Goal: Information Seeking & Learning: Learn about a topic

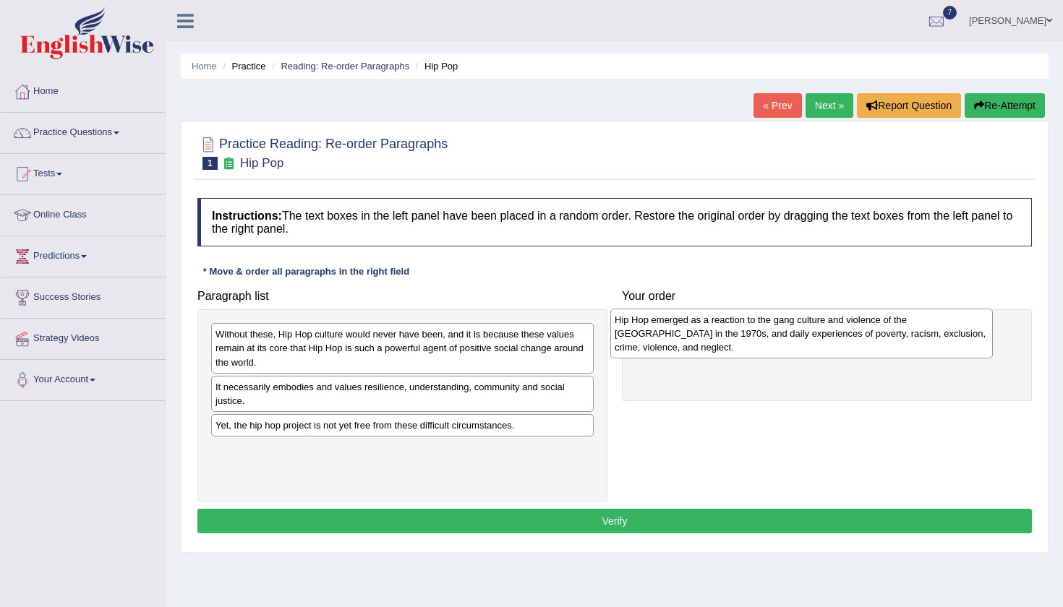
drag, startPoint x: 489, startPoint y: 351, endPoint x: 889, endPoint y: 337, distance: 399.3
click at [889, 337] on div "Hip Hop emerged as a reaction to the gang culture and violence of the South Bro…" at bounding box center [801, 334] width 382 height 50
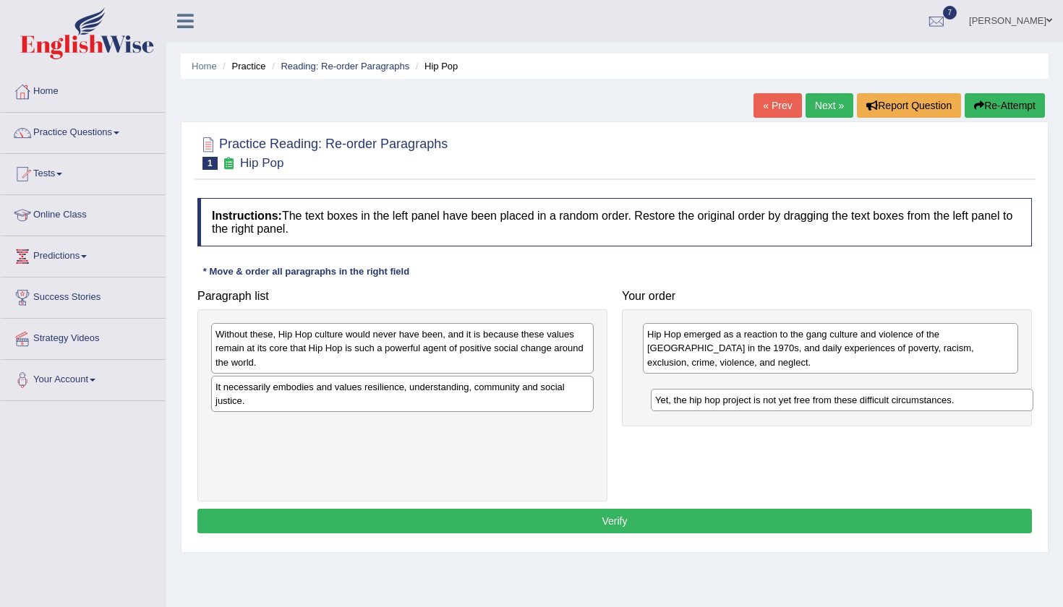
drag, startPoint x: 522, startPoint y: 426, endPoint x: 959, endPoint y: 398, distance: 438.3
click at [959, 398] on div "Yet, the hip hop project is not yet free from these difficult circumstances." at bounding box center [842, 400] width 382 height 22
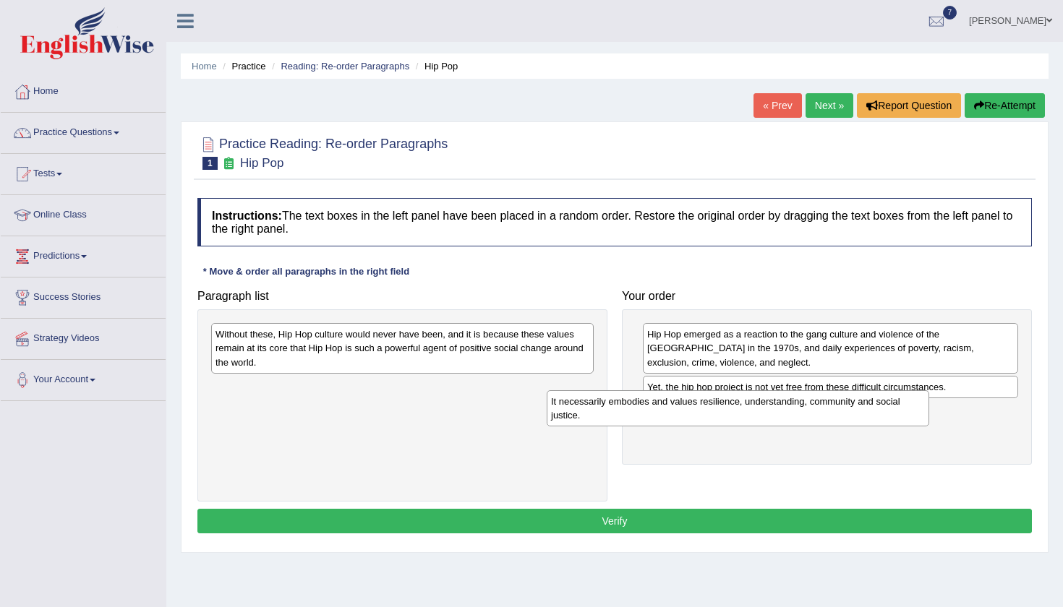
drag, startPoint x: 505, startPoint y: 398, endPoint x: 944, endPoint y: 421, distance: 440.2
click at [929, 424] on div "It necessarily embodies and values resilience, understanding, community and soc…" at bounding box center [738, 408] width 382 height 36
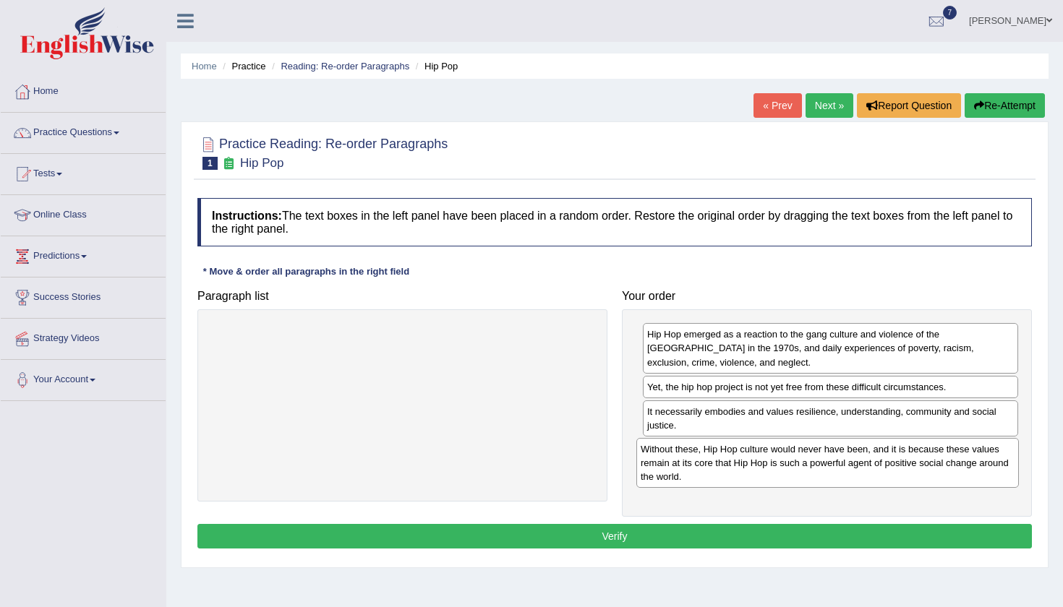
drag, startPoint x: 525, startPoint y: 347, endPoint x: 951, endPoint y: 461, distance: 440.9
click at [951, 461] on div "Without these, Hip Hop culture would never have been, and it is because these v…" at bounding box center [827, 463] width 382 height 50
click at [719, 535] on button "Verify" at bounding box center [614, 536] width 834 height 25
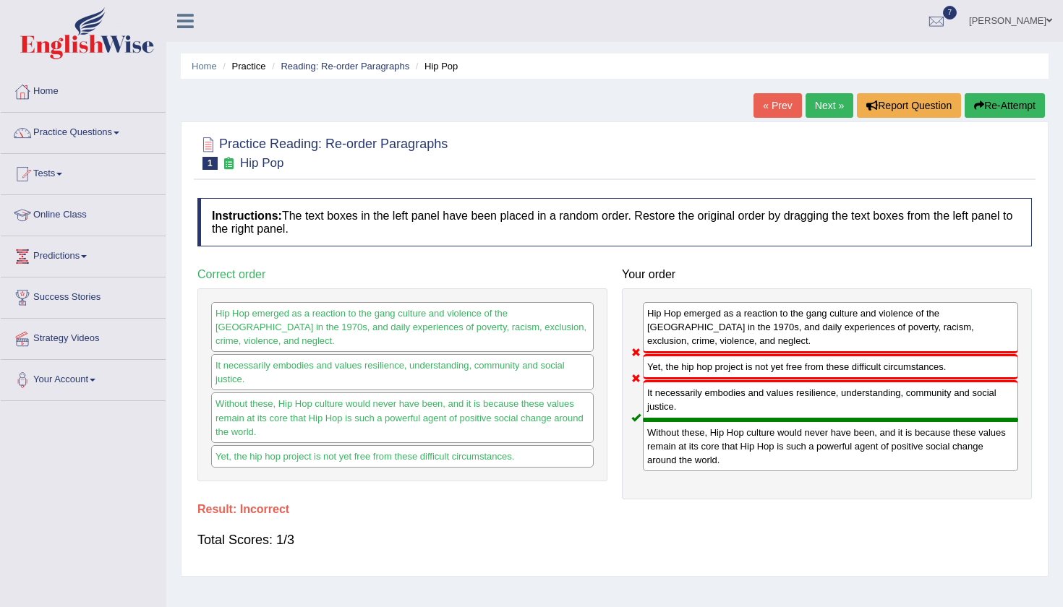
click at [994, 101] on button "Re-Attempt" at bounding box center [1004, 105] width 80 height 25
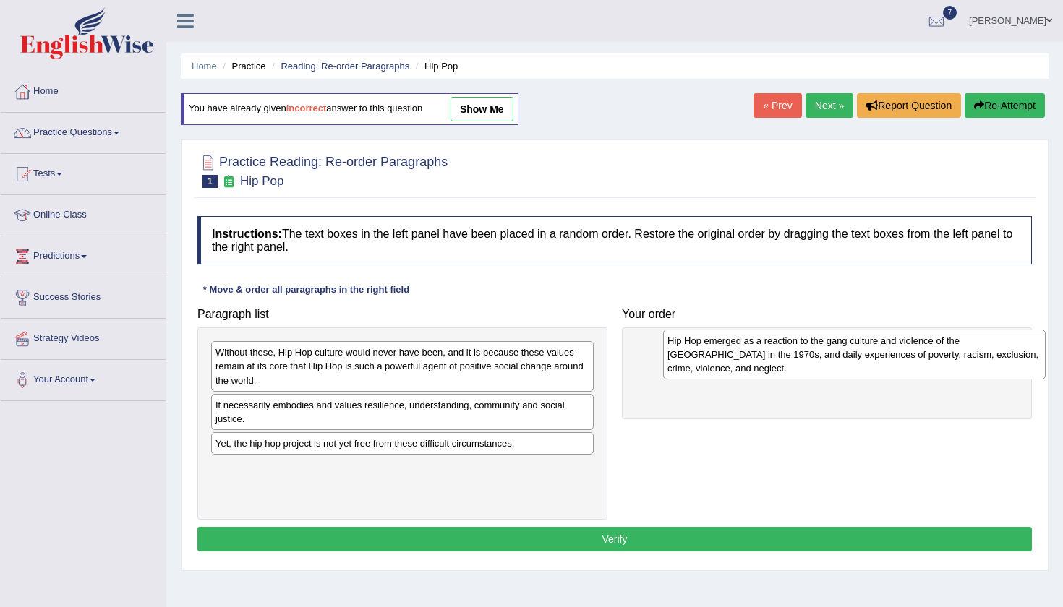
drag, startPoint x: 440, startPoint y: 344, endPoint x: 891, endPoint y: 333, distance: 452.0
click at [891, 333] on div "Hip Hop emerged as a reaction to the gang culture and violence of the South Bro…" at bounding box center [854, 355] width 382 height 50
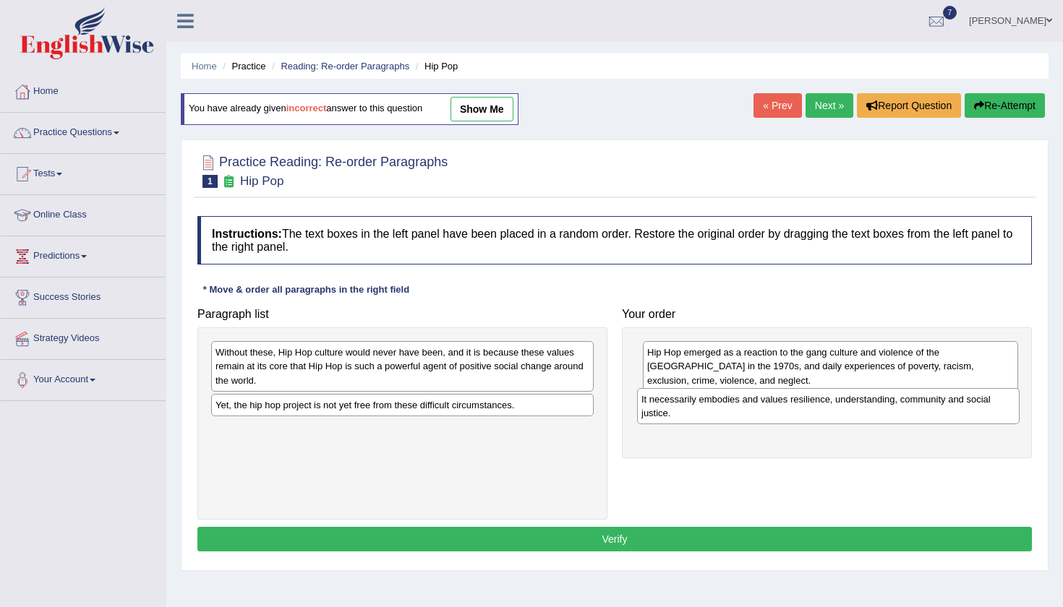
drag, startPoint x: 477, startPoint y: 411, endPoint x: 904, endPoint y: 407, distance: 427.3
click at [905, 407] on div "It necessarily embodies and values resilience, understanding, community and soc…" at bounding box center [828, 406] width 382 height 36
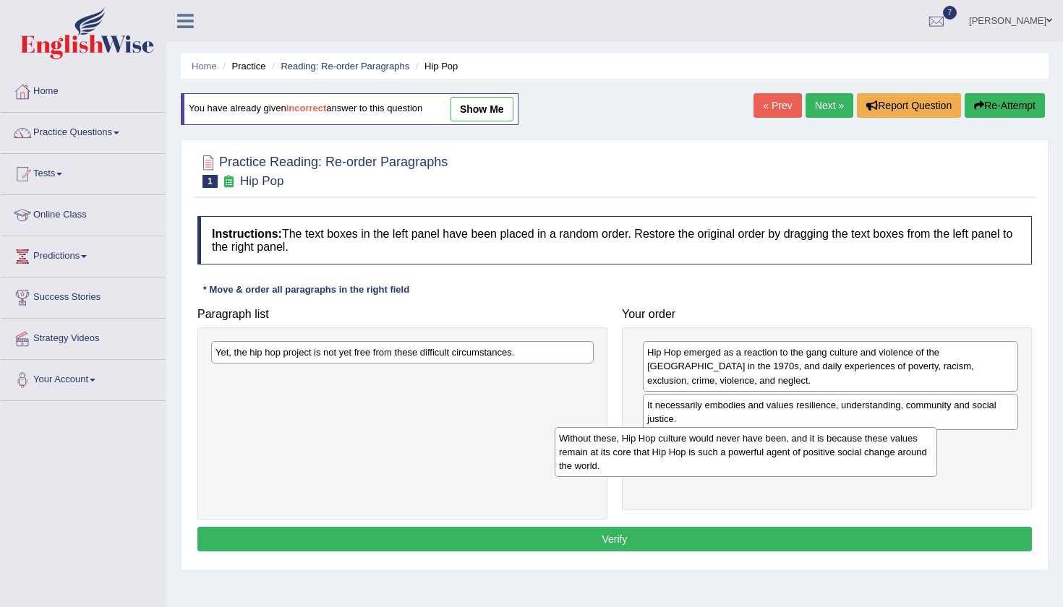
drag, startPoint x: 484, startPoint y: 367, endPoint x: 828, endPoint y: 453, distance: 354.0
click at [828, 453] on div "Without these, Hip Hop culture would never have been, and it is because these v…" at bounding box center [746, 452] width 382 height 50
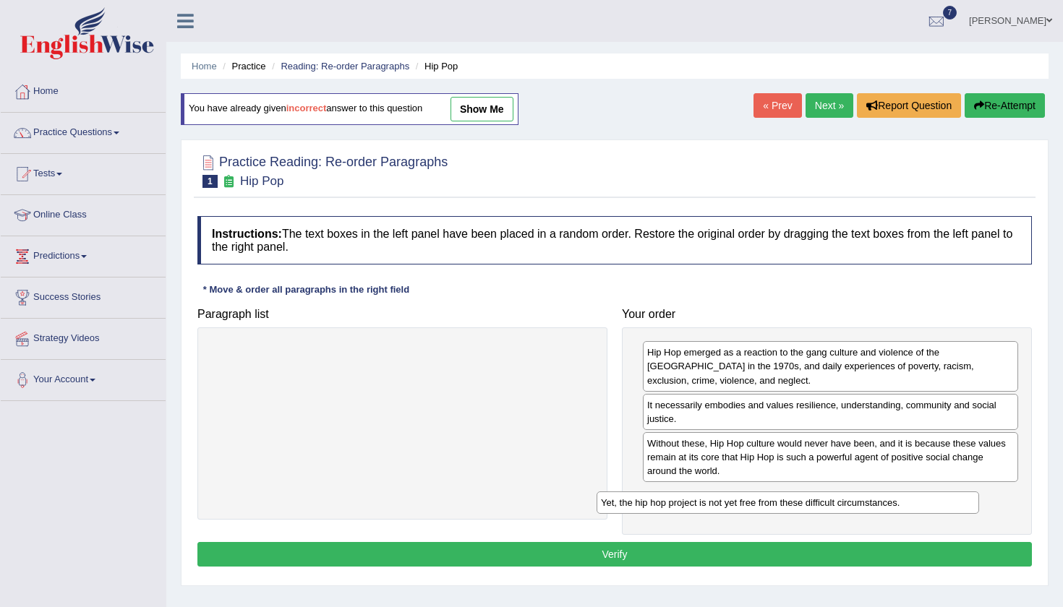
drag, startPoint x: 428, startPoint y: 354, endPoint x: 816, endPoint y: 508, distance: 417.0
click at [816, 508] on div "Yet, the hip hop project is not yet free from these difficult circumstances." at bounding box center [787, 503] width 382 height 22
click at [771, 563] on button "Verify" at bounding box center [614, 554] width 834 height 25
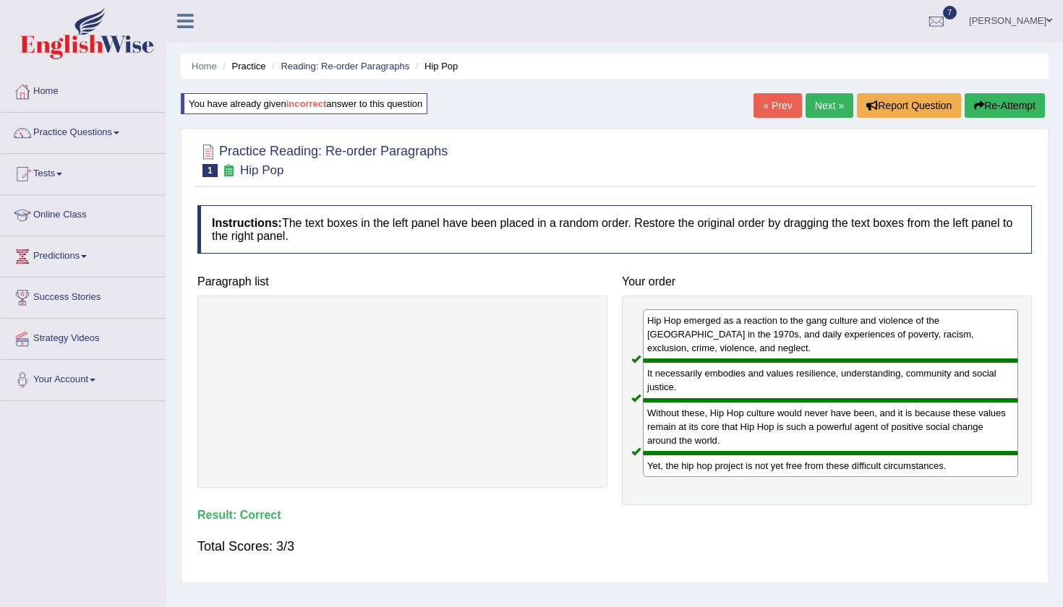
click at [811, 106] on link "Next »" at bounding box center [829, 105] width 48 height 25
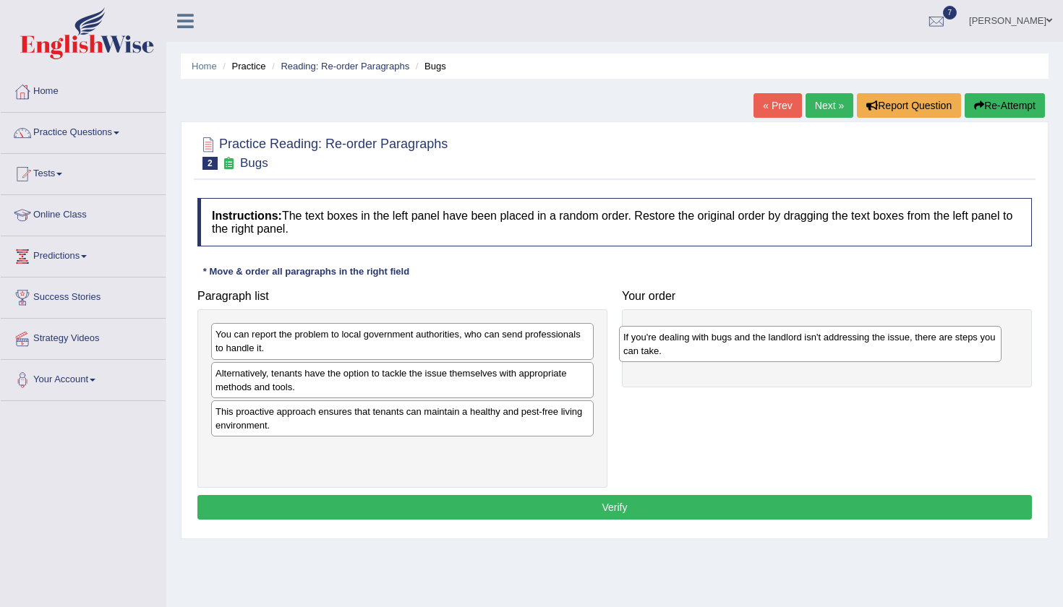
drag, startPoint x: 426, startPoint y: 378, endPoint x: 834, endPoint y: 342, distance: 410.1
click at [834, 342] on div "If you're dealing with bugs and the landlord isn't addressing the issue, there …" at bounding box center [810, 344] width 382 height 36
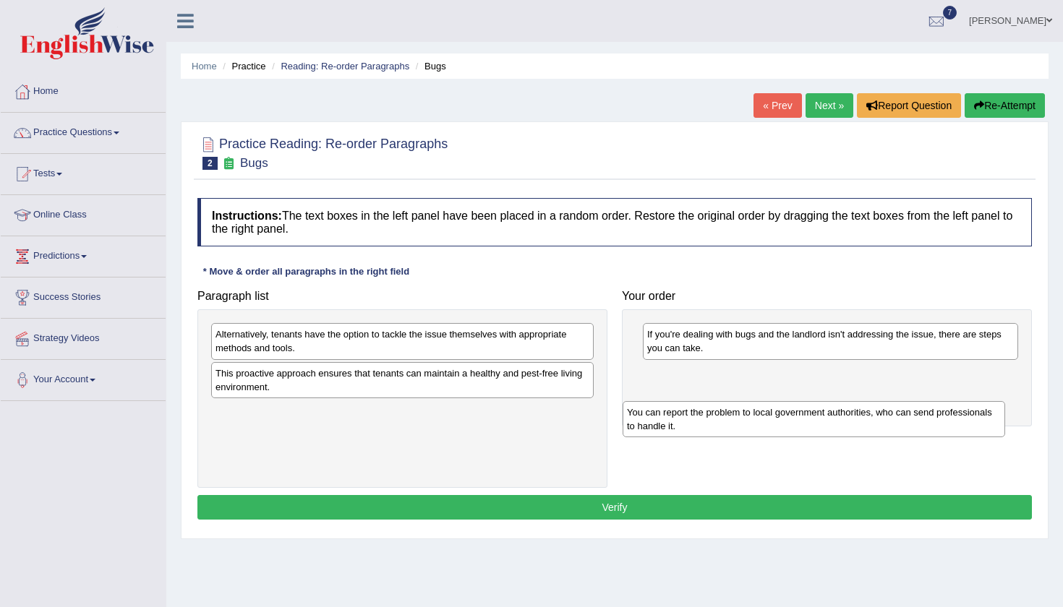
drag, startPoint x: 535, startPoint y: 334, endPoint x: 959, endPoint y: 394, distance: 427.9
click at [958, 401] on div "You can report the problem to local government authorities, who can send profes…" at bounding box center [813, 419] width 382 height 36
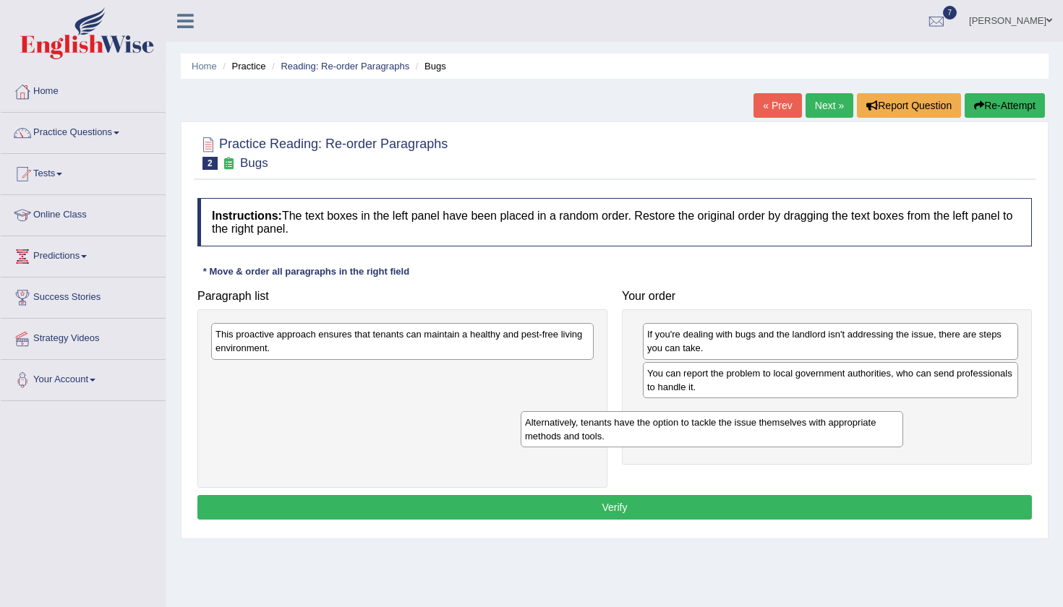
drag, startPoint x: 469, startPoint y: 341, endPoint x: 860, endPoint y: 468, distance: 411.5
click at [860, 448] on div "Alternatively, tenants have the option to tackle the issue themselves with appr…" at bounding box center [712, 429] width 382 height 36
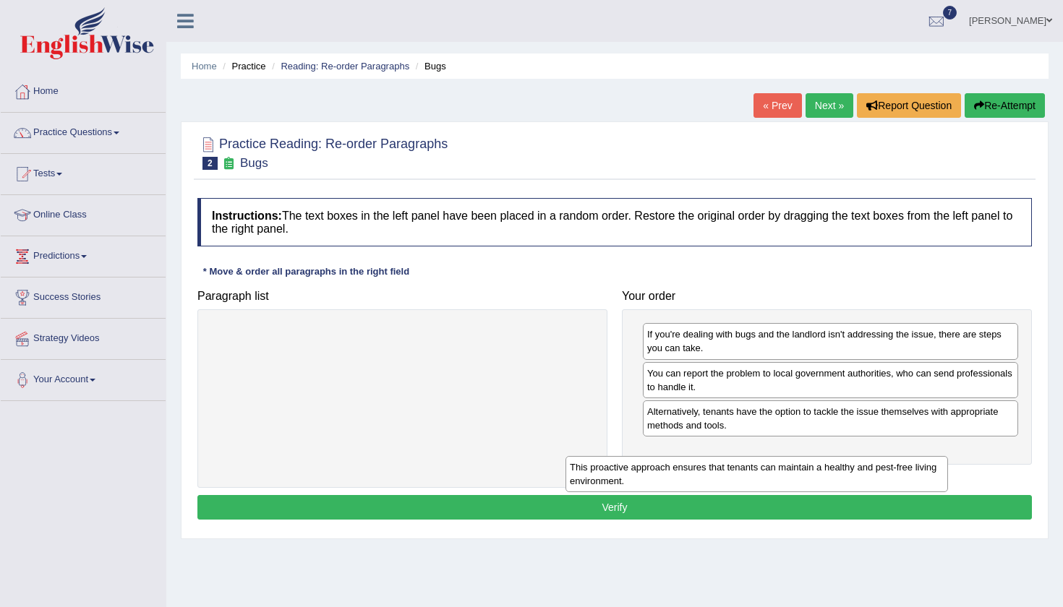
drag, startPoint x: 527, startPoint y: 339, endPoint x: 898, endPoint y: 470, distance: 393.3
click at [898, 471] on div "This proactive approach ensures that tenants can maintain a healthy and pest-fr…" at bounding box center [756, 474] width 382 height 36
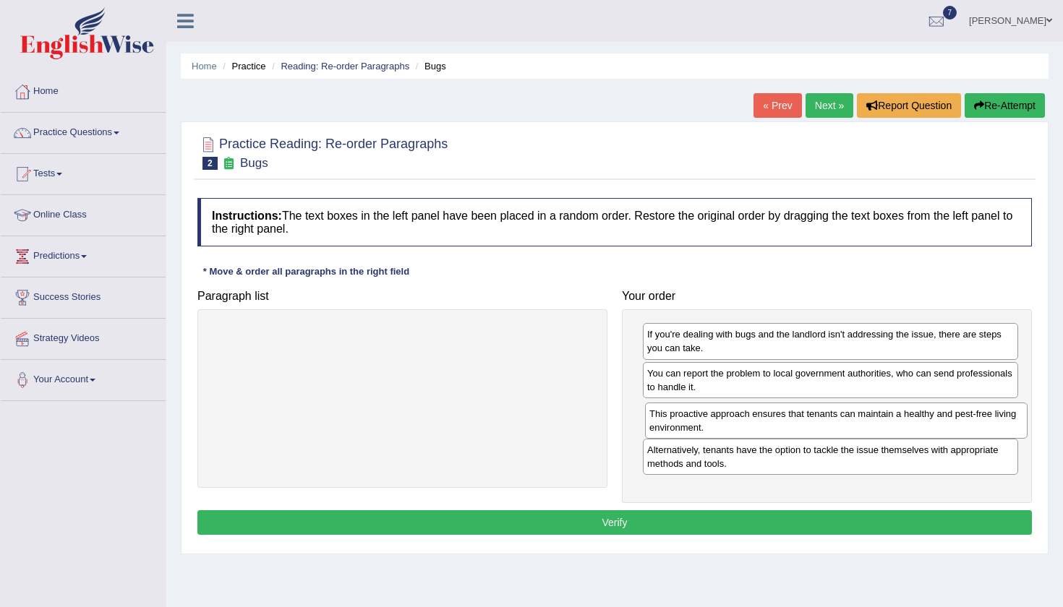
drag, startPoint x: 510, startPoint y: 350, endPoint x: 944, endPoint y: 428, distance: 440.7
click at [944, 429] on div "This proactive approach ensures that tenants can maintain a healthy and pest-fr…" at bounding box center [836, 421] width 382 height 36
click at [1062, 390] on div "Home Practice Reading: Re-order Paragraphs Bugs « Prev Next » Report Question R…" at bounding box center [614, 361] width 896 height 723
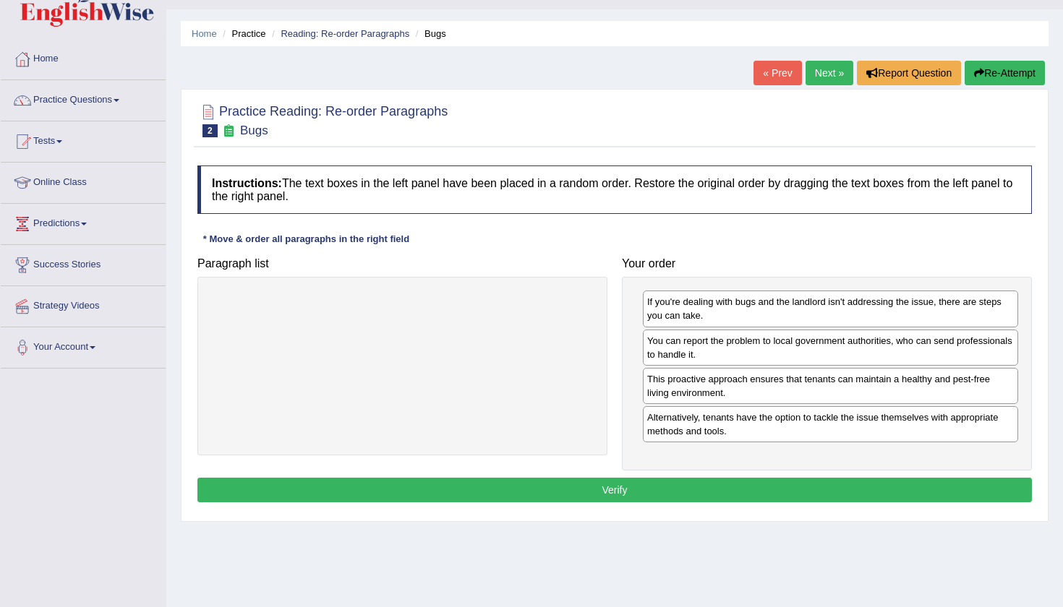
scroll to position [67, 0]
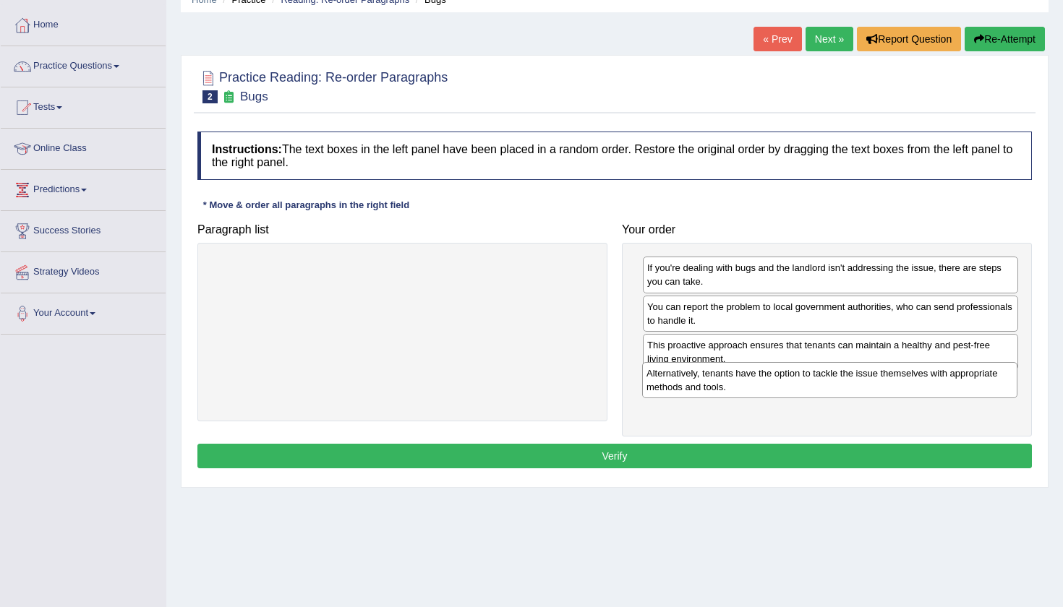
drag, startPoint x: 893, startPoint y: 396, endPoint x: 890, endPoint y: 361, distance: 34.8
click at [890, 363] on div "Alternatively, tenants have the option to tackle the issue themselves with appr…" at bounding box center [829, 380] width 375 height 36
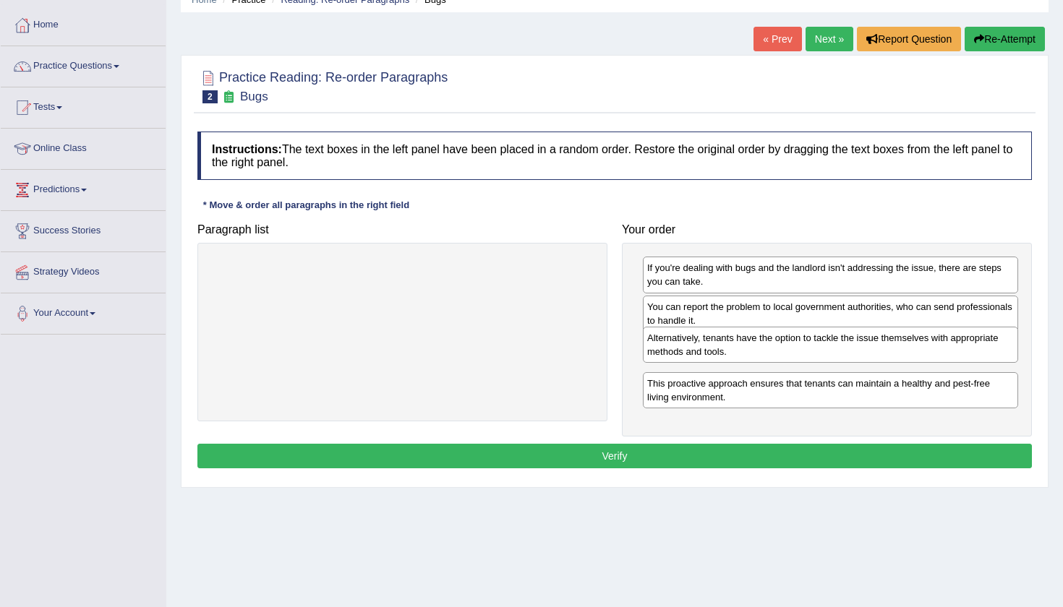
drag, startPoint x: 882, startPoint y: 393, endPoint x: 882, endPoint y: 348, distance: 44.8
click at [882, 348] on div "Alternatively, tenants have the option to tackle the issue themselves with appr…" at bounding box center [830, 345] width 375 height 36
click at [1061, 447] on div "Home Practice Reading: Re-order Paragraphs Bugs « Prev Next » Report Question R…" at bounding box center [614, 294] width 896 height 723
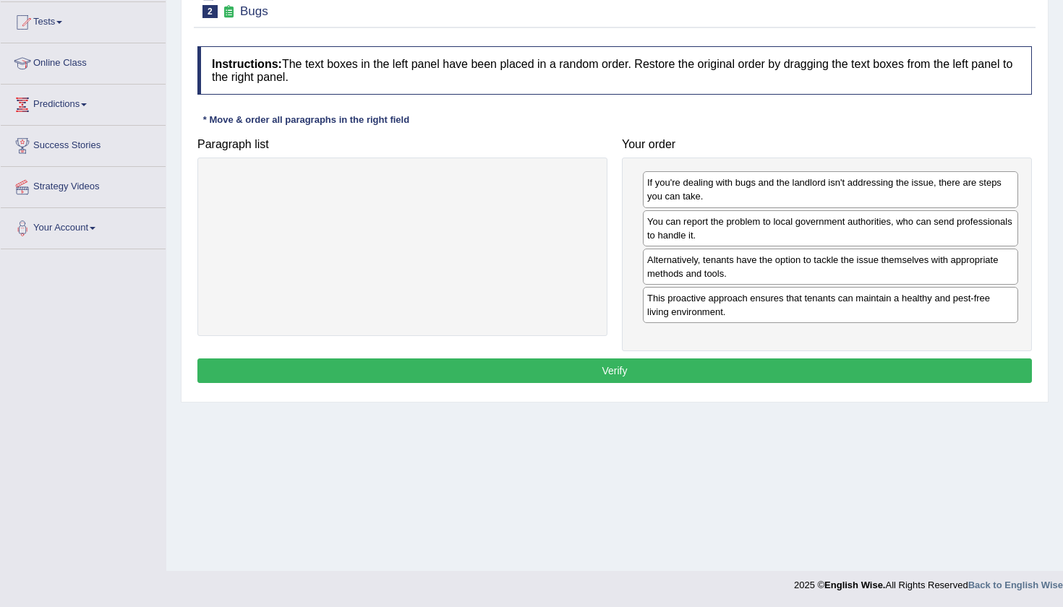
click at [886, 359] on button "Verify" at bounding box center [614, 371] width 834 height 25
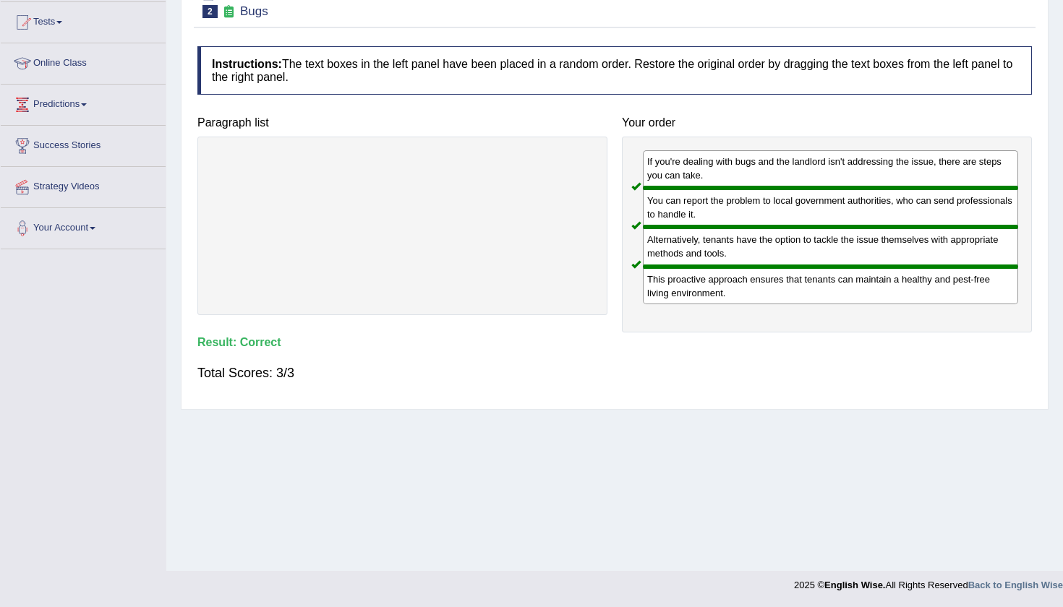
click at [1047, 107] on div "Practice Reading: Re-order Paragraphs 2 Bugs Instructions: The text boxes in th…" at bounding box center [615, 190] width 868 height 440
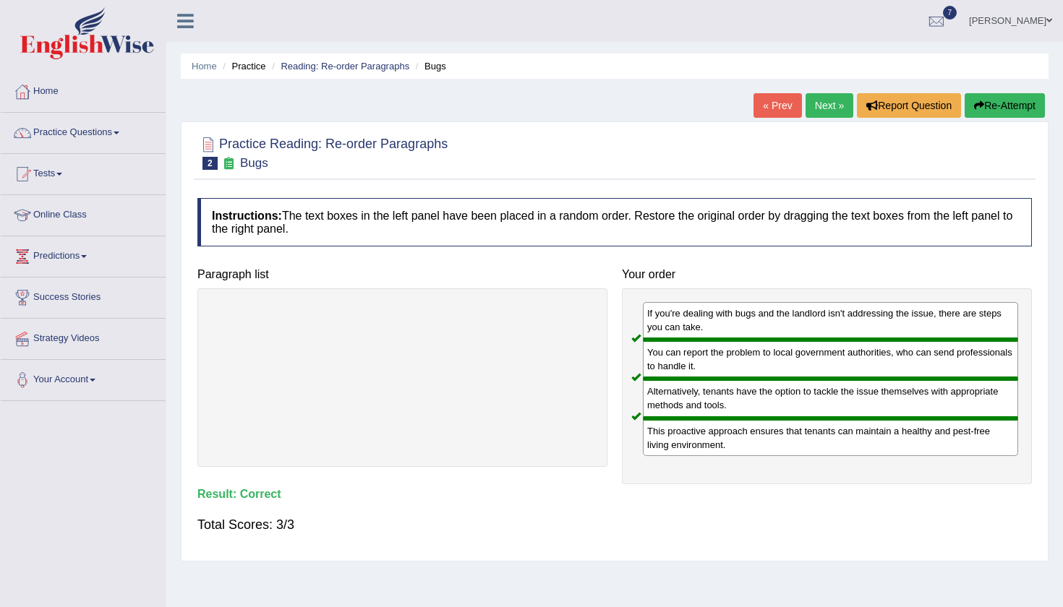
scroll to position [0, 0]
click at [816, 108] on link "Next »" at bounding box center [829, 105] width 48 height 25
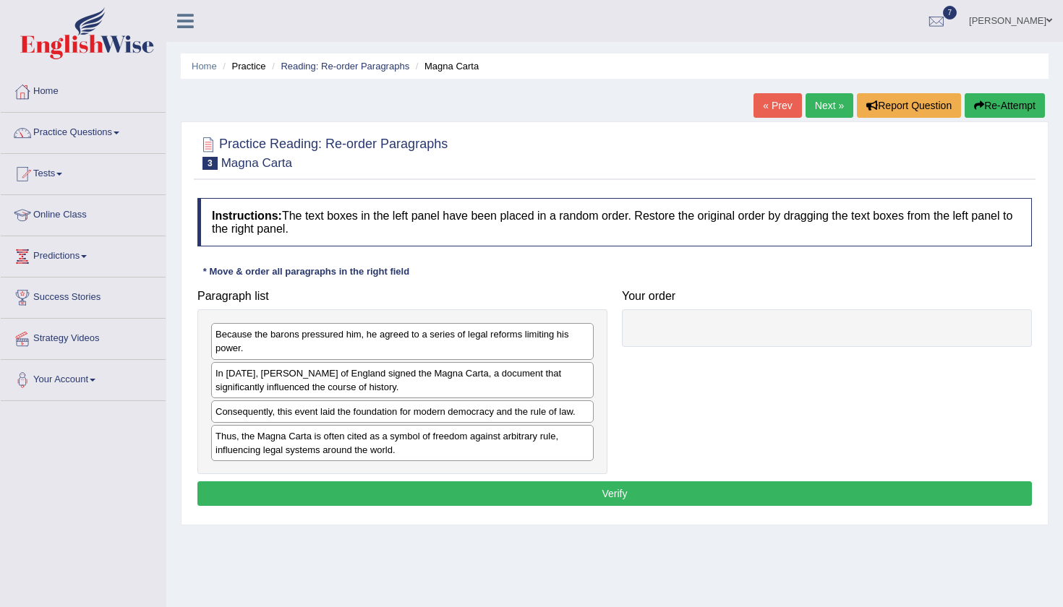
click at [569, 111] on div "Home Practice Reading: Re-order Paragraphs Magna Carta « Prev Next » Report Que…" at bounding box center [614, 361] width 896 height 723
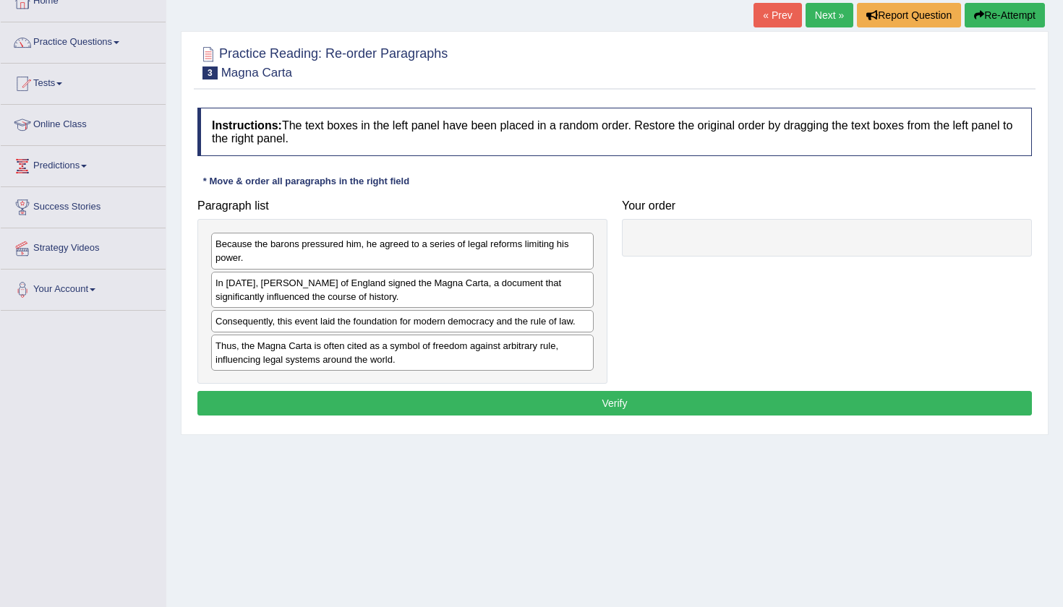
scroll to position [108, 0]
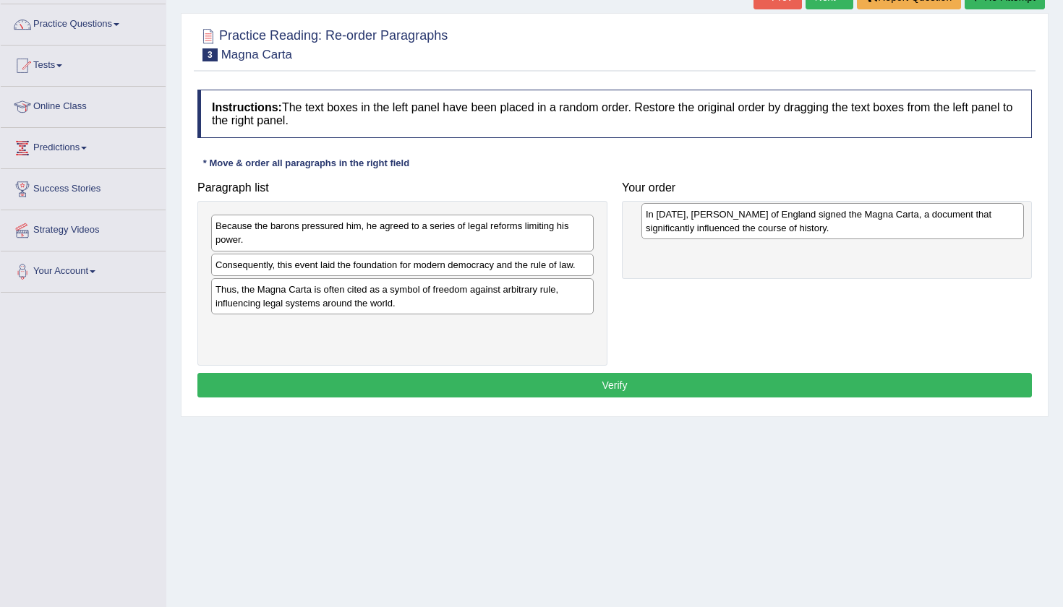
drag, startPoint x: 455, startPoint y: 275, endPoint x: 886, endPoint y: 224, distance: 433.2
click at [886, 226] on div "In 1215, King John of England signed the Magna Carta, a document that significa…" at bounding box center [832, 221] width 382 height 36
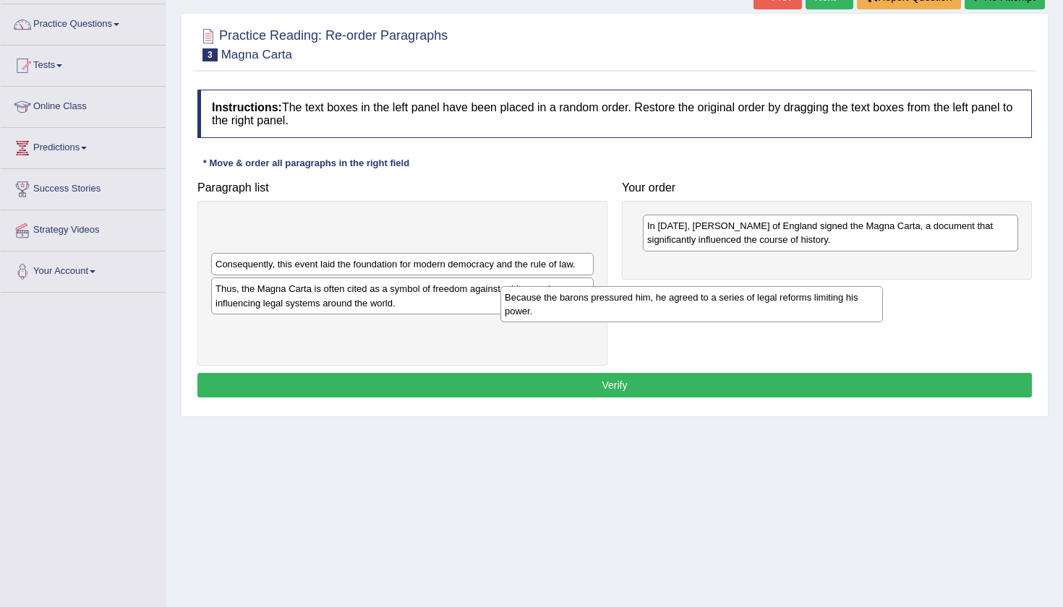
drag, startPoint x: 515, startPoint y: 237, endPoint x: 869, endPoint y: 323, distance: 364.5
click at [869, 322] on div "Because the barons pressured him, he agreed to a series of legal reforms limiti…" at bounding box center [691, 304] width 382 height 36
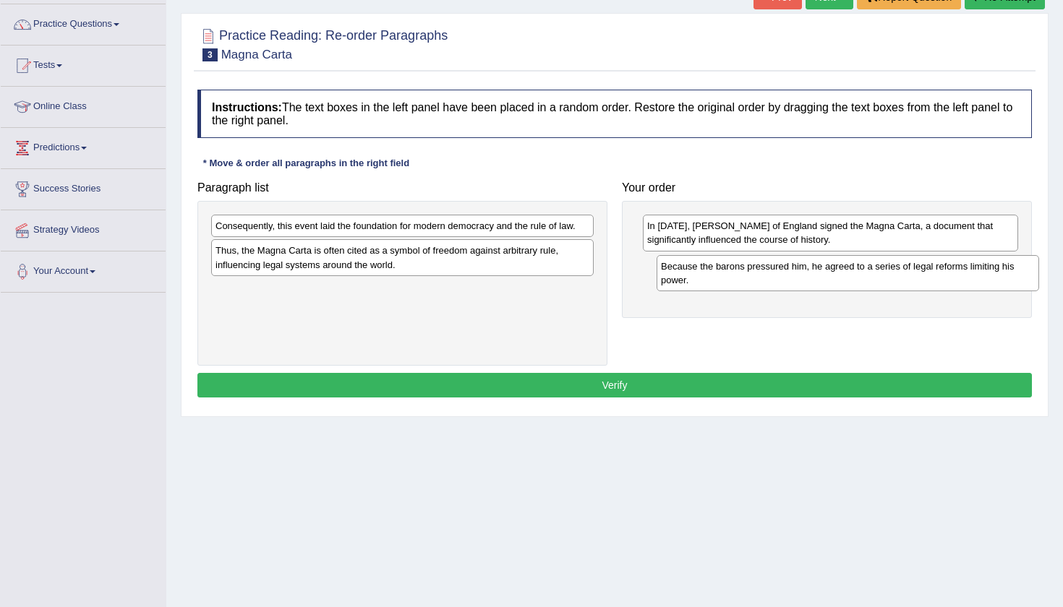
drag, startPoint x: 442, startPoint y: 231, endPoint x: 887, endPoint y: 271, distance: 447.2
click at [887, 271] on div "Because the barons pressured him, he agreed to a series of legal reforms limiti…" at bounding box center [847, 273] width 382 height 36
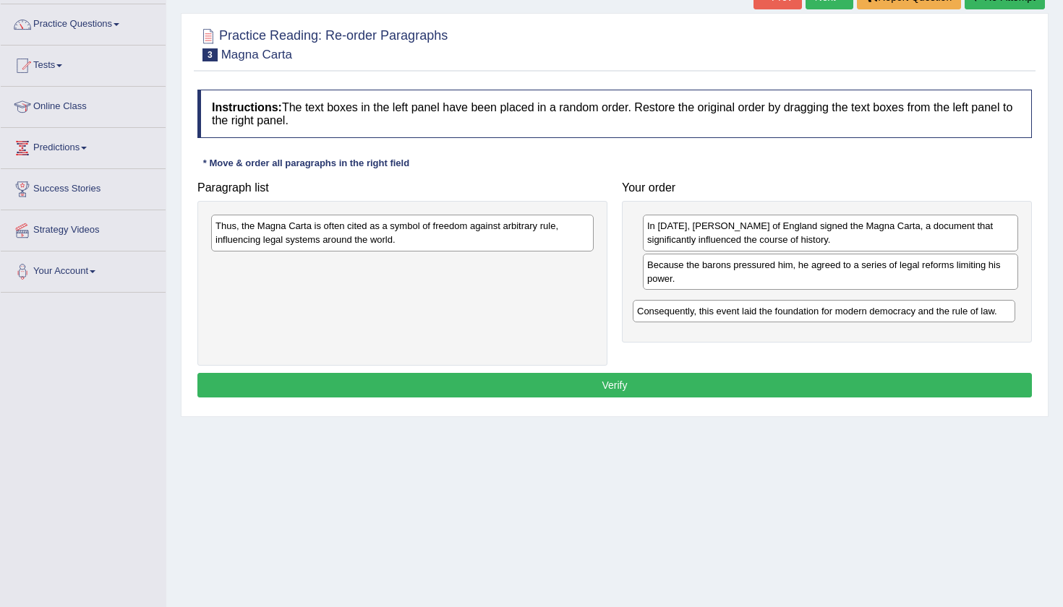
drag, startPoint x: 546, startPoint y: 222, endPoint x: 967, endPoint y: 308, distance: 430.2
click at [967, 308] on div "Consequently, this event laid the foundation for modern democracy and the rule …" at bounding box center [824, 311] width 382 height 22
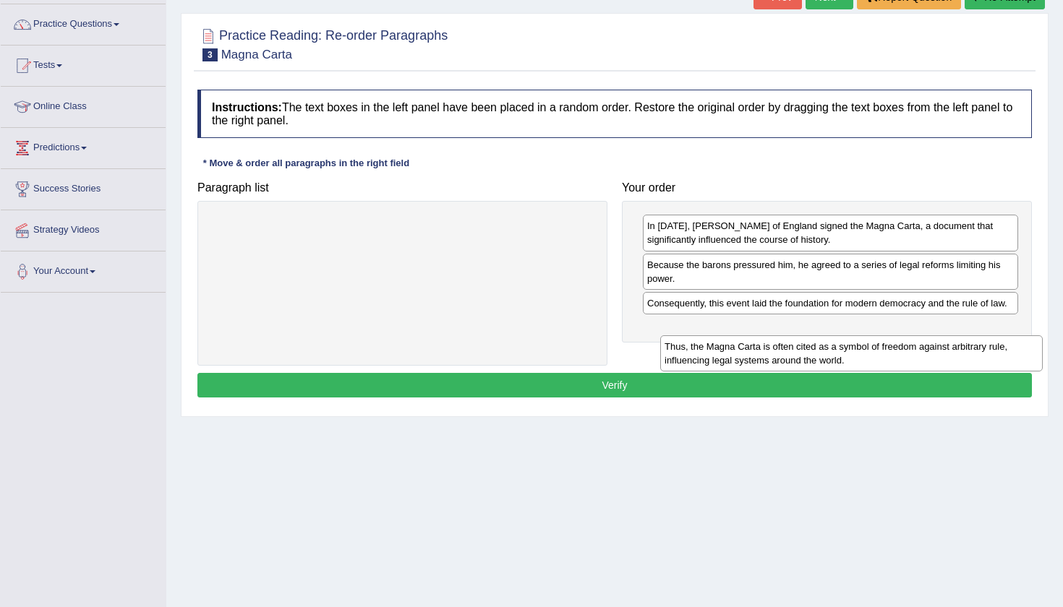
drag, startPoint x: 477, startPoint y: 222, endPoint x: 926, endPoint y: 333, distance: 462.4
click at [926, 341] on div "Thus, the Magna Carta is often cited as a symbol of freedom against arbitrary r…" at bounding box center [851, 353] width 382 height 36
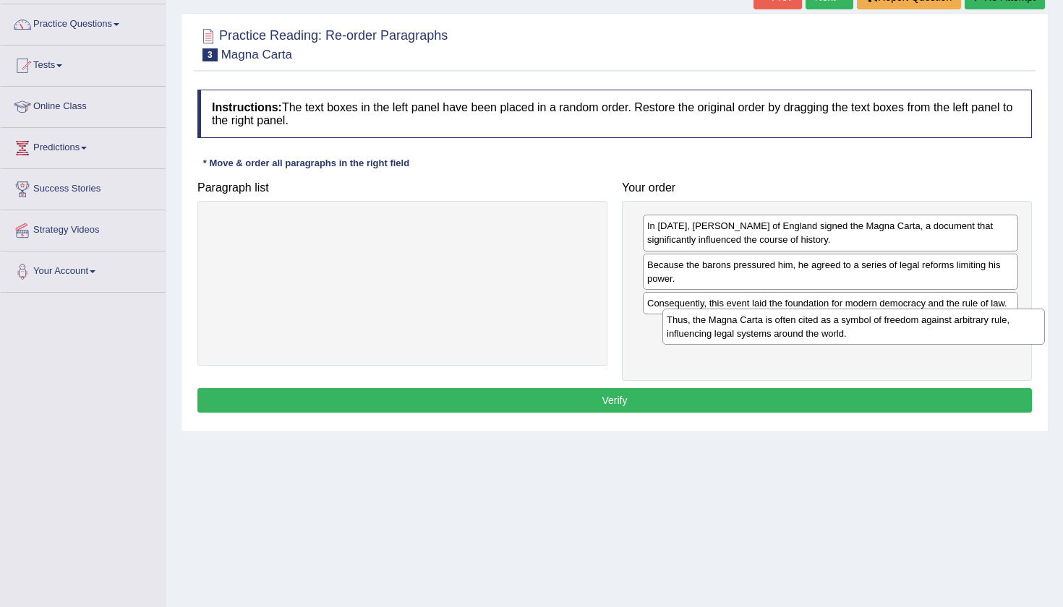
drag, startPoint x: 497, startPoint y: 234, endPoint x: 934, endPoint y: 336, distance: 449.3
click at [934, 336] on div "Thus, the Magna Carta is often cited as a symbol of freedom against arbitrary r…" at bounding box center [853, 327] width 382 height 36
click at [788, 401] on button "Verify" at bounding box center [614, 400] width 834 height 25
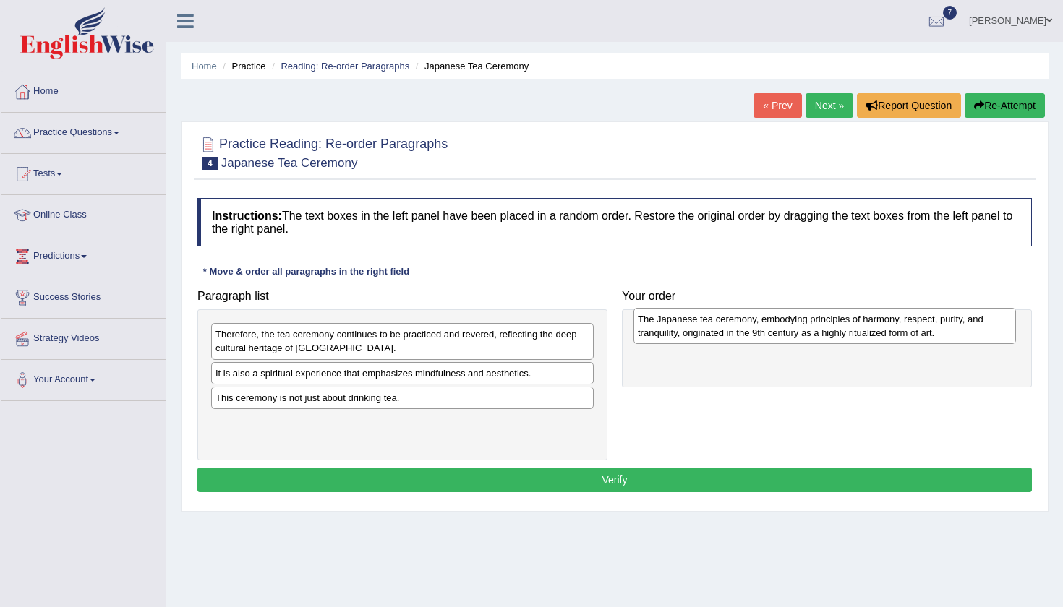
drag, startPoint x: 447, startPoint y: 382, endPoint x: 869, endPoint y: 328, distance: 425.6
click at [869, 328] on div "The Japanese tea ceremony, embodying principles of harmony, respect, purity, an…" at bounding box center [824, 326] width 382 height 36
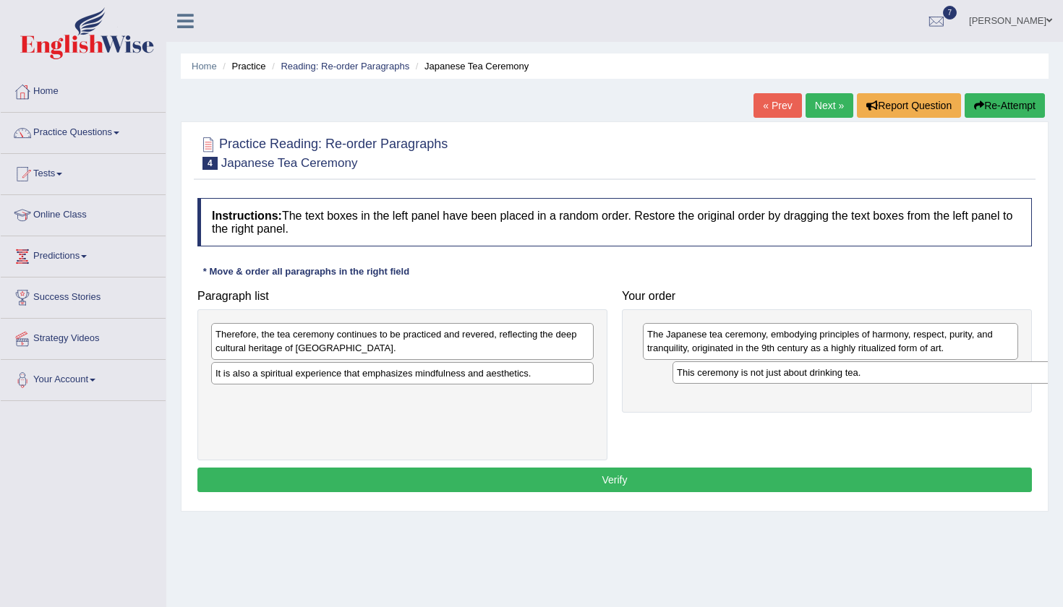
drag, startPoint x: 361, startPoint y: 401, endPoint x: 823, endPoint y: 376, distance: 461.9
click at [823, 376] on div "This ceremony is not just about drinking tea." at bounding box center [863, 372] width 382 height 22
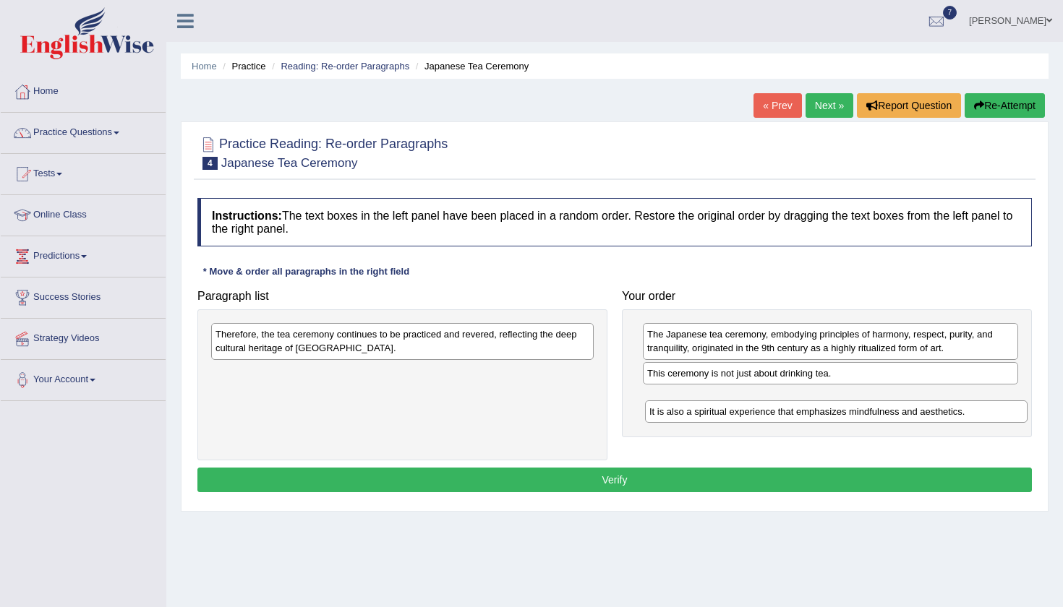
drag, startPoint x: 413, startPoint y: 375, endPoint x: 847, endPoint y: 414, distance: 436.3
click at [847, 414] on div "It is also a spiritual experience that emphasizes mindfulness and aesthetics." at bounding box center [836, 412] width 382 height 22
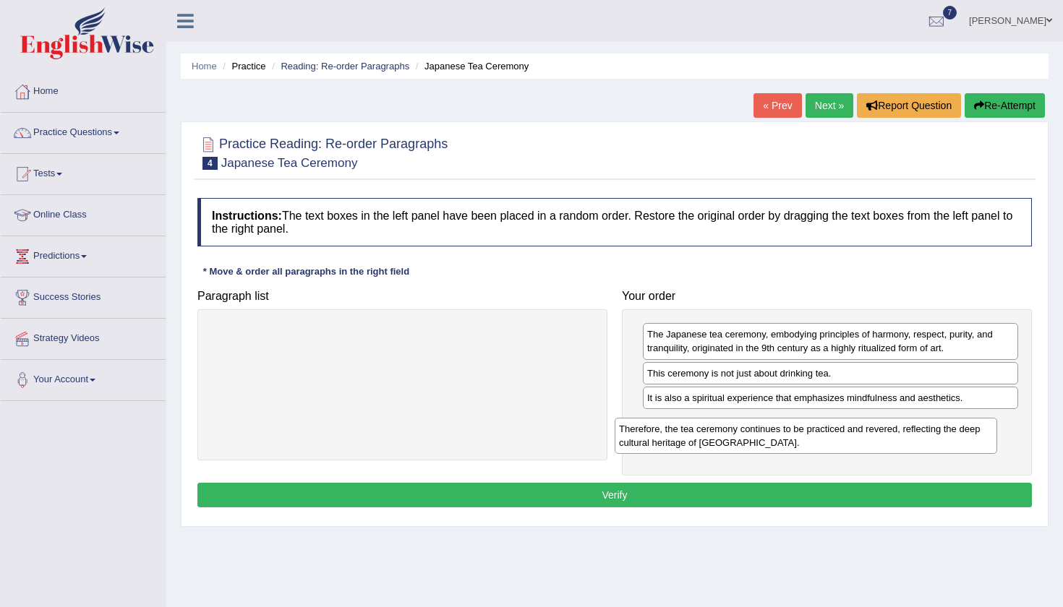
drag, startPoint x: 473, startPoint y: 344, endPoint x: 877, endPoint y: 438, distance: 414.9
click at [877, 438] on div "Therefore, the tea ceremony continues to be practiced and revered, reflecting t…" at bounding box center [806, 436] width 382 height 36
click at [728, 495] on button "Verify" at bounding box center [614, 495] width 834 height 25
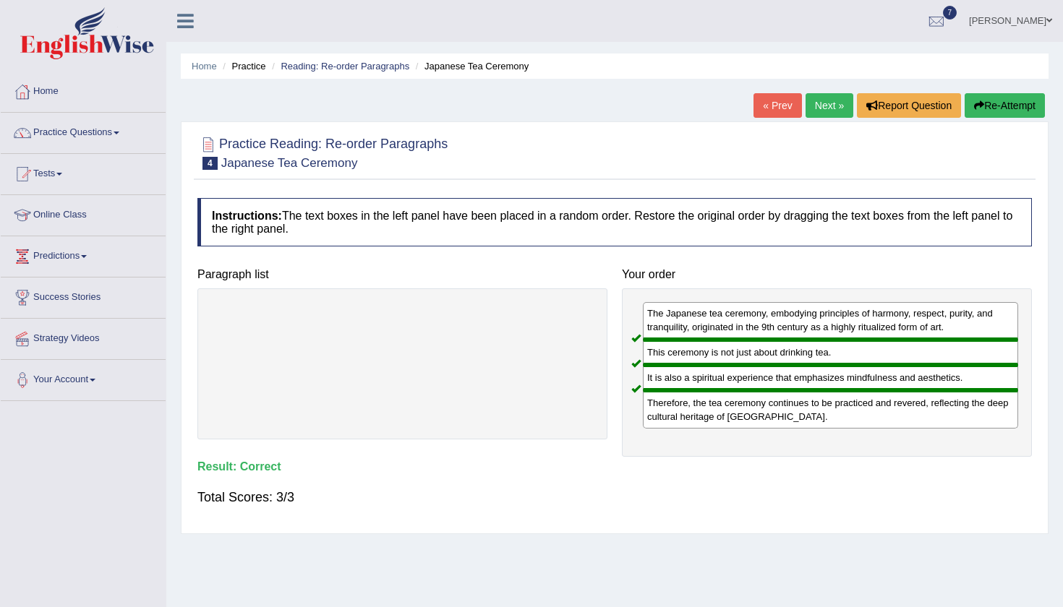
click at [811, 103] on link "Next »" at bounding box center [829, 105] width 48 height 25
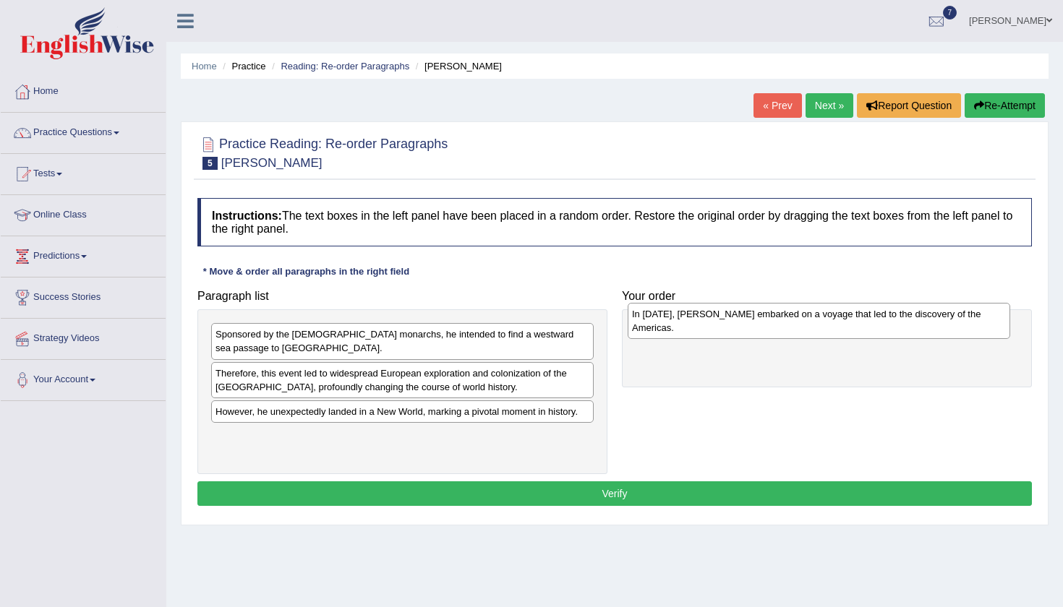
drag, startPoint x: 498, startPoint y: 442, endPoint x: 915, endPoint y: 321, distance: 433.8
click at [915, 321] on div "In [DATE], [PERSON_NAME] embarked on a voyage that led to the discovery of the …" at bounding box center [819, 321] width 382 height 36
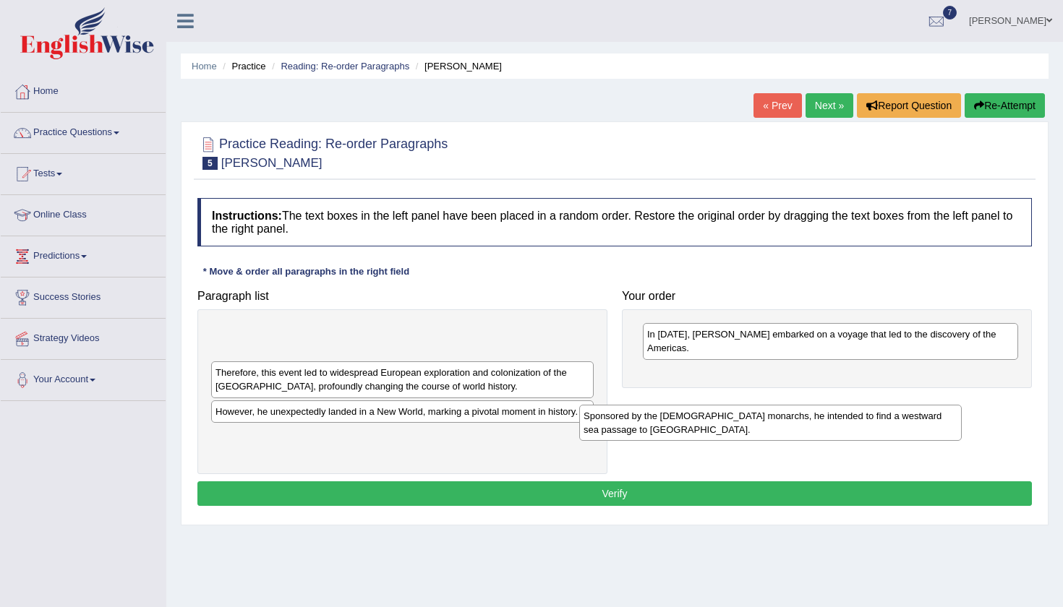
drag, startPoint x: 506, startPoint y: 346, endPoint x: 884, endPoint y: 422, distance: 385.7
click at [884, 422] on div "Sponsored by the [DEMOGRAPHIC_DATA] monarchs, he intended to find a westward se…" at bounding box center [770, 423] width 382 height 36
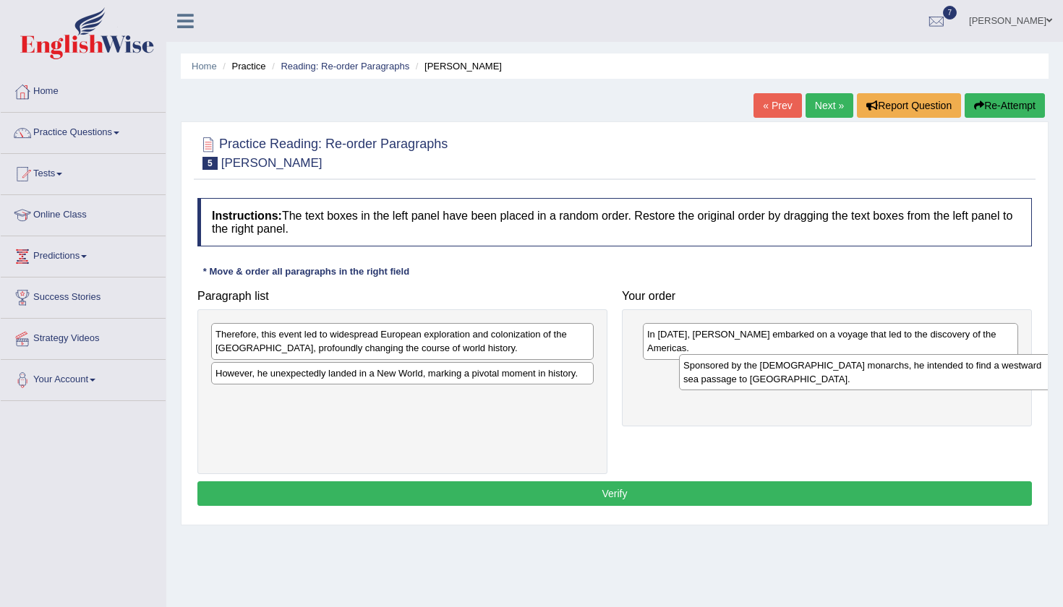
drag, startPoint x: 455, startPoint y: 346, endPoint x: 923, endPoint y: 377, distance: 468.8
click at [923, 377] on div "Sponsored by the Spanish monarchs, he intended to find a westward sea passage t…" at bounding box center [870, 372] width 382 height 36
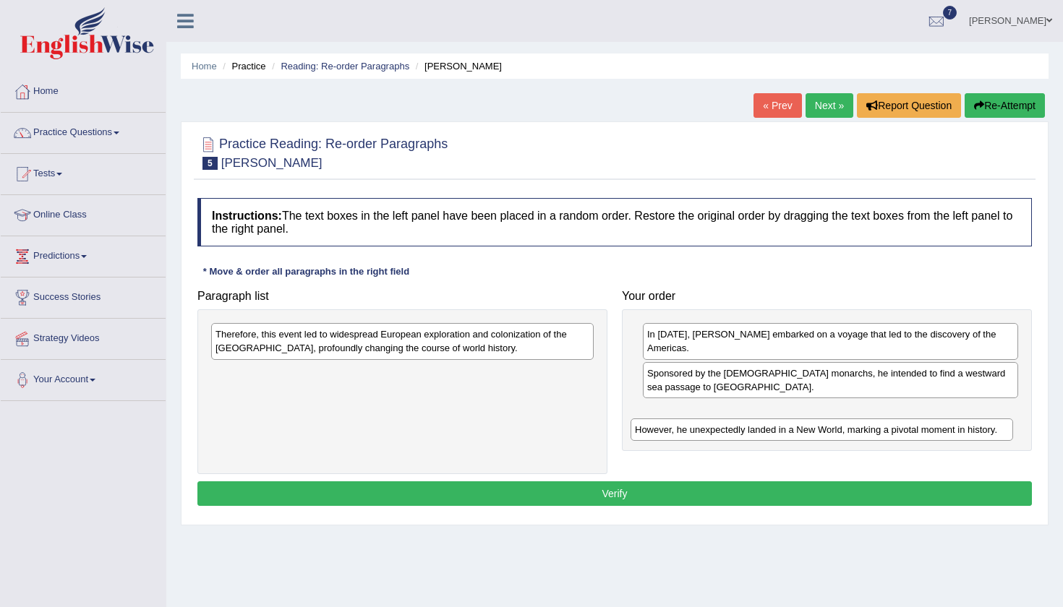
drag, startPoint x: 577, startPoint y: 374, endPoint x: 996, endPoint y: 432, distance: 422.6
click at [996, 432] on div "However, he unexpectedly landed in a New World, marking a pivotal moment in his…" at bounding box center [821, 430] width 382 height 22
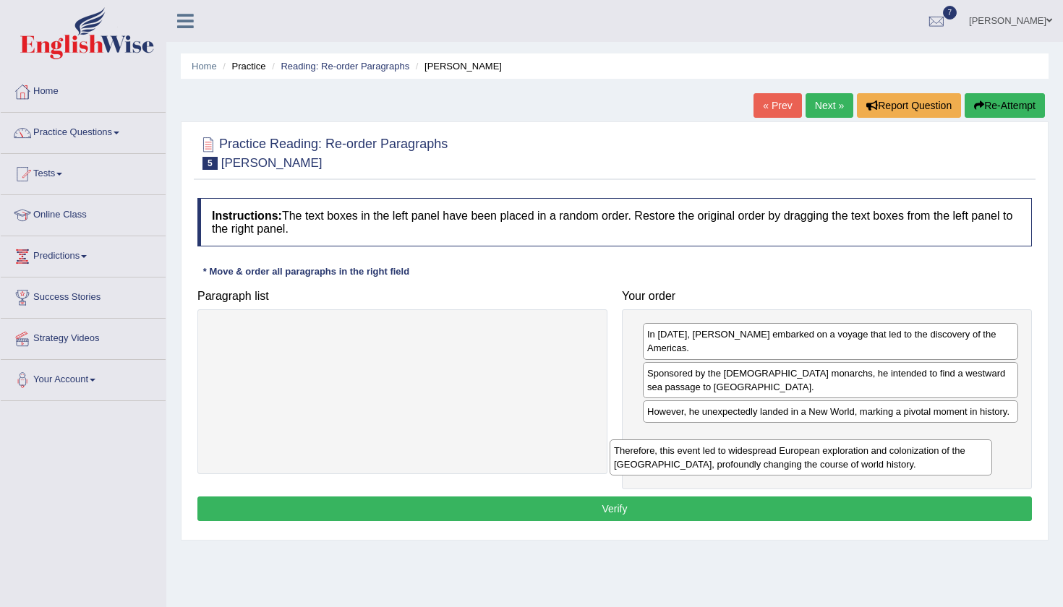
drag, startPoint x: 521, startPoint y: 347, endPoint x: 930, endPoint y: 455, distance: 422.4
click at [928, 455] on div "Therefore, this event led to widespread European exploration and colonization o…" at bounding box center [800, 458] width 382 height 36
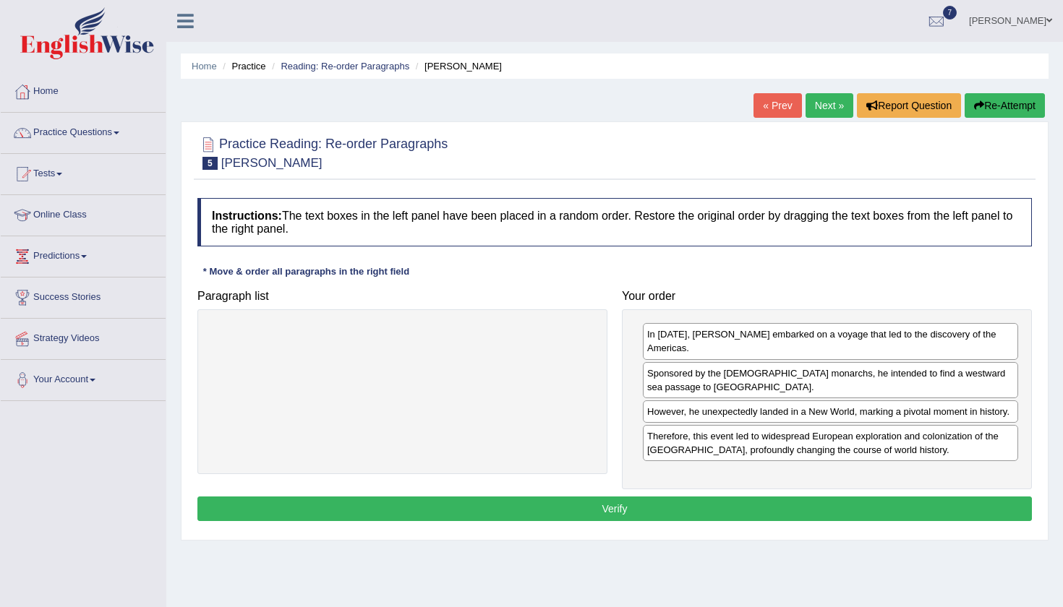
click at [761, 523] on div "Instructions: The text boxes in the left panel have been placed in a random ord…" at bounding box center [615, 362] width 842 height 342
click at [763, 510] on button "Verify" at bounding box center [614, 509] width 834 height 25
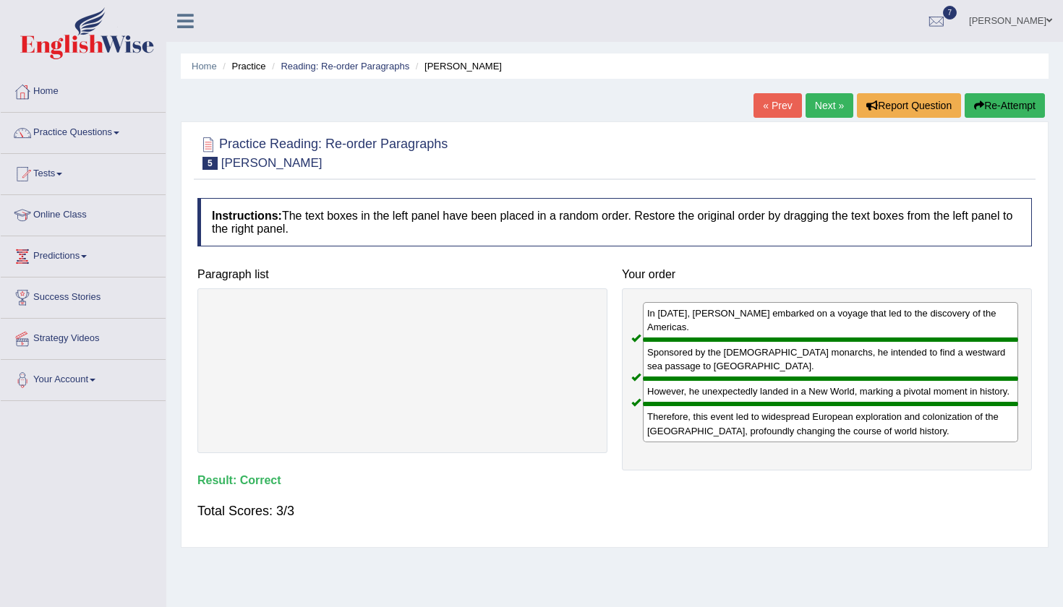
click at [819, 109] on link "Next »" at bounding box center [829, 105] width 48 height 25
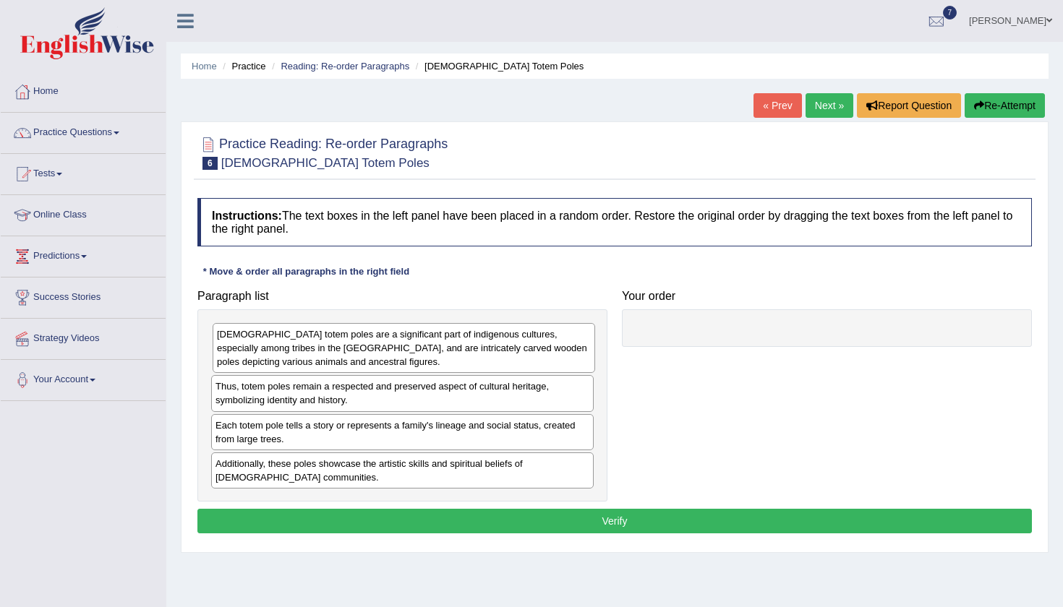
click at [475, 338] on div "Native American totem poles are a significant part of indigenous cultures, espe…" at bounding box center [404, 348] width 382 height 50
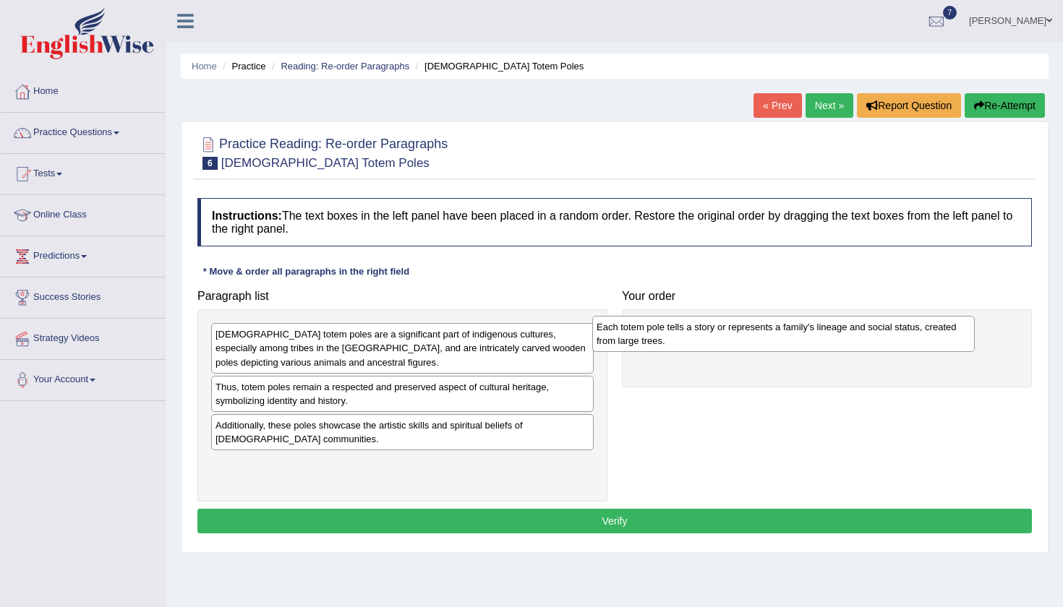
drag, startPoint x: 476, startPoint y: 431, endPoint x: 857, endPoint y: 333, distance: 393.3
click at [857, 333] on div "Each totem pole tells a story or represents a family's lineage and social statu…" at bounding box center [783, 334] width 382 height 36
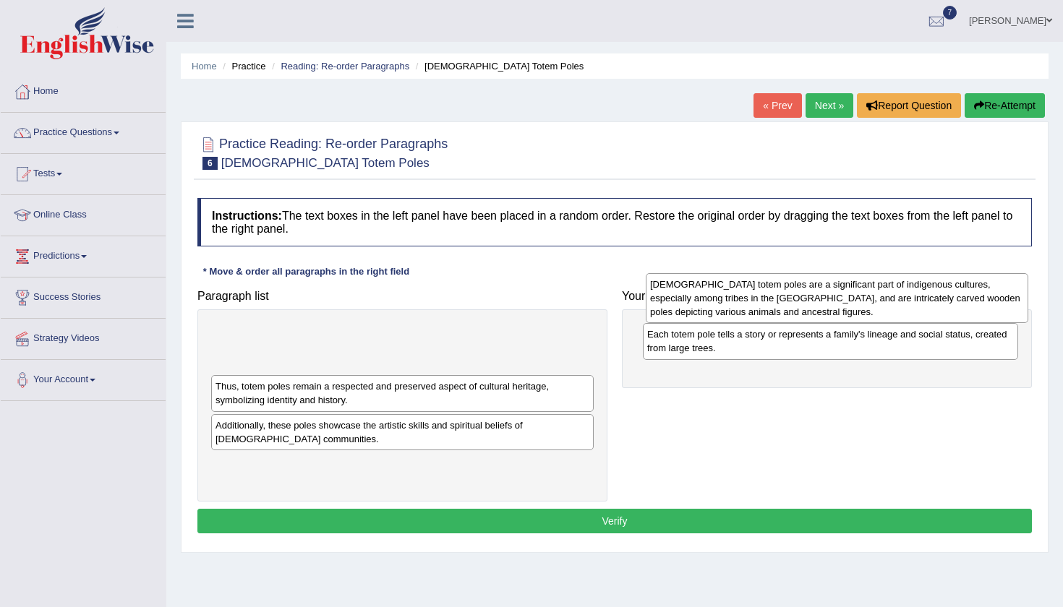
drag, startPoint x: 504, startPoint y: 348, endPoint x: 938, endPoint y: 297, distance: 437.5
click at [938, 298] on div "Native American totem poles are a significant part of indigenous cultures, espe…" at bounding box center [837, 298] width 382 height 50
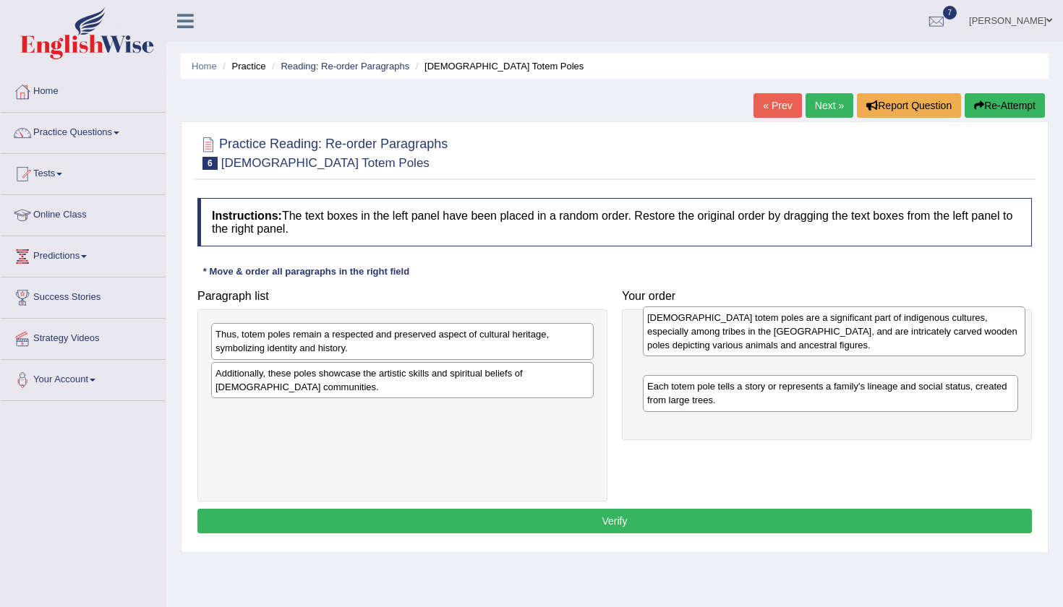
drag, startPoint x: 447, startPoint y: 350, endPoint x: 878, endPoint y: 334, distance: 431.9
click at [878, 334] on div "Native American totem poles are a significant part of indigenous cultures, espe…" at bounding box center [834, 332] width 382 height 50
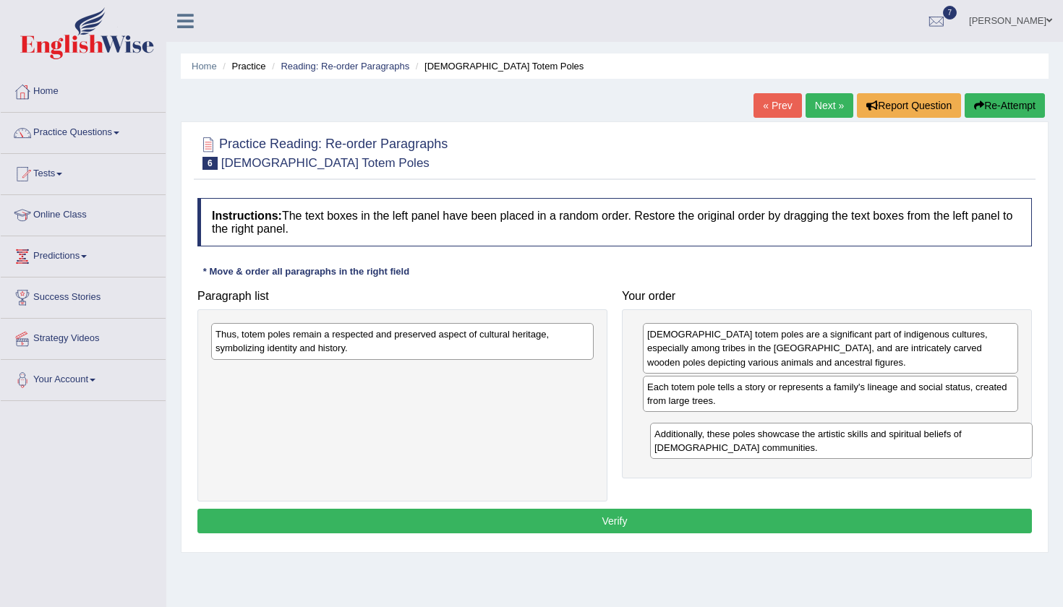
drag, startPoint x: 520, startPoint y: 377, endPoint x: 959, endPoint y: 439, distance: 443.1
click at [959, 439] on div "Additionally, these poles showcase the artistic skills and spiritual beliefs of…" at bounding box center [841, 441] width 382 height 36
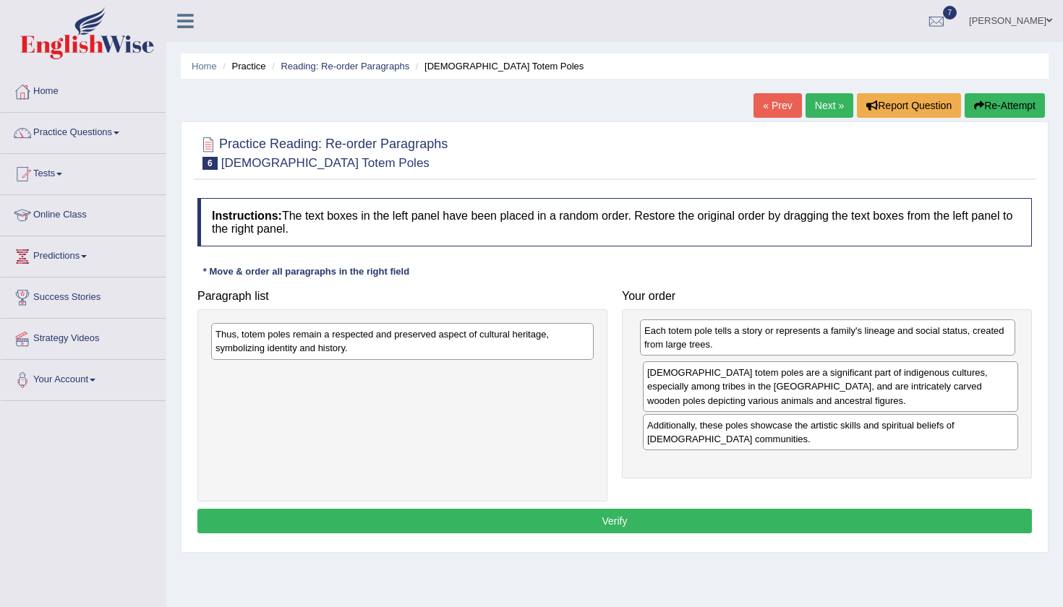
drag, startPoint x: 896, startPoint y: 406, endPoint x: 893, endPoint y: 350, distance: 55.7
click at [893, 350] on div "Each totem pole tells a story or represents a family's lineage and social statu…" at bounding box center [827, 338] width 375 height 36
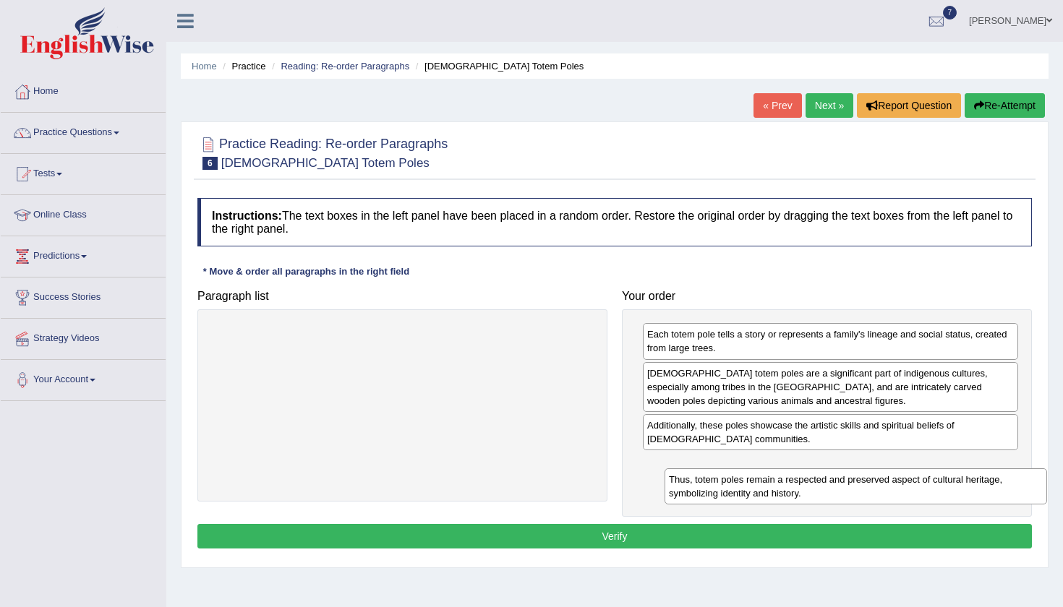
drag, startPoint x: 494, startPoint y: 351, endPoint x: 946, endPoint y: 495, distance: 475.1
click at [947, 496] on div "Thus, totem poles remain a respected and preserved aspect of cultural heritage,…" at bounding box center [855, 486] width 382 height 36
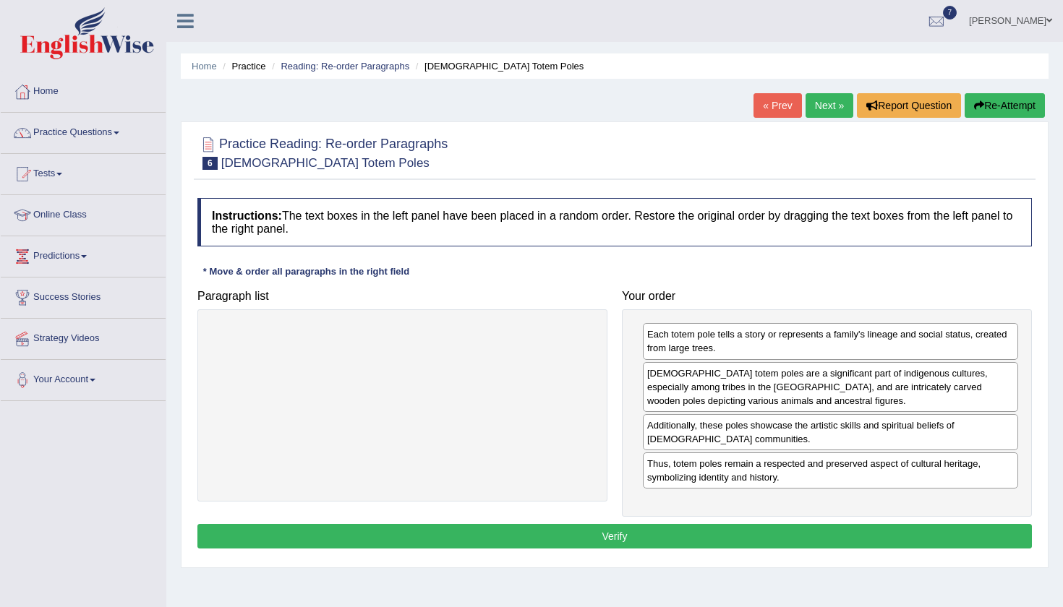
click at [841, 533] on button "Verify" at bounding box center [614, 536] width 834 height 25
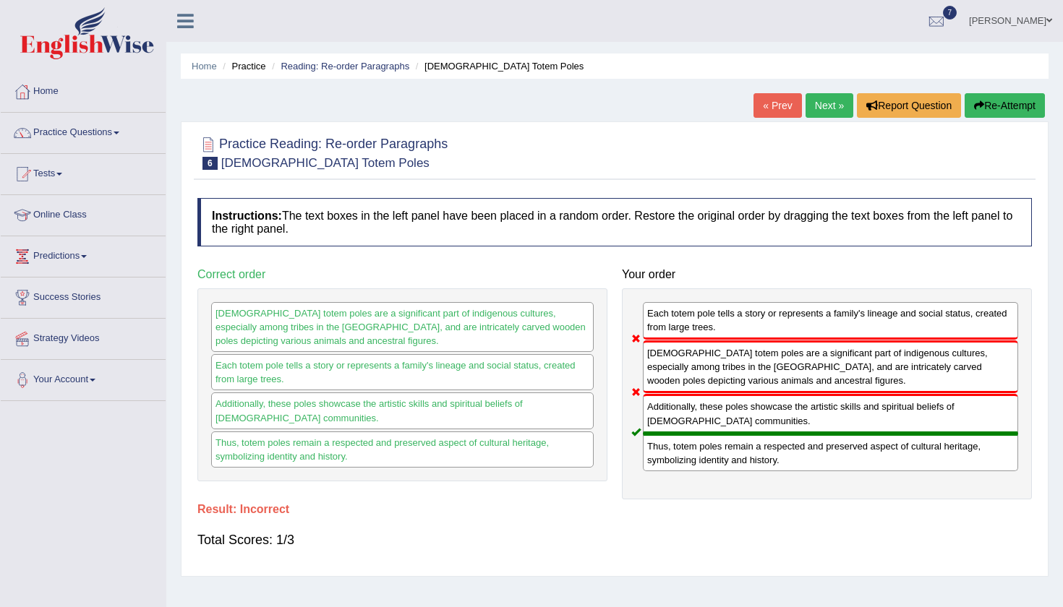
click at [983, 103] on button "Re-Attempt" at bounding box center [1004, 105] width 80 height 25
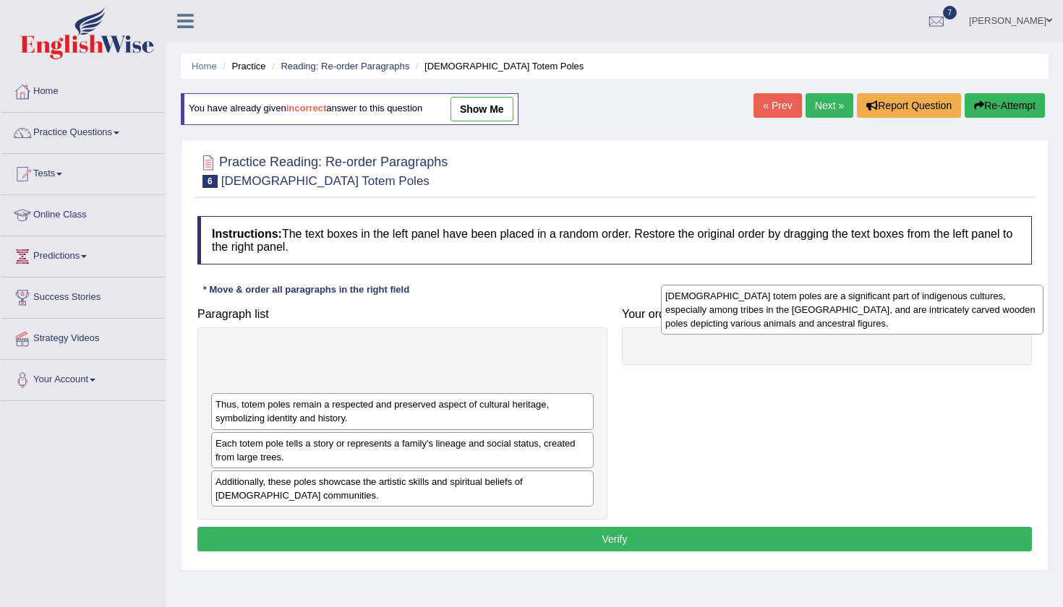
click at [942, 303] on div "[DEMOGRAPHIC_DATA] totem poles are a significant part of indigenous cultures, e…" at bounding box center [852, 310] width 382 height 50
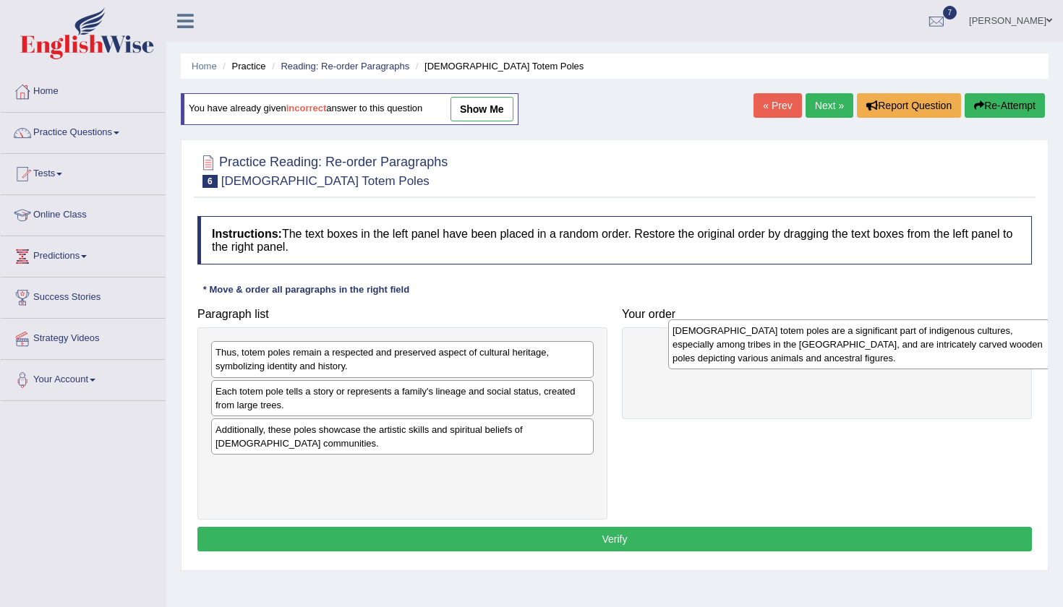
drag, startPoint x: 479, startPoint y: 366, endPoint x: 936, endPoint y: 344, distance: 457.4
click at [936, 344] on div "[DEMOGRAPHIC_DATA] totem poles are a significant part of indigenous cultures, e…" at bounding box center [859, 345] width 382 height 50
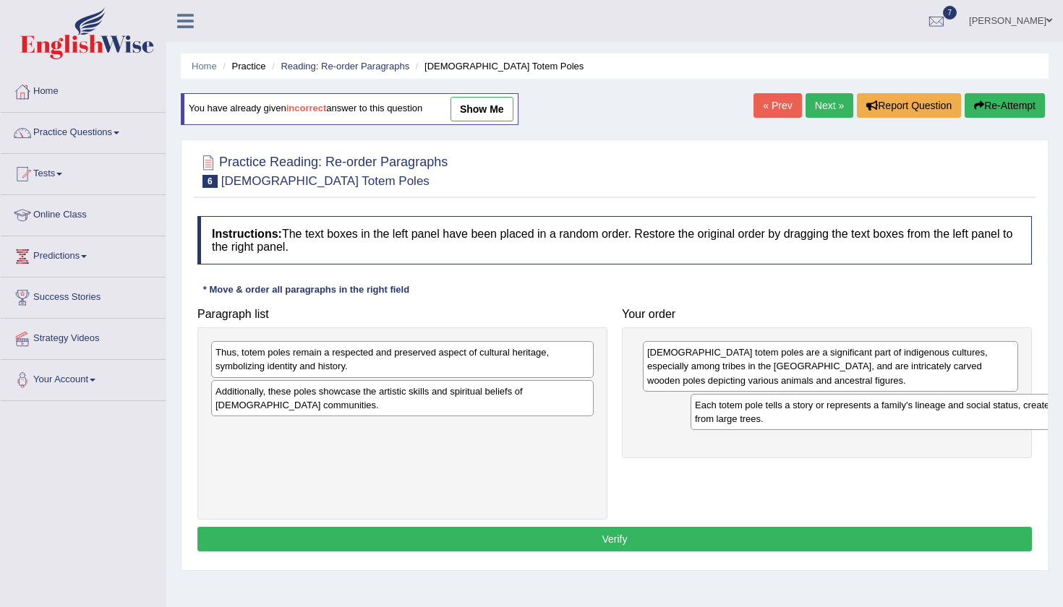
drag, startPoint x: 471, startPoint y: 402, endPoint x: 935, endPoint y: 409, distance: 463.5
click at [942, 413] on div "Each totem pole tells a story or represents a family's lineage and social statu…" at bounding box center [881, 412] width 382 height 36
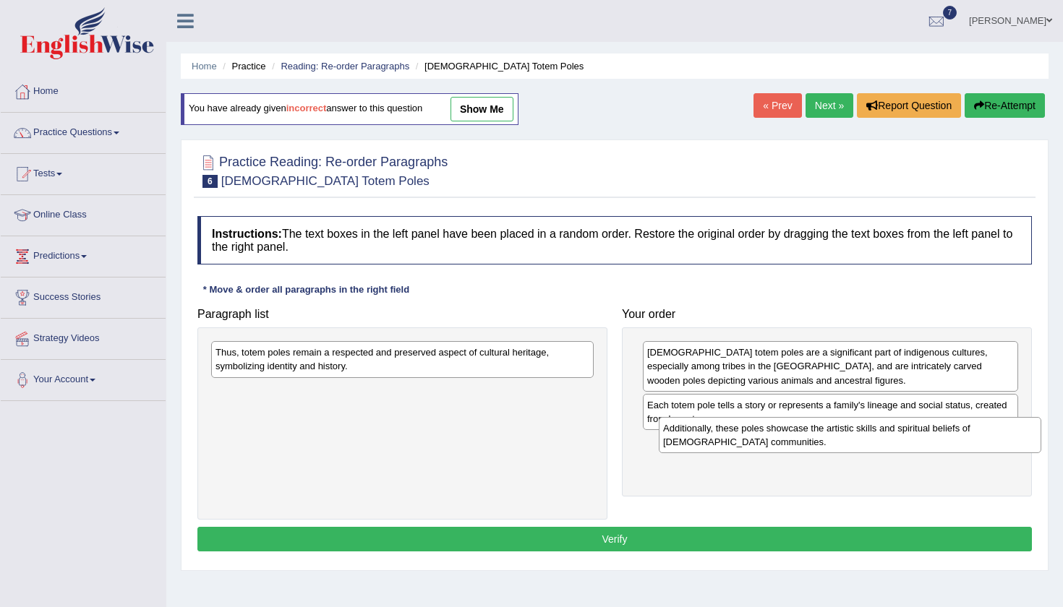
drag, startPoint x: 491, startPoint y: 401, endPoint x: 960, endPoint y: 456, distance: 472.5
click at [961, 453] on div "Additionally, these poles showcase the artistic skills and spiritual beliefs of…" at bounding box center [850, 435] width 382 height 36
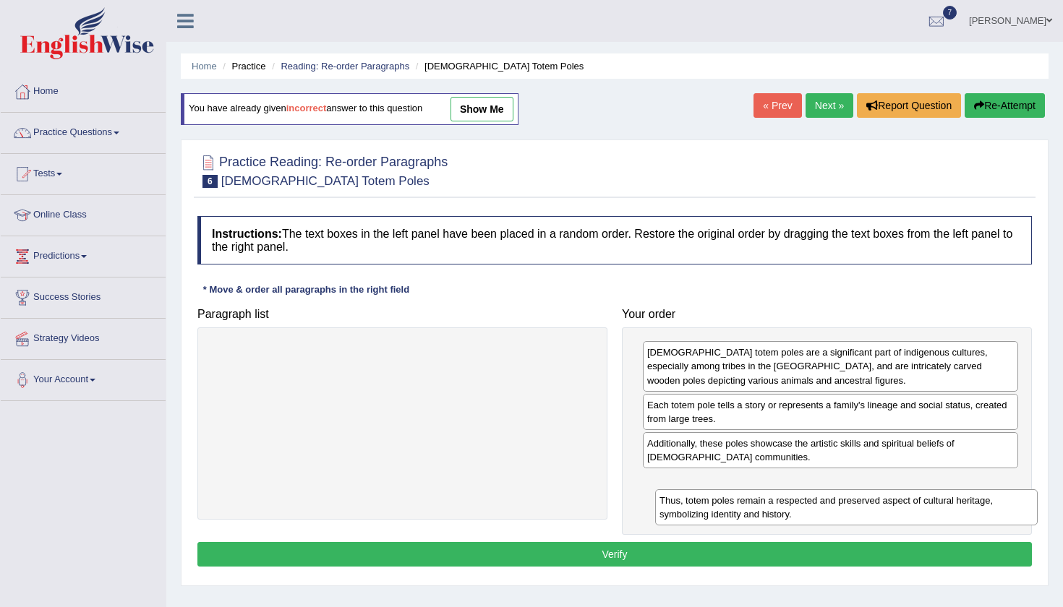
drag, startPoint x: 481, startPoint y: 355, endPoint x: 913, endPoint y: 484, distance: 451.1
click at [918, 493] on div "Thus, totem poles remain a respected and preserved aspect of cultural heritage,…" at bounding box center [846, 507] width 382 height 36
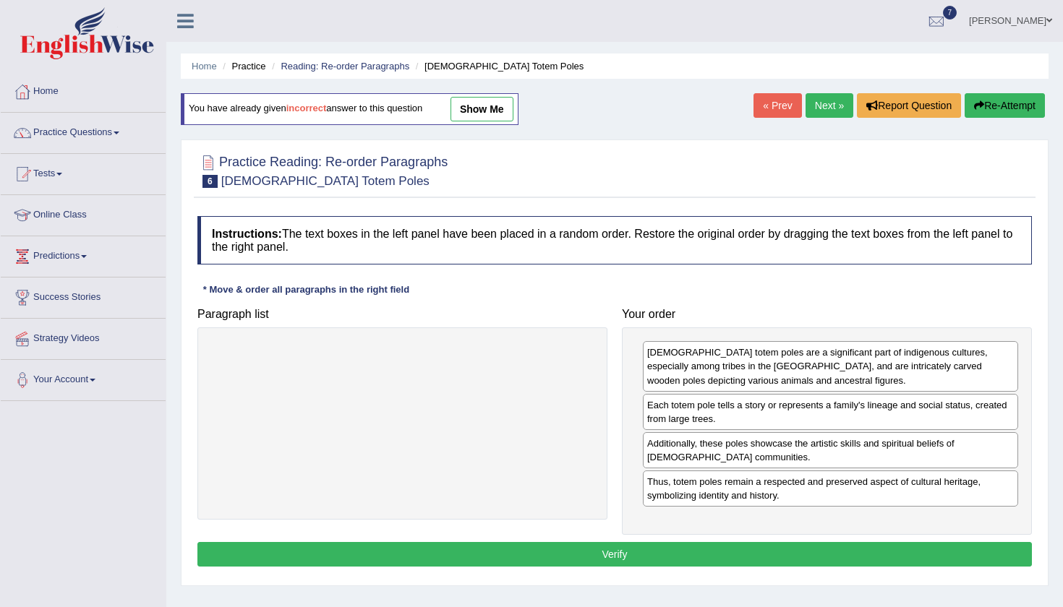
click at [719, 550] on button "Verify" at bounding box center [614, 554] width 834 height 25
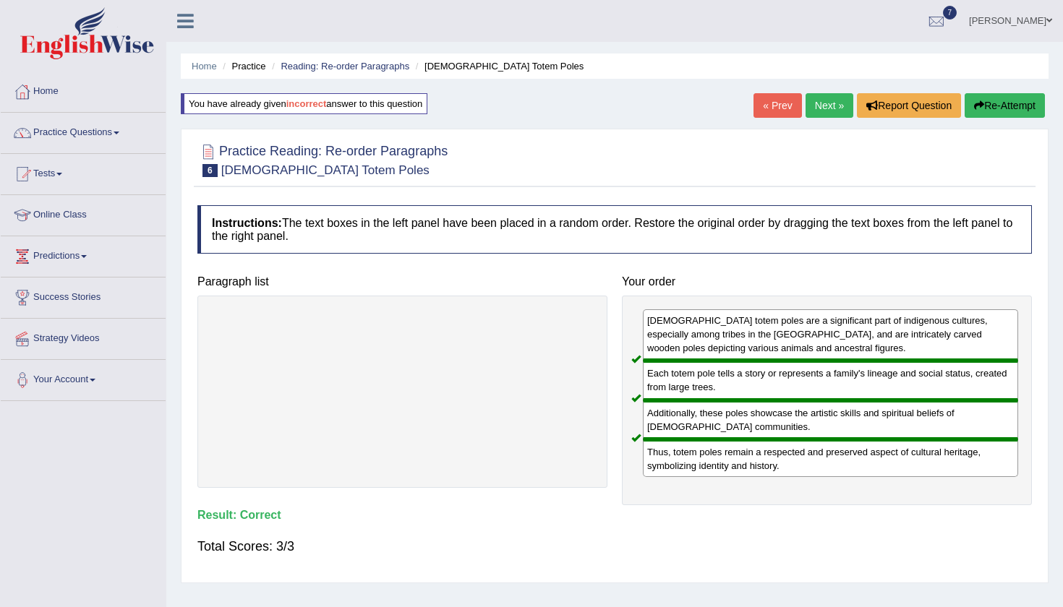
click at [805, 102] on link "Next »" at bounding box center [829, 105] width 48 height 25
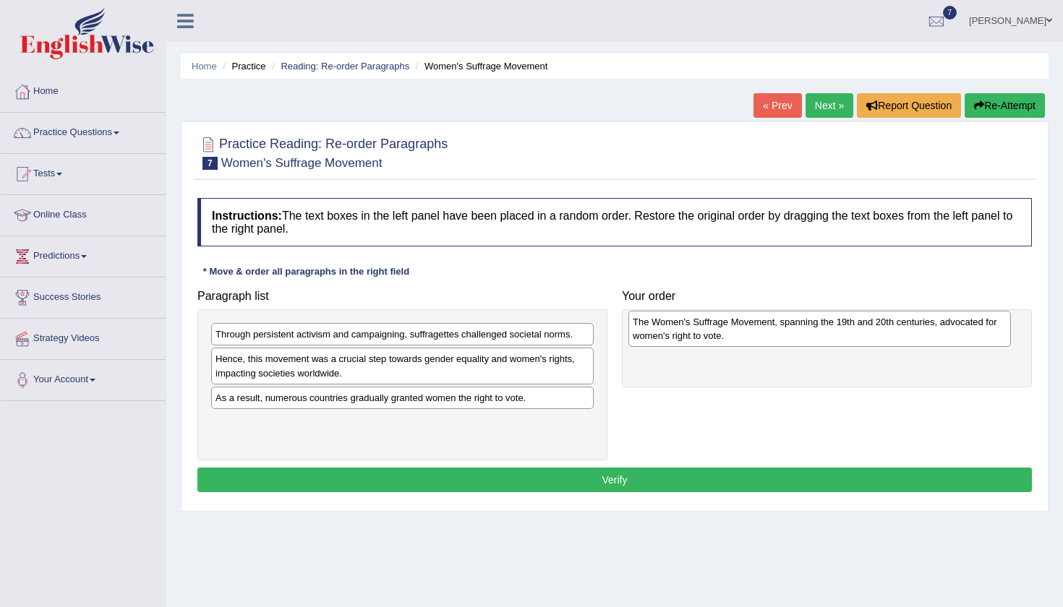
drag, startPoint x: 398, startPoint y: 434, endPoint x: 815, endPoint y: 333, distance: 429.1
click at [815, 334] on div "The Women's Suffrage Movement, spanning the 19th and 20th centuries, advocated …" at bounding box center [819, 329] width 382 height 36
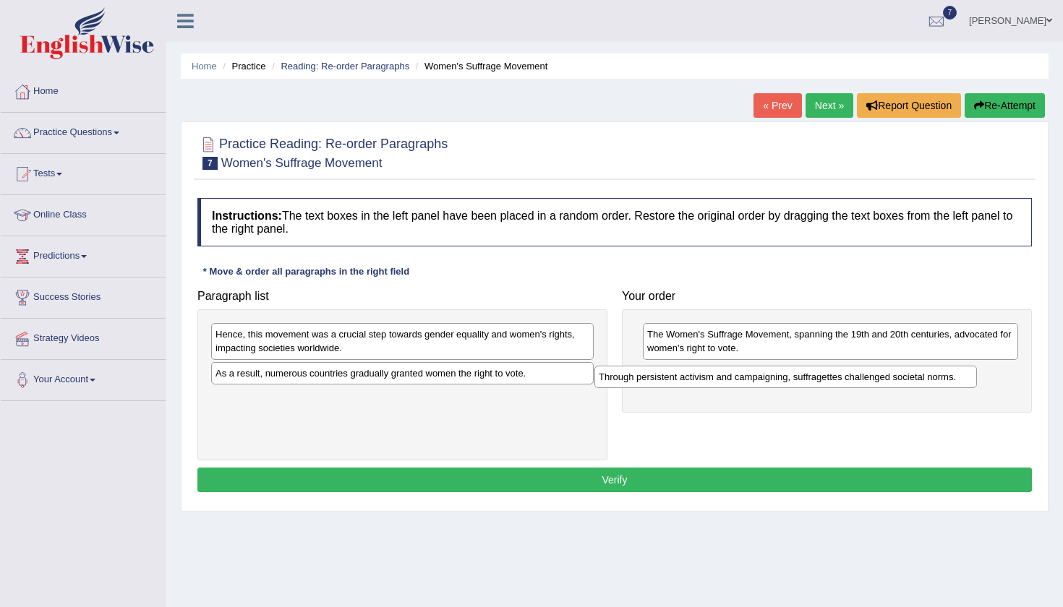
drag, startPoint x: 518, startPoint y: 341, endPoint x: 903, endPoint y: 380, distance: 386.7
click at [903, 380] on div "Through persistent activism and campaigning, suffragettes challenged societal n…" at bounding box center [785, 377] width 382 height 22
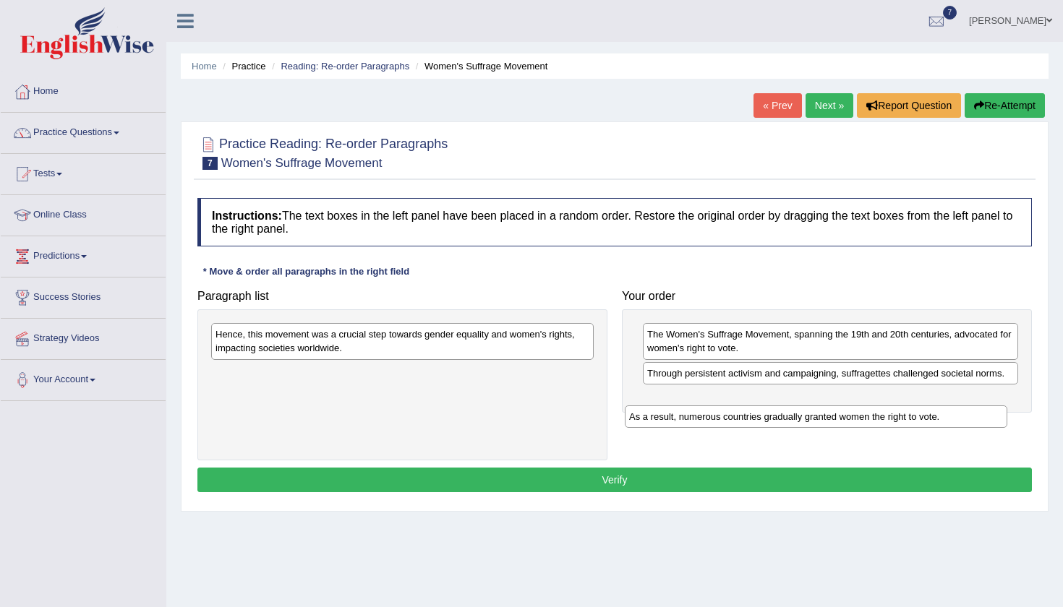
drag, startPoint x: 502, startPoint y: 379, endPoint x: 917, endPoint y: 410, distance: 416.1
click at [917, 410] on div "As a result, numerous countries gradually granted women the right to vote." at bounding box center [816, 417] width 382 height 22
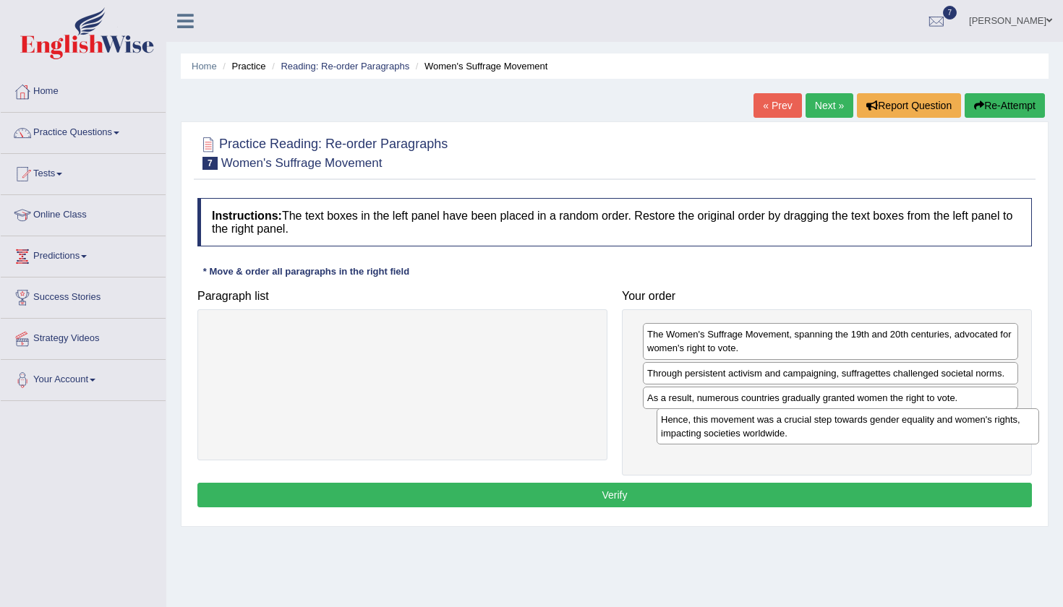
drag, startPoint x: 398, startPoint y: 338, endPoint x: 844, endPoint y: 424, distance: 453.4
click at [844, 424] on div "Hence, this movement was a crucial step towards gender equality and women's rig…" at bounding box center [847, 426] width 382 height 36
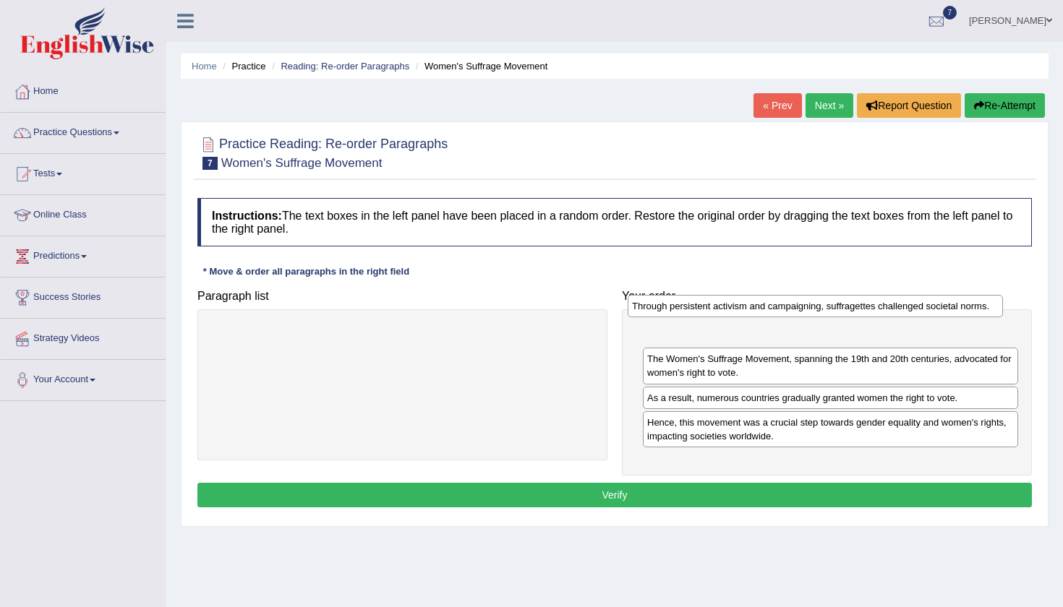
drag, startPoint x: 816, startPoint y: 377, endPoint x: 800, endPoint y: 312, distance: 66.1
click at [800, 312] on div "Through persistent activism and campaigning, suffragettes challenged societal n…" at bounding box center [815, 306] width 375 height 22
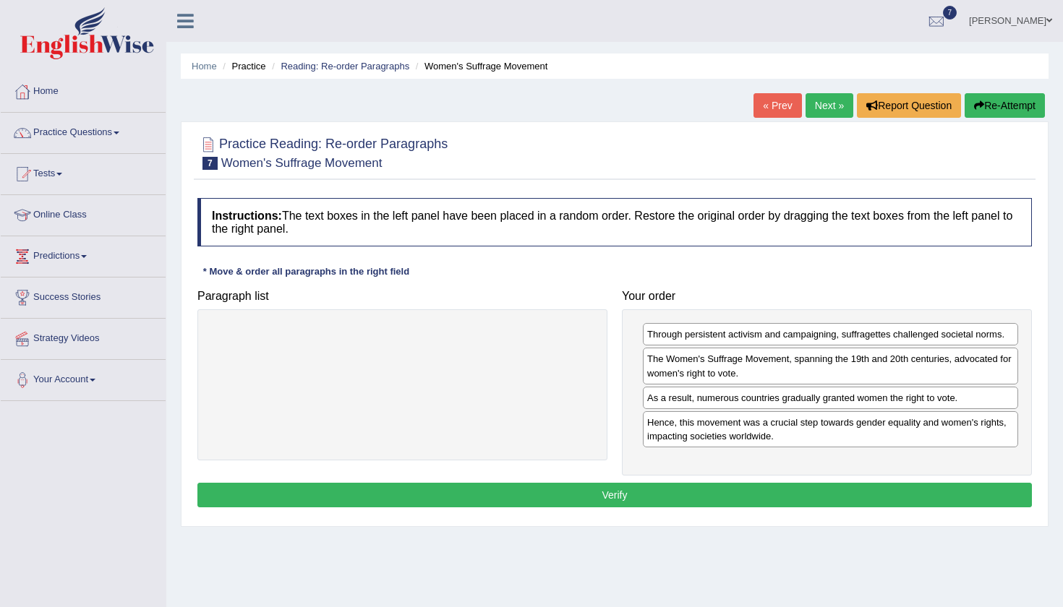
click at [660, 494] on button "Verify" at bounding box center [614, 495] width 834 height 25
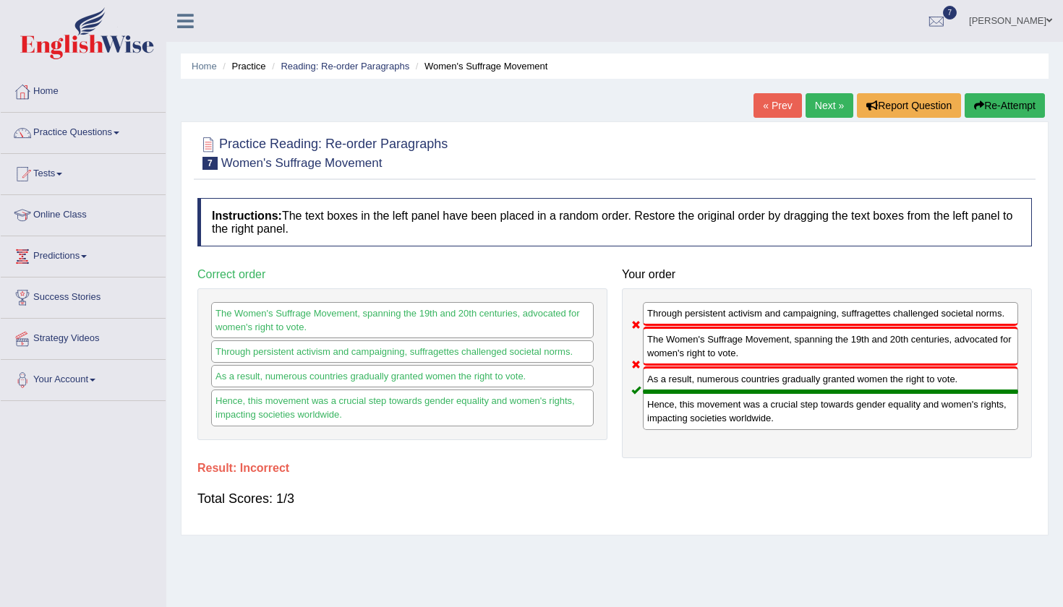
click at [970, 117] on button "Re-Attempt" at bounding box center [1004, 105] width 80 height 25
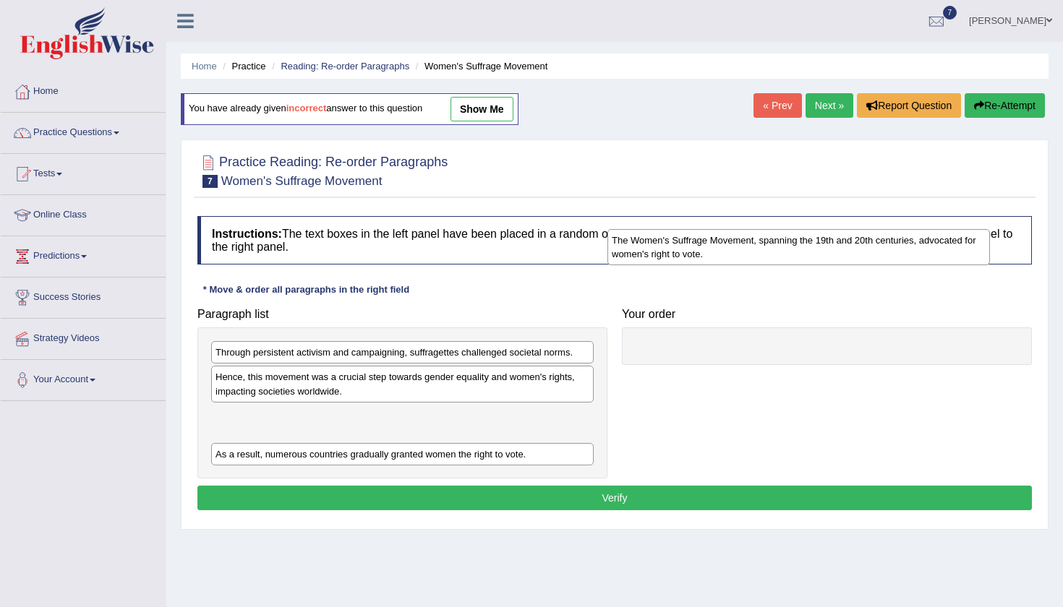
drag, startPoint x: 468, startPoint y: 449, endPoint x: 880, endPoint y: 311, distance: 434.6
click at [880, 265] on div "The Women's Suffrage Movement, spanning the 19th and 20th centuries, advocated …" at bounding box center [798, 247] width 382 height 36
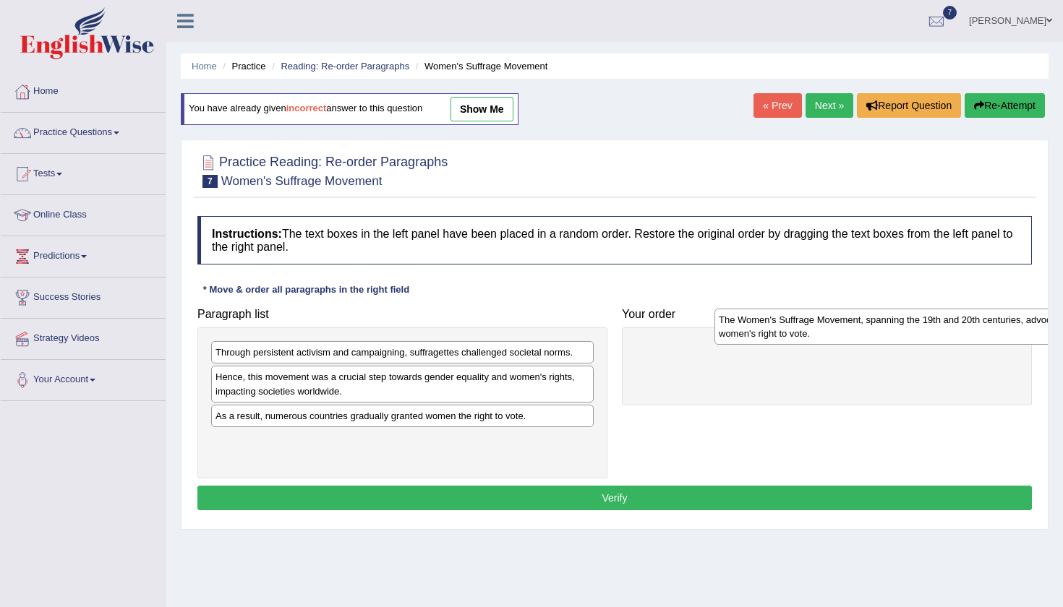
drag, startPoint x: 448, startPoint y: 421, endPoint x: 951, endPoint y: 325, distance: 511.4
click at [951, 325] on div "The Women's Suffrage Movement, spanning the 19th and 20th centuries, advocated …" at bounding box center [905, 327] width 382 height 36
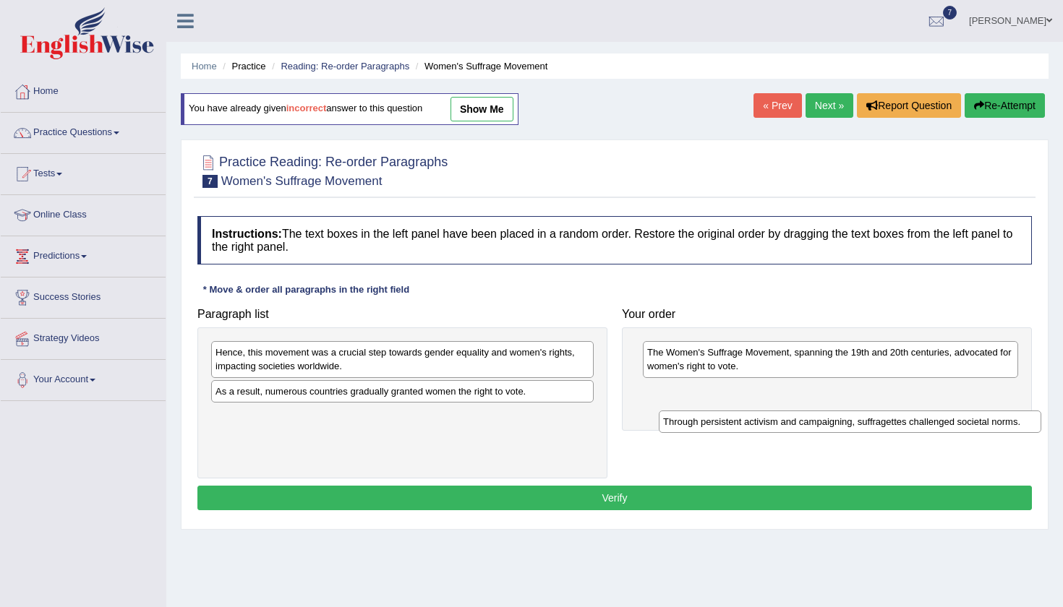
drag, startPoint x: 458, startPoint y: 350, endPoint x: 886, endPoint y: 393, distance: 429.5
click at [886, 411] on div "Through persistent activism and campaigning, suffragettes challenged societal n…" at bounding box center [850, 422] width 382 height 22
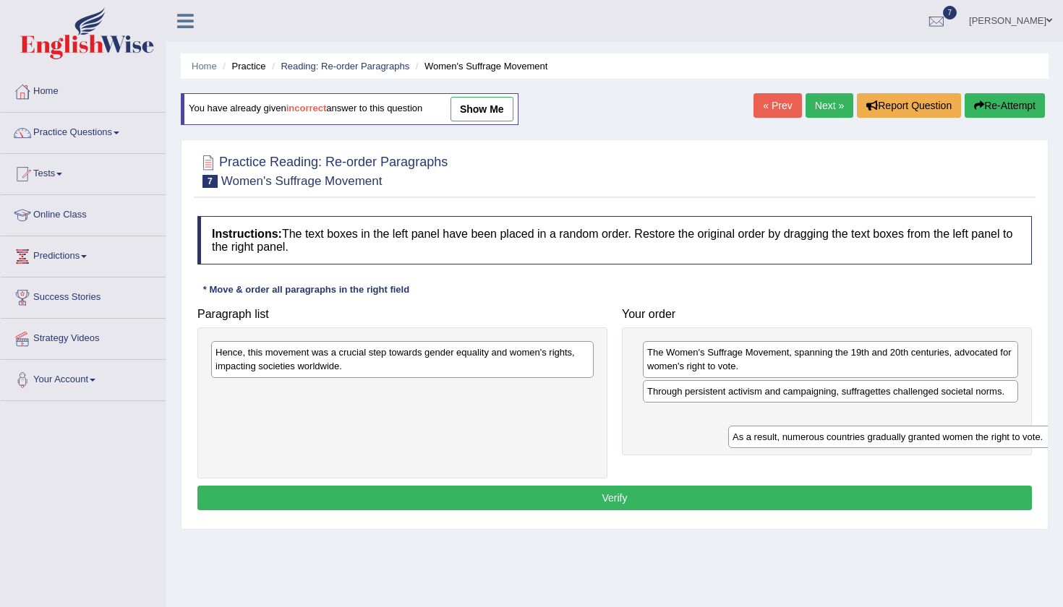
drag, startPoint x: 400, startPoint y: 391, endPoint x: 924, endPoint y: 438, distance: 526.3
click at [924, 438] on div "As a result, numerous countries gradually granted women the right to vote." at bounding box center [919, 437] width 382 height 22
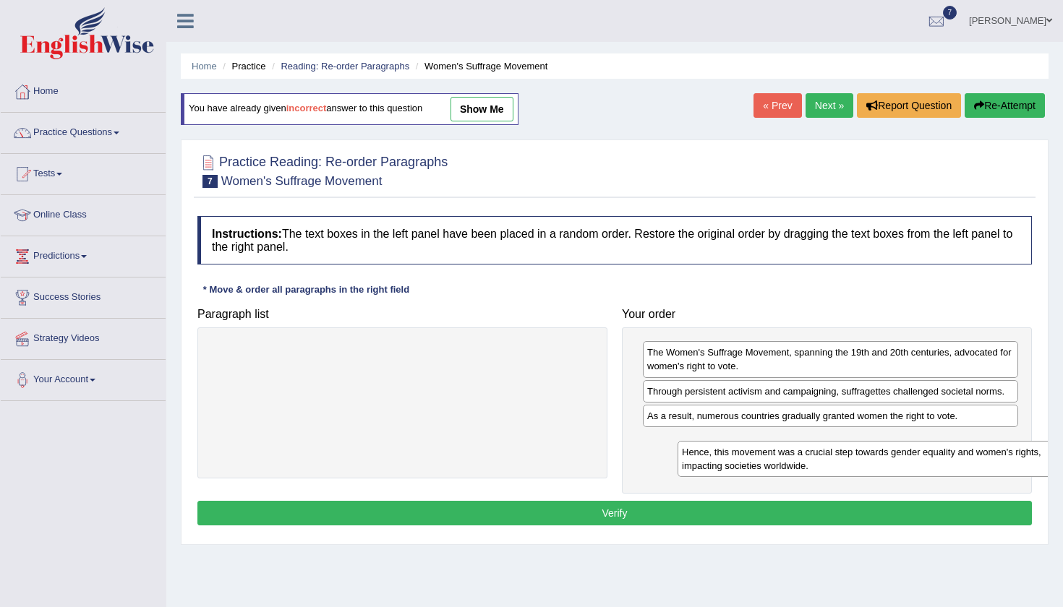
drag, startPoint x: 488, startPoint y: 388, endPoint x: 902, endPoint y: 463, distance: 421.2
click at [902, 466] on div "Hence, this movement was a crucial step towards gender equality and women's rig…" at bounding box center [868, 459] width 382 height 36
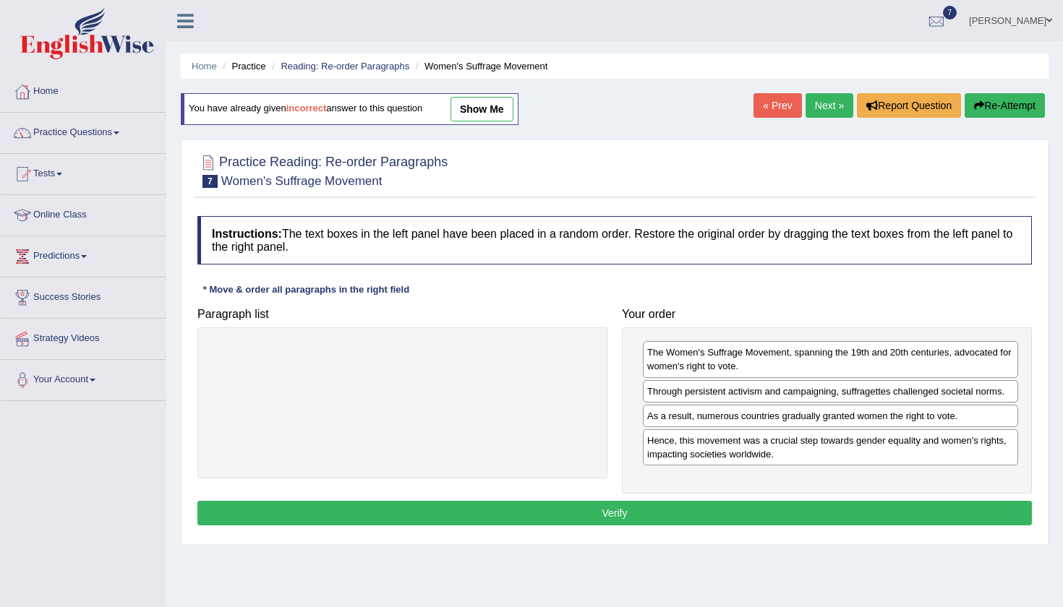
click at [654, 518] on button "Verify" at bounding box center [614, 513] width 834 height 25
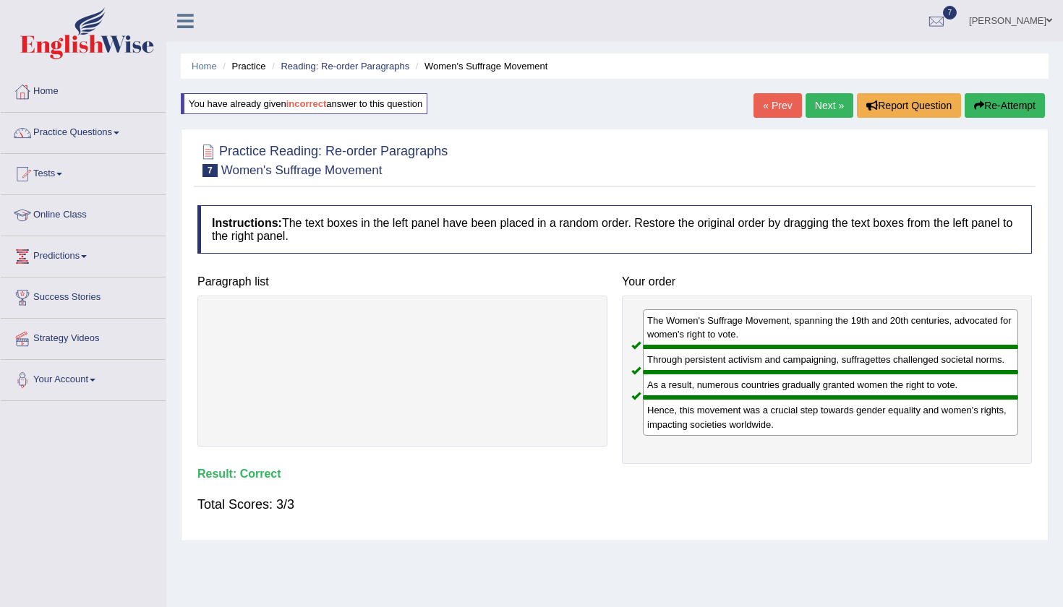
click at [805, 114] on link "Next »" at bounding box center [829, 105] width 48 height 25
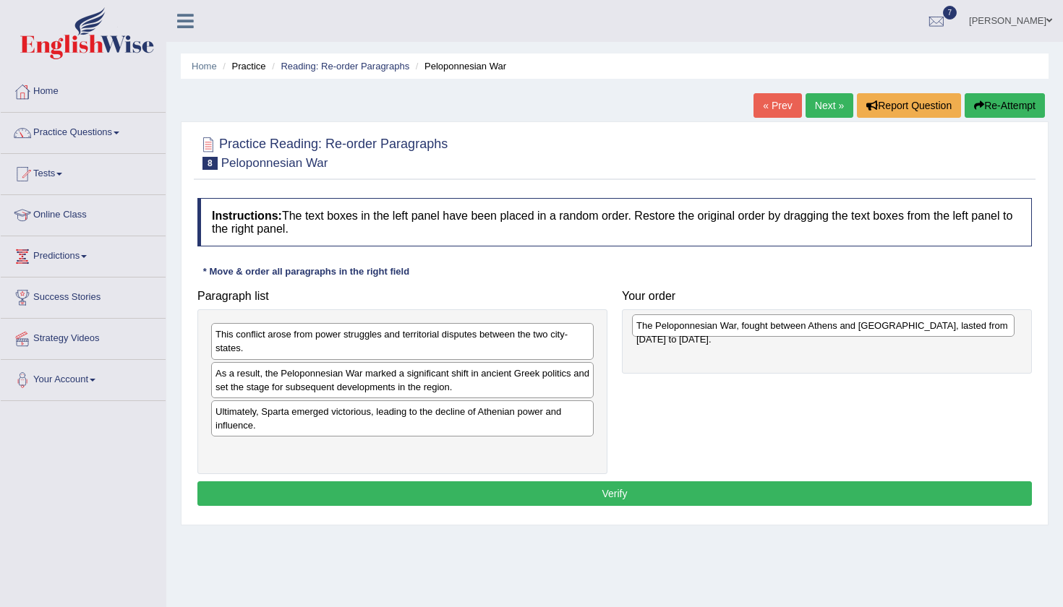
drag, startPoint x: 508, startPoint y: 455, endPoint x: 929, endPoint y: 330, distance: 439.0
click at [929, 330] on div "The Peloponnesian War, fought between Athens and [GEOGRAPHIC_DATA], lasted from…" at bounding box center [823, 325] width 382 height 22
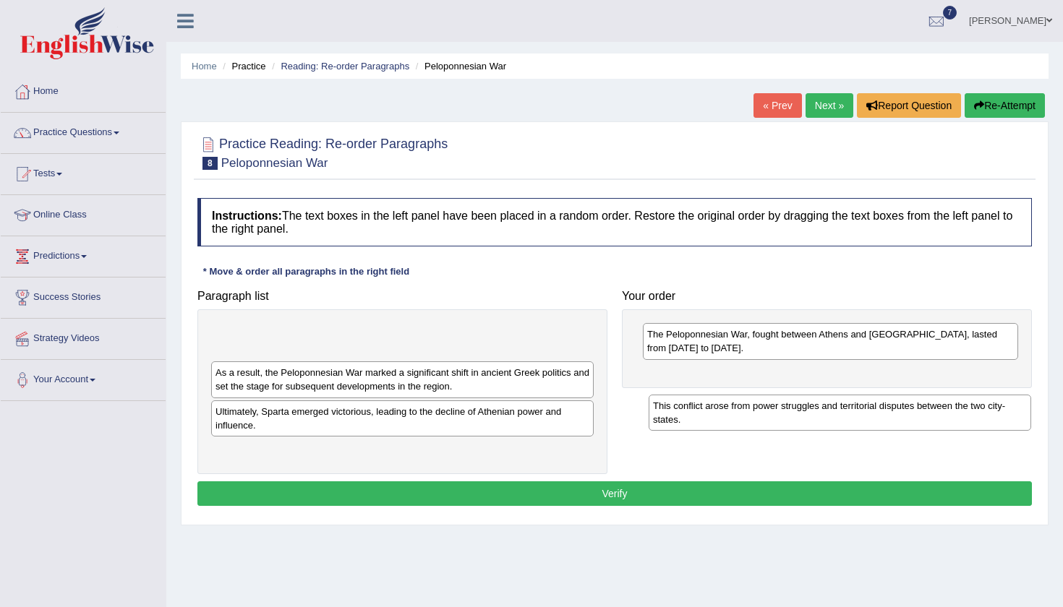
drag, startPoint x: 555, startPoint y: 338, endPoint x: 993, endPoint y: 410, distance: 443.2
click at [993, 410] on div "This conflict arose from power struggles and territorial disputes between the t…" at bounding box center [839, 413] width 382 height 36
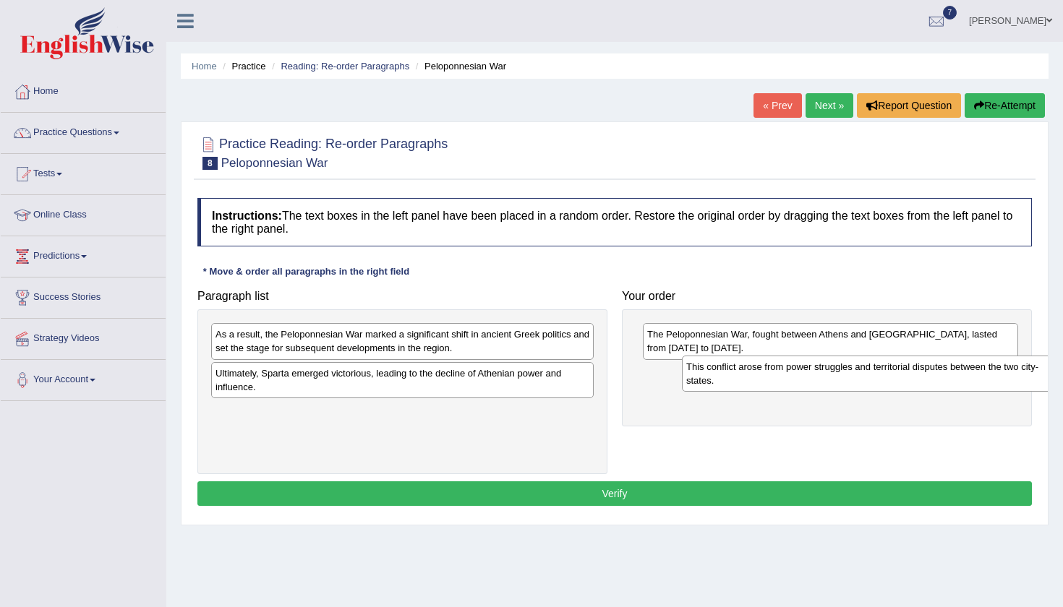
drag, startPoint x: 474, startPoint y: 341, endPoint x: 939, endPoint y: 385, distance: 467.6
click at [939, 385] on div "This conflict arose from power struggles and territorial disputes between the t…" at bounding box center [873, 374] width 382 height 36
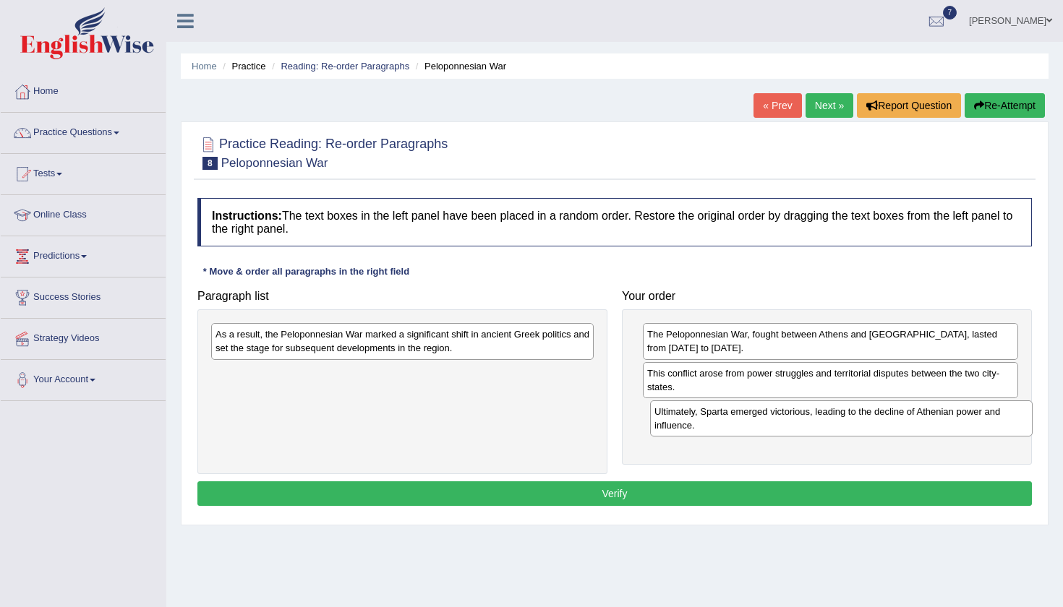
drag, startPoint x: 500, startPoint y: 388, endPoint x: 939, endPoint y: 427, distance: 440.6
click at [939, 427] on div "Ultimately, Sparta emerged victorious, leading to the decline of Athenian power…" at bounding box center [841, 419] width 382 height 36
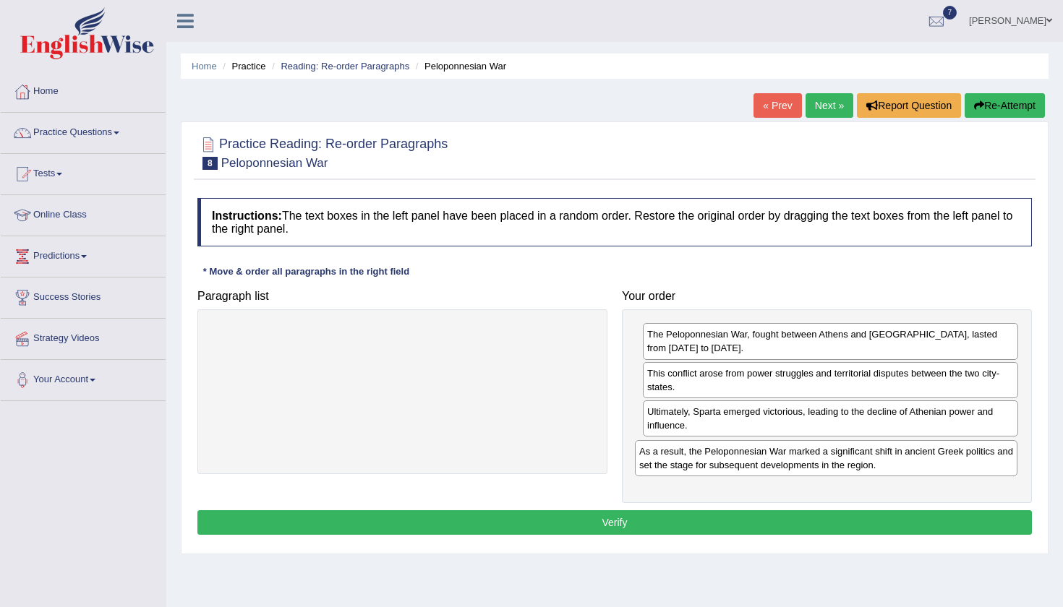
drag, startPoint x: 382, startPoint y: 341, endPoint x: 805, endPoint y: 458, distance: 439.7
click at [805, 458] on div "As a result, the Peloponnesian War marked a significant shift in ancient Greek …" at bounding box center [826, 458] width 382 height 36
click at [630, 518] on button "Verify" at bounding box center [614, 522] width 834 height 25
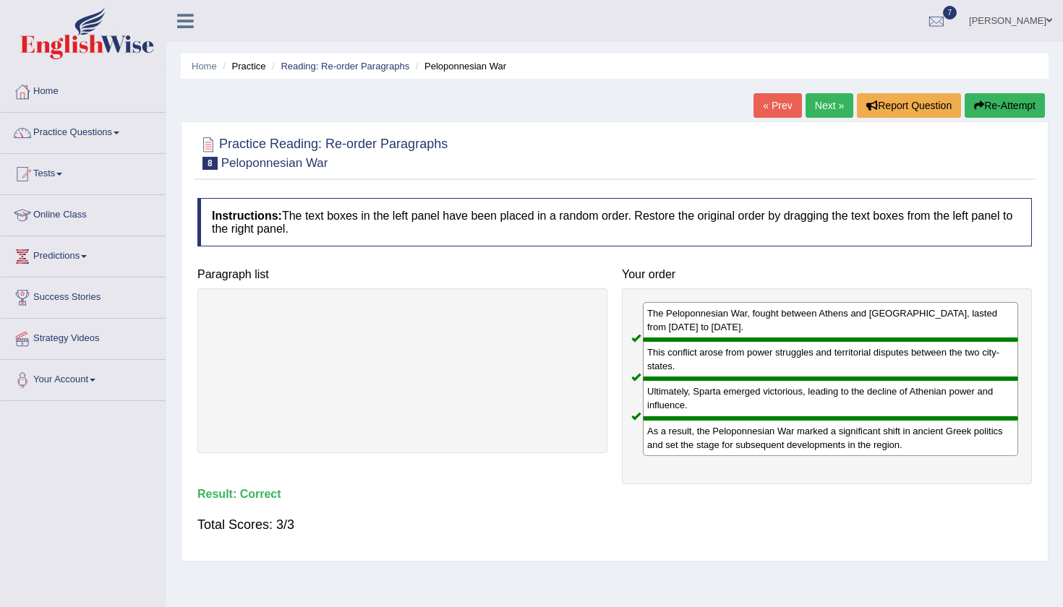
click at [818, 108] on link "Next »" at bounding box center [829, 105] width 48 height 25
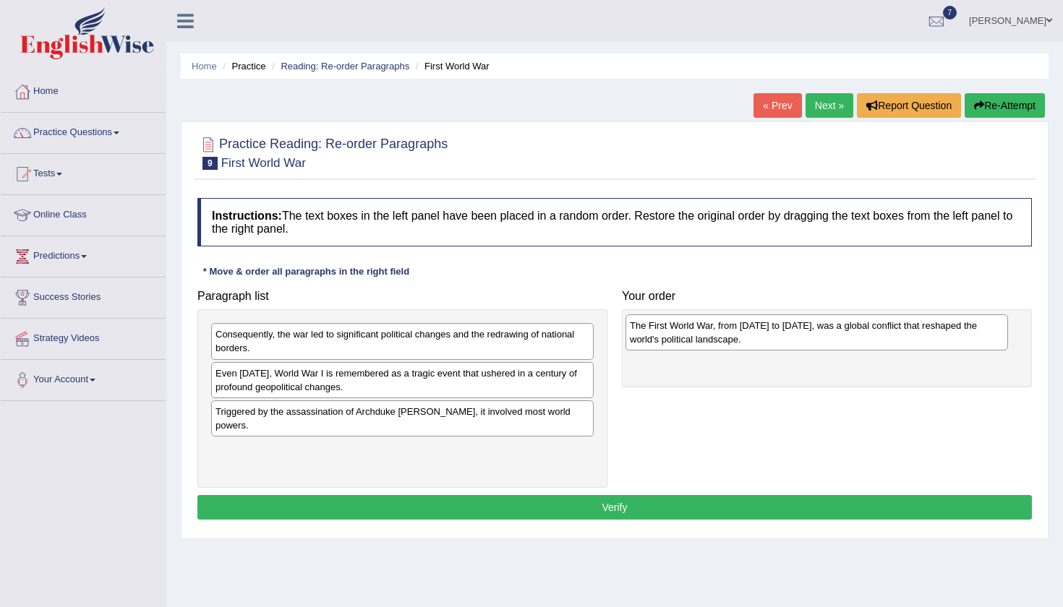
drag, startPoint x: 423, startPoint y: 467, endPoint x: 837, endPoint y: 343, distance: 432.3
click at [837, 343] on div "The First World War, from [DATE] to [DATE], was a global conflict that reshaped…" at bounding box center [816, 332] width 382 height 36
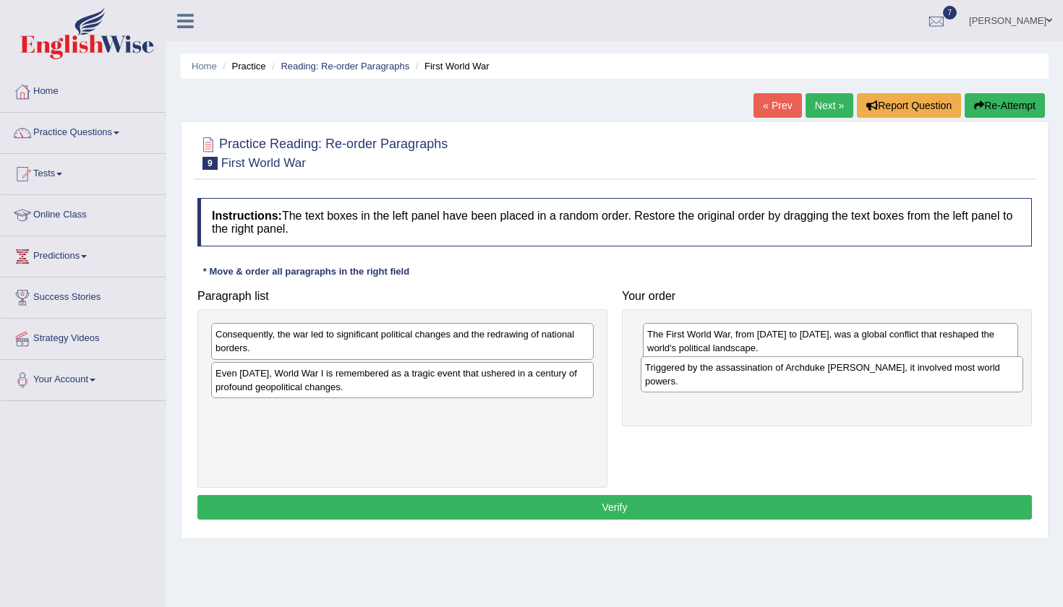
drag, startPoint x: 462, startPoint y: 421, endPoint x: 891, endPoint y: 377, distance: 431.6
click at [891, 377] on div "Triggered by the assassination of Archduke [PERSON_NAME], it involved most worl…" at bounding box center [832, 374] width 382 height 36
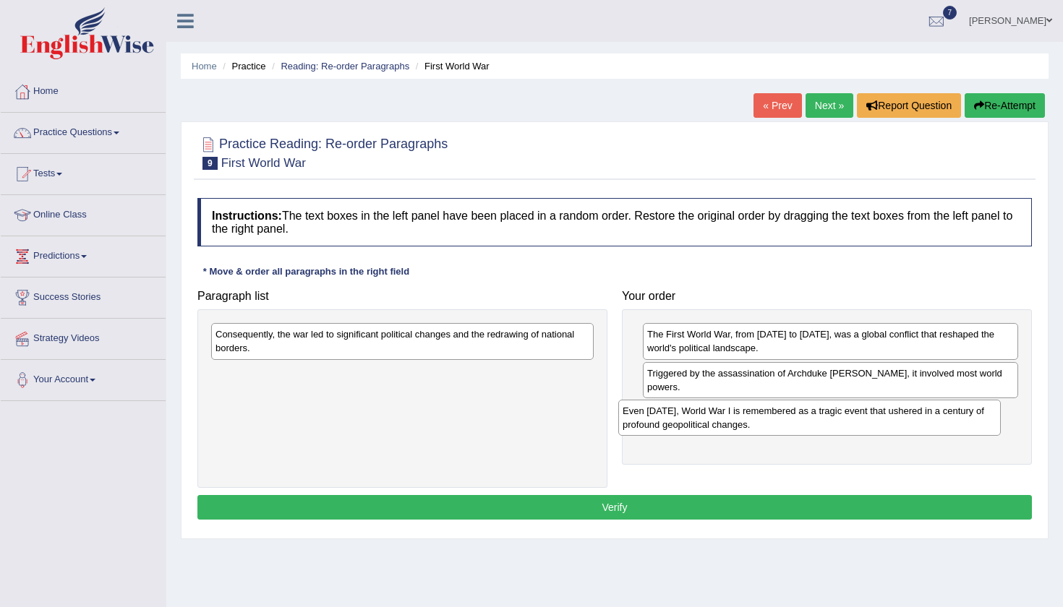
drag, startPoint x: 465, startPoint y: 382, endPoint x: 872, endPoint y: 419, distance: 408.8
click at [872, 419] on div "Even [DATE], World War I is remembered as a tragic event that ushered in a cent…" at bounding box center [809, 418] width 382 height 36
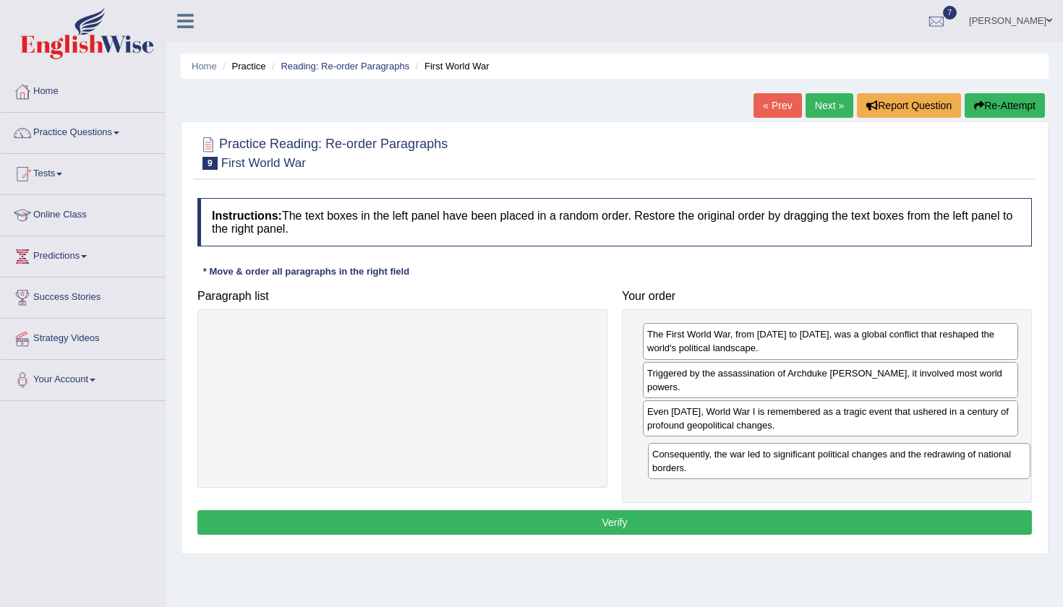
drag, startPoint x: 384, startPoint y: 338, endPoint x: 819, endPoint y: 459, distance: 451.7
click at [820, 461] on div "Consequently, the war led to significant political changes and the redrawing of…" at bounding box center [839, 461] width 382 height 36
click at [737, 523] on button "Verify" at bounding box center [614, 522] width 834 height 25
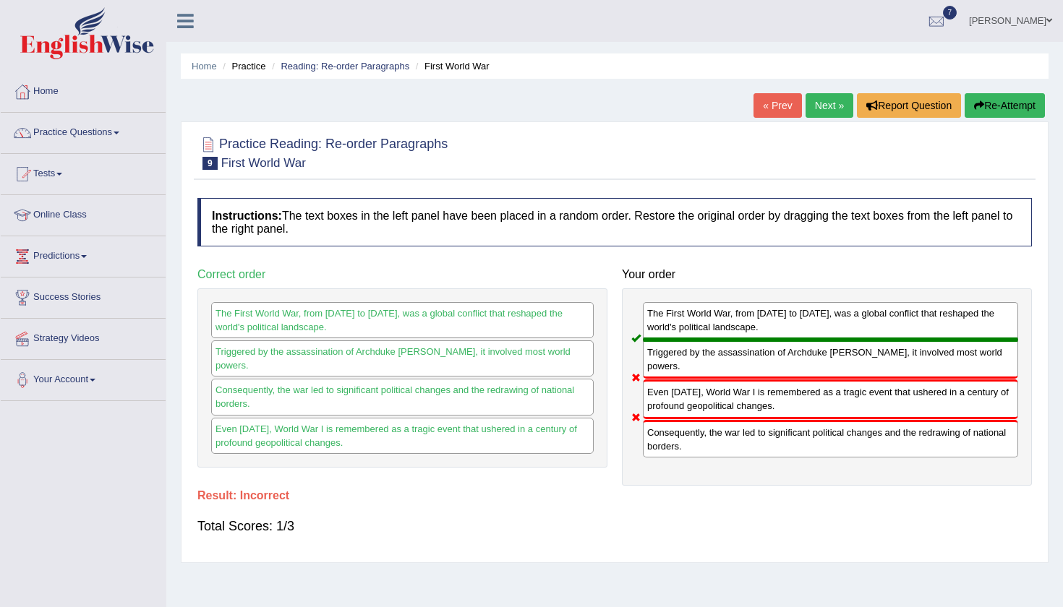
click at [985, 99] on button "Re-Attempt" at bounding box center [1004, 105] width 80 height 25
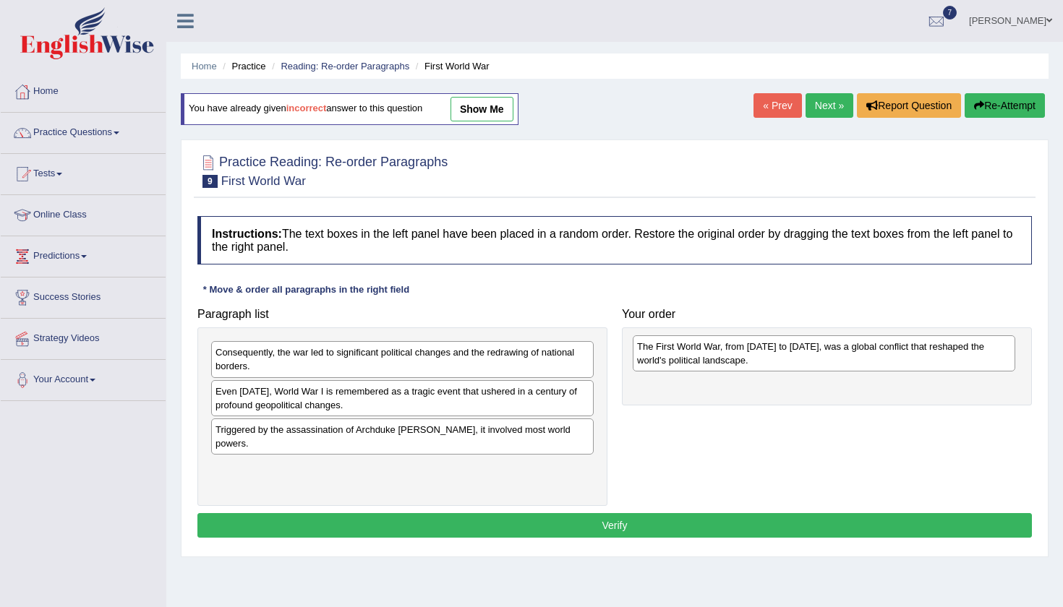
drag, startPoint x: 474, startPoint y: 479, endPoint x: 894, endPoint y: 356, distance: 437.7
click at [894, 356] on div "The First World War, from 1914 to 1918, was a global conflict that reshaped the…" at bounding box center [824, 353] width 382 height 36
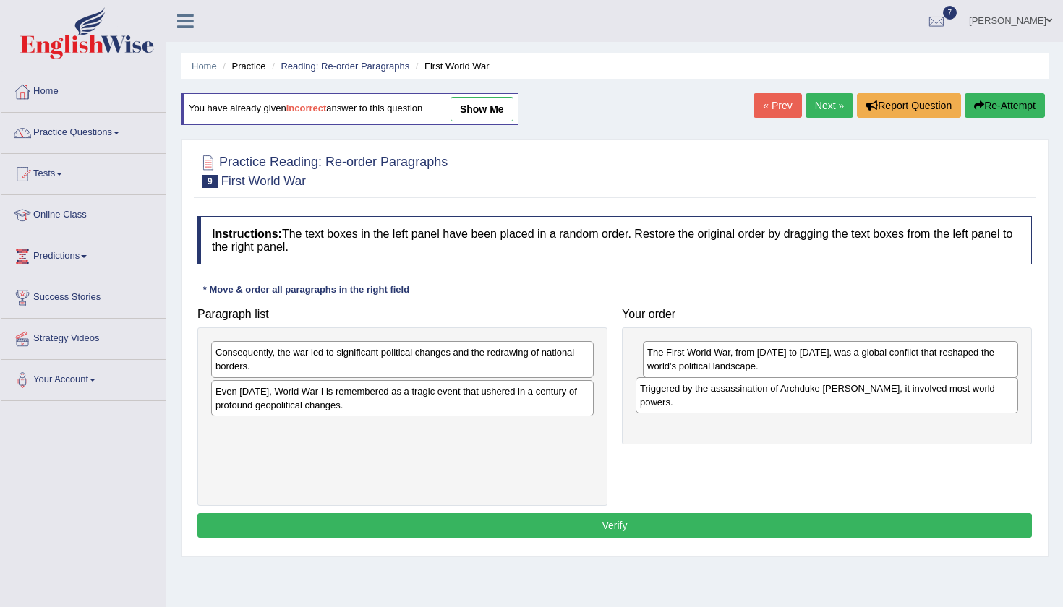
drag, startPoint x: 536, startPoint y: 437, endPoint x: 961, endPoint y: 396, distance: 426.4
click at [961, 396] on div "Triggered by the assassination of Archduke Franz Ferdinand, it involved most wo…" at bounding box center [826, 395] width 382 height 36
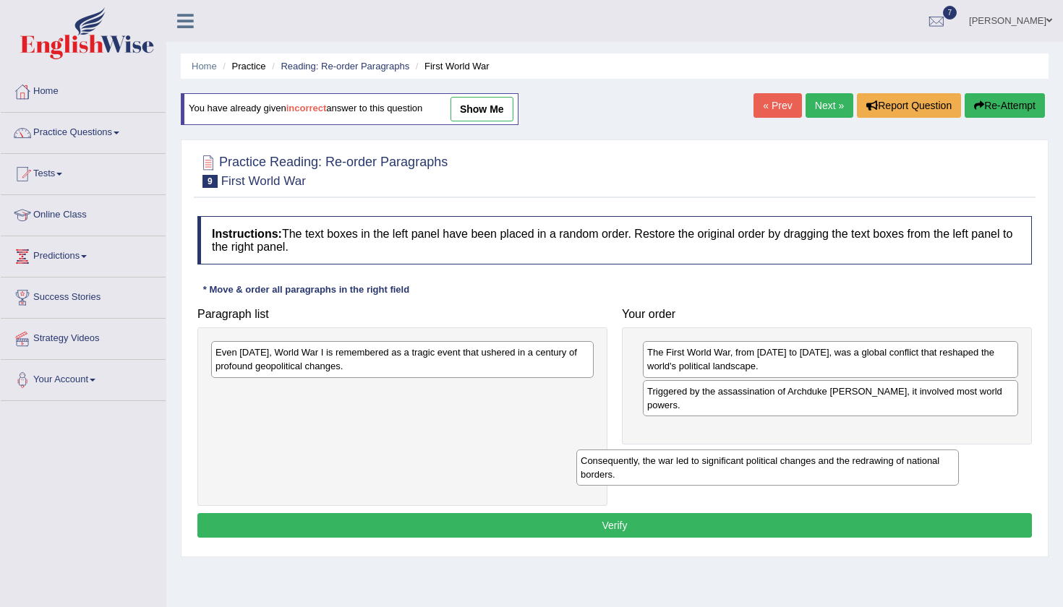
drag, startPoint x: 512, startPoint y: 357, endPoint x: 877, endPoint y: 452, distance: 377.2
click at [877, 459] on div "Consequently, the war led to significant political changes and the redrawing of…" at bounding box center [767, 468] width 382 height 36
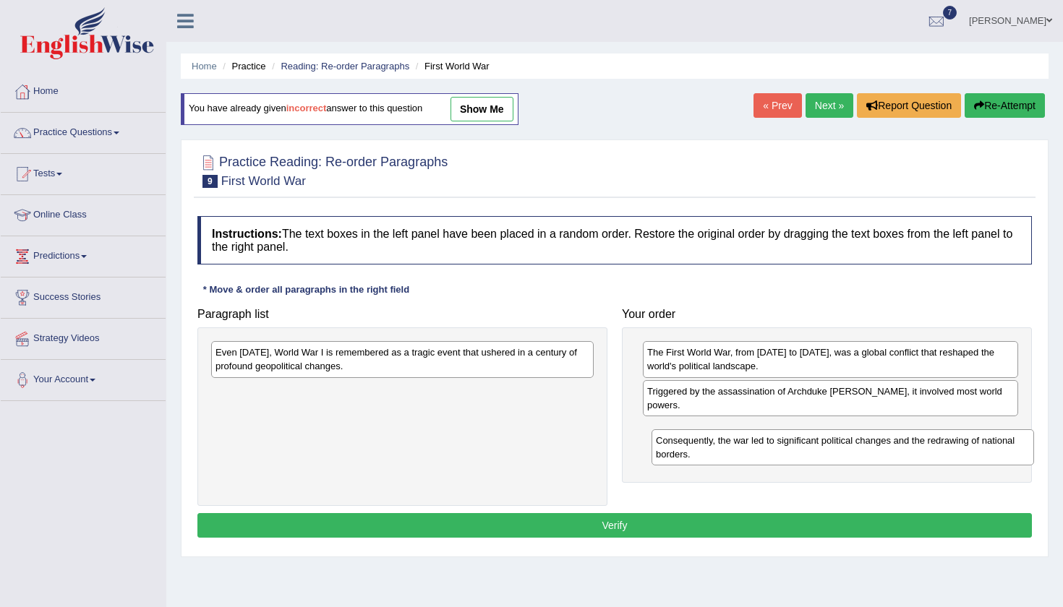
drag, startPoint x: 473, startPoint y: 406, endPoint x: 910, endPoint y: 455, distance: 440.1
click at [910, 456] on div "Consequently, the war led to significant political changes and the redrawing of…" at bounding box center [842, 447] width 382 height 36
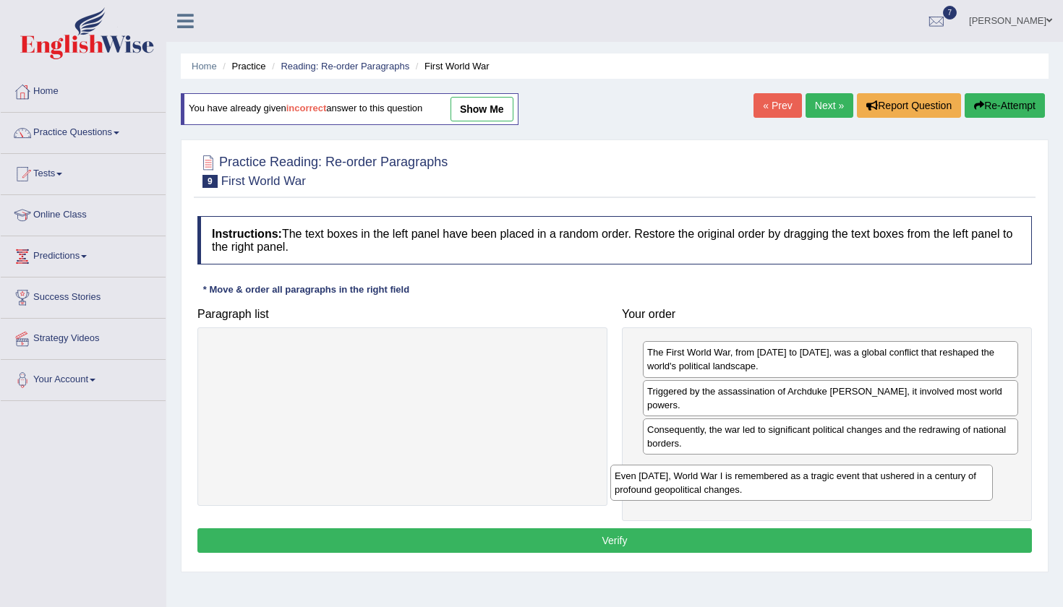
drag, startPoint x: 463, startPoint y: 368, endPoint x: 865, endPoint y: 500, distance: 423.2
click at [865, 500] on div "Even today, World War I is remembered as a tragic event that ushered in a centu…" at bounding box center [801, 483] width 382 height 36
click at [714, 544] on button "Verify" at bounding box center [614, 540] width 834 height 25
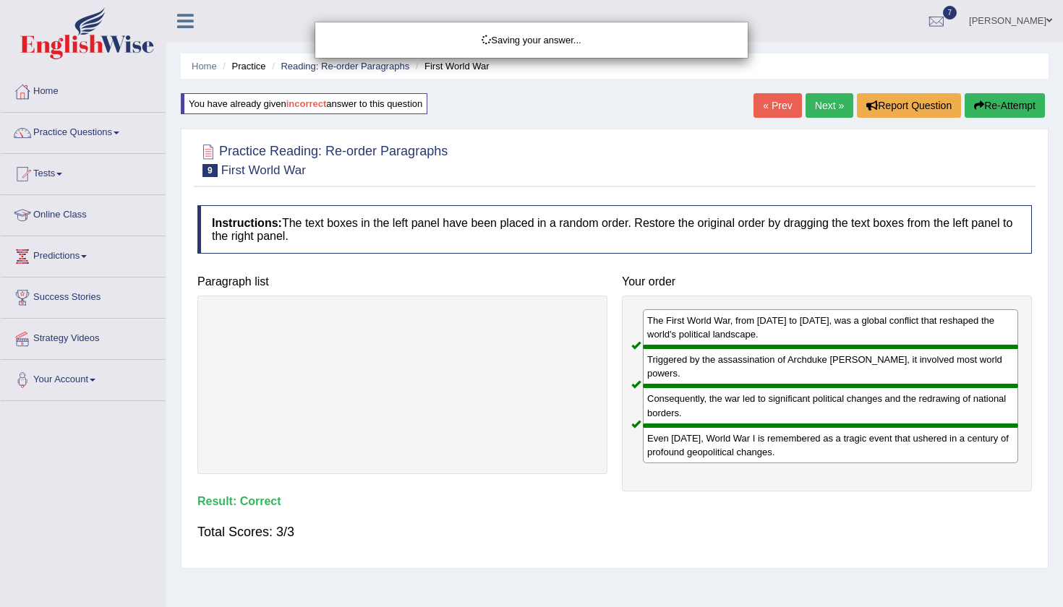
click at [811, 109] on div "Saving your answer..." at bounding box center [531, 303] width 1063 height 607
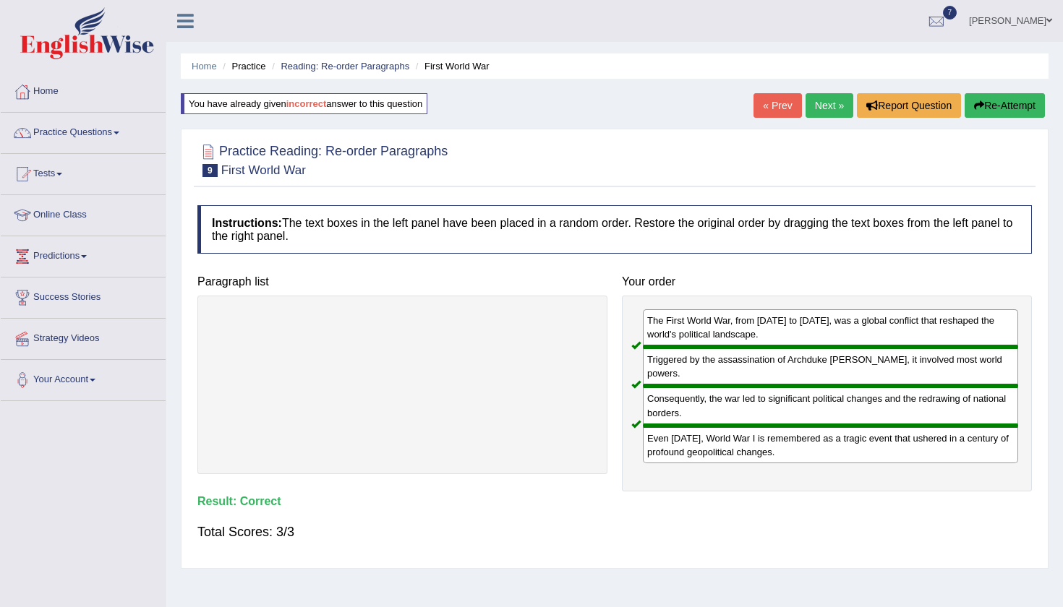
click at [831, 104] on link "Next »" at bounding box center [829, 105] width 48 height 25
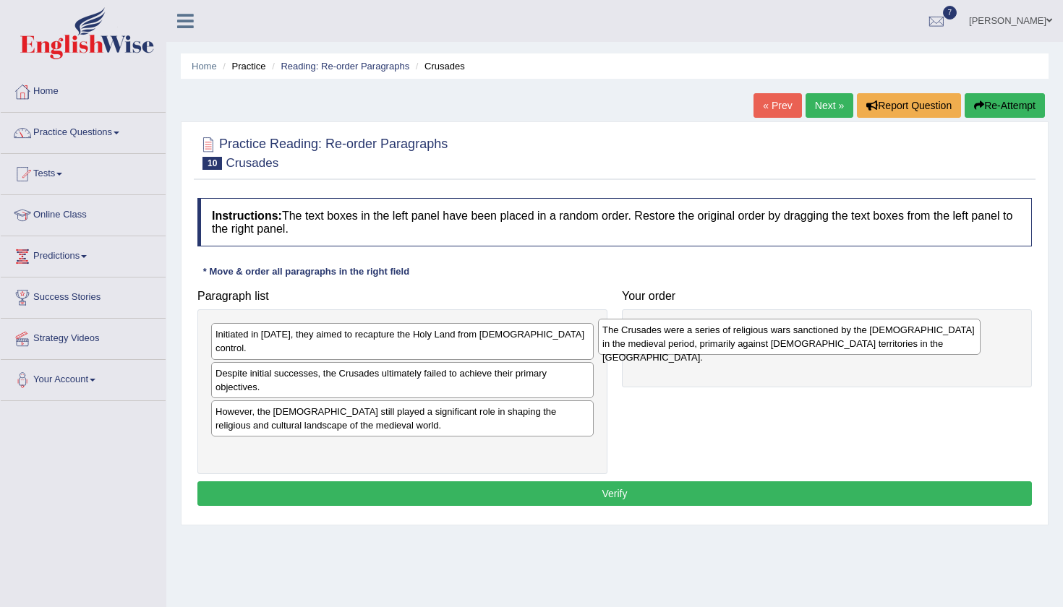
drag, startPoint x: 453, startPoint y: 414, endPoint x: 840, endPoint y: 346, distance: 392.7
click at [840, 346] on div "The Crusades were a series of religious wars sanctioned by the [DEMOGRAPHIC_DAT…" at bounding box center [789, 337] width 382 height 36
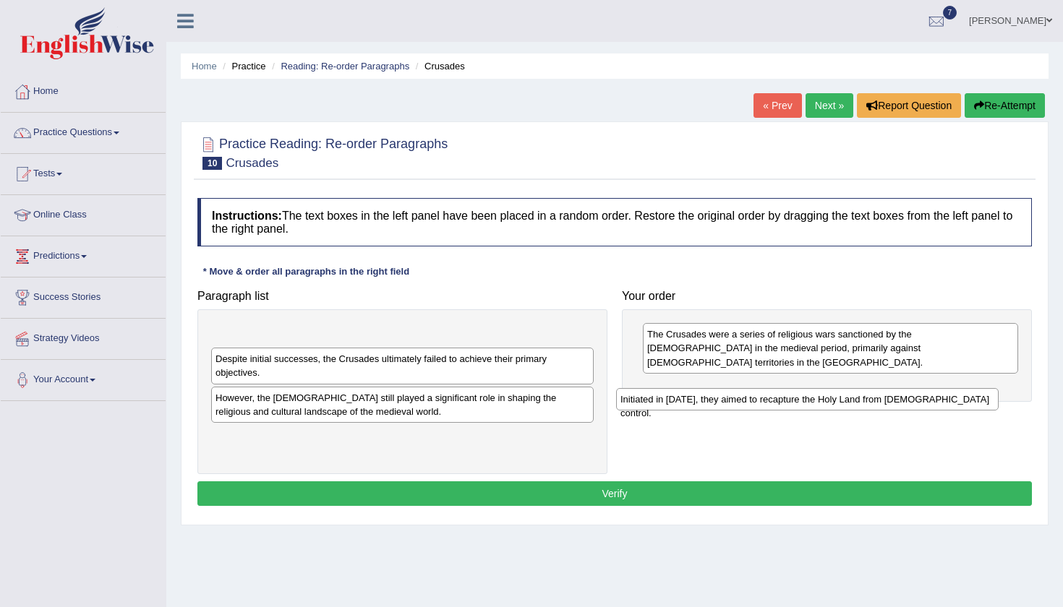
drag, startPoint x: 516, startPoint y: 335, endPoint x: 922, endPoint y: 398, distance: 410.3
click at [922, 398] on div "Initiated in [DATE], they aimed to recapture the Holy Land from [DEMOGRAPHIC_DA…" at bounding box center [807, 399] width 382 height 22
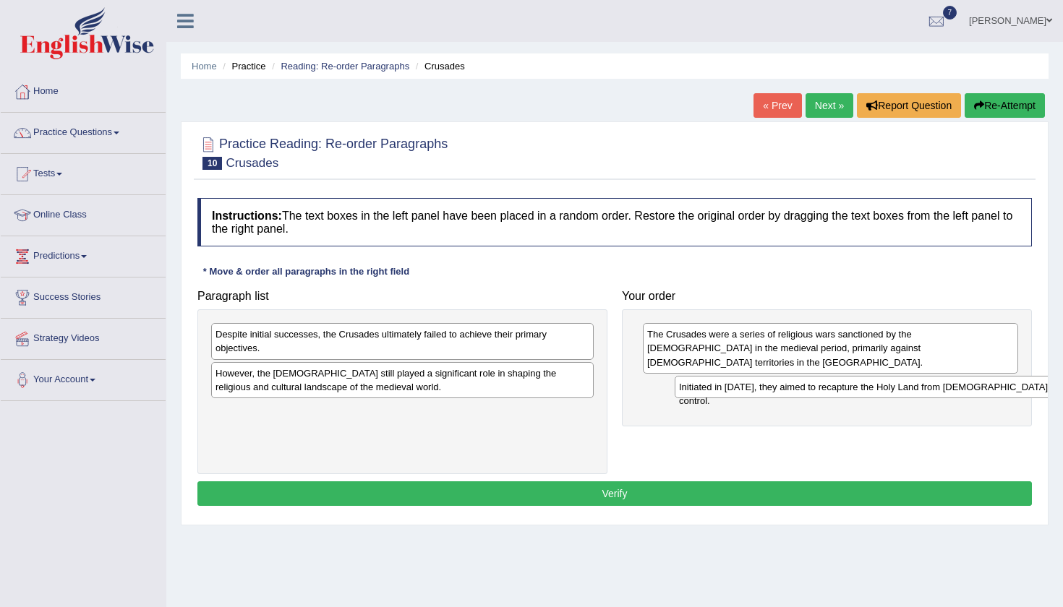
drag, startPoint x: 403, startPoint y: 330, endPoint x: 868, endPoint y: 381, distance: 467.0
click at [868, 381] on div "Initiated in [DATE], they aimed to recapture the Holy Land from [DEMOGRAPHIC_DA…" at bounding box center [866, 387] width 382 height 22
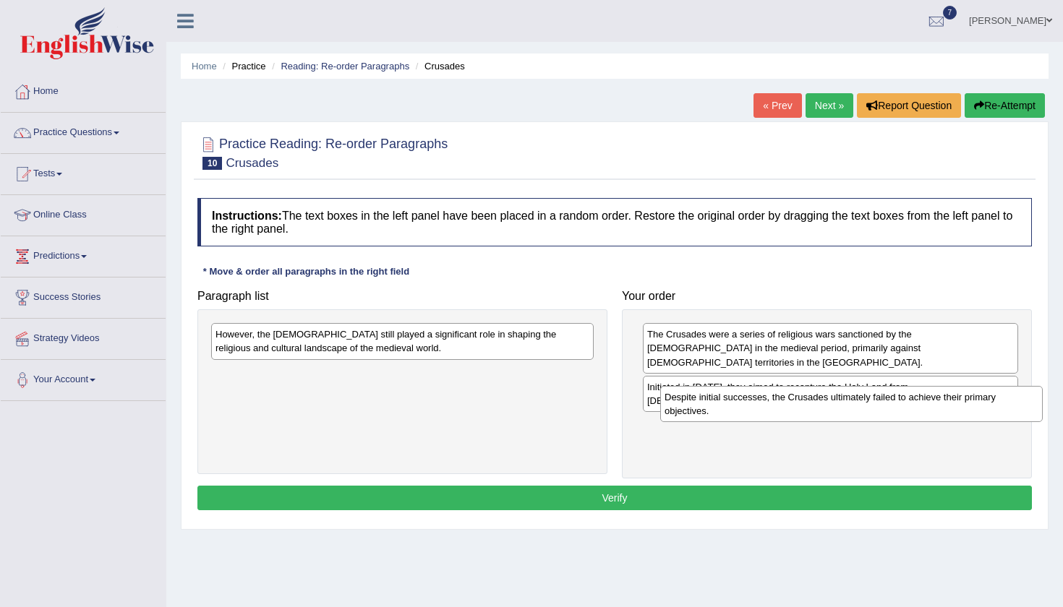
drag, startPoint x: 423, startPoint y: 335, endPoint x: 872, endPoint y: 398, distance: 453.3
click at [872, 398] on div "Despite initial successes, the Crusades ultimately failed to achieve their prim…" at bounding box center [851, 404] width 382 height 36
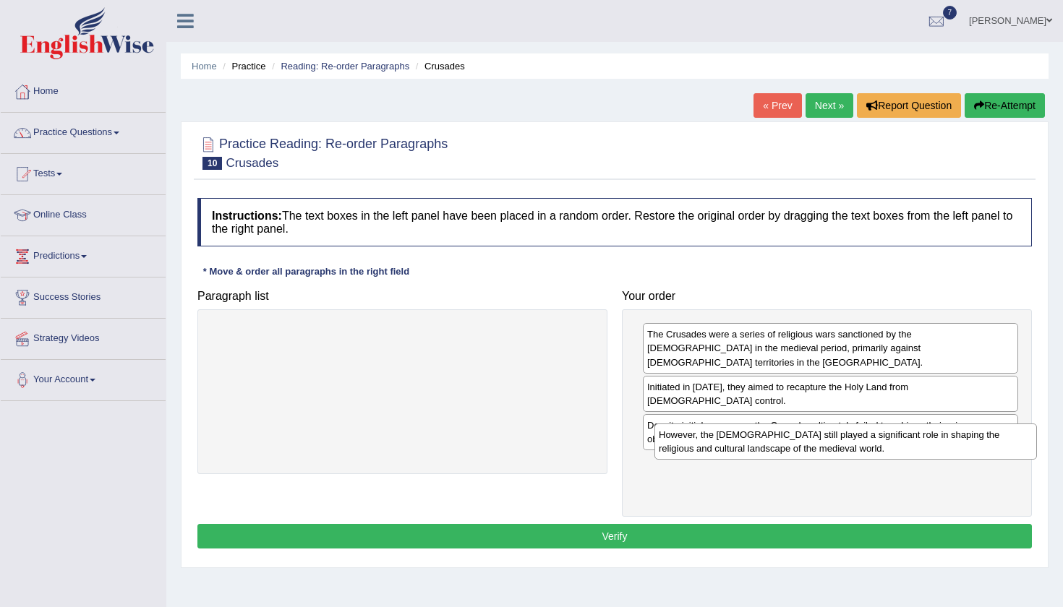
drag, startPoint x: 442, startPoint y: 335, endPoint x: 886, endPoint y: 435, distance: 454.8
click at [886, 435] on div "However, the Crusades still played a significant role in shaping the religious …" at bounding box center [845, 442] width 382 height 36
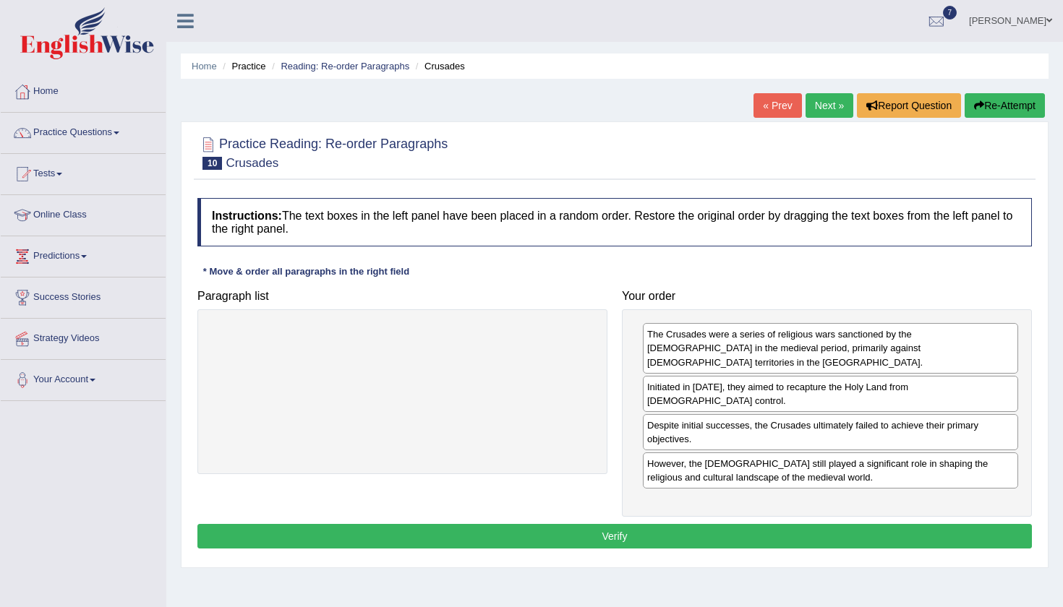
click at [729, 524] on button "Verify" at bounding box center [614, 536] width 834 height 25
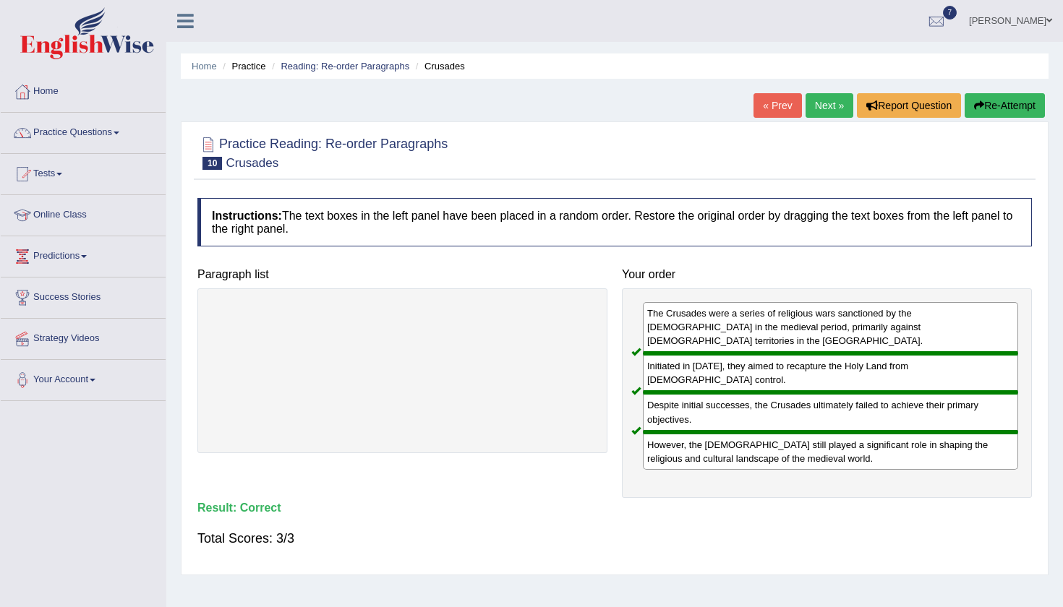
click at [816, 106] on link "Next »" at bounding box center [829, 105] width 48 height 25
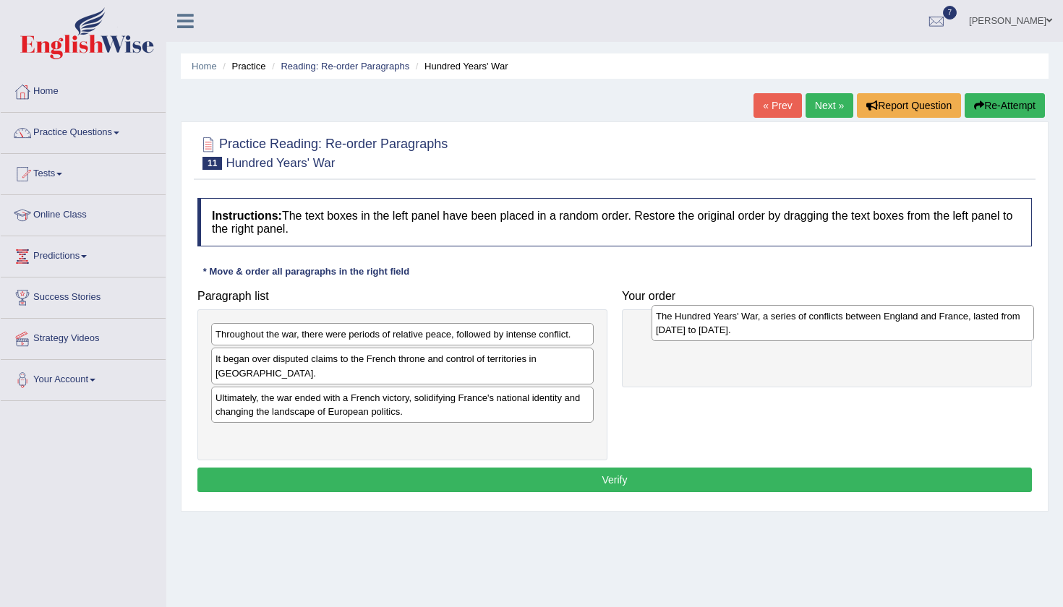
drag, startPoint x: 491, startPoint y: 432, endPoint x: 931, endPoint y: 326, distance: 452.8
click at [931, 326] on div "The Hundred Years' War, a series of conflicts between England and France, laste…" at bounding box center [842, 323] width 382 height 36
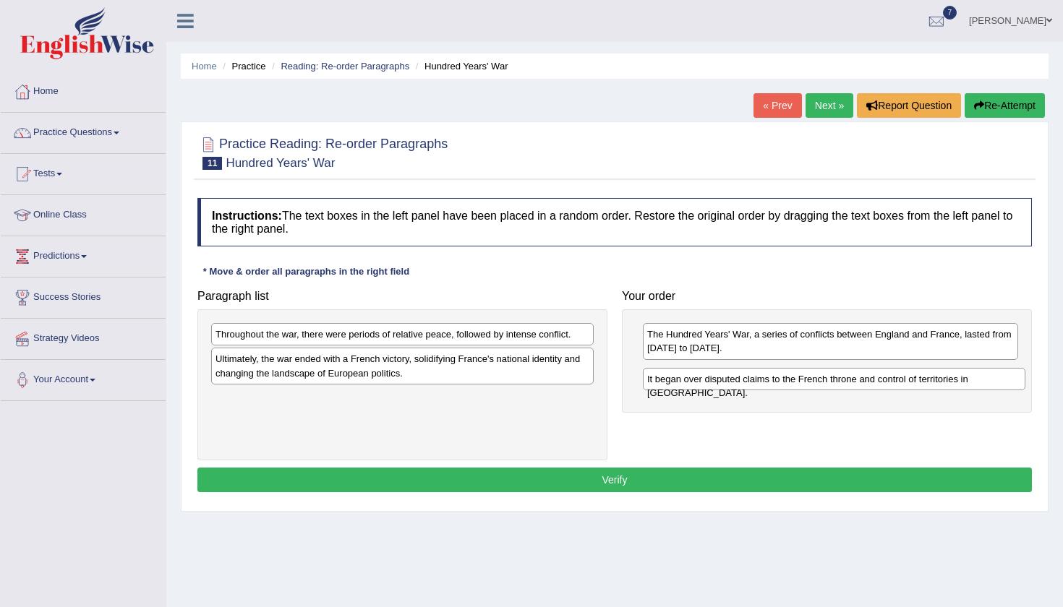
drag, startPoint x: 562, startPoint y: 364, endPoint x: 993, endPoint y: 385, distance: 432.1
click at [993, 385] on div "It began over disputed claims to the French throne and control of territories i…" at bounding box center [834, 379] width 382 height 22
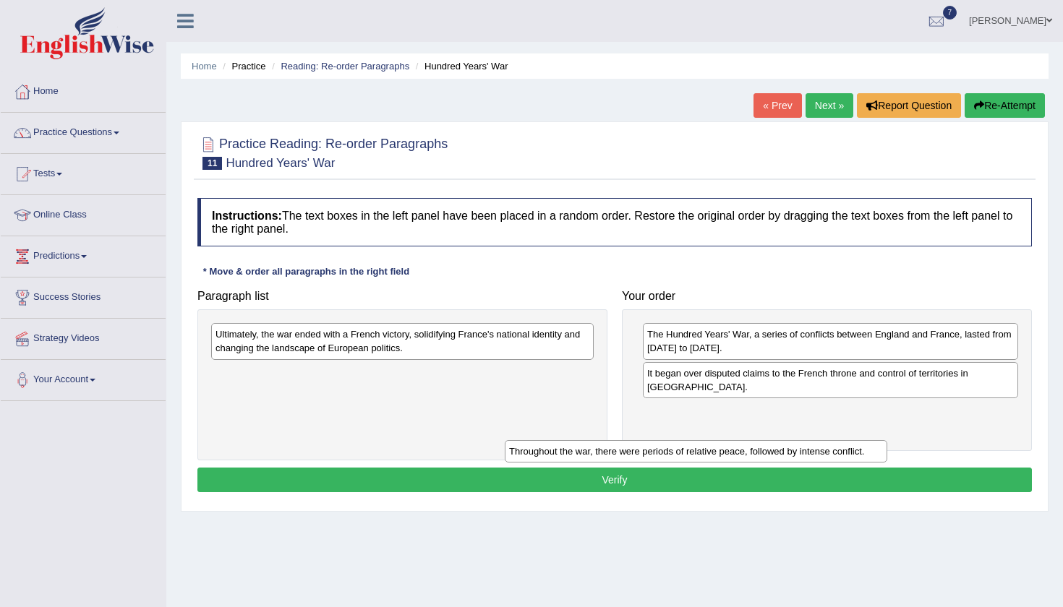
drag, startPoint x: 531, startPoint y: 334, endPoint x: 824, endPoint y: 451, distance: 316.0
click at [824, 451] on div "Throughout the war, there were periods of relative peace, followed by intense c…" at bounding box center [696, 451] width 382 height 22
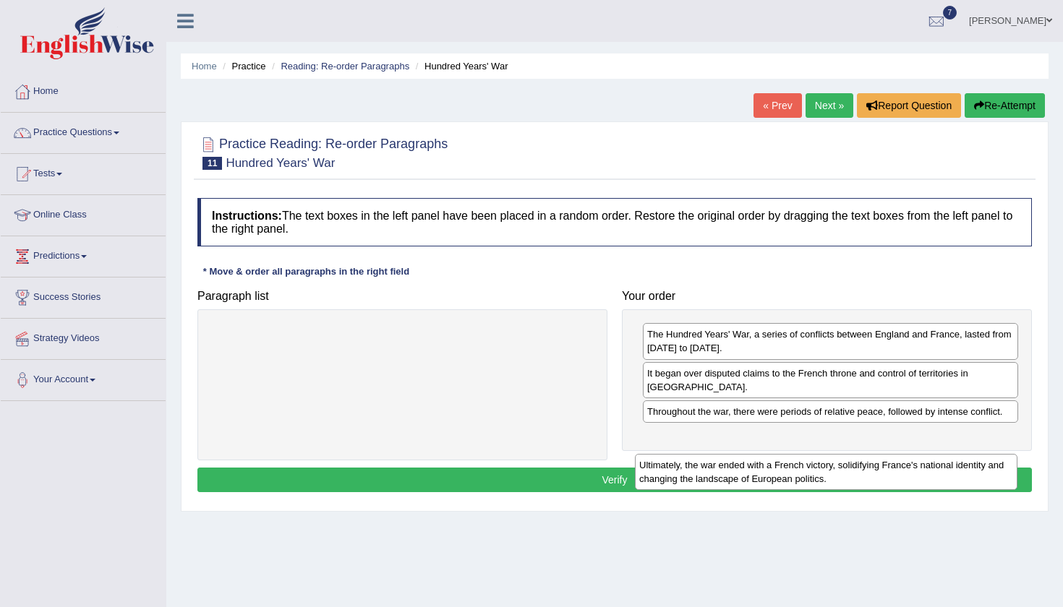
drag, startPoint x: 481, startPoint y: 353, endPoint x: 903, endPoint y: 458, distance: 435.2
click at [903, 471] on div "Ultimately, the war ended with a French victory, solidifying France's national …" at bounding box center [826, 472] width 382 height 36
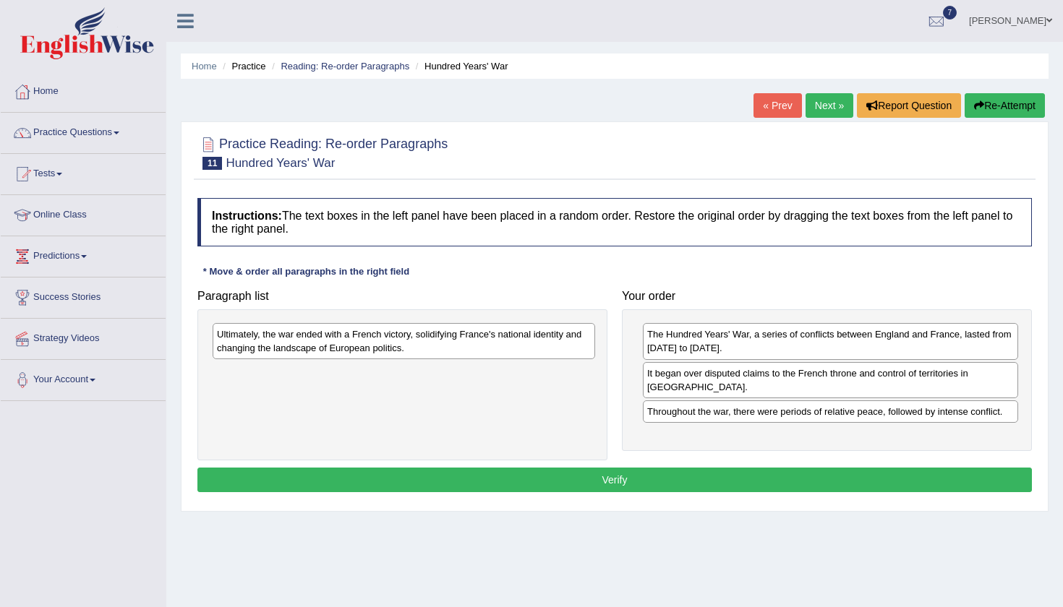
drag, startPoint x: 528, startPoint y: 335, endPoint x: 842, endPoint y: 416, distance: 323.9
click at [595, 359] on div "Ultimately, the war ended with a French victory, solidifying France's national …" at bounding box center [404, 341] width 382 height 36
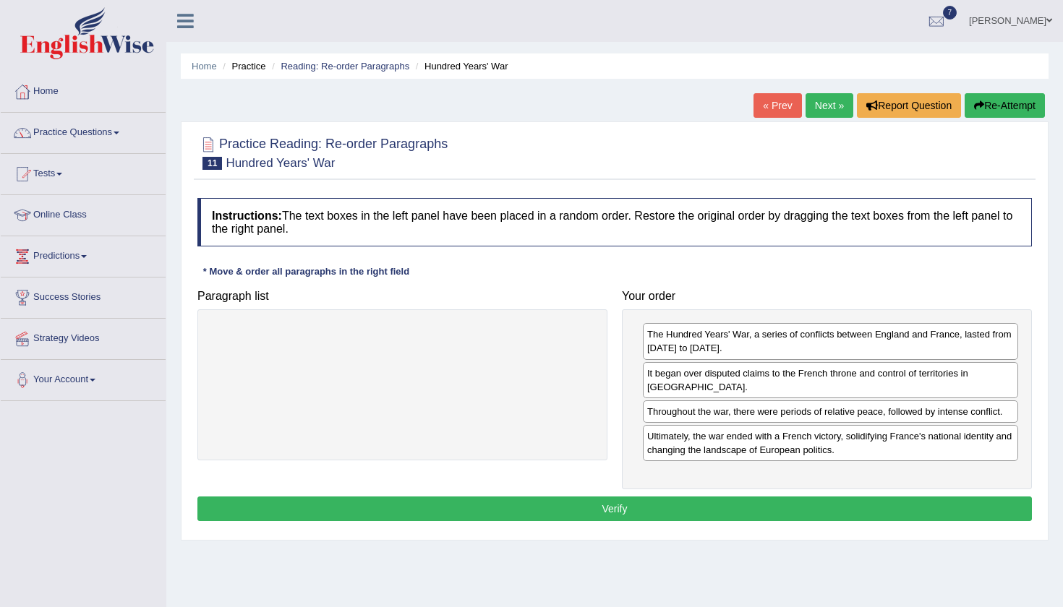
click at [627, 497] on button "Verify" at bounding box center [614, 509] width 834 height 25
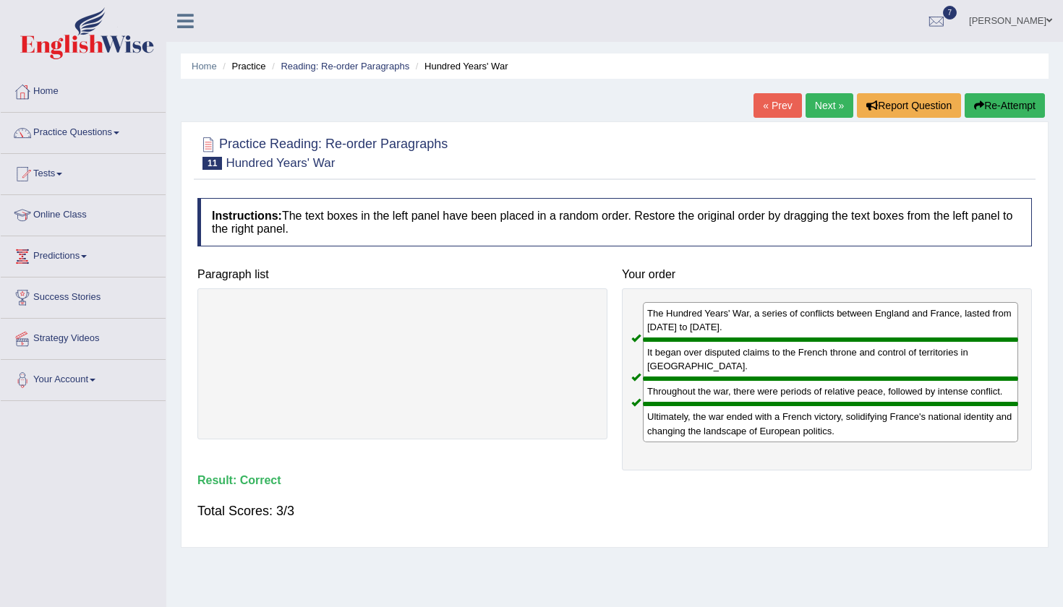
click at [818, 106] on link "Next »" at bounding box center [829, 105] width 48 height 25
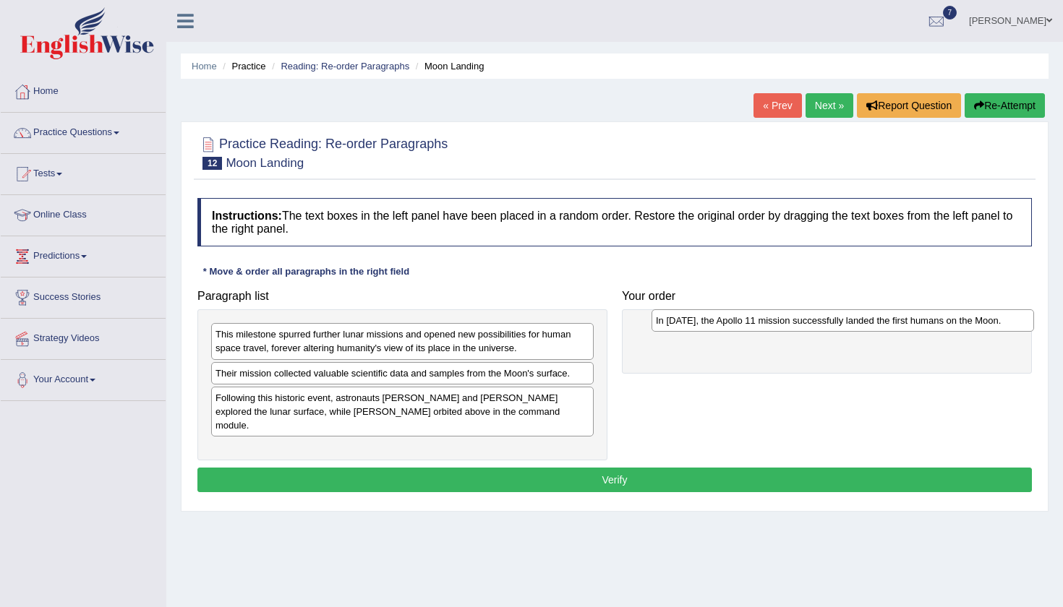
drag, startPoint x: 517, startPoint y: 403, endPoint x: 957, endPoint y: 326, distance: 446.9
click at [957, 326] on div "In [DATE], the Apollo 11 mission successfully landed the first humans on the Mo…" at bounding box center [842, 320] width 382 height 22
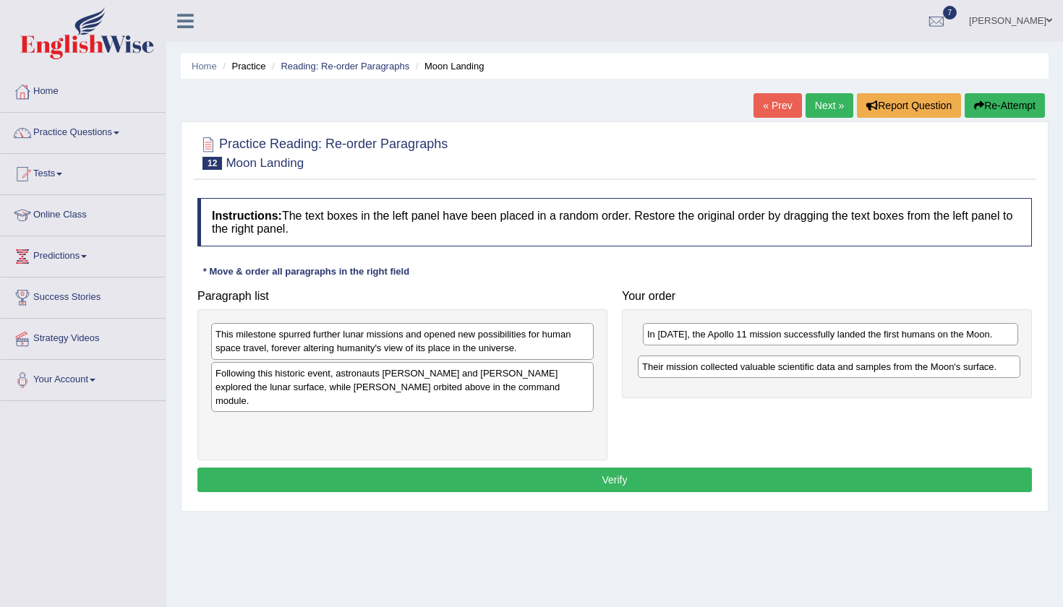
drag, startPoint x: 537, startPoint y: 377, endPoint x: 964, endPoint y: 369, distance: 427.3
click at [964, 370] on div "Their mission collected valuable scientific data and samples from the Moon's su…" at bounding box center [829, 367] width 382 height 22
click at [437, 377] on div "Following this historic event, astronauts Neil Armstrong and Buzz Aldrin explor…" at bounding box center [402, 387] width 382 height 50
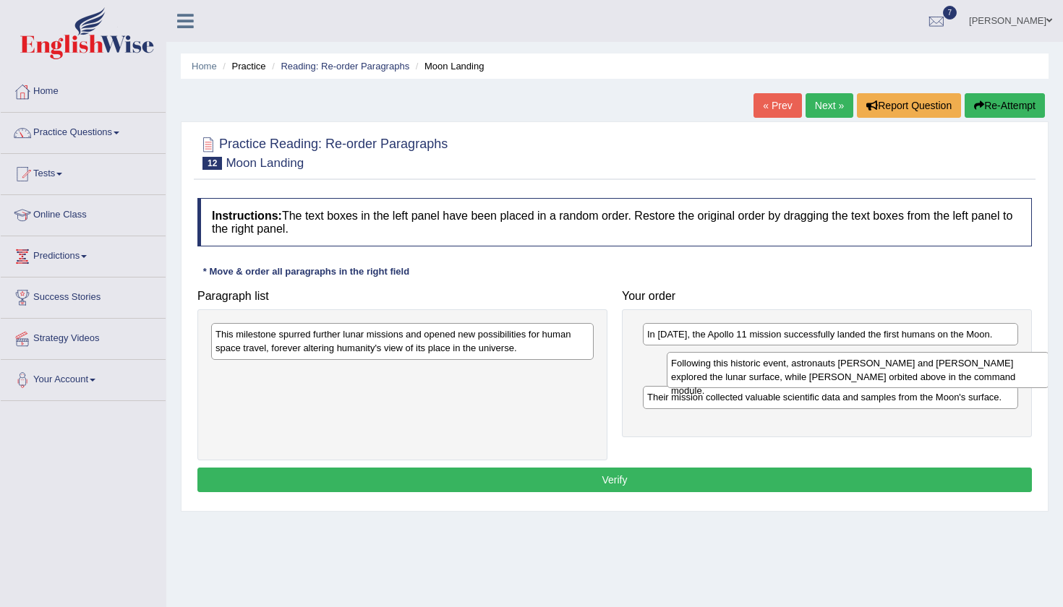
drag, startPoint x: 437, startPoint y: 377, endPoint x: 886, endPoint y: 366, distance: 448.4
click at [886, 367] on div "Following this historic event, astronauts Neil Armstrong and Buzz Aldrin explor…" at bounding box center [858, 370] width 382 height 36
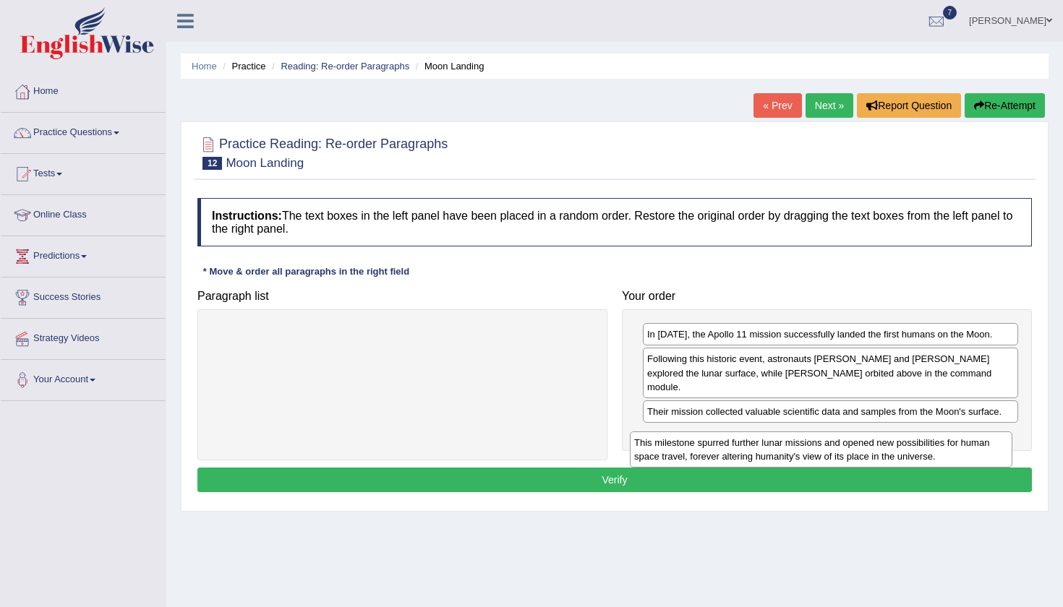
drag, startPoint x: 523, startPoint y: 341, endPoint x: 940, endPoint y: 448, distance: 430.1
click at [940, 449] on div "This milestone spurred further lunar missions and opened new possibilities for …" at bounding box center [821, 450] width 382 height 36
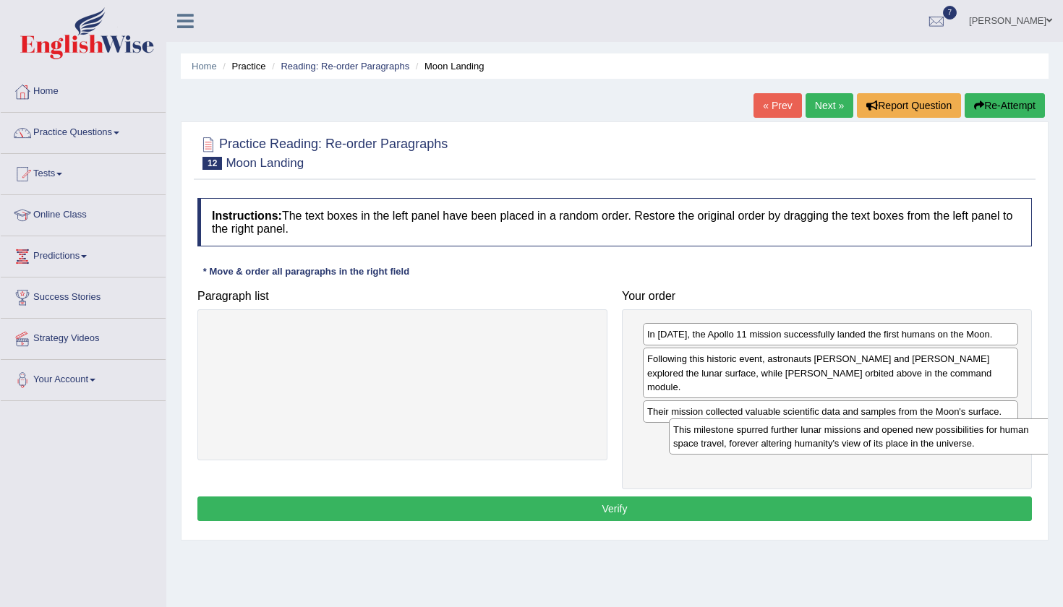
drag, startPoint x: 427, startPoint y: 346, endPoint x: 885, endPoint y: 440, distance: 467.9
click at [885, 440] on div "This milestone spurred further lunar missions and opened new possibilities for …" at bounding box center [860, 437] width 382 height 36
click at [720, 497] on button "Verify" at bounding box center [614, 509] width 834 height 25
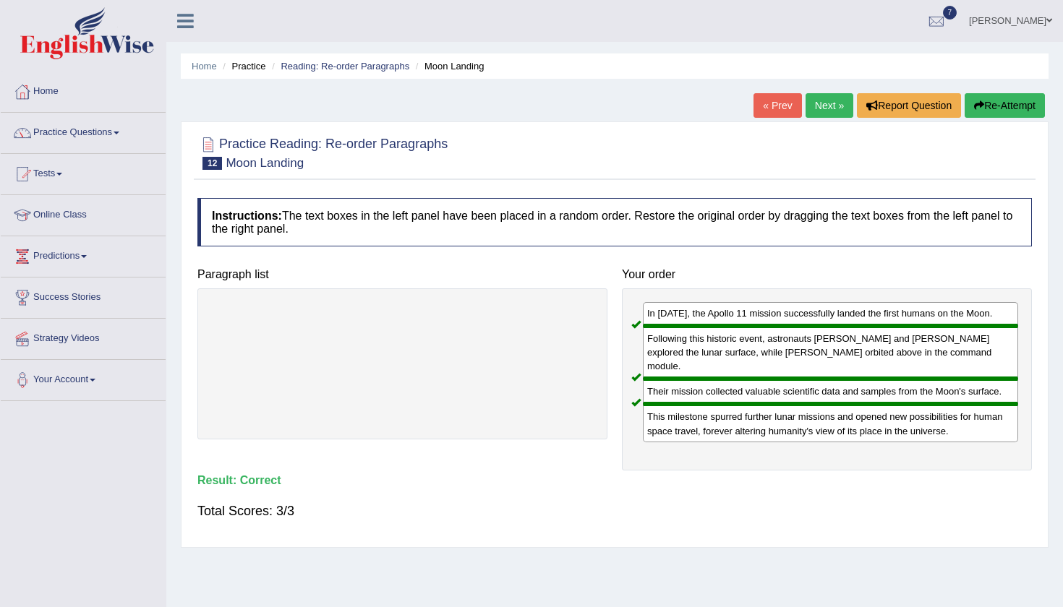
click at [818, 102] on link "Next »" at bounding box center [829, 105] width 48 height 25
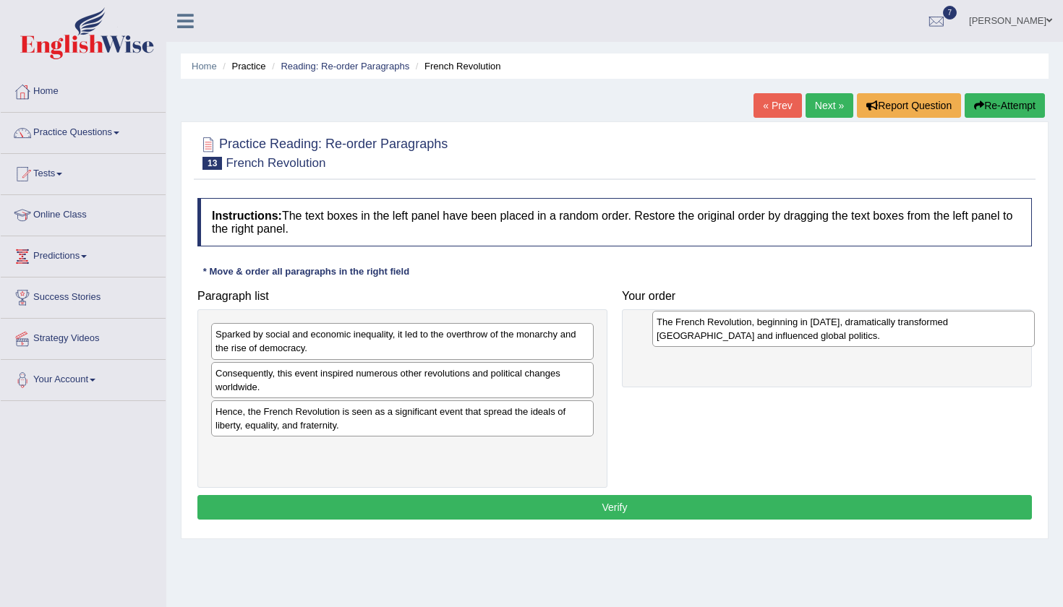
drag, startPoint x: 489, startPoint y: 384, endPoint x: 930, endPoint y: 333, distance: 444.0
click at [930, 333] on div "The French Revolution, beginning in 1789, dramatically transformed France and i…" at bounding box center [843, 329] width 382 height 36
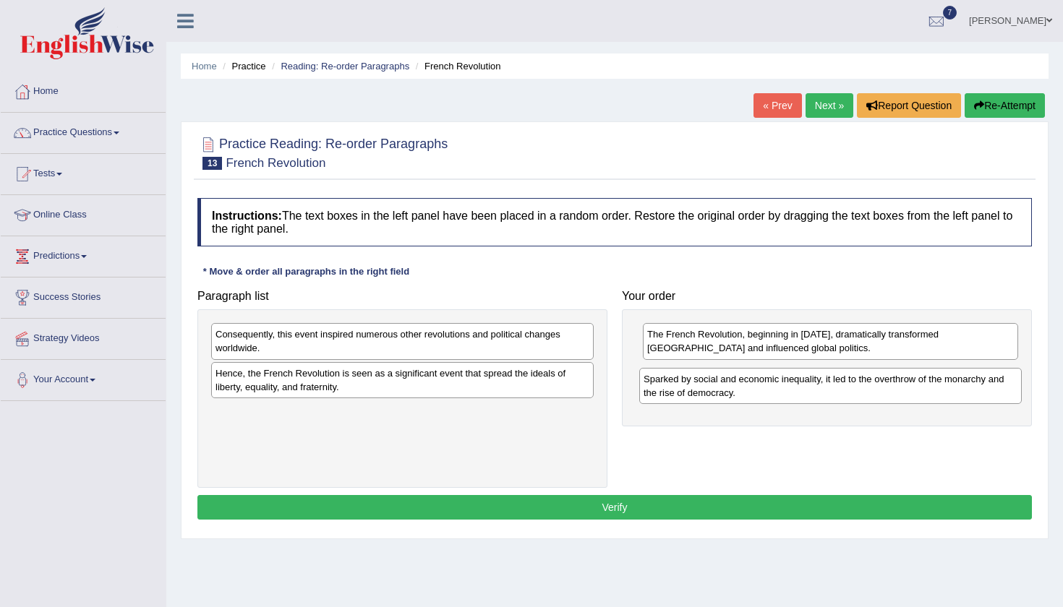
drag, startPoint x: 506, startPoint y: 335, endPoint x: 934, endPoint y: 380, distance: 430.3
click at [934, 380] on div "Sparked by social and economic inequality, it led to the overthrow of the monar…" at bounding box center [830, 386] width 382 height 36
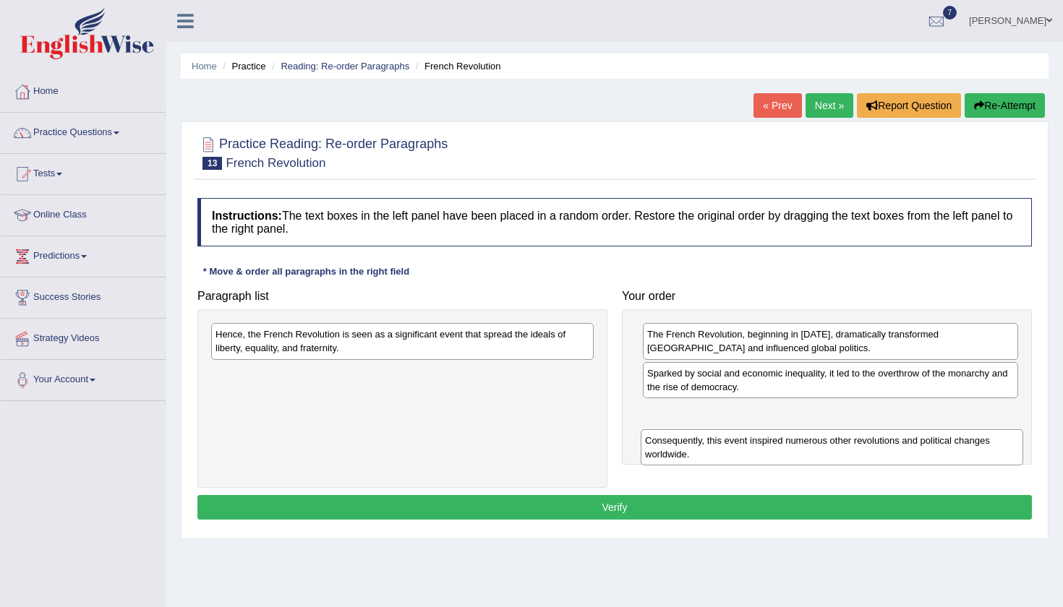
drag, startPoint x: 537, startPoint y: 338, endPoint x: 958, endPoint y: 424, distance: 429.6
click at [964, 437] on div "Consequently, this event inspired numerous other revolutions and political chan…" at bounding box center [832, 447] width 382 height 36
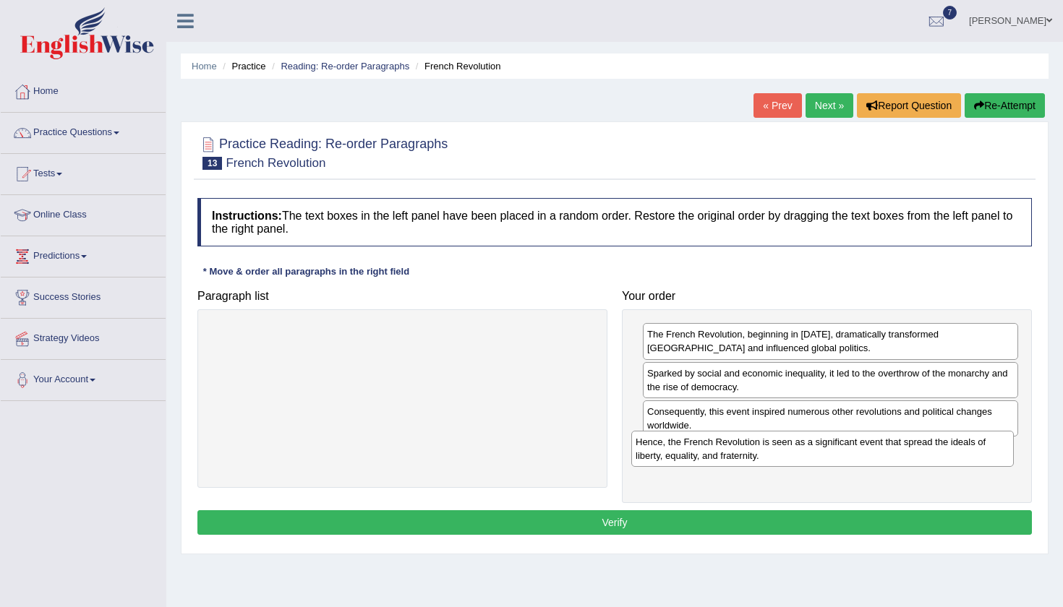
drag, startPoint x: 547, startPoint y: 347, endPoint x: 969, endPoint y: 449, distance: 433.6
click at [969, 451] on div "Hence, the French Revolution is seen as a significant event that spread the ide…" at bounding box center [822, 449] width 382 height 36
click at [845, 516] on button "Verify" at bounding box center [614, 522] width 834 height 25
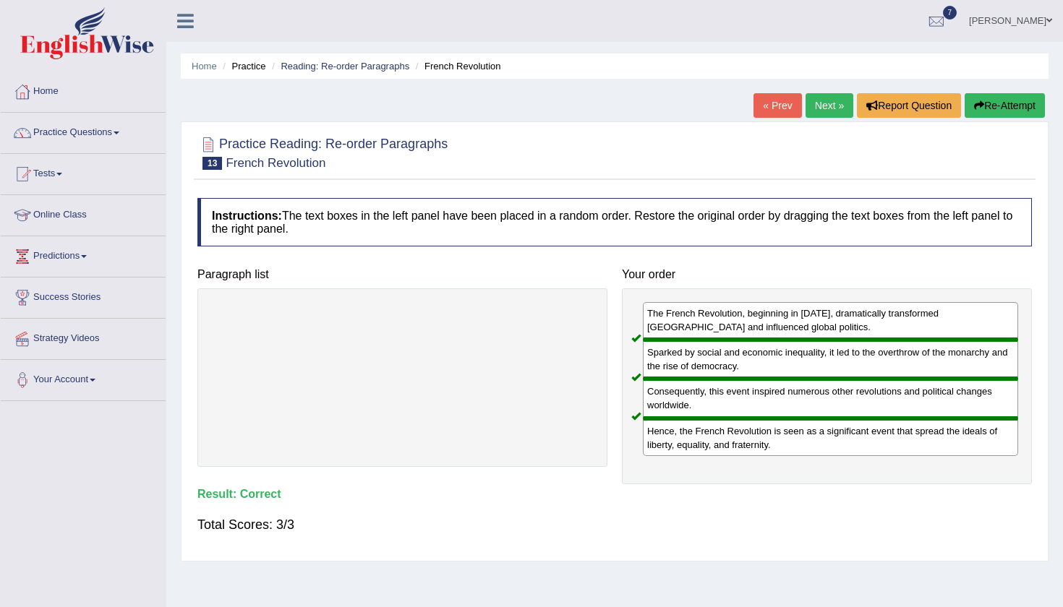
click at [818, 114] on link "Next »" at bounding box center [829, 105] width 48 height 25
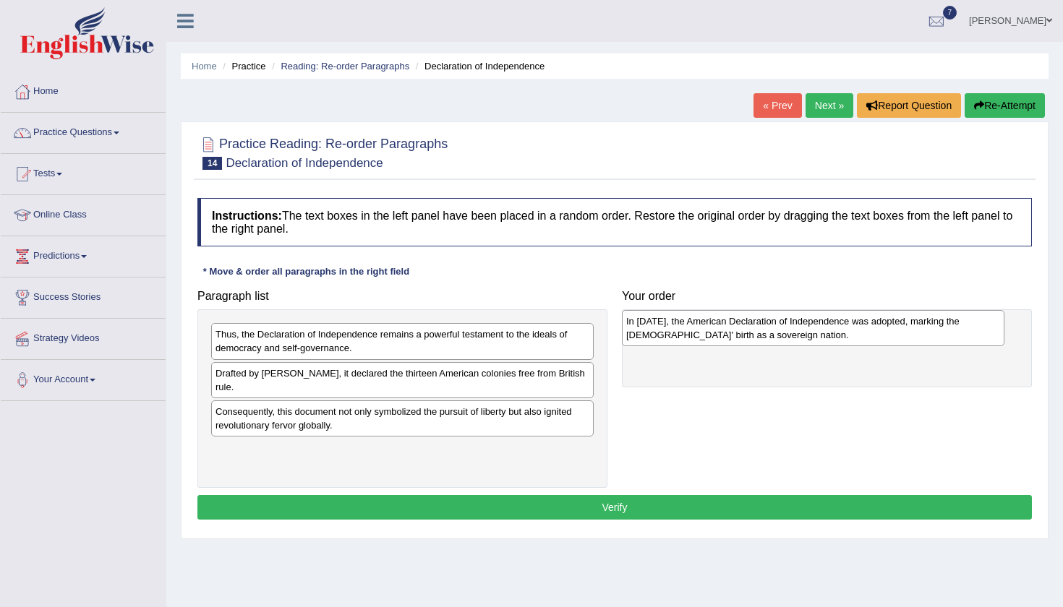
drag, startPoint x: 512, startPoint y: 459, endPoint x: 923, endPoint y: 331, distance: 430.1
click at [923, 331] on div "In [DATE], the American Declaration of Independence was adopted, marking the [D…" at bounding box center [813, 328] width 382 height 36
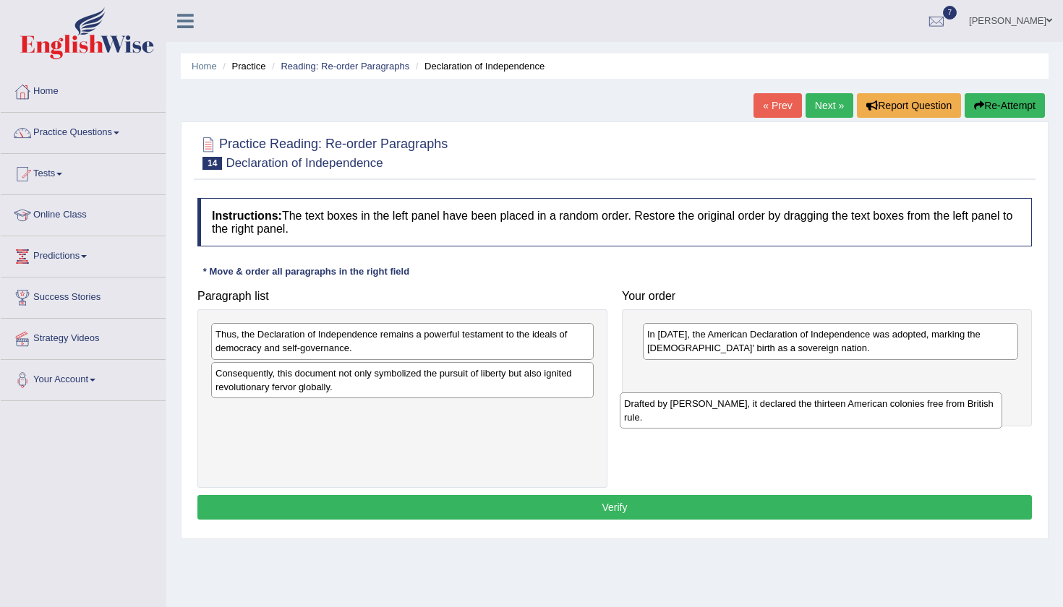
drag, startPoint x: 548, startPoint y: 372, endPoint x: 961, endPoint y: 399, distance: 413.7
click at [960, 401] on div "Drafted by [PERSON_NAME], it declared the thirteen American colonies free from …" at bounding box center [811, 411] width 382 height 36
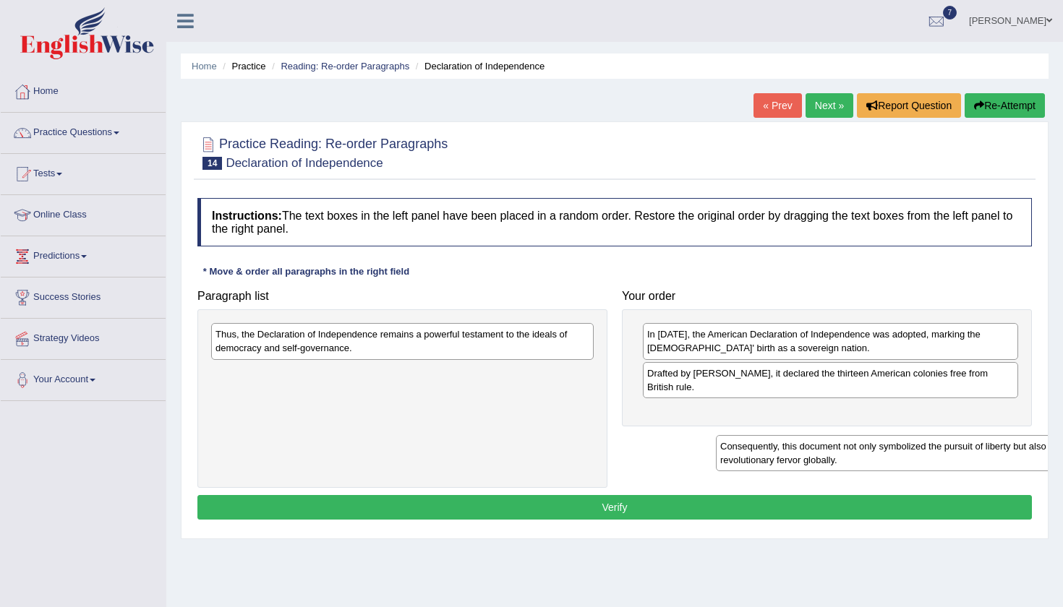
drag, startPoint x: 503, startPoint y: 377, endPoint x: 965, endPoint y: 408, distance: 463.0
click at [966, 435] on div "Consequently, this document not only symbolized the pursuit of liberty but also…" at bounding box center [907, 453] width 382 height 36
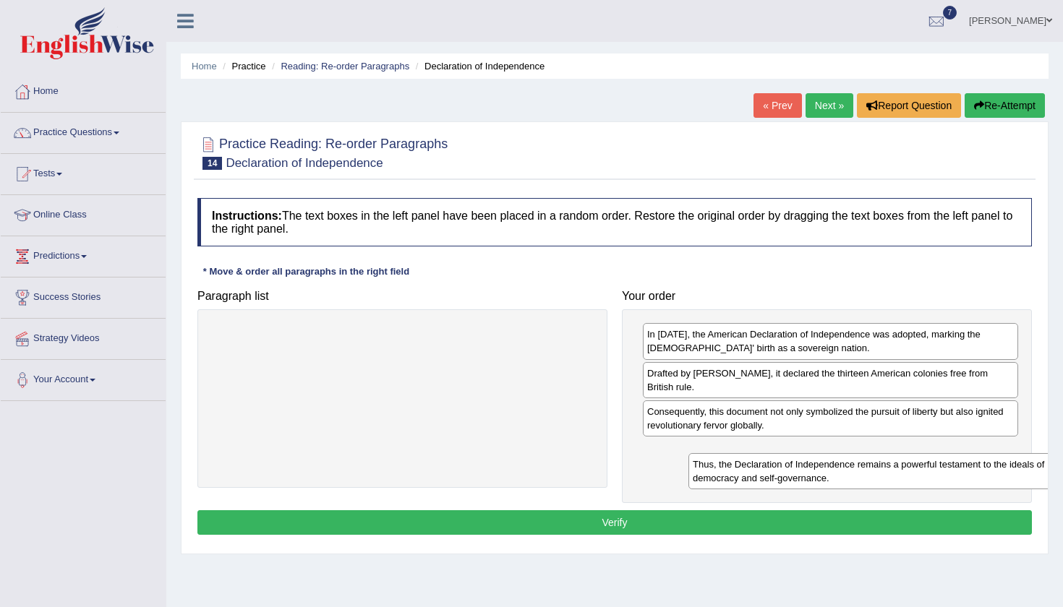
drag, startPoint x: 481, startPoint y: 333, endPoint x: 943, endPoint y: 473, distance: 482.1
click at [943, 474] on div "Thus, the Declaration of Independence remains a powerful testament to the ideal…" at bounding box center [879, 471] width 382 height 36
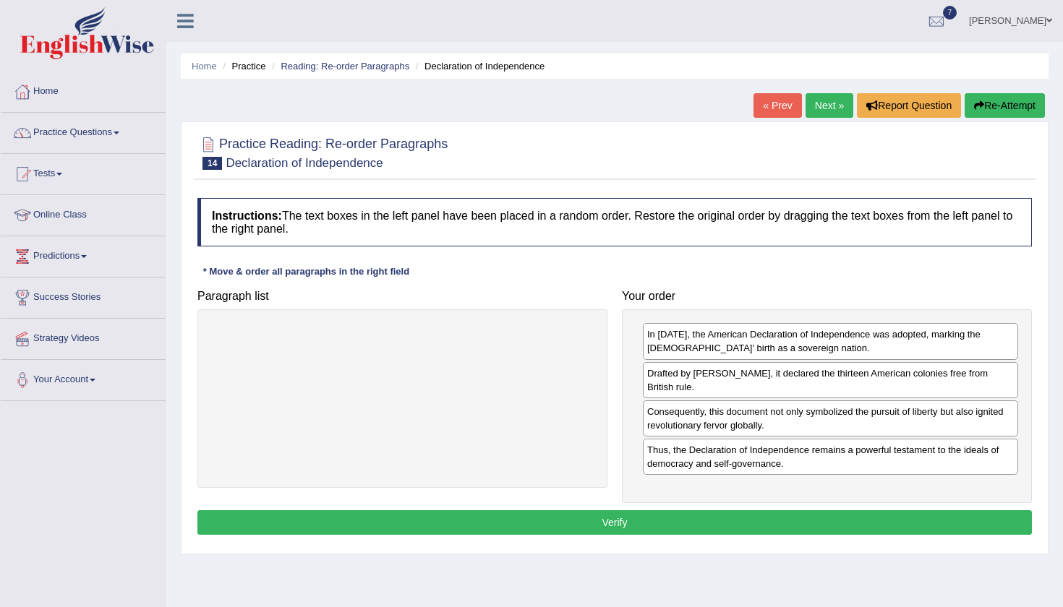
click at [747, 519] on button "Verify" at bounding box center [614, 522] width 834 height 25
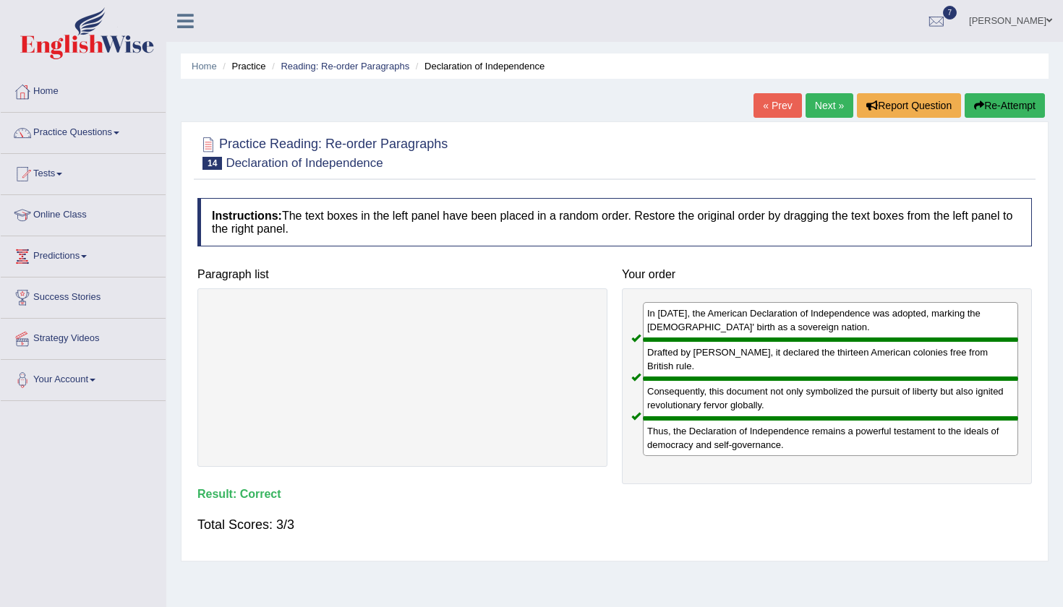
click at [814, 102] on body "Toggle navigation Home Practice Questions Speaking Practice Read Aloud Repeat S…" at bounding box center [531, 303] width 1063 height 607
click at [821, 106] on link "Next »" at bounding box center [829, 105] width 48 height 25
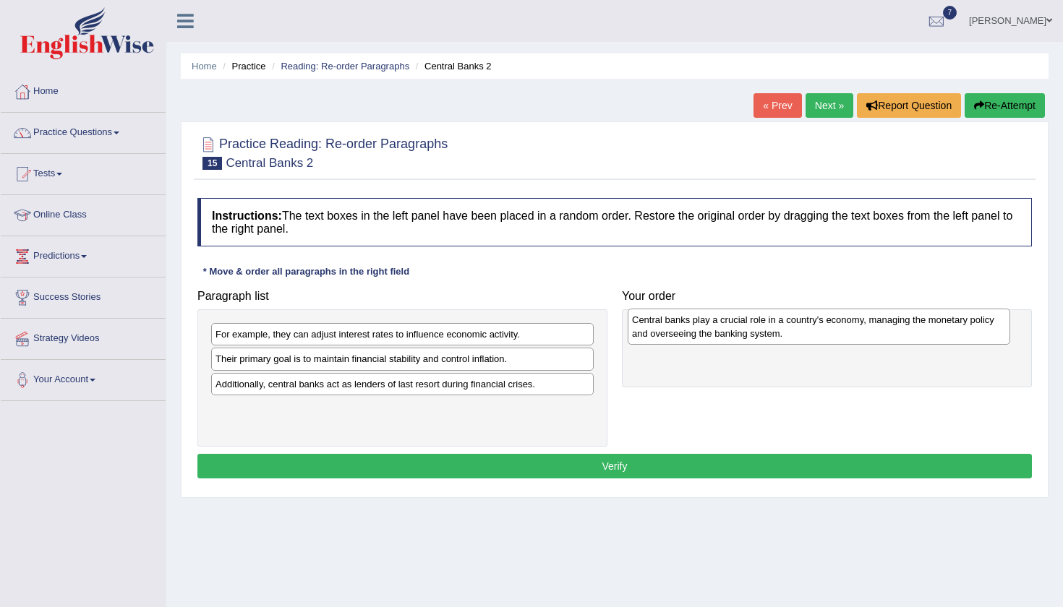
drag, startPoint x: 500, startPoint y: 375, endPoint x: 917, endPoint y: 333, distance: 418.5
click at [917, 335] on div "Central banks play a crucial role in a country's economy, managing the monetary…" at bounding box center [819, 327] width 382 height 36
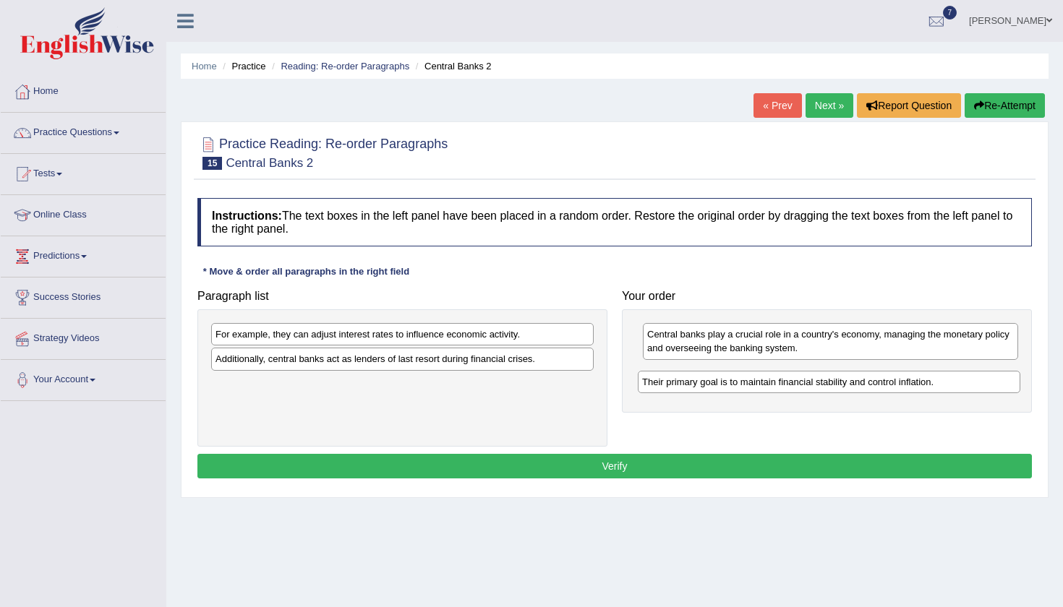
drag, startPoint x: 495, startPoint y: 361, endPoint x: 928, endPoint y: 382, distance: 432.8
click at [928, 382] on div "Their primary goal is to maintain financial stability and control inflation." at bounding box center [829, 382] width 382 height 22
click at [530, 364] on div "Additionally, central banks act as lenders of last resort during financial cris…" at bounding box center [402, 359] width 382 height 22
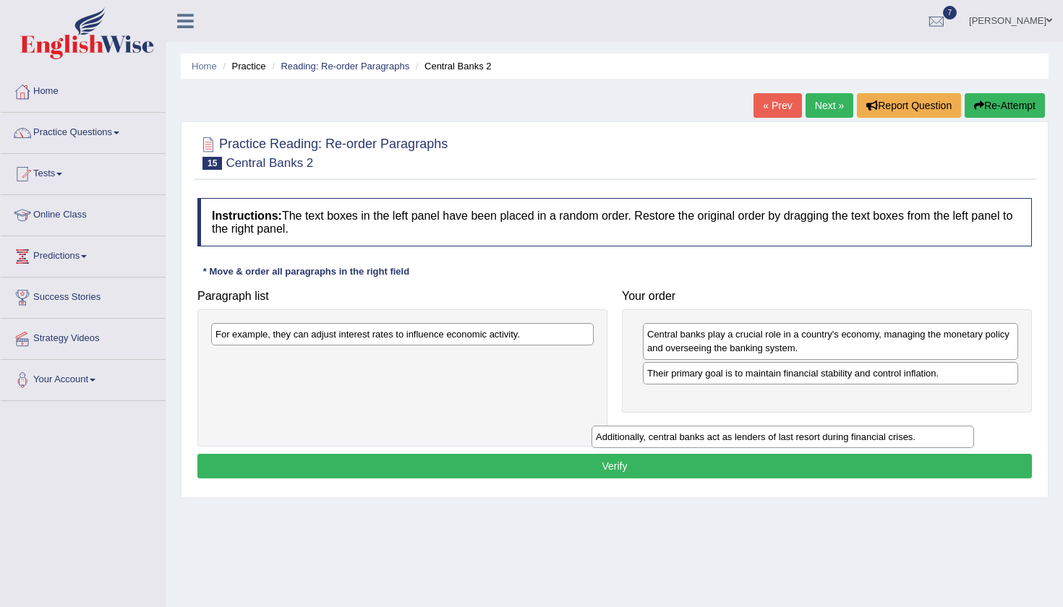
drag, startPoint x: 531, startPoint y: 364, endPoint x: 911, endPoint y: 436, distance: 387.1
click at [911, 439] on div "Additionally, central banks act as lenders of last resort during financial cris…" at bounding box center [782, 437] width 382 height 22
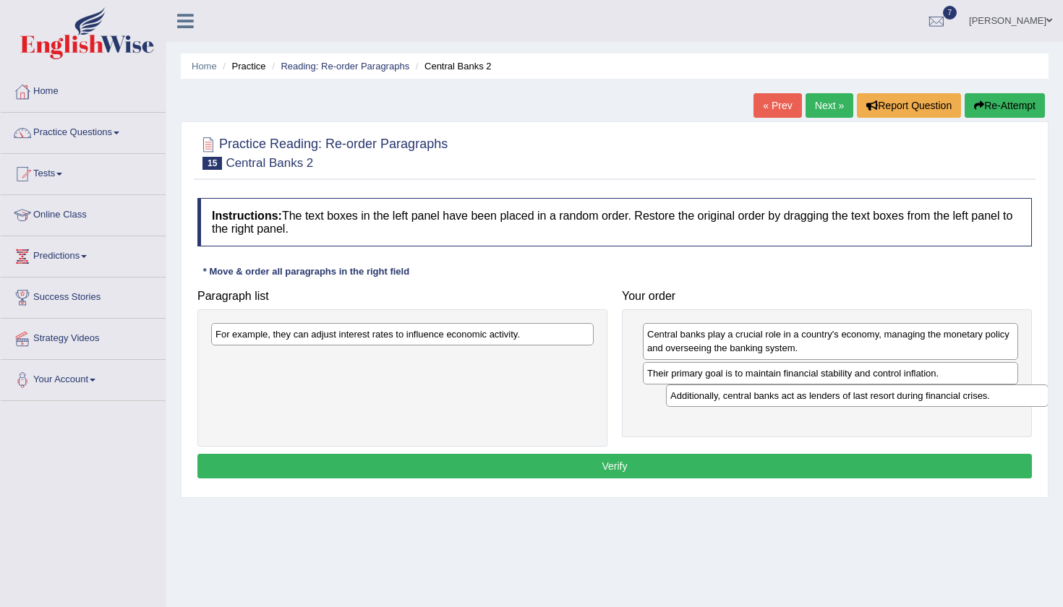
drag, startPoint x: 468, startPoint y: 366, endPoint x: 923, endPoint y: 403, distance: 456.3
click at [923, 403] on div "Additionally, central banks act as lenders of last resort during financial cris…" at bounding box center [857, 396] width 382 height 22
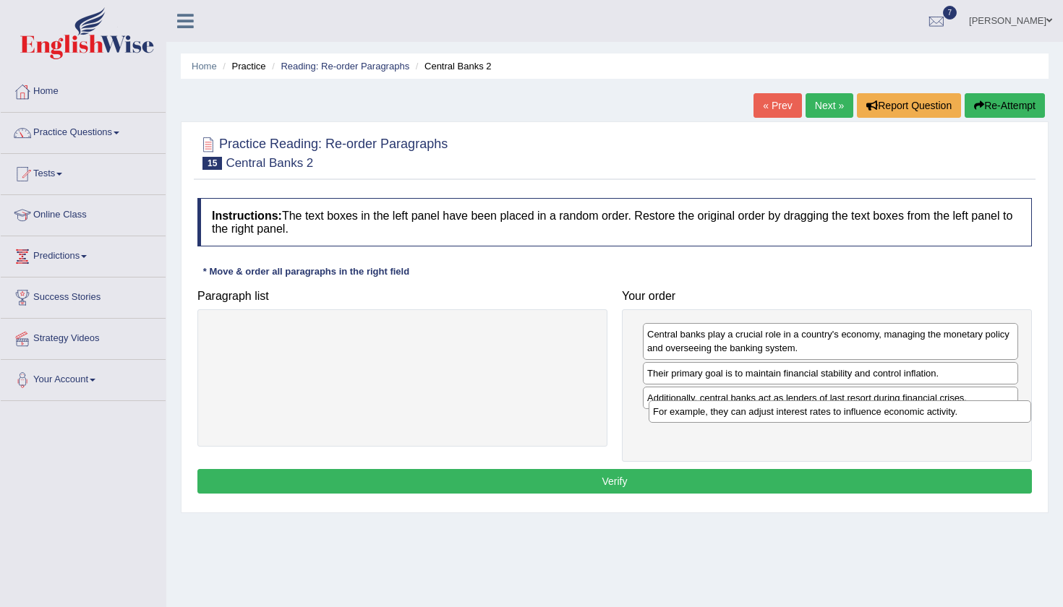
drag, startPoint x: 401, startPoint y: 335, endPoint x: 840, endPoint y: 420, distance: 447.6
click at [839, 421] on div "For example, they can adjust interest rates to influence economic activity." at bounding box center [839, 412] width 382 height 22
click at [663, 476] on button "Verify" at bounding box center [614, 481] width 834 height 25
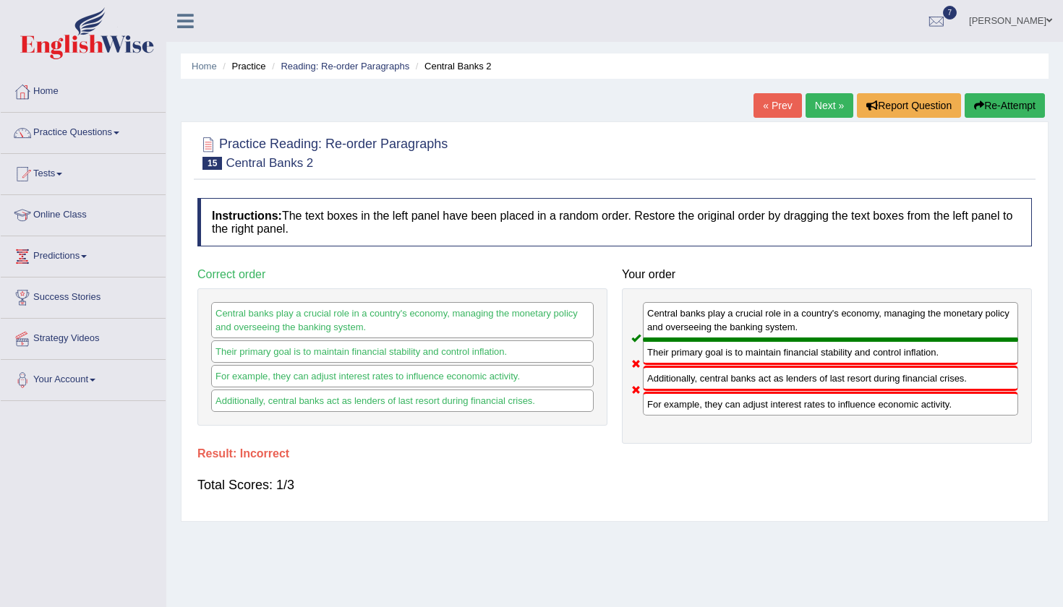
click at [1010, 109] on button "Re-Attempt" at bounding box center [1004, 105] width 80 height 25
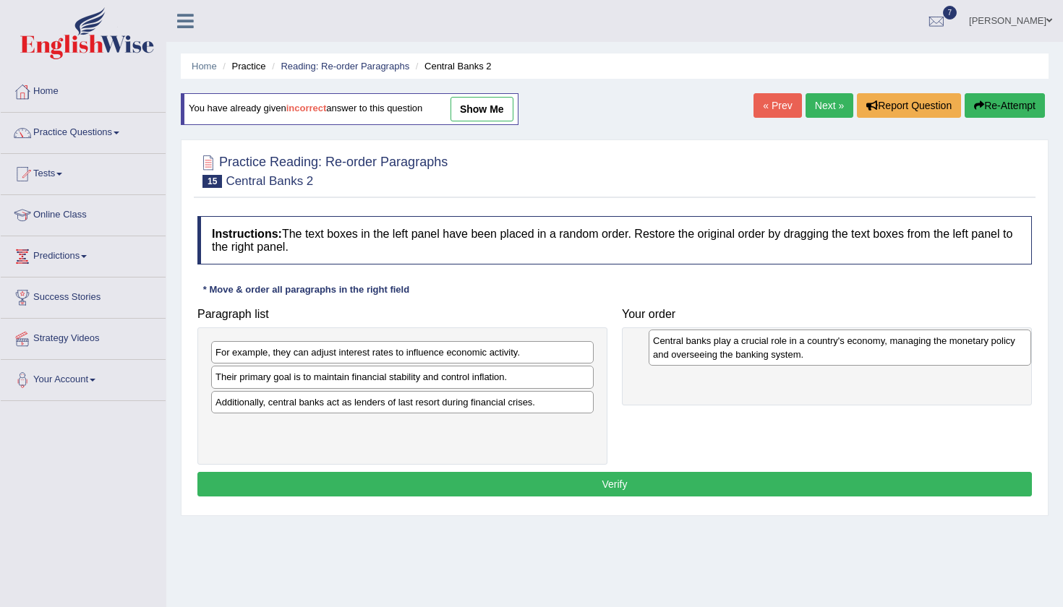
click at [972, 338] on div "Central banks play a crucial role in a country's economy, managing the monetary…" at bounding box center [839, 348] width 382 height 36
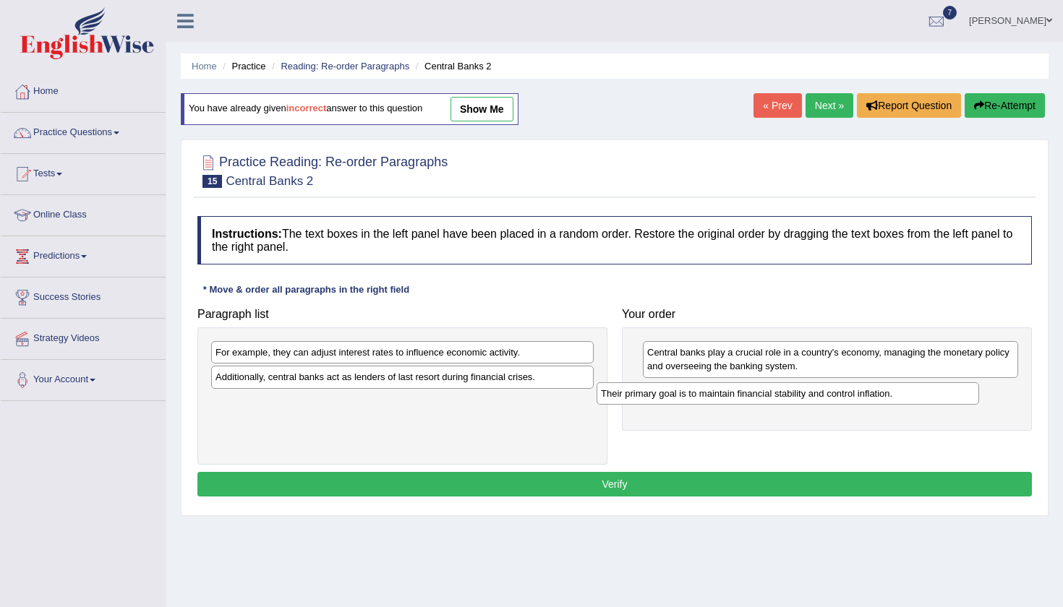
drag, startPoint x: 544, startPoint y: 384, endPoint x: 929, endPoint y: 394, distance: 385.5
click at [929, 395] on div "Their primary goal is to maintain financial stability and control inflation." at bounding box center [787, 393] width 382 height 22
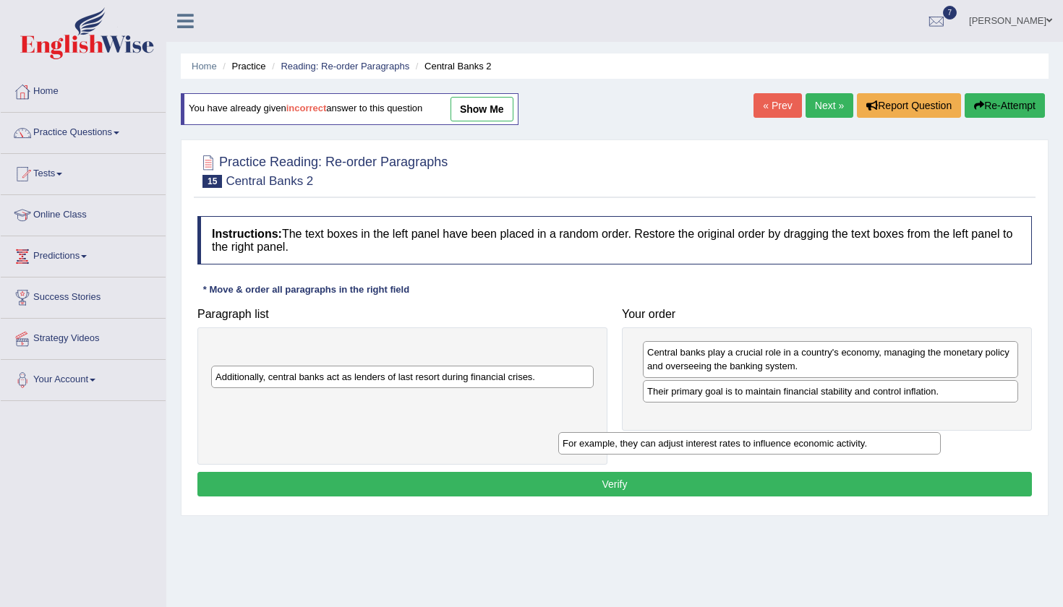
drag, startPoint x: 573, startPoint y: 353, endPoint x: 920, endPoint y: 444, distance: 358.8
click at [920, 444] on div "For example, they can adjust interest rates to influence economic activity." at bounding box center [749, 443] width 382 height 22
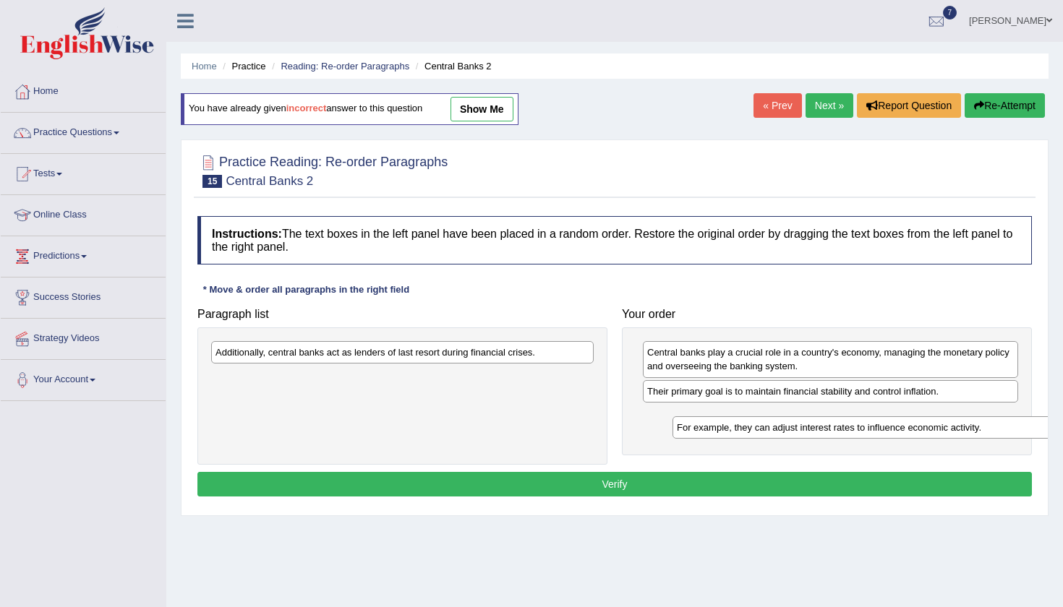
drag, startPoint x: 430, startPoint y: 351, endPoint x: 891, endPoint y: 426, distance: 467.3
click at [891, 426] on div "For example, they can adjust interest rates to influence economic activity." at bounding box center [863, 427] width 382 height 22
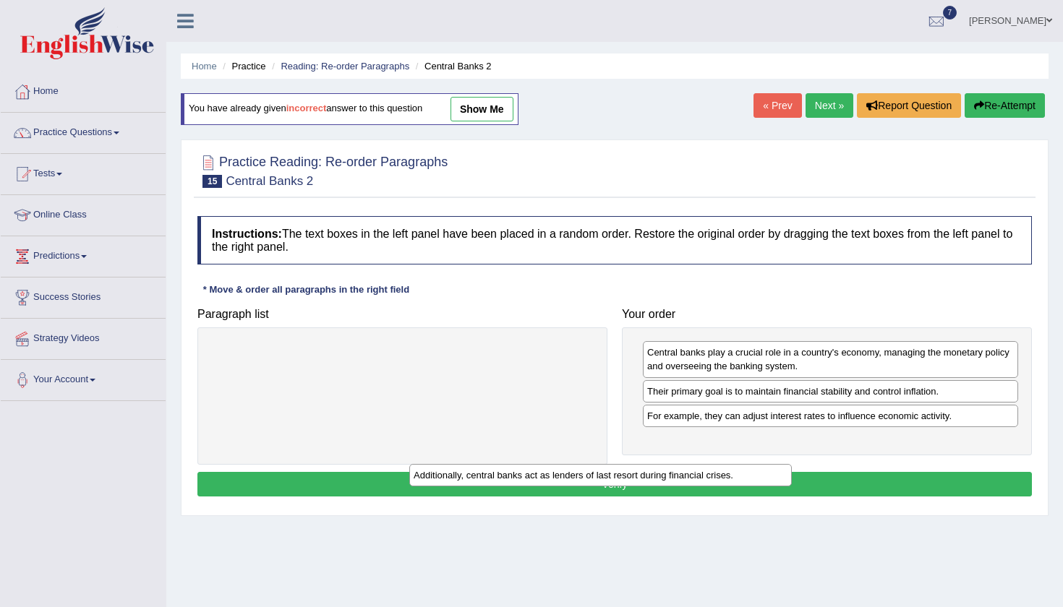
drag, startPoint x: 425, startPoint y: 345, endPoint x: 823, endPoint y: 476, distance: 419.3
click at [792, 476] on div "Additionally, central banks act as lenders of last resort during financial cris…" at bounding box center [600, 475] width 382 height 22
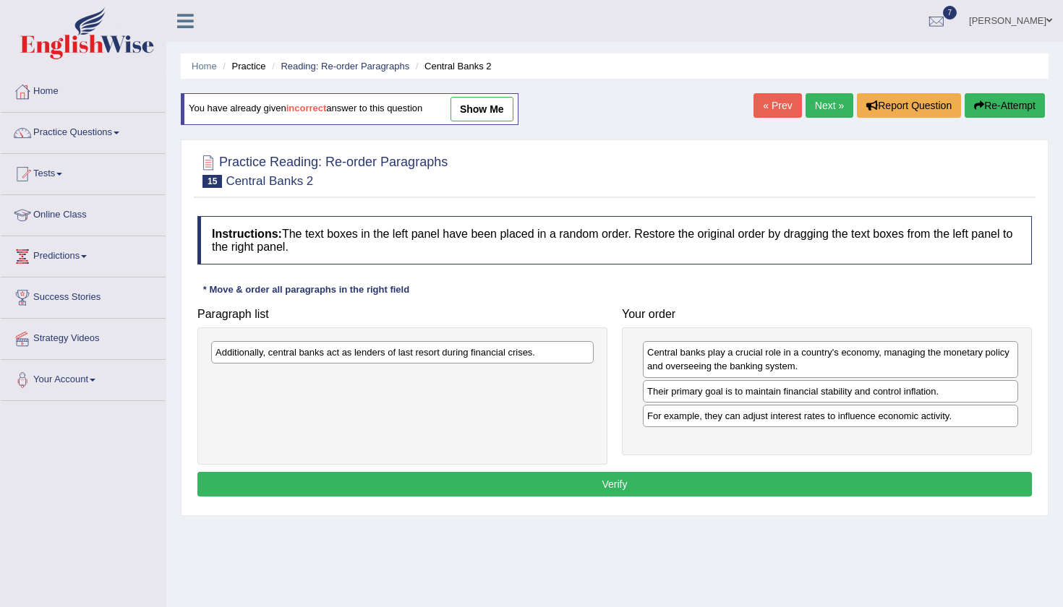
drag, startPoint x: 436, startPoint y: 363, endPoint x: 860, endPoint y: 476, distance: 438.6
click at [860, 476] on div "Instructions: The text boxes in the left panel have been placed in a random ord…" at bounding box center [615, 358] width 842 height 299
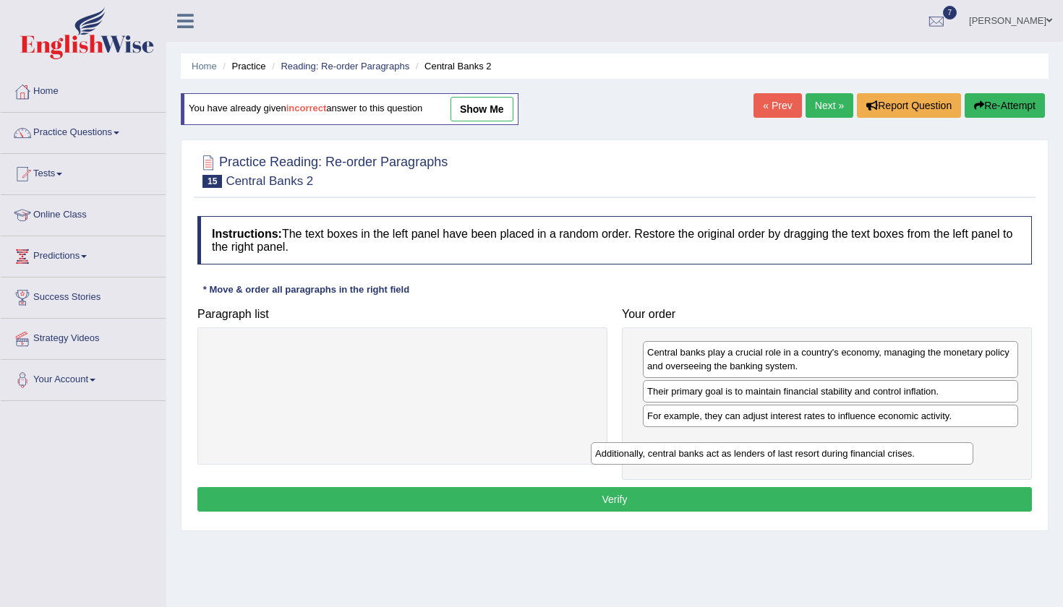
drag, startPoint x: 411, startPoint y: 362, endPoint x: 788, endPoint y: 458, distance: 389.3
click at [788, 458] on div "Additionally, central banks act as lenders of last resort during financial cris…" at bounding box center [782, 453] width 382 height 22
click at [641, 501] on button "Verify" at bounding box center [614, 499] width 834 height 25
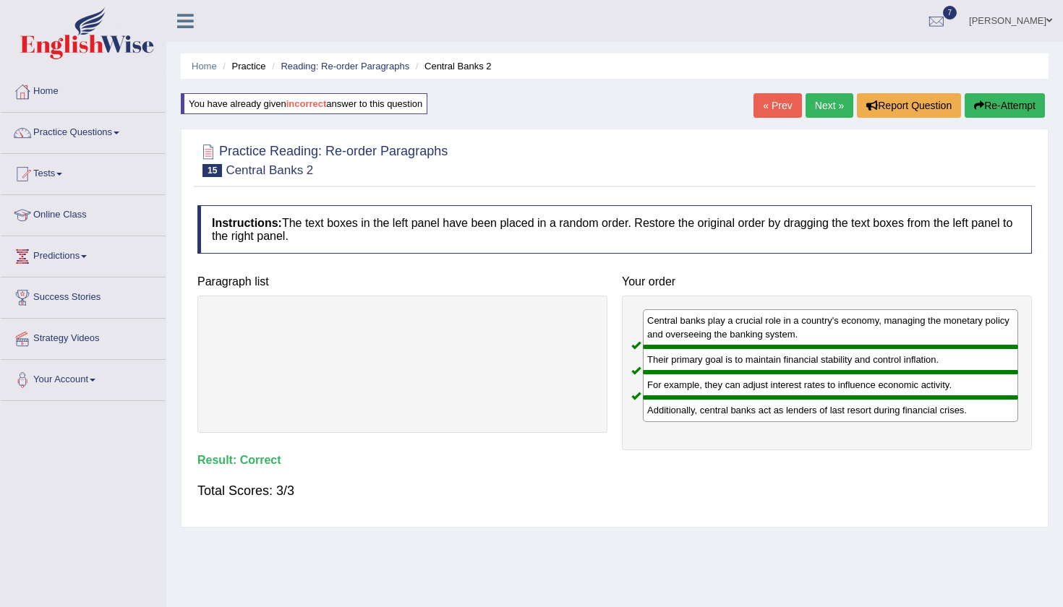
click at [818, 116] on link "Next »" at bounding box center [829, 105] width 48 height 25
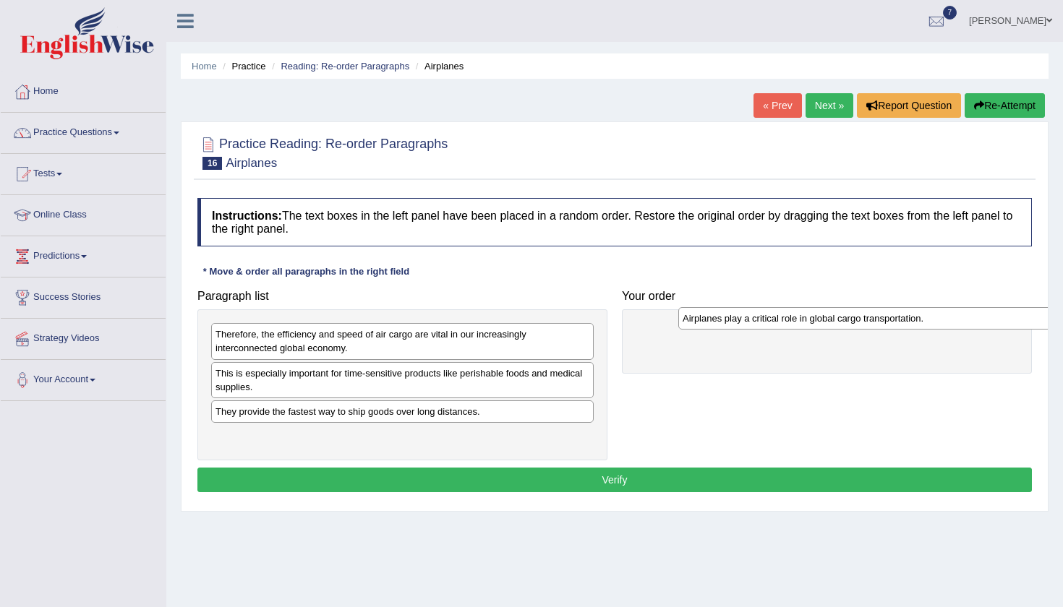
drag, startPoint x: 471, startPoint y: 439, endPoint x: 938, endPoint y: 322, distance: 481.3
click at [938, 322] on div "Airplanes play a critical role in global cargo transportation." at bounding box center [869, 318] width 382 height 22
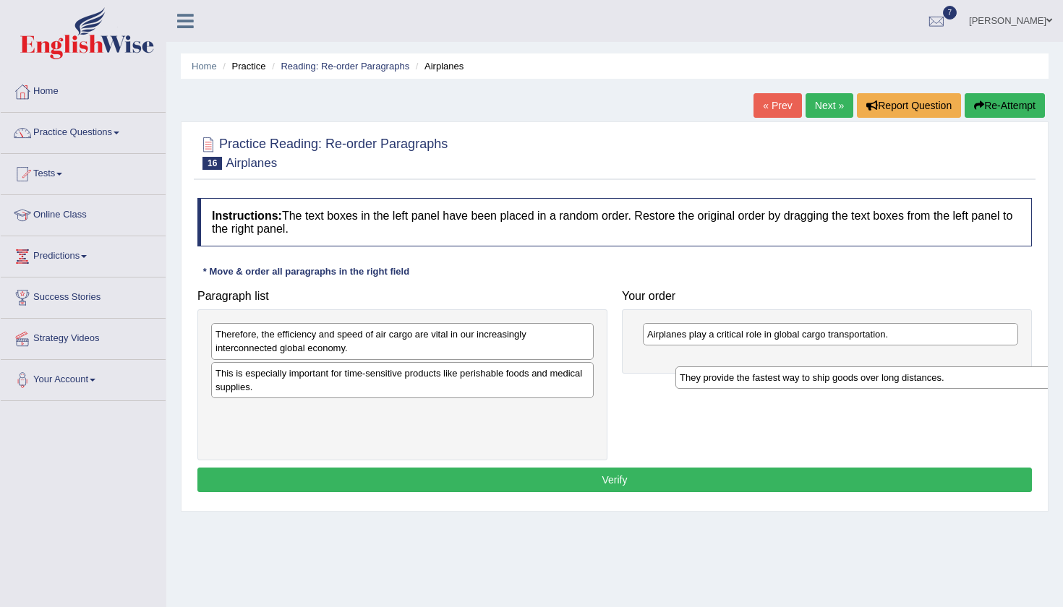
drag, startPoint x: 457, startPoint y: 414, endPoint x: 902, endPoint y: 369, distance: 446.9
click at [902, 369] on div "They provide the fastest way to ship goods over long distances." at bounding box center [866, 378] width 382 height 22
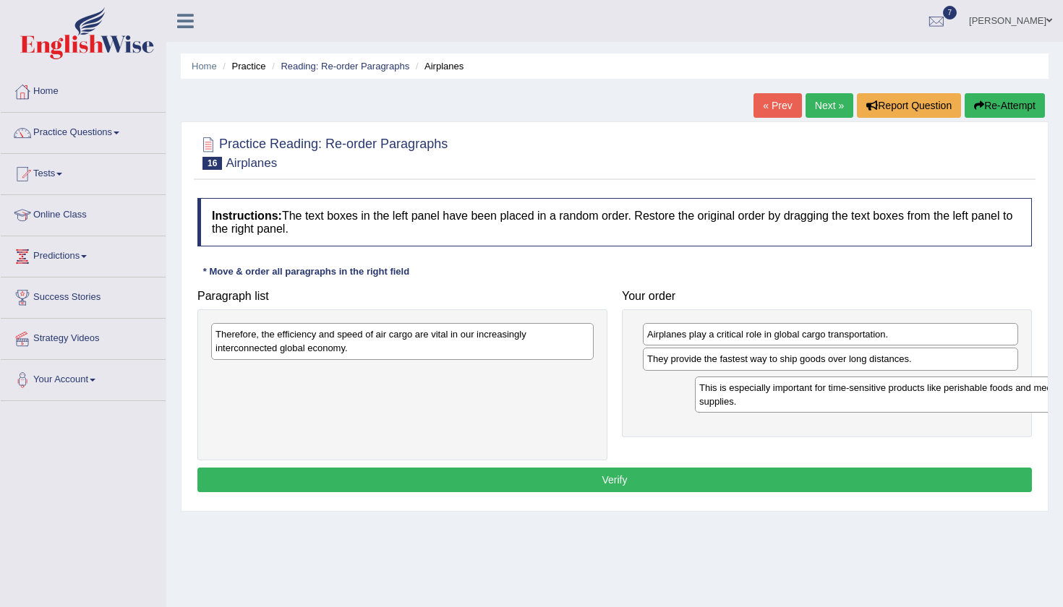
drag, startPoint x: 406, startPoint y: 373, endPoint x: 881, endPoint y: 382, distance: 475.1
click at [881, 382] on div "This is especially important for time-sensitive products like perishable foods …" at bounding box center [886, 395] width 382 height 36
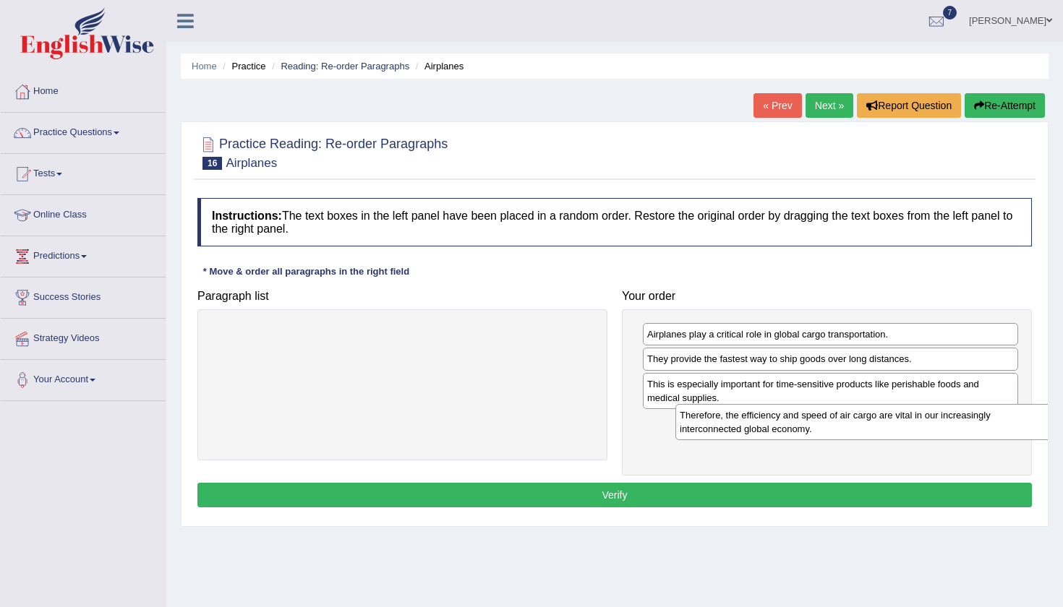
drag, startPoint x: 351, startPoint y: 331, endPoint x: 836, endPoint y: 404, distance: 490.6
click at [836, 405] on div "Therefore, the efficiency and speed of air cargo are vital in our increasingly …" at bounding box center [866, 422] width 382 height 36
click at [611, 497] on button "Verify" at bounding box center [614, 495] width 834 height 25
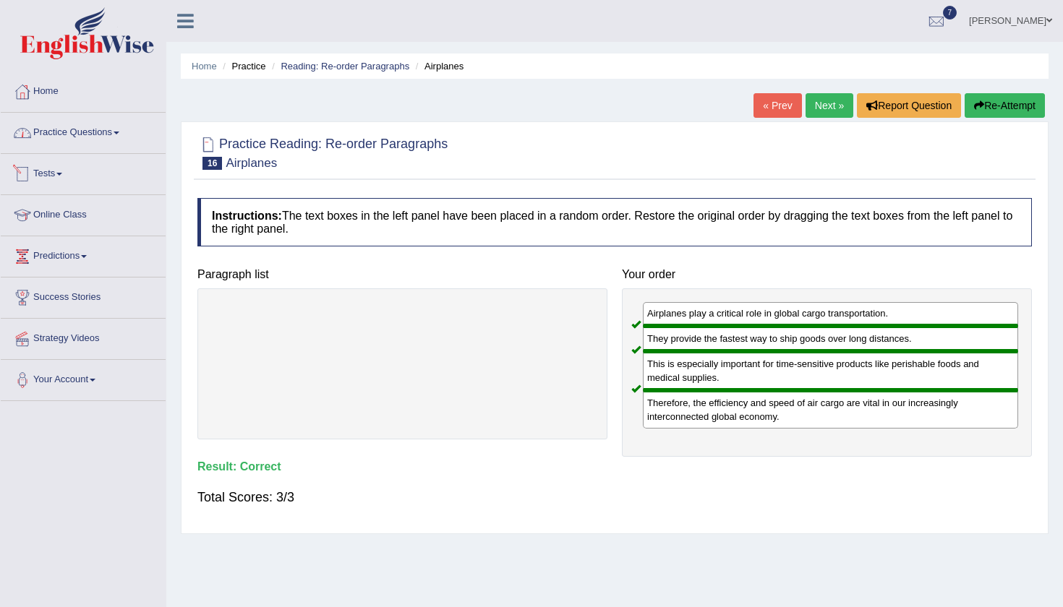
click at [89, 129] on link "Practice Questions" at bounding box center [83, 131] width 165 height 36
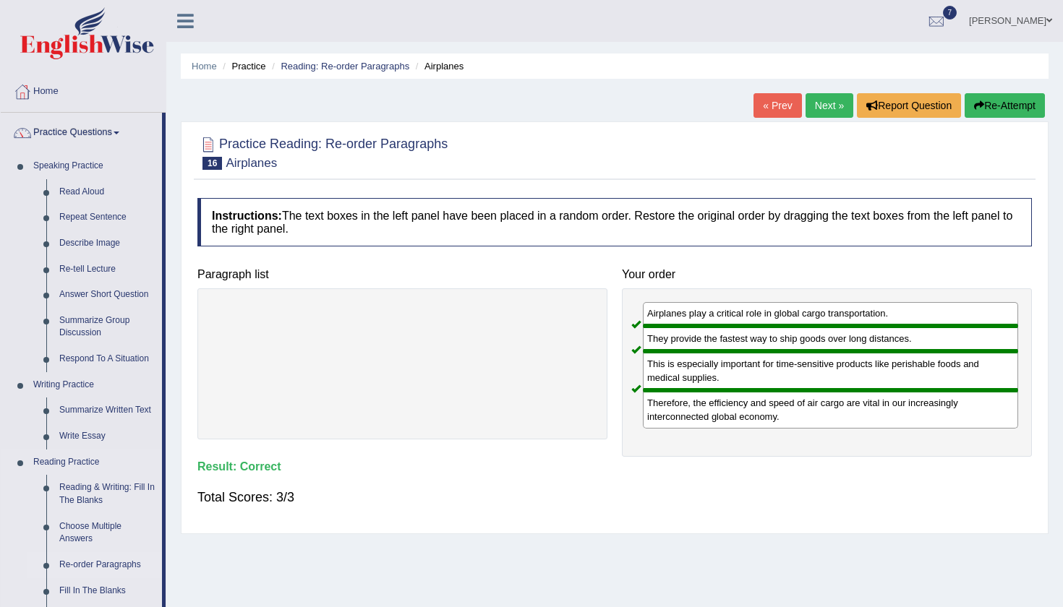
click at [104, 553] on link "Re-order Paragraphs" at bounding box center [107, 565] width 109 height 26
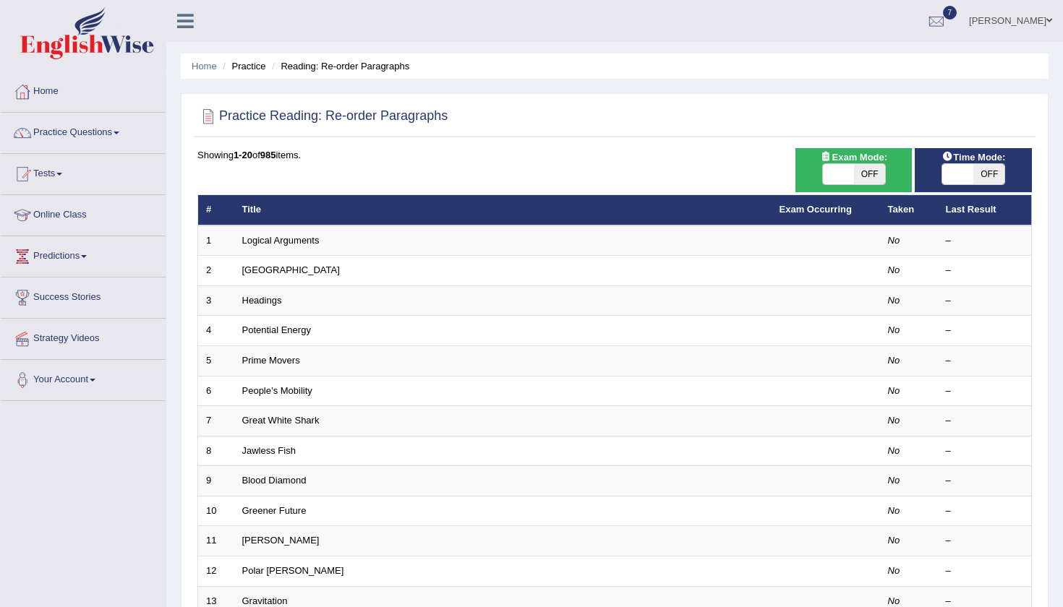
click at [870, 178] on span "OFF" at bounding box center [869, 174] width 31 height 20
checkbox input "true"
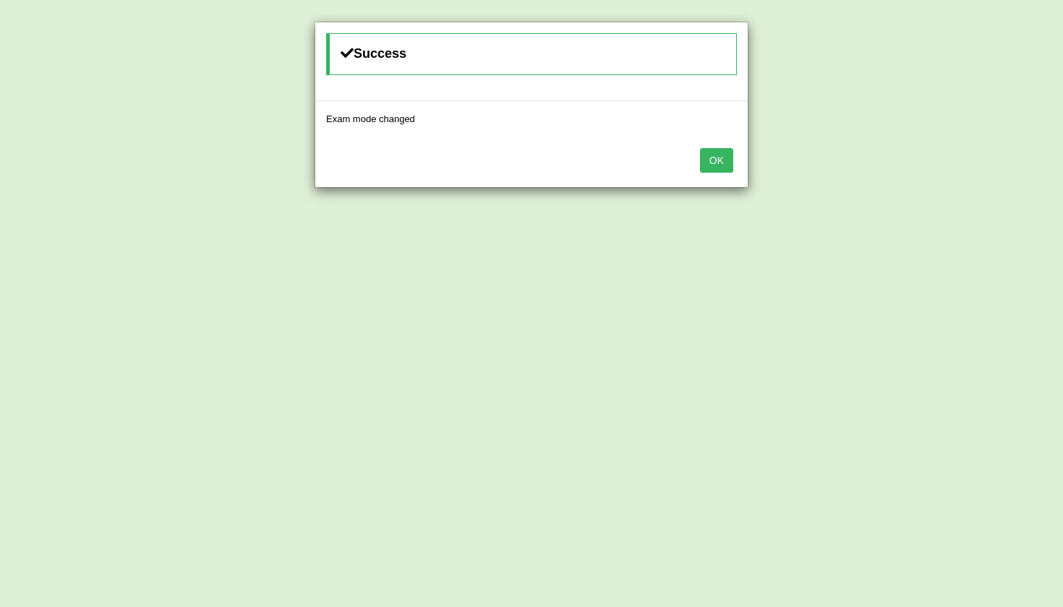
click at [720, 171] on button "OK" at bounding box center [716, 160] width 33 height 25
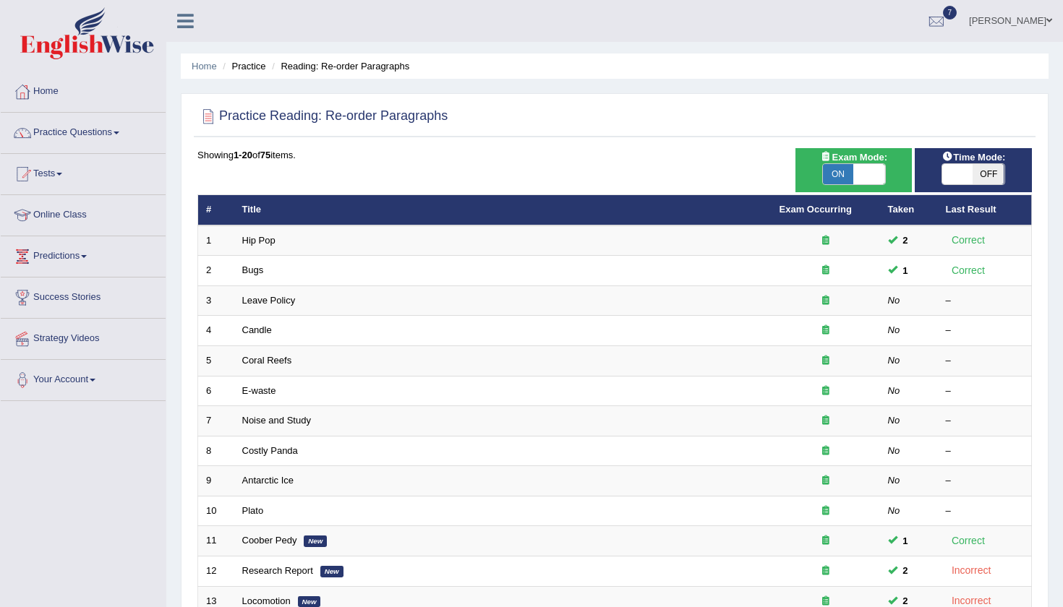
click at [981, 175] on span "OFF" at bounding box center [988, 174] width 31 height 20
checkbox input "true"
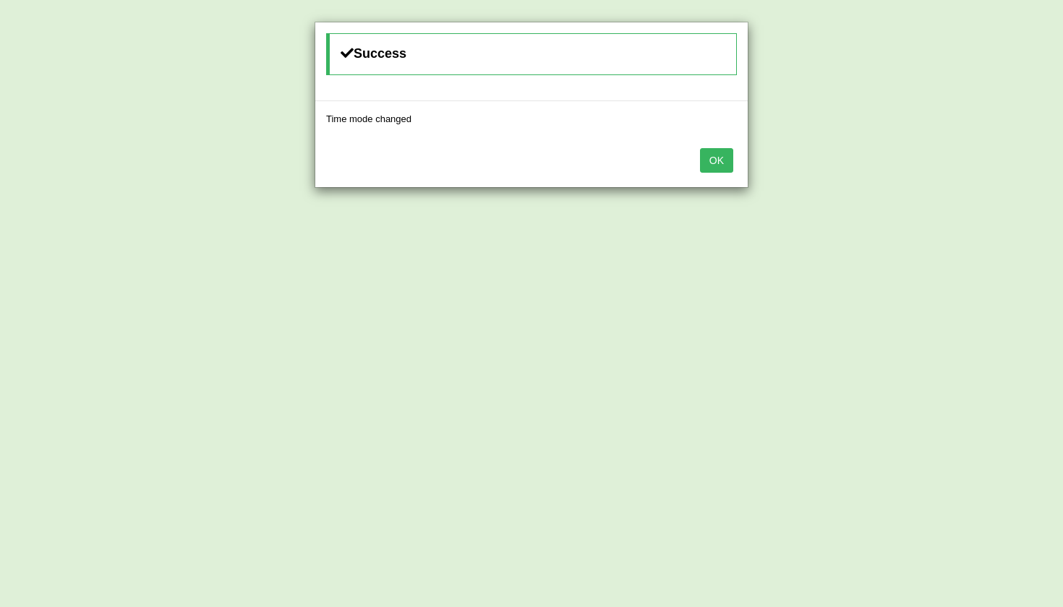
click at [713, 160] on button "OK" at bounding box center [716, 160] width 33 height 25
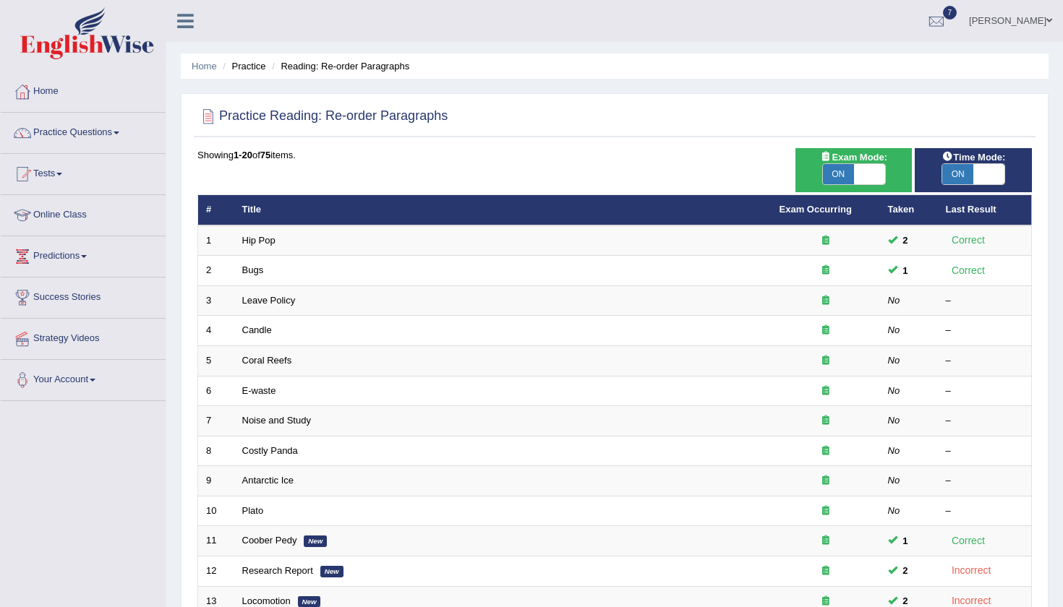
click at [1057, 338] on div "Home Practice Reading: Re-order Paragraphs Practice Reading: Re-order Paragraph…" at bounding box center [614, 460] width 896 height 921
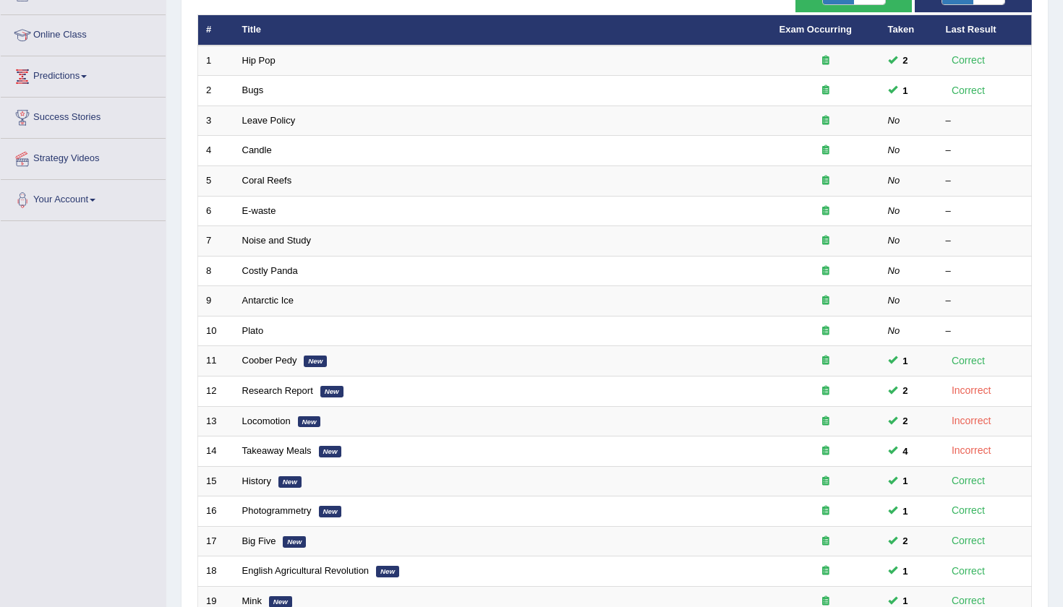
scroll to position [200, 0]
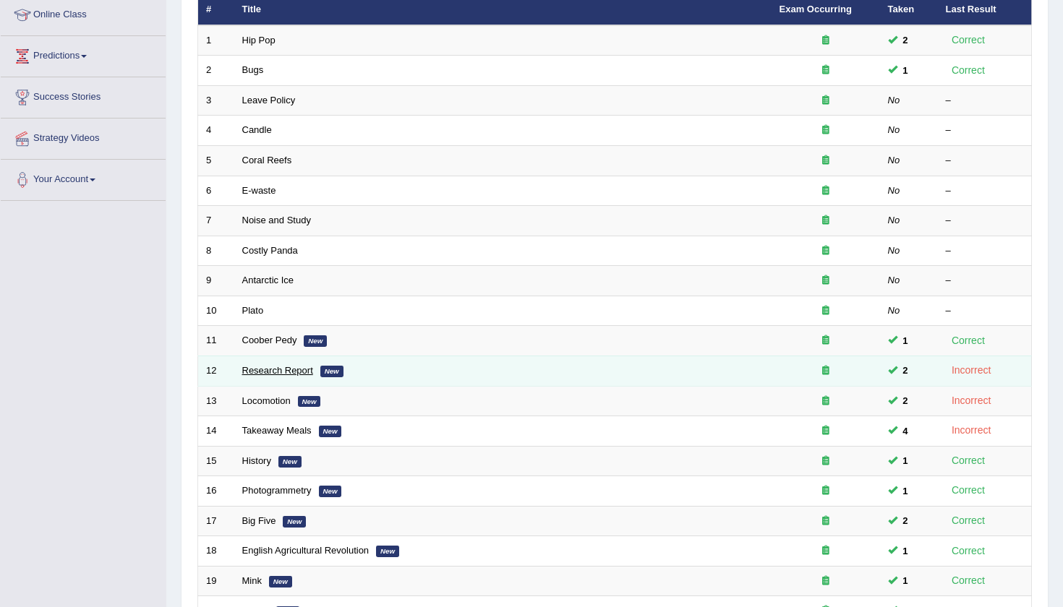
click at [291, 367] on link "Research Report" at bounding box center [277, 370] width 71 height 11
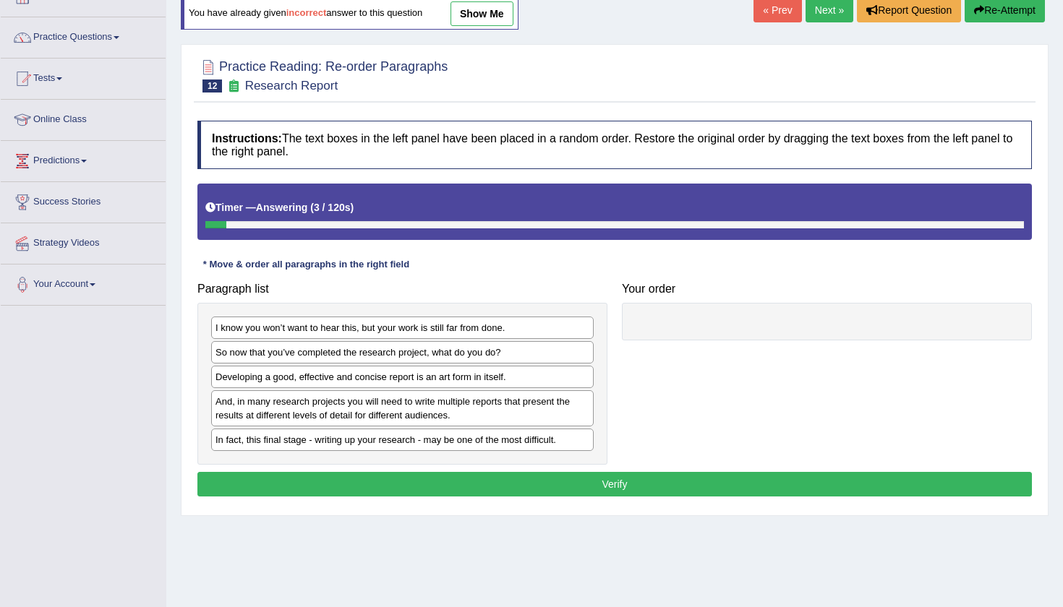
scroll to position [97, 0]
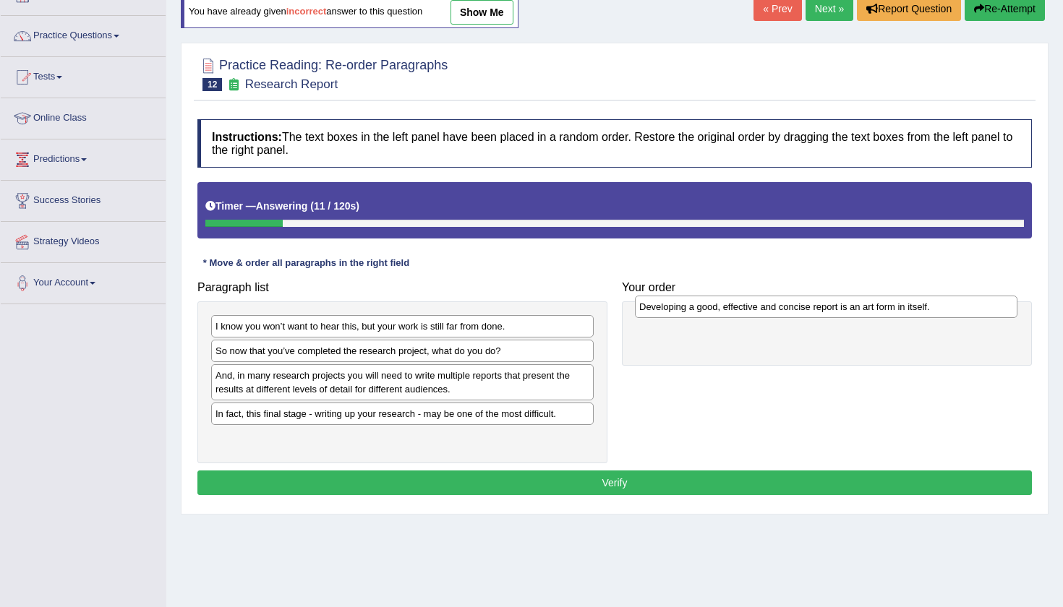
drag, startPoint x: 353, startPoint y: 377, endPoint x: 776, endPoint y: 309, distance: 429.1
click at [776, 309] on div "Developing a good, effective and concise report is an art form in itself." at bounding box center [826, 307] width 382 height 22
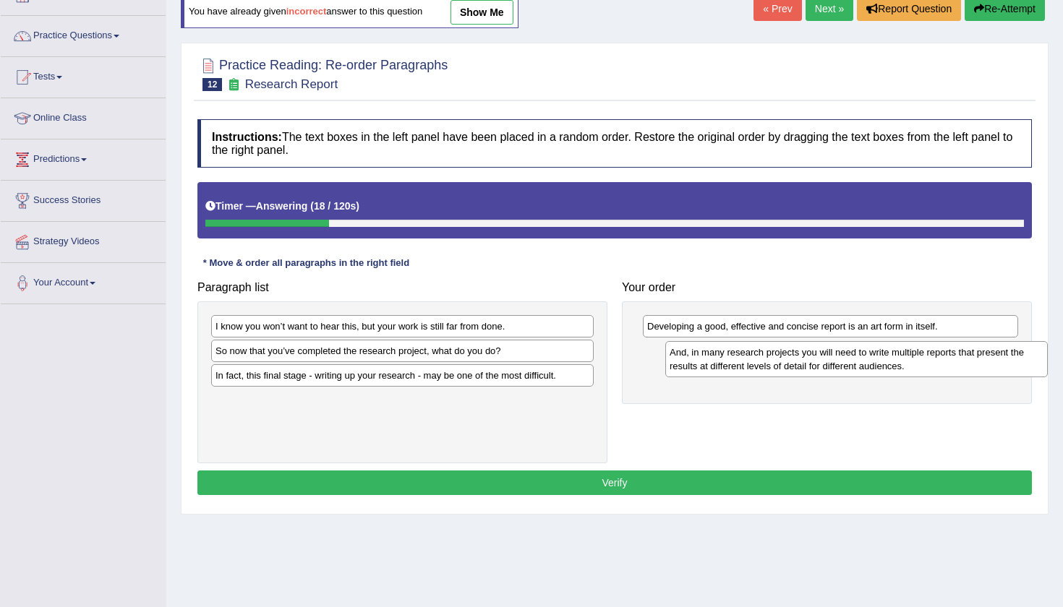
drag, startPoint x: 460, startPoint y: 384, endPoint x: 914, endPoint y: 361, distance: 454.6
click at [914, 361] on div "And, in many research projects you will need to write multiple reports that pre…" at bounding box center [856, 359] width 382 height 36
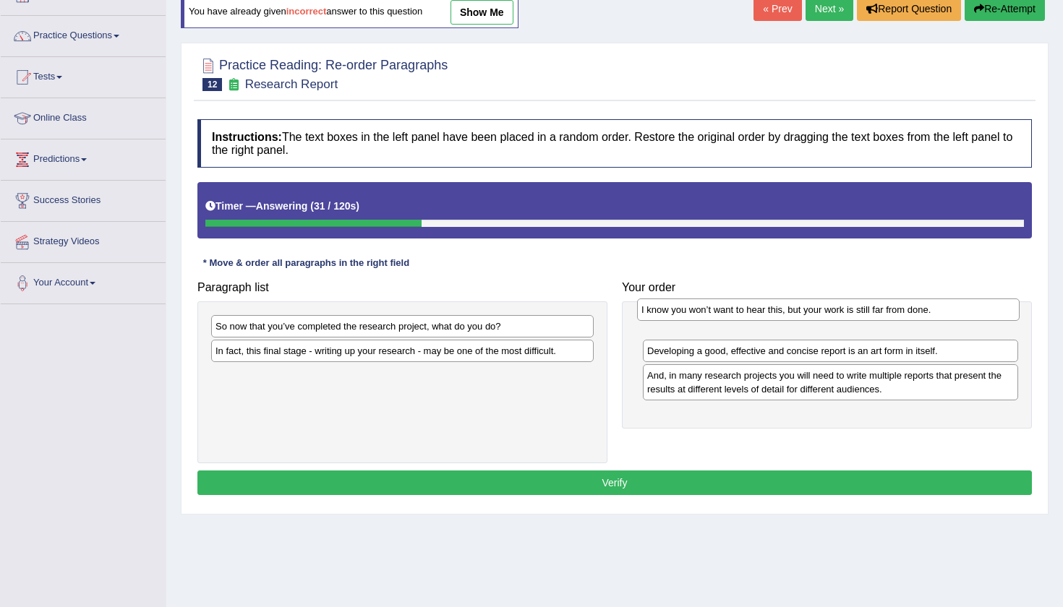
drag, startPoint x: 350, startPoint y: 324, endPoint x: 776, endPoint y: 308, distance: 426.1
click at [776, 308] on div "I know you won’t want to hear this, but your work is still far from done." at bounding box center [828, 310] width 382 height 22
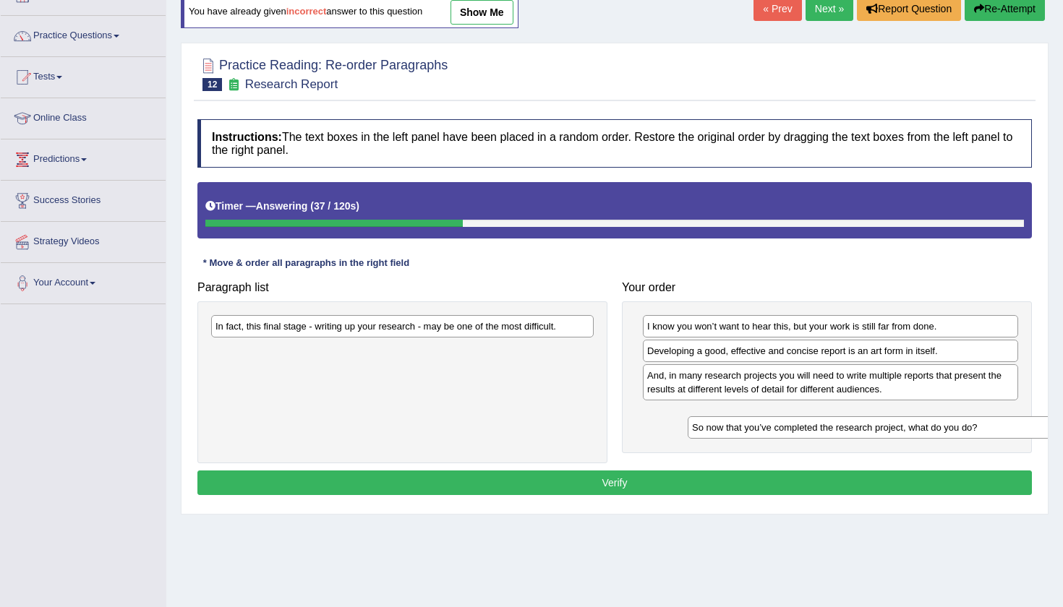
drag, startPoint x: 430, startPoint y: 322, endPoint x: 907, endPoint y: 424, distance: 487.2
click at [907, 424] on div "So now that you’ve completed the research project, what do you do?" at bounding box center [879, 427] width 382 height 22
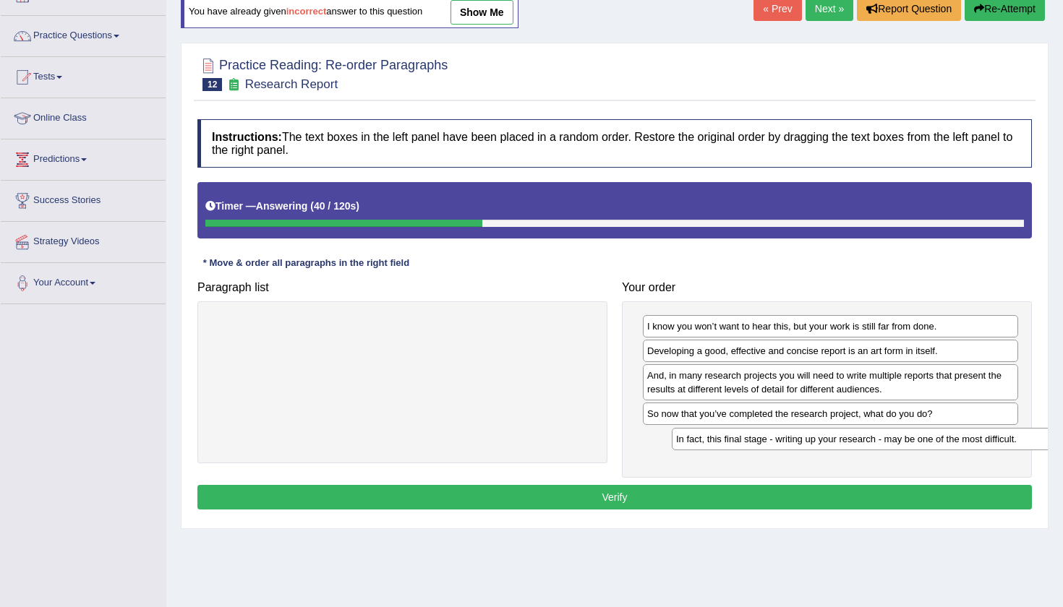
drag, startPoint x: 460, startPoint y: 322, endPoint x: 920, endPoint y: 436, distance: 474.3
click at [920, 436] on div "In fact, this final stage - writing up your research - may be one of the most d…" at bounding box center [863, 439] width 382 height 22
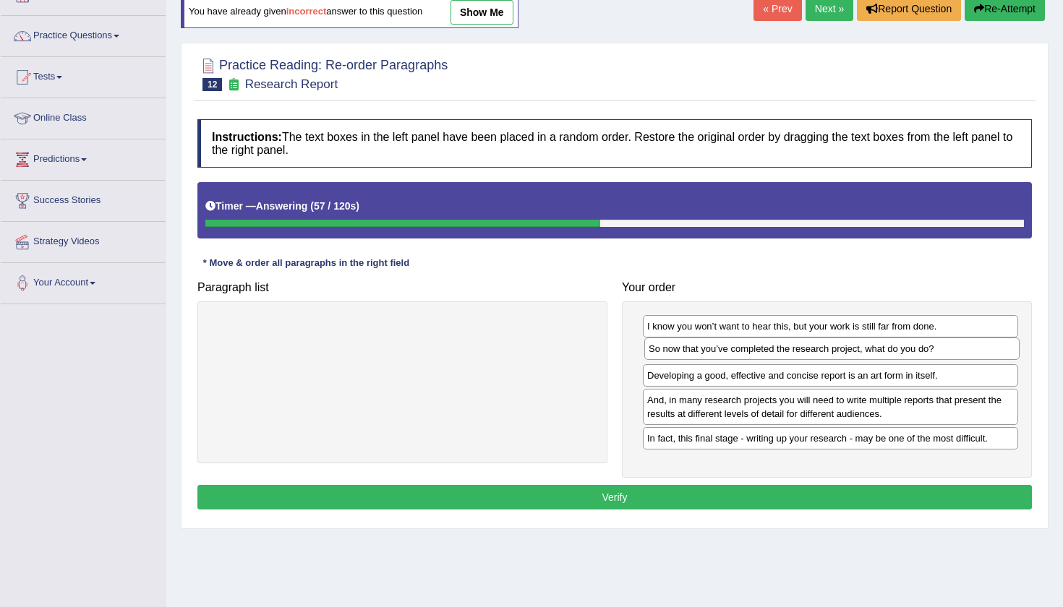
drag, startPoint x: 899, startPoint y: 417, endPoint x: 901, endPoint y: 353, distance: 64.4
click at [901, 353] on div "So now that you’ve completed the research project, what do you do?" at bounding box center [831, 349] width 375 height 22
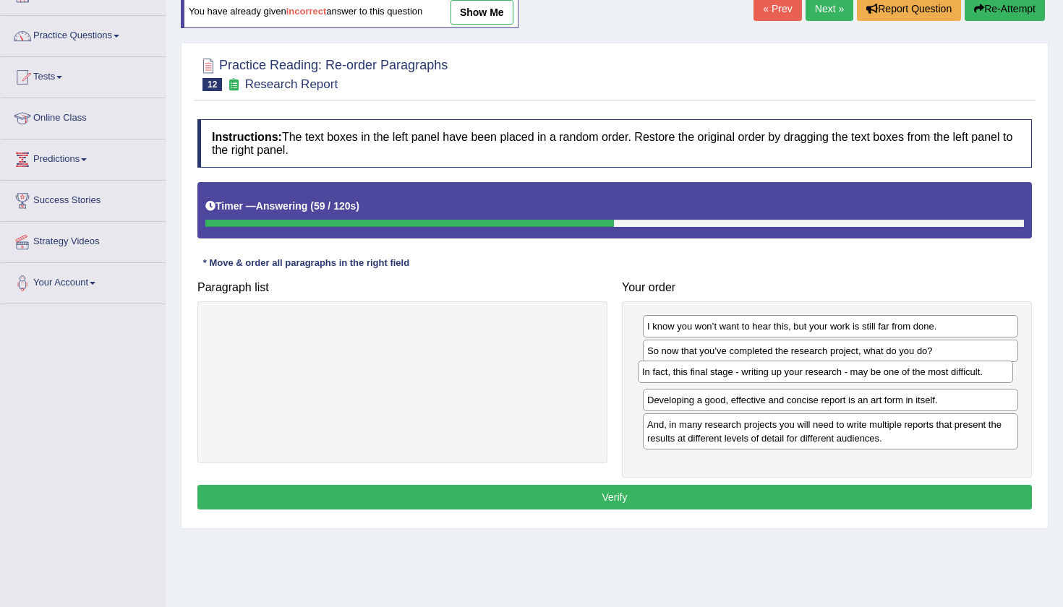
drag, startPoint x: 894, startPoint y: 444, endPoint x: 889, endPoint y: 380, distance: 64.5
click at [889, 379] on div "In fact, this final stage - writing up your research - may be one of the most d…" at bounding box center [825, 372] width 375 height 22
click at [695, 497] on button "Verify" at bounding box center [614, 497] width 834 height 25
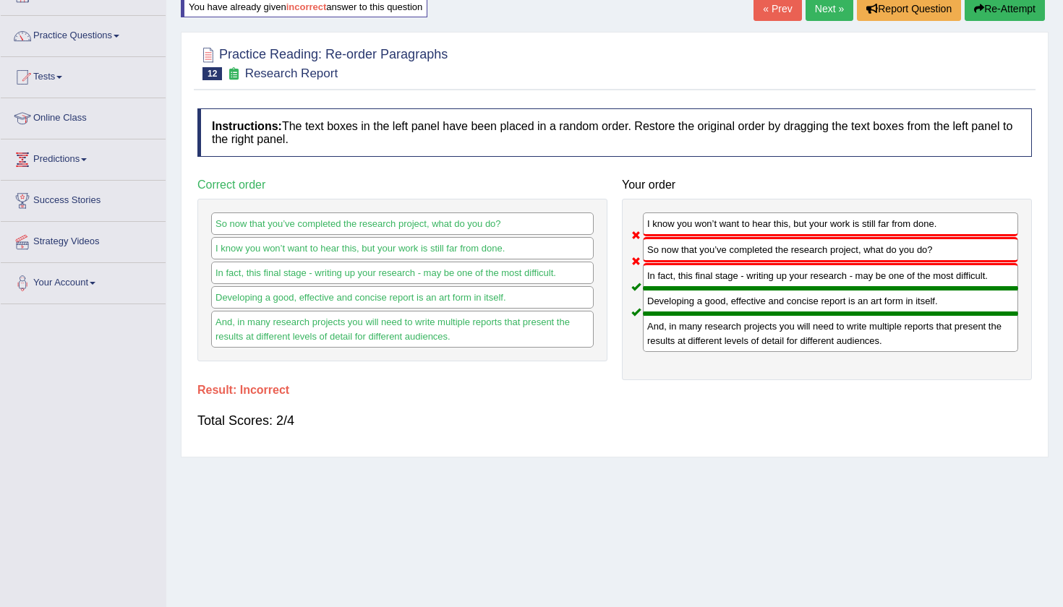
click at [993, 15] on button "Re-Attempt" at bounding box center [1004, 8] width 80 height 25
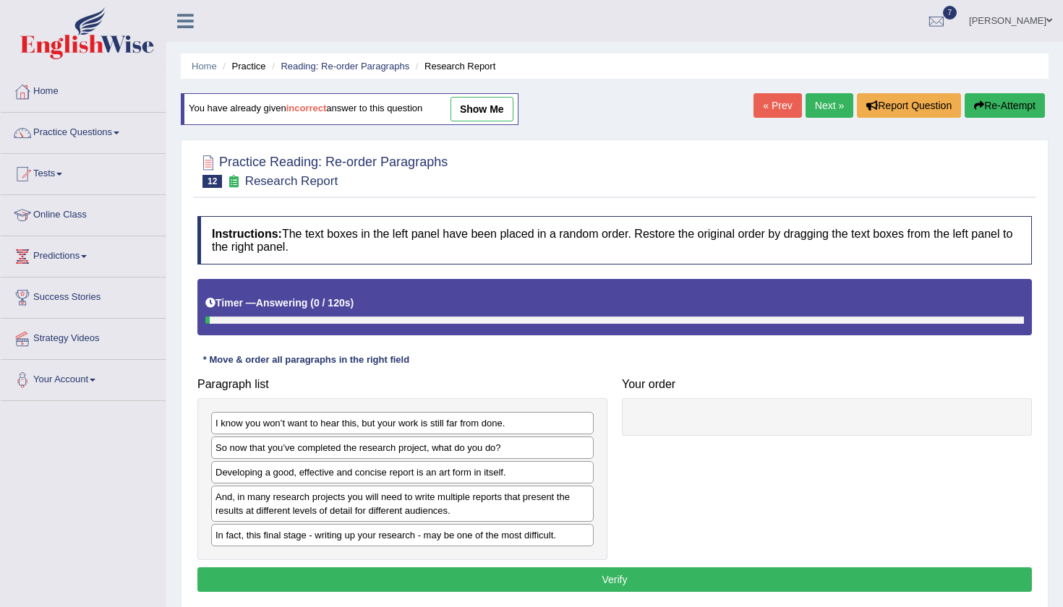
scroll to position [97, 0]
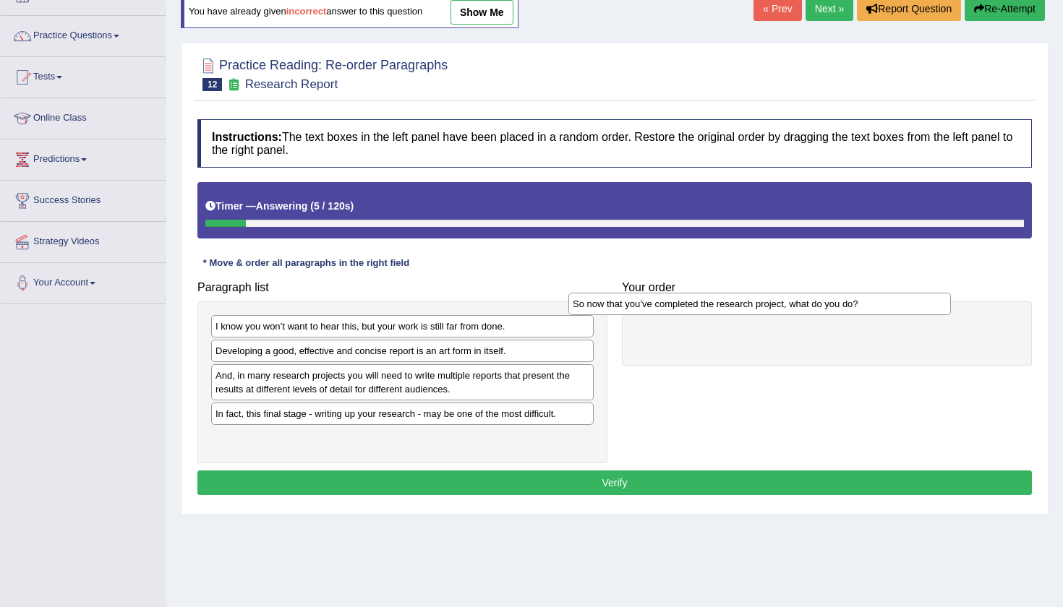
drag, startPoint x: 444, startPoint y: 347, endPoint x: 801, endPoint y: 301, distance: 360.1
click at [801, 301] on div "So now that you’ve completed the research project, what do you do?" at bounding box center [759, 304] width 382 height 22
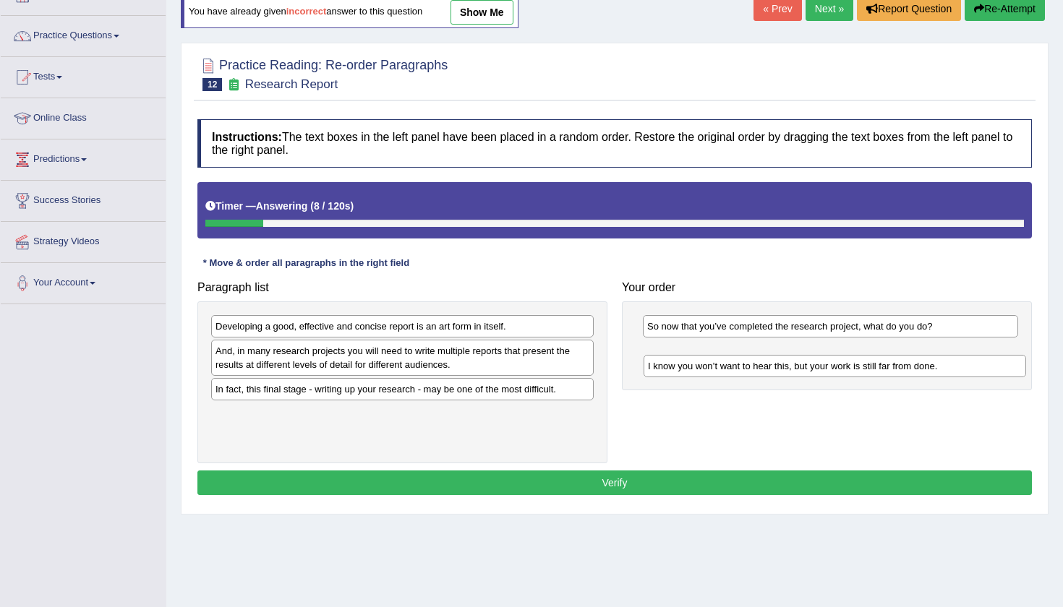
drag, startPoint x: 314, startPoint y: 333, endPoint x: 745, endPoint y: 363, distance: 431.2
click at [745, 363] on div "I know you won’t want to hear this, but your work is still far from done." at bounding box center [834, 366] width 382 height 22
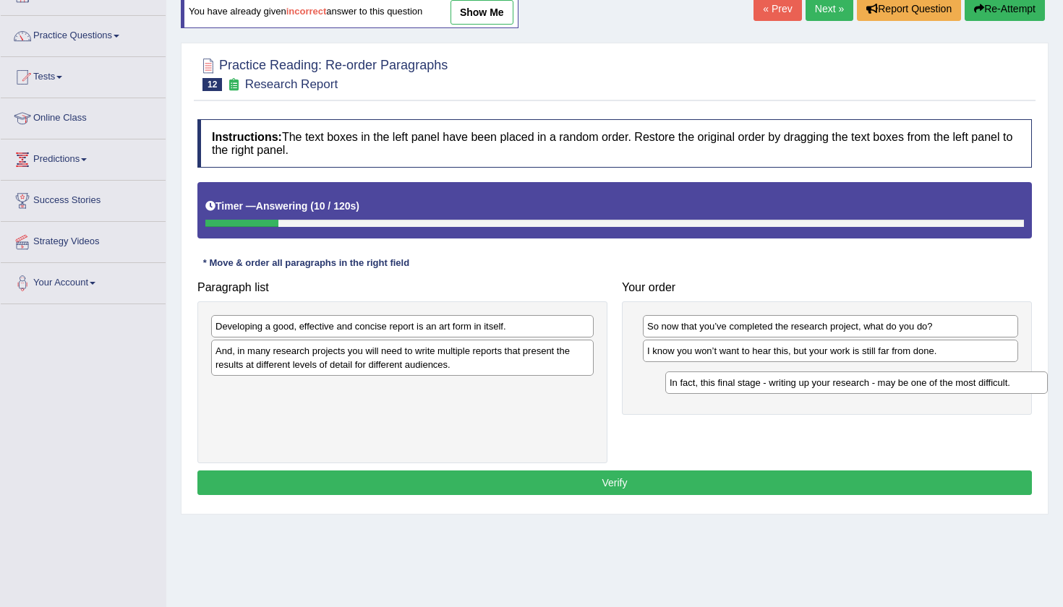
drag, startPoint x: 330, startPoint y: 389, endPoint x: 784, endPoint y: 383, distance: 454.1
click at [784, 383] on div "In fact, this final stage - writing up your research - may be one of the most d…" at bounding box center [856, 383] width 382 height 22
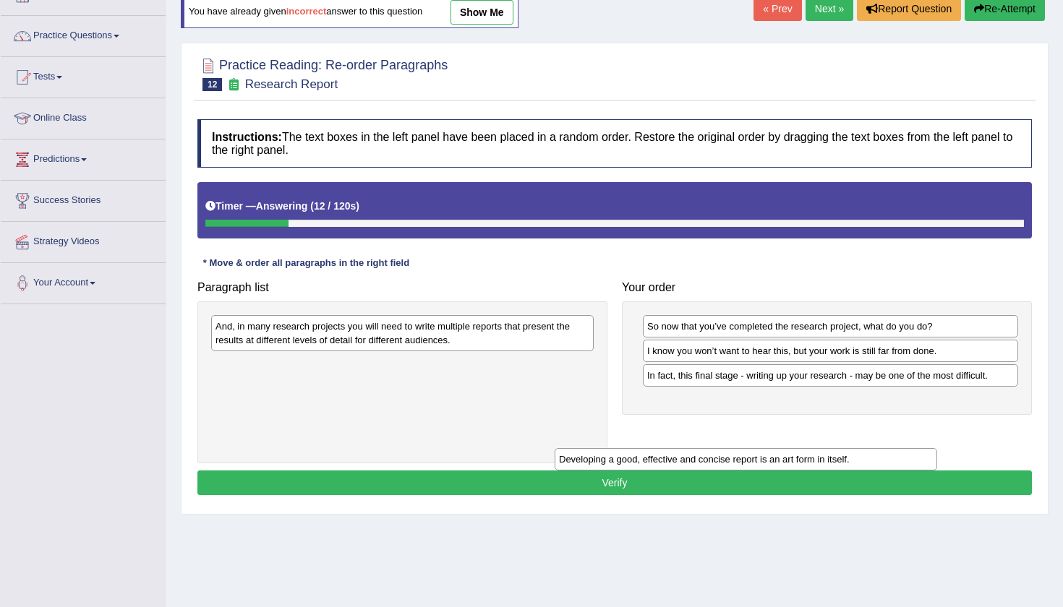
drag, startPoint x: 296, startPoint y: 317, endPoint x: 651, endPoint y: 453, distance: 379.2
click at [651, 453] on div "Developing a good, effective and concise report is an art form in itself." at bounding box center [746, 459] width 382 height 22
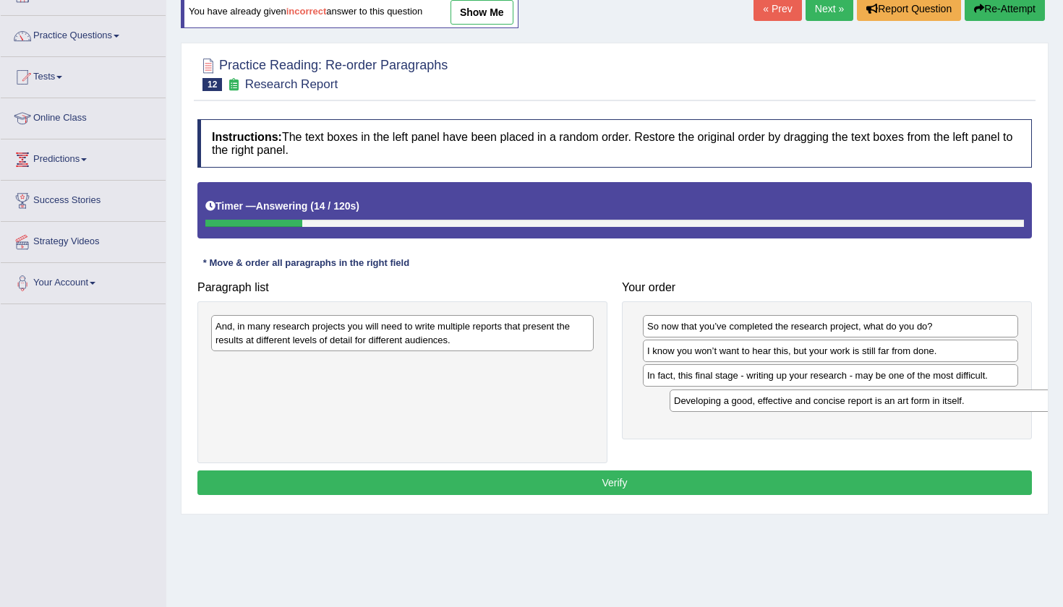
drag, startPoint x: 423, startPoint y: 369, endPoint x: 881, endPoint y: 406, distance: 459.8
click at [881, 406] on div "Developing a good, effective and concise report is an art form in itself." at bounding box center [860, 401] width 382 height 22
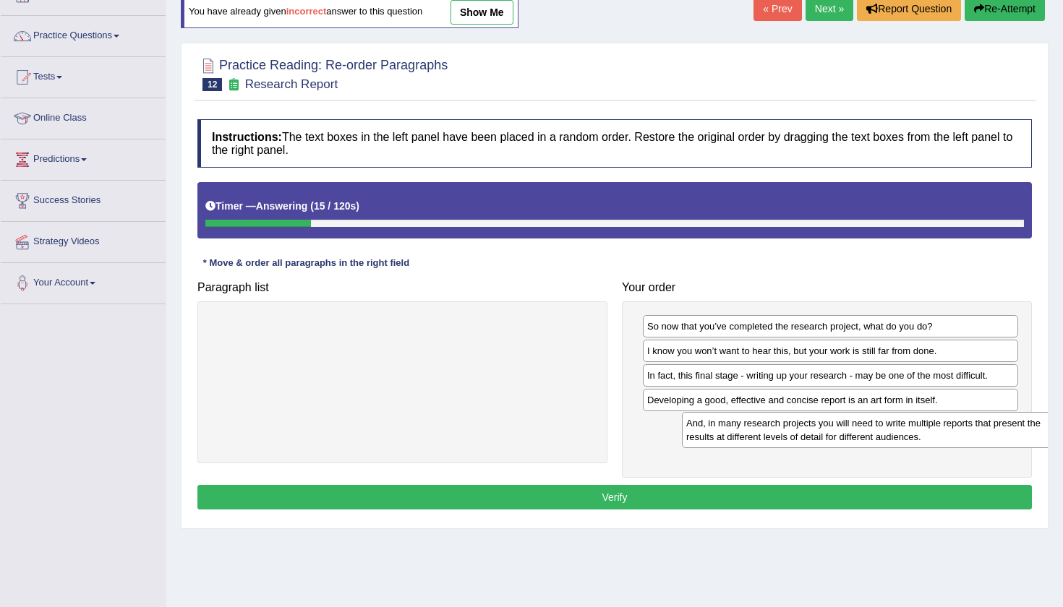
drag, startPoint x: 325, startPoint y: 326, endPoint x: 800, endPoint y: 434, distance: 487.0
click at [800, 435] on div "And, in many research projects you will need to write multiple reports that pre…" at bounding box center [873, 430] width 382 height 36
click at [652, 495] on button "Verify" at bounding box center [614, 497] width 834 height 25
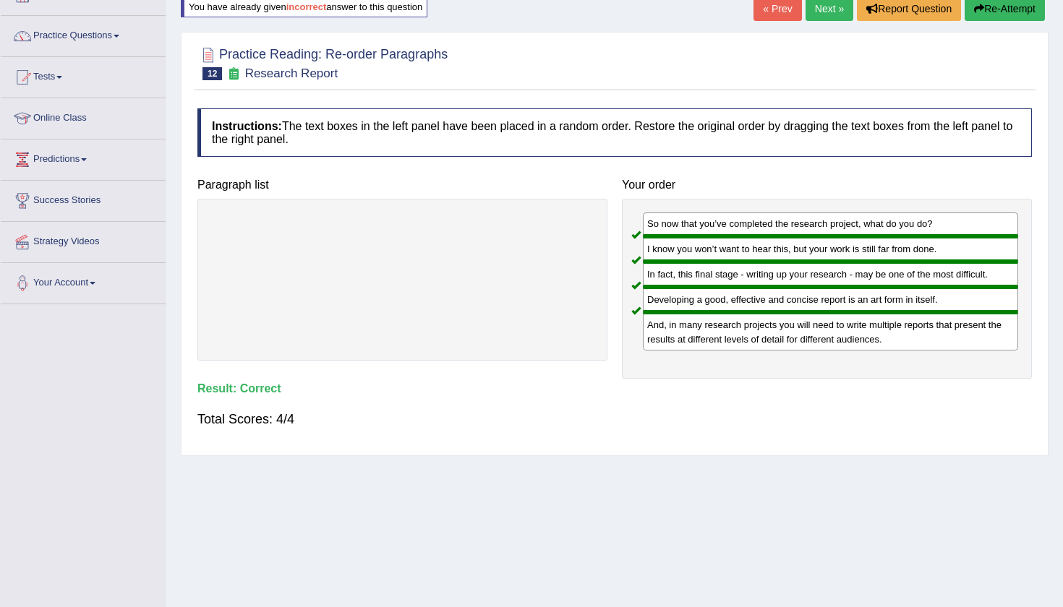
click at [818, 18] on link "Next »" at bounding box center [829, 8] width 48 height 25
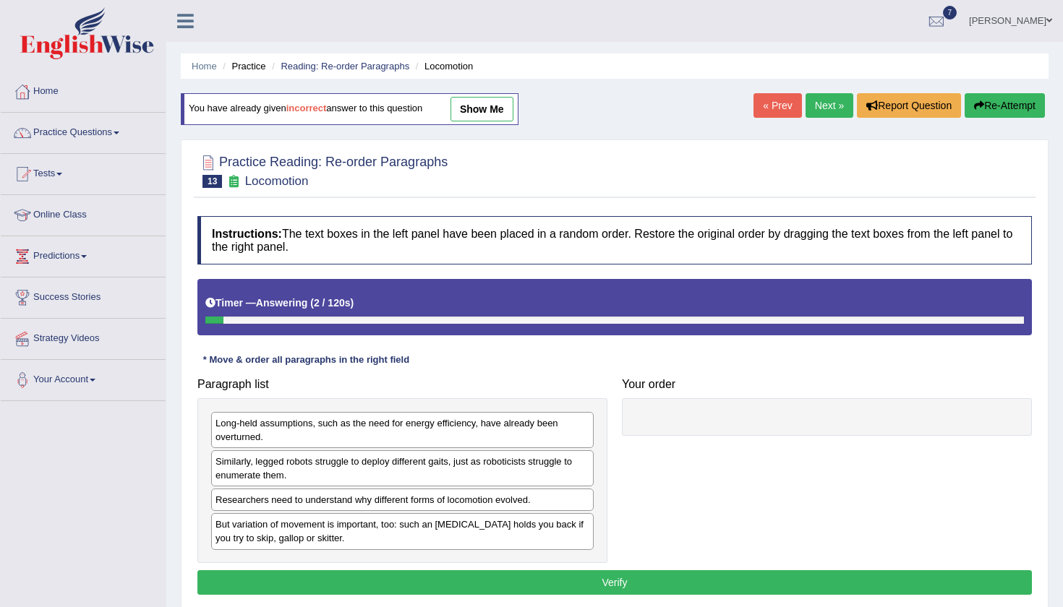
click at [588, 175] on div at bounding box center [614, 170] width 834 height 44
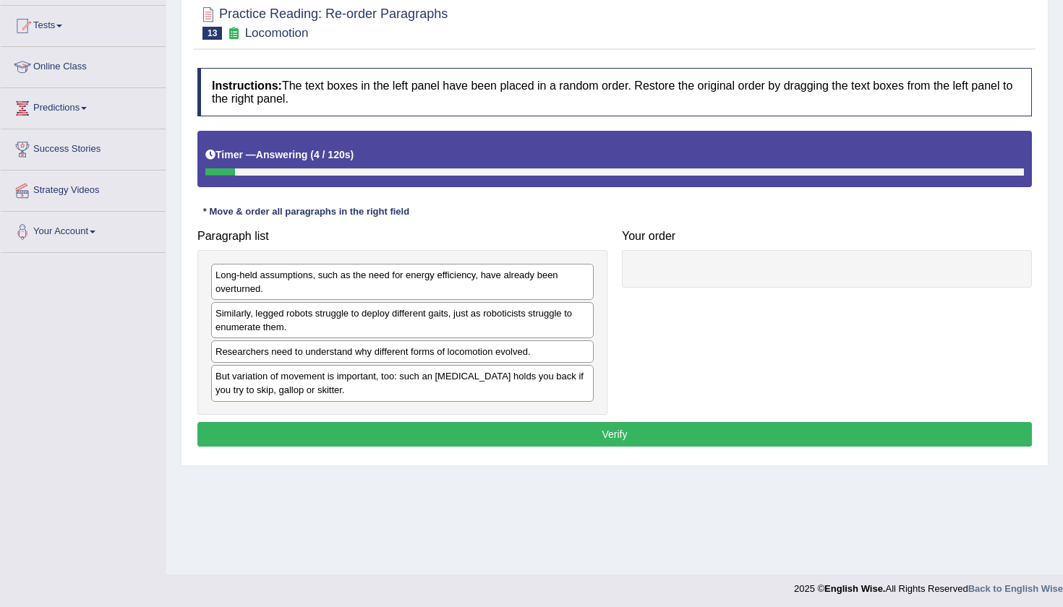
scroll to position [152, 0]
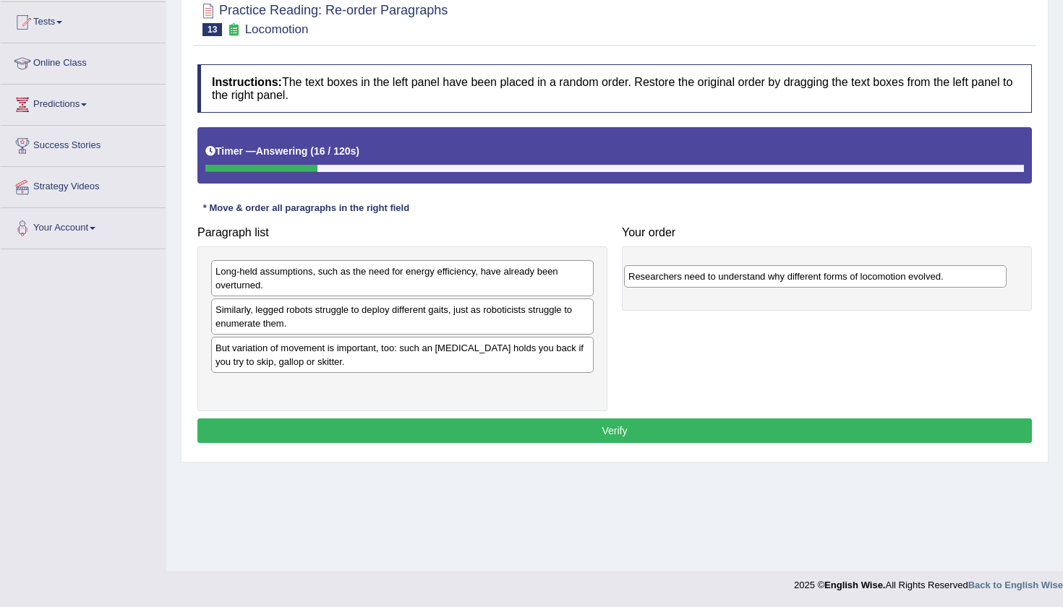
drag, startPoint x: 341, startPoint y: 346, endPoint x: 750, endPoint y: 268, distance: 416.4
click at [750, 268] on div "Researchers need to understand why different forms of locomotion evolved." at bounding box center [815, 276] width 382 height 22
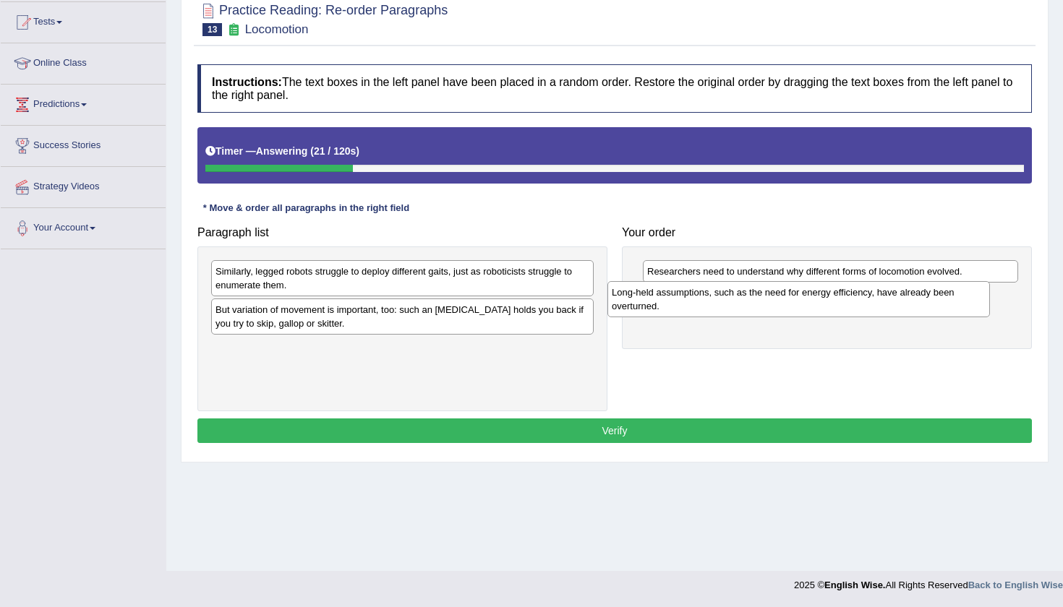
drag, startPoint x: 472, startPoint y: 275, endPoint x: 868, endPoint y: 297, distance: 396.8
click at [868, 297] on div "Long-held assumptions, such as the need for energy efficiency, have already bee…" at bounding box center [798, 299] width 382 height 36
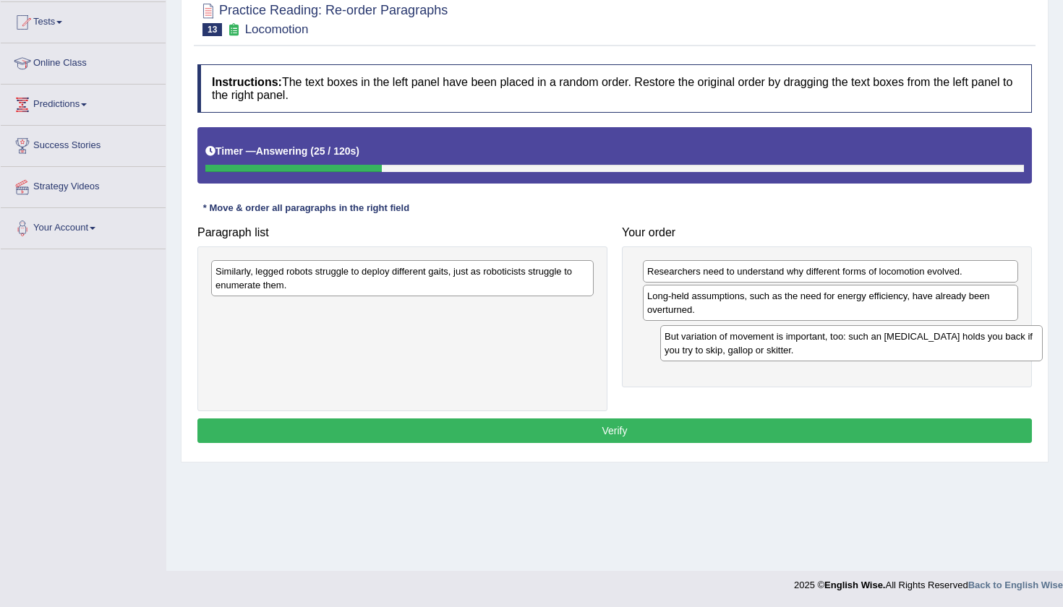
drag, startPoint x: 443, startPoint y: 324, endPoint x: 892, endPoint y: 351, distance: 449.8
click at [892, 351] on div "But variation of movement is important, too: such an ankle brace holds you back…" at bounding box center [851, 343] width 382 height 36
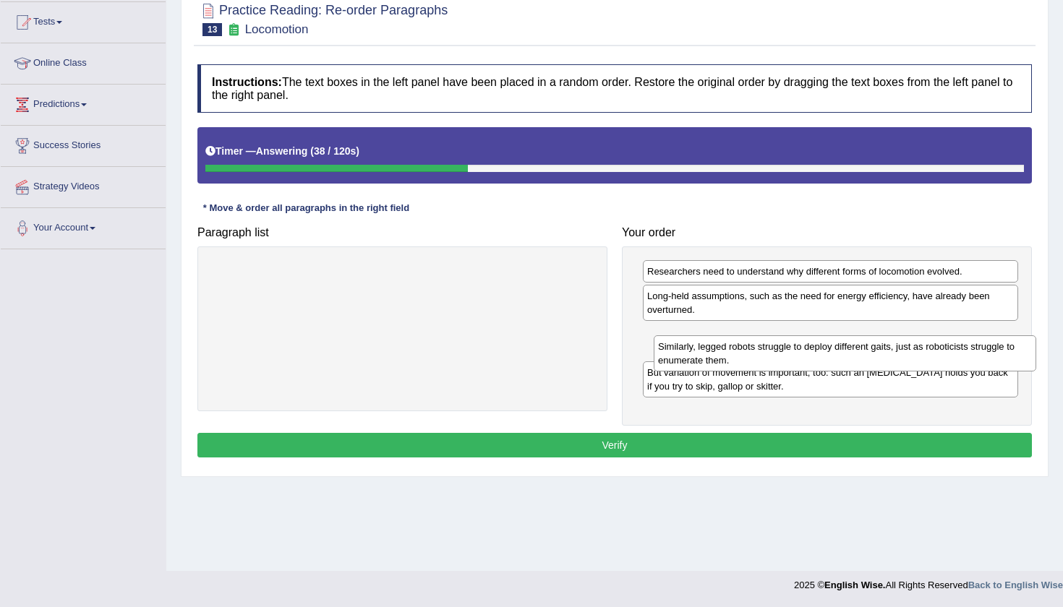
drag, startPoint x: 442, startPoint y: 274, endPoint x: 883, endPoint y: 349, distance: 448.1
click at [884, 349] on div "Similarly, legged robots struggle to deploy different gaits, just as roboticist…" at bounding box center [845, 353] width 382 height 36
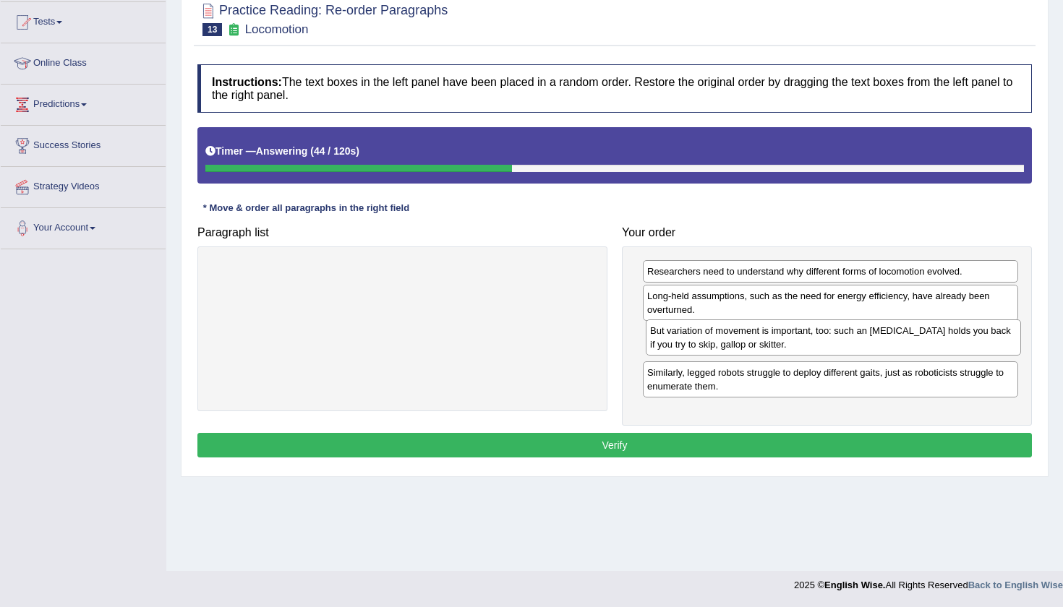
drag, startPoint x: 880, startPoint y: 389, endPoint x: 883, endPoint y: 348, distance: 41.3
click at [883, 348] on div "But variation of movement is important, too: such an ankle brace holds you back…" at bounding box center [833, 338] width 375 height 36
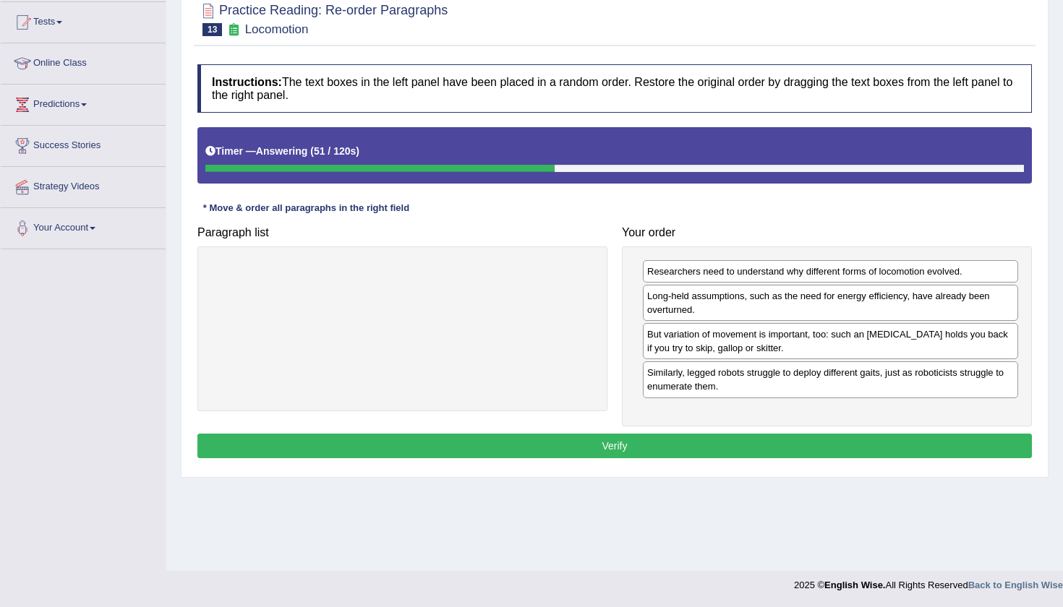
click at [709, 448] on button "Verify" at bounding box center [614, 446] width 834 height 25
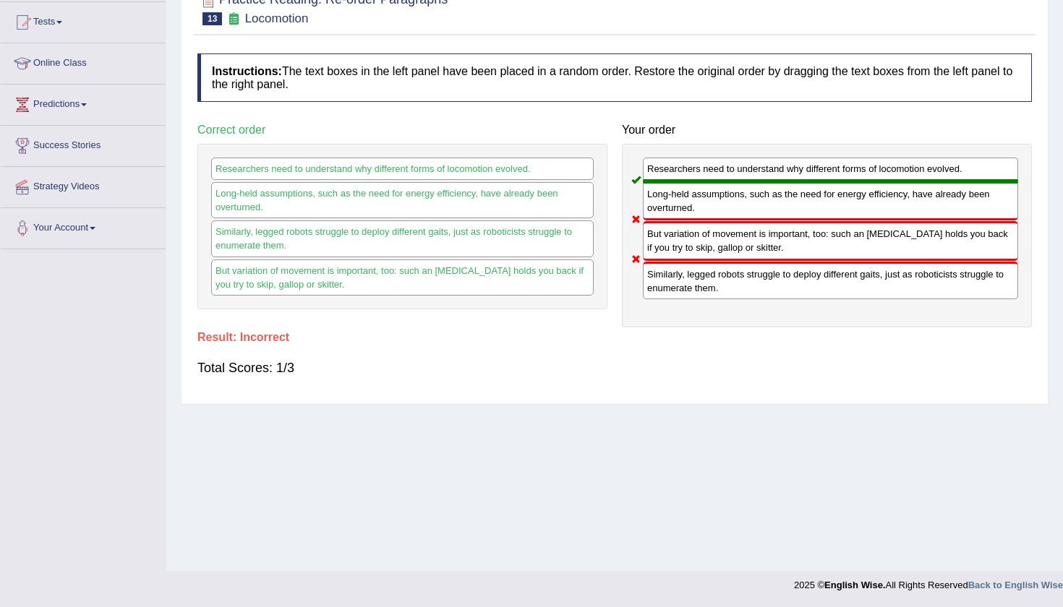
click at [856, 20] on div at bounding box center [614, 8] width 834 height 44
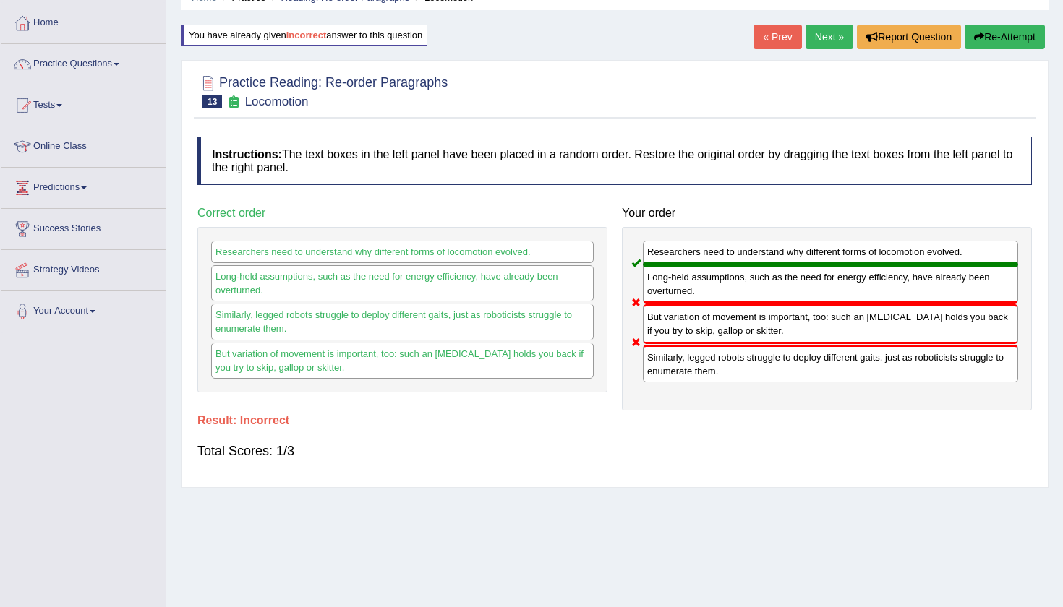
scroll to position [40, 0]
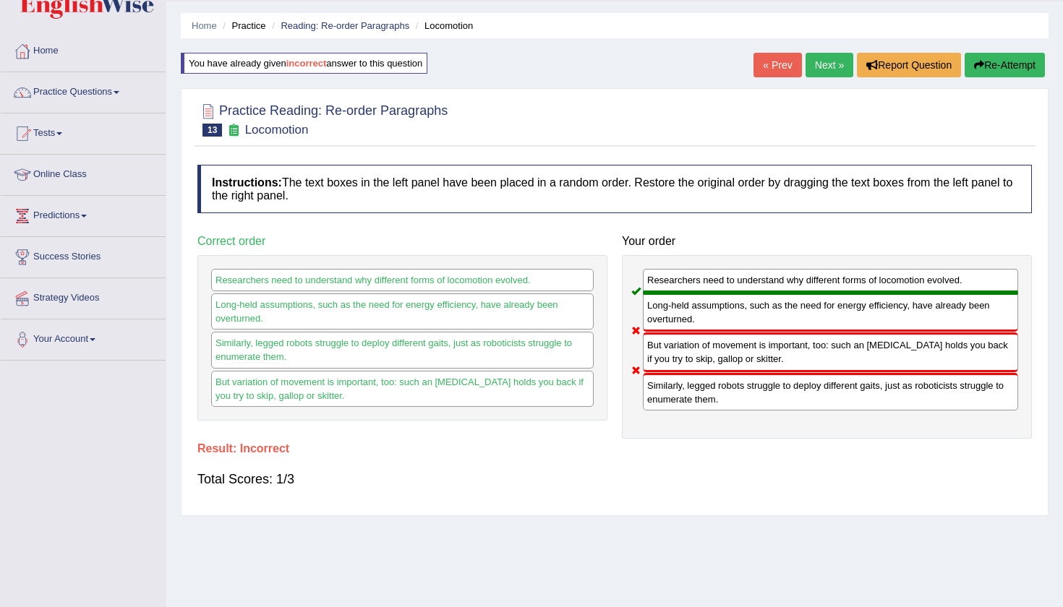
click at [1006, 59] on button "Re-Attempt" at bounding box center [1004, 65] width 80 height 25
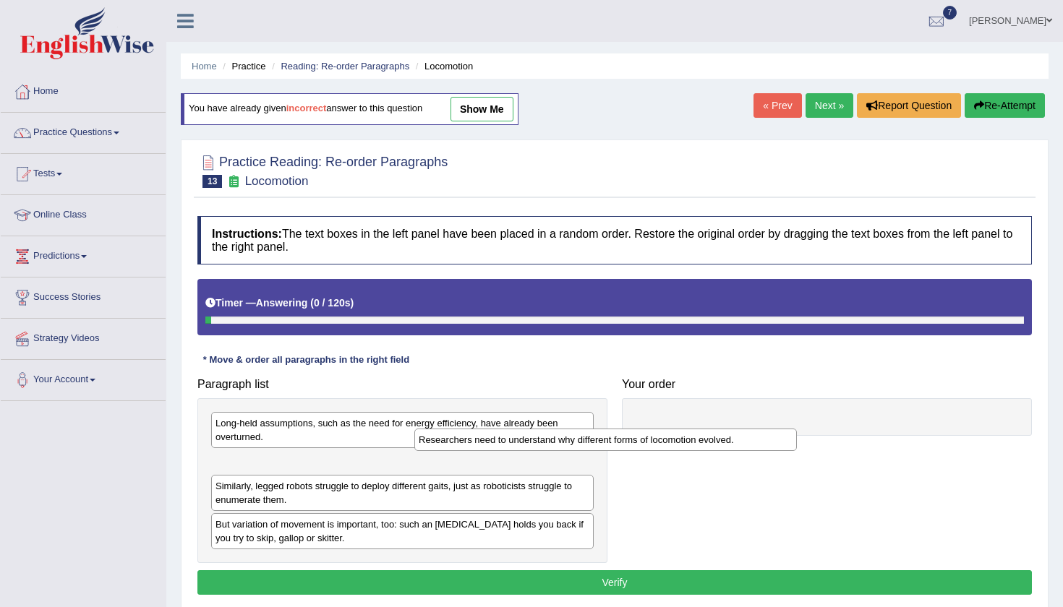
scroll to position [40, 0]
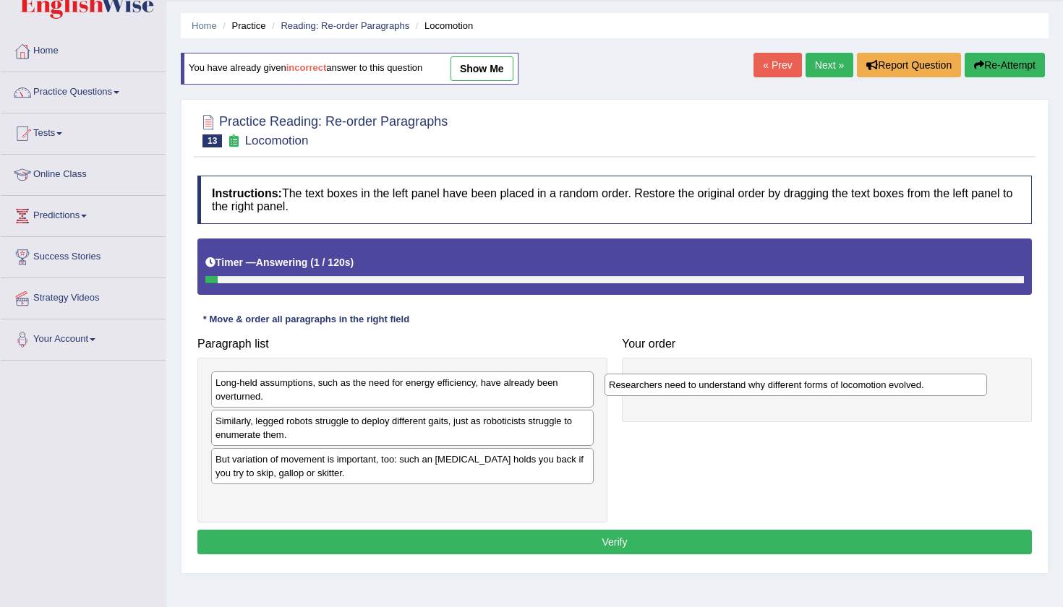
drag, startPoint x: 458, startPoint y: 501, endPoint x: 853, endPoint y: 377, distance: 414.3
click at [852, 382] on div "Researchers need to understand why different forms of locomotion evolved." at bounding box center [795, 385] width 382 height 22
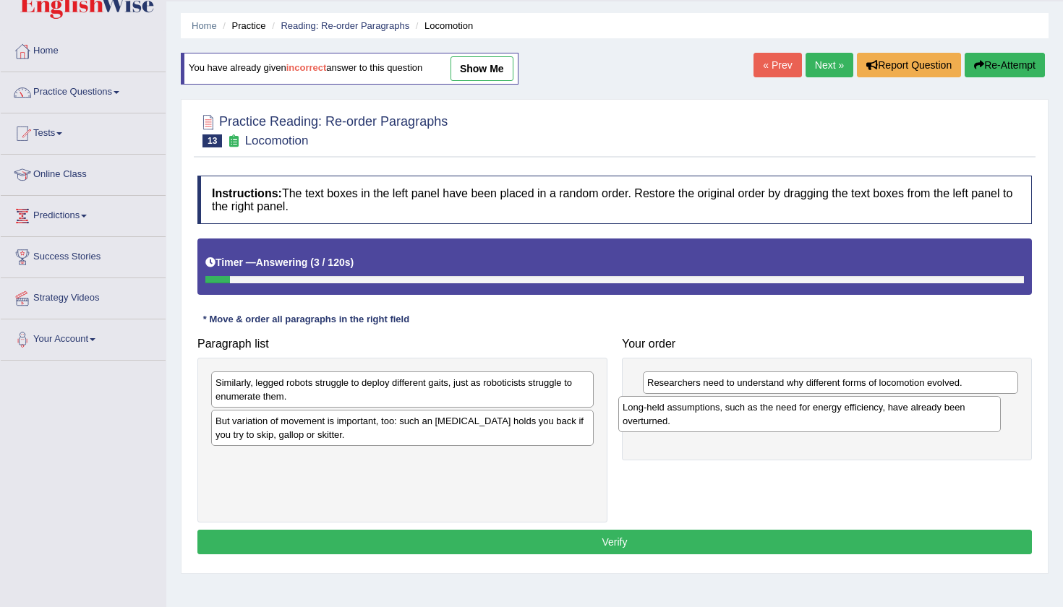
drag, startPoint x: 468, startPoint y: 382, endPoint x: 876, endPoint y: 408, distance: 407.8
click at [876, 408] on div "Long-held assumptions, such as the need for energy efficiency, have already bee…" at bounding box center [809, 414] width 382 height 36
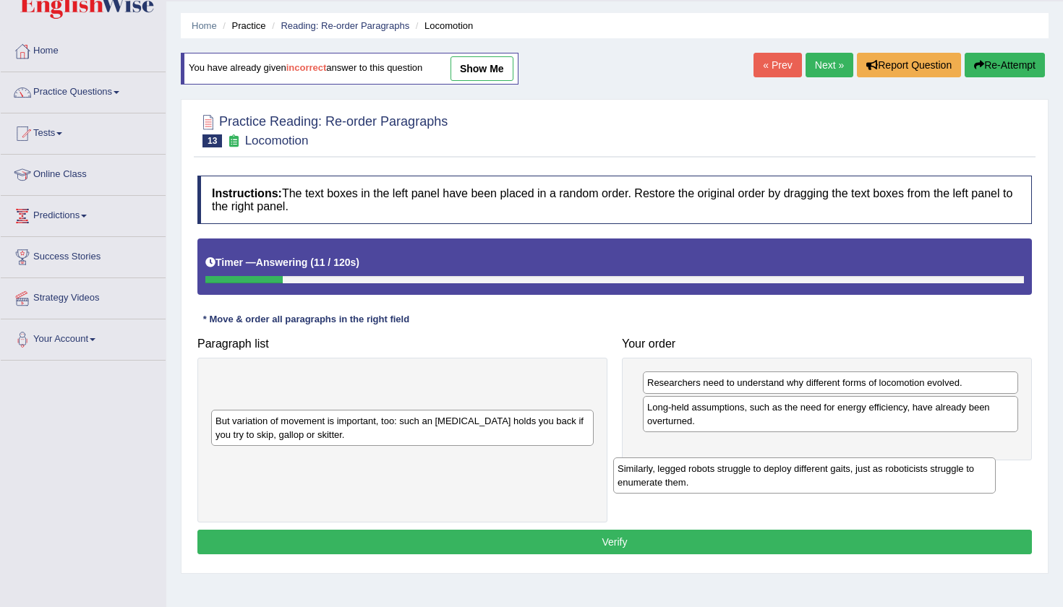
drag, startPoint x: 489, startPoint y: 384, endPoint x: 891, endPoint y: 471, distance: 411.2
click at [891, 471] on div "Similarly, legged robots struggle to deploy different gaits, just as roboticist…" at bounding box center [804, 476] width 382 height 36
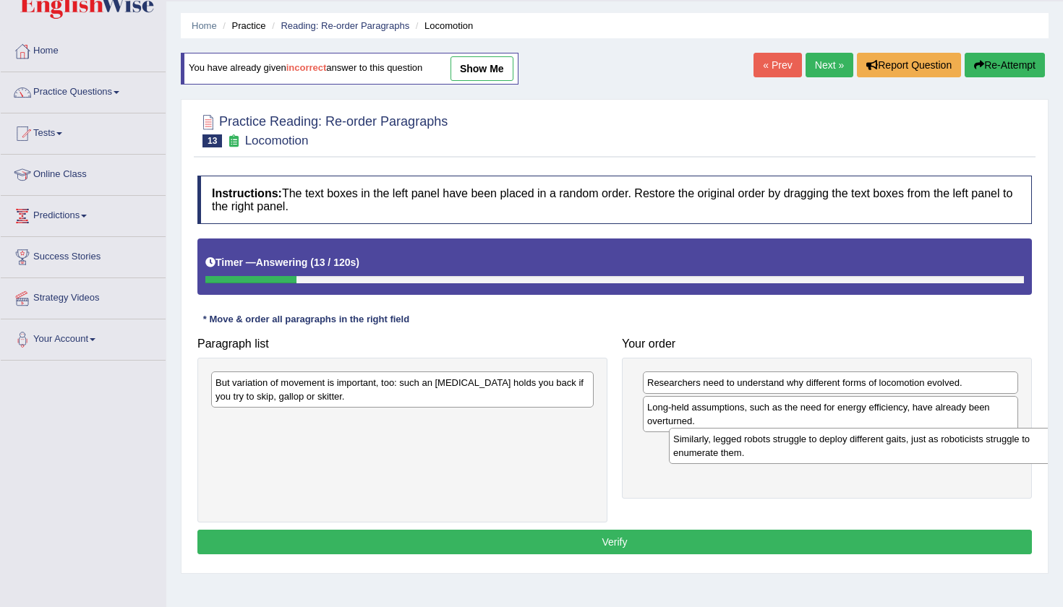
drag, startPoint x: 439, startPoint y: 388, endPoint x: 891, endPoint y: 443, distance: 455.2
click at [892, 444] on div "Similarly, legged robots struggle to deploy different gaits, just as roboticist…" at bounding box center [860, 446] width 382 height 36
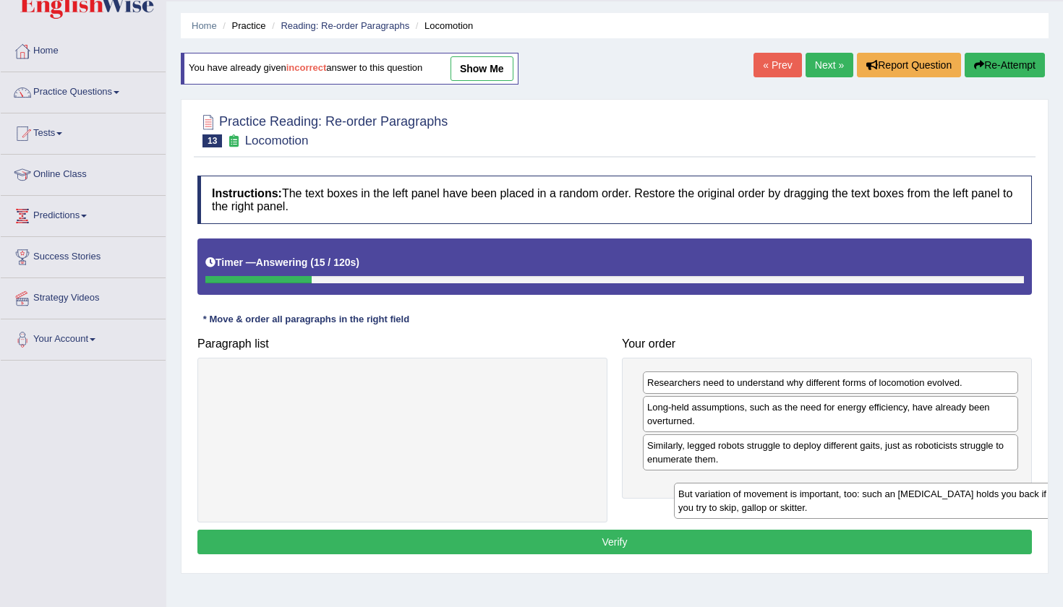
drag, startPoint x: 448, startPoint y: 388, endPoint x: 908, endPoint y: 499, distance: 473.8
click at [909, 500] on div "But variation of movement is important, too: such an ankle brace holds you back…" at bounding box center [865, 501] width 382 height 36
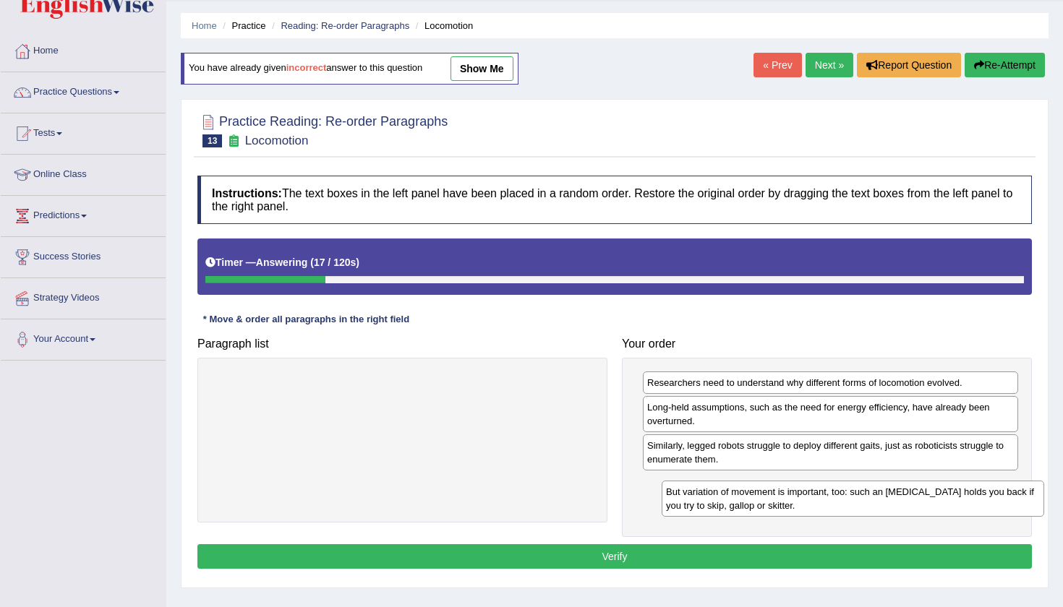
drag, startPoint x: 534, startPoint y: 395, endPoint x: 984, endPoint y: 505, distance: 463.6
click at [984, 505] on div "But variation of movement is important, too: such an ankle brace holds you back…" at bounding box center [853, 499] width 382 height 36
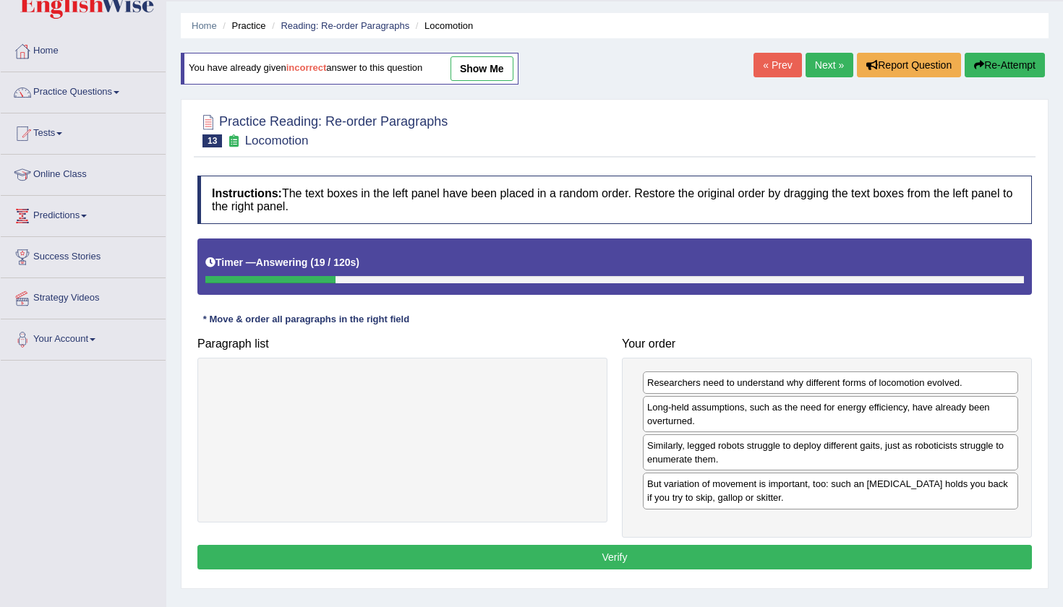
click at [831, 564] on button "Verify" at bounding box center [614, 557] width 834 height 25
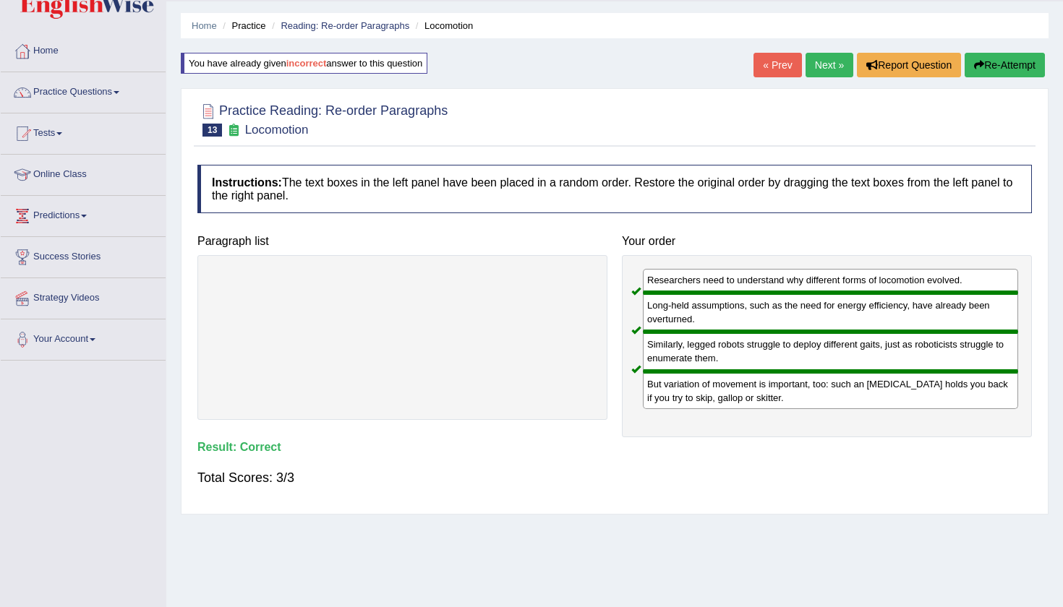
click at [822, 72] on link "Next »" at bounding box center [829, 65] width 48 height 25
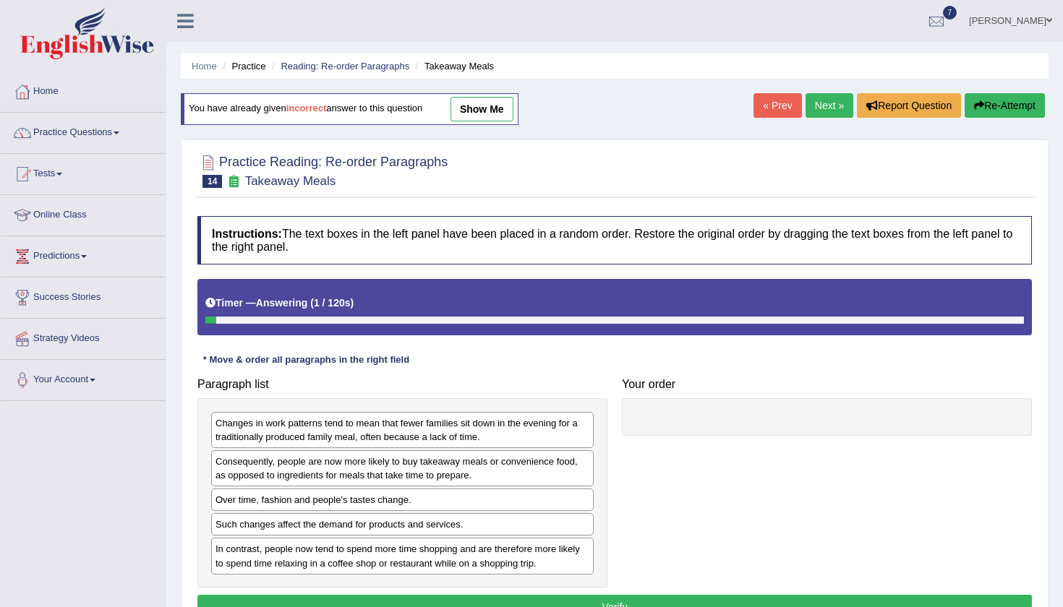
click at [594, 191] on div at bounding box center [614, 170] width 834 height 44
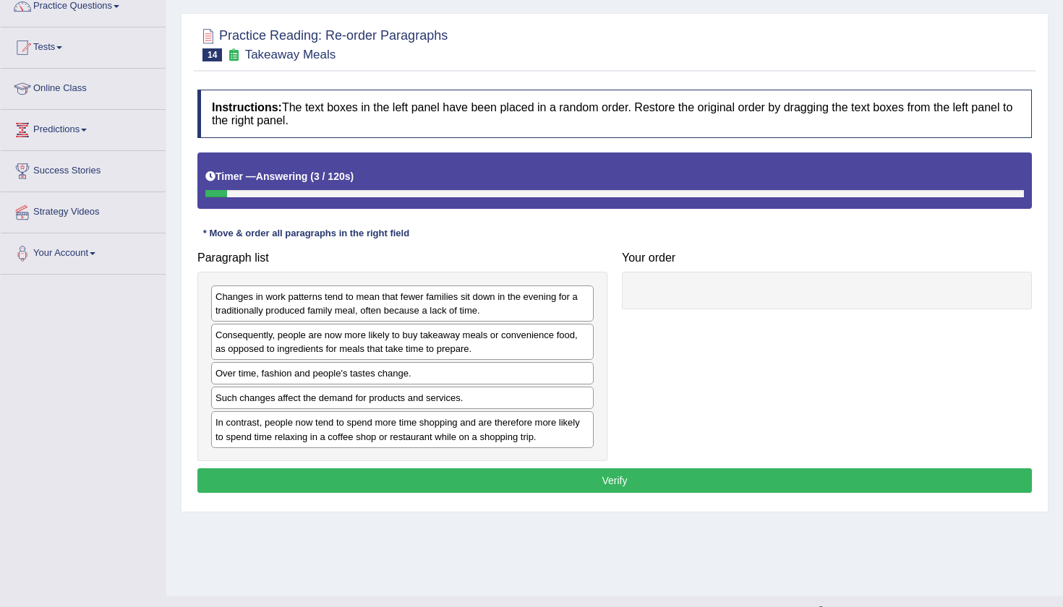
scroll to position [129, 0]
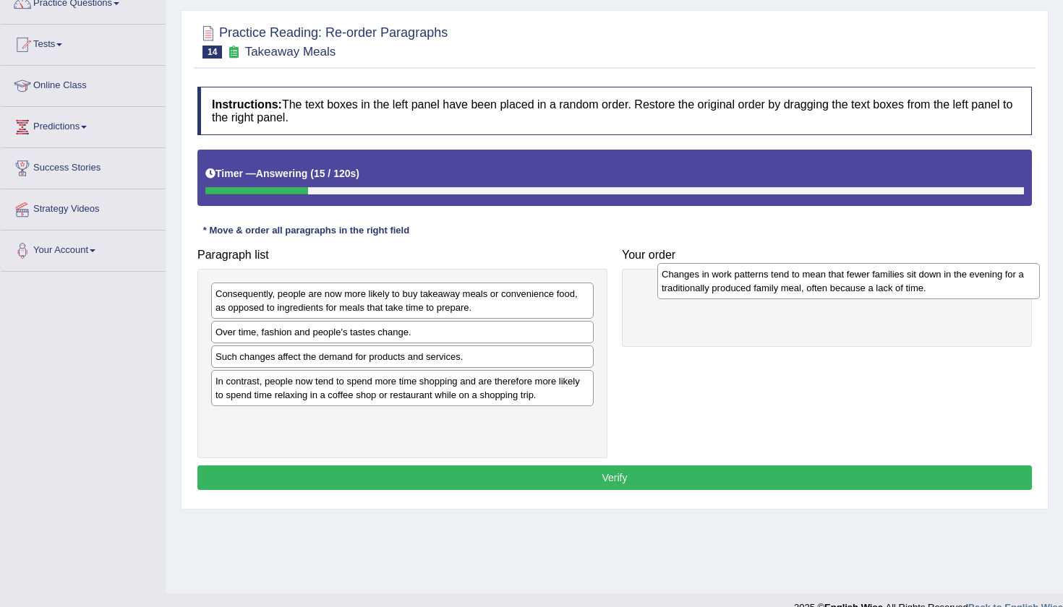
drag, startPoint x: 407, startPoint y: 290, endPoint x: 853, endPoint y: 271, distance: 446.5
click at [853, 271] on div "Changes in work patterns tend to mean that fewer families sit down in the eveni…" at bounding box center [848, 281] width 382 height 36
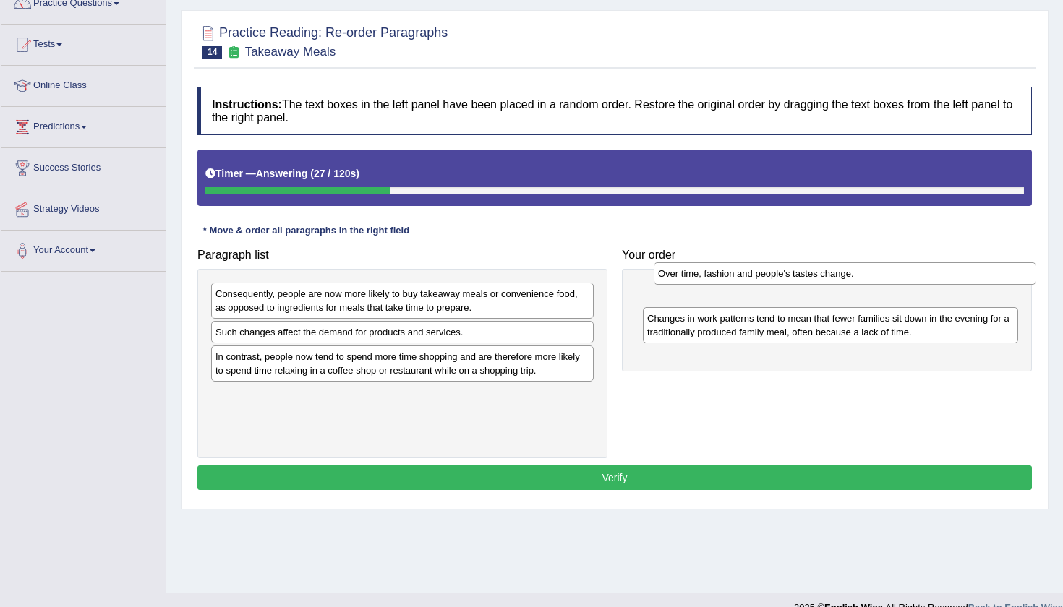
drag, startPoint x: 408, startPoint y: 325, endPoint x: 850, endPoint y: 267, distance: 446.2
click at [850, 267] on div "Over time, fashion and people's tastes change." at bounding box center [845, 273] width 382 height 22
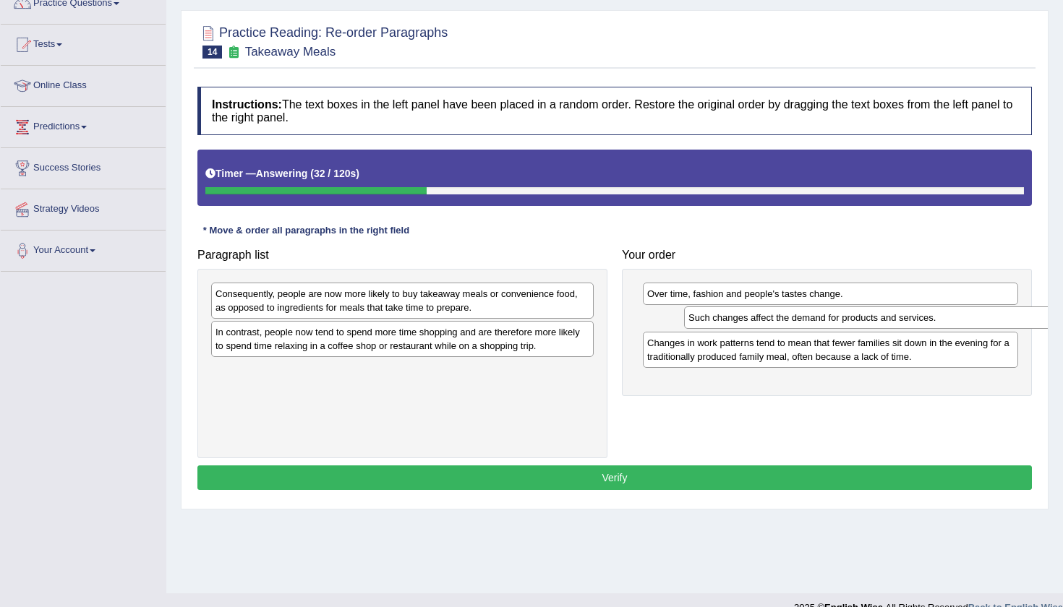
drag, startPoint x: 449, startPoint y: 335, endPoint x: 915, endPoint y: 322, distance: 465.8
click at [915, 322] on div "Such changes affect the demand for products and services." at bounding box center [875, 318] width 382 height 22
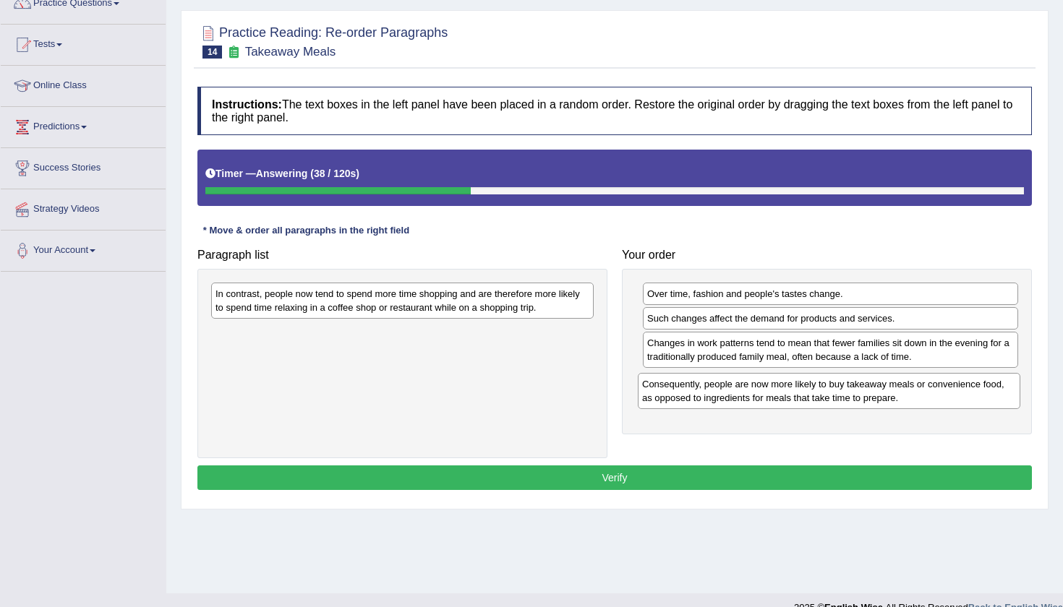
drag, startPoint x: 455, startPoint y: 298, endPoint x: 882, endPoint y: 389, distance: 436.2
click at [882, 389] on div "Consequently, people are now more likely to buy takeaway meals or convenience f…" at bounding box center [829, 391] width 382 height 36
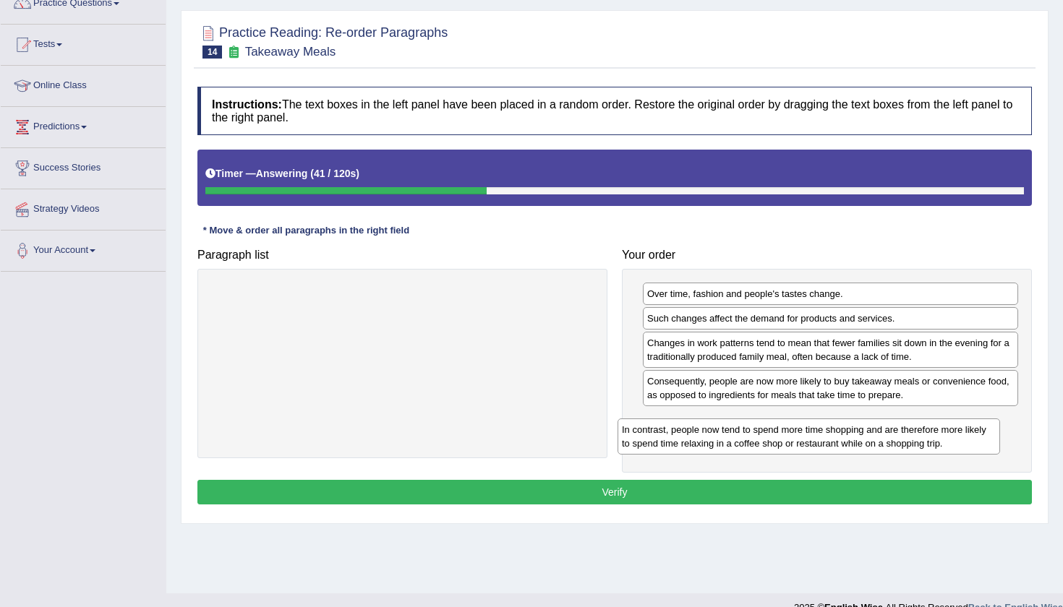
drag, startPoint x: 462, startPoint y: 296, endPoint x: 869, endPoint y: 435, distance: 430.0
click at [869, 435] on div "In contrast, people now tend to spend more time shopping and are therefore more…" at bounding box center [808, 437] width 382 height 36
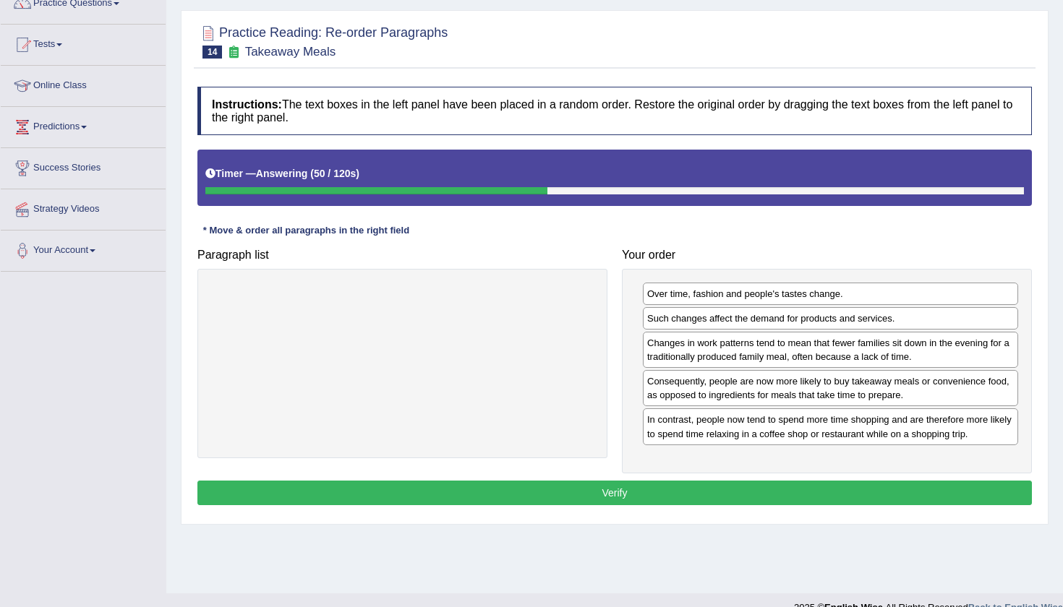
click at [681, 494] on button "Verify" at bounding box center [614, 493] width 834 height 25
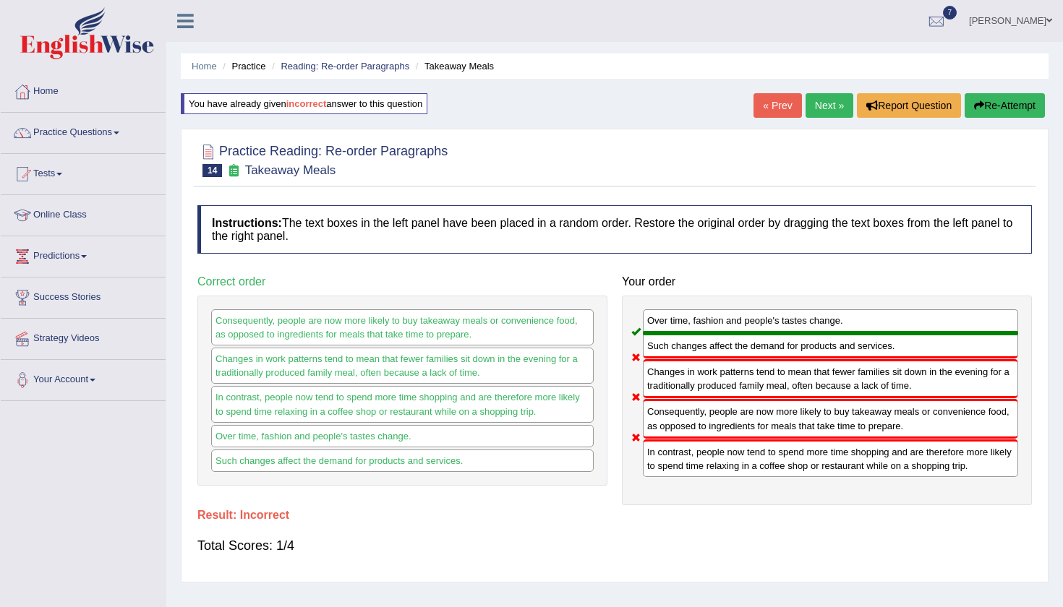
scroll to position [0, 0]
click at [989, 103] on button "Re-Attempt" at bounding box center [1004, 105] width 80 height 25
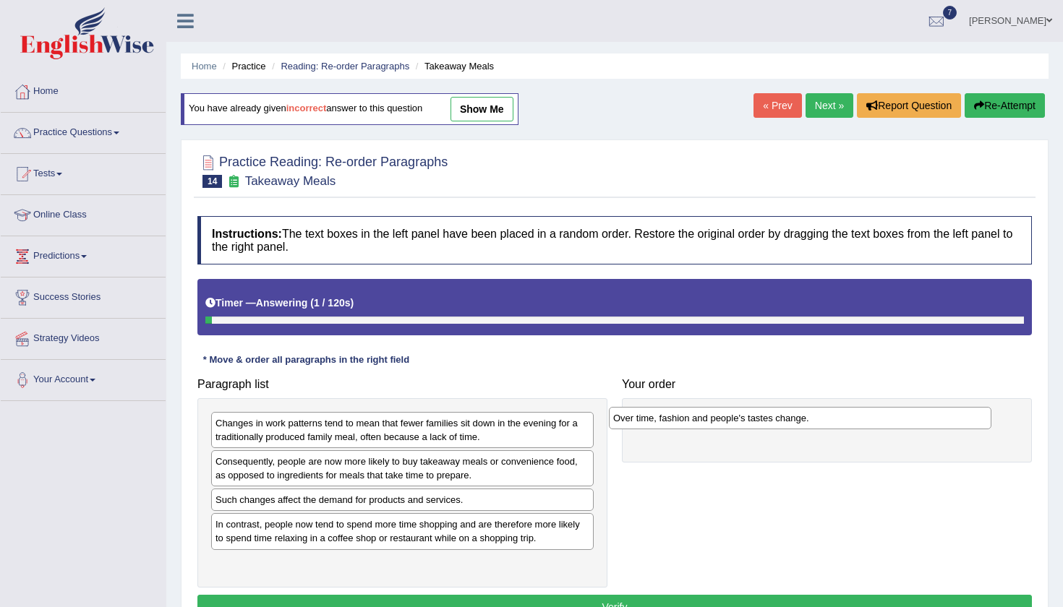
drag, startPoint x: 439, startPoint y: 504, endPoint x: 842, endPoint y: 418, distance: 411.8
click at [842, 418] on div "Over time, fashion and people's tastes change." at bounding box center [800, 418] width 382 height 22
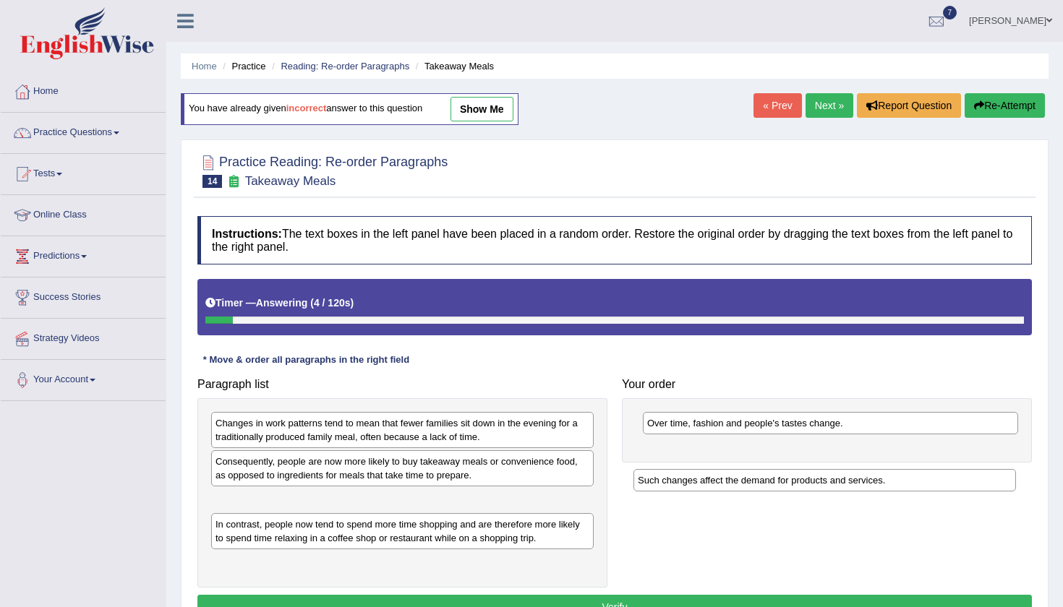
drag, startPoint x: 445, startPoint y: 500, endPoint x: 883, endPoint y: 453, distance: 440.6
click at [883, 469] on div "Such changes affect the demand for products and services." at bounding box center [824, 480] width 382 height 22
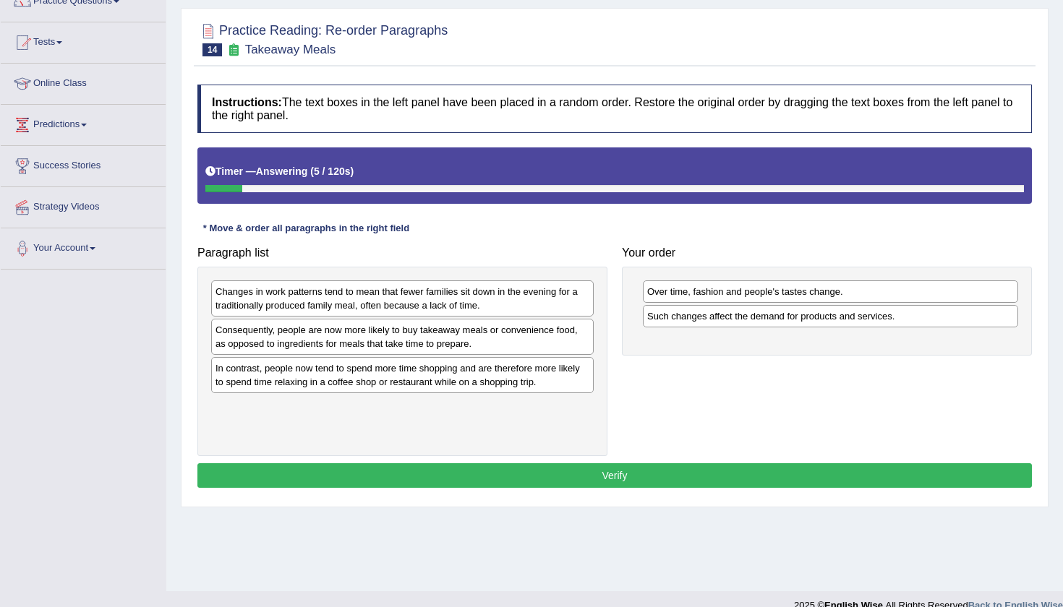
scroll to position [133, 0]
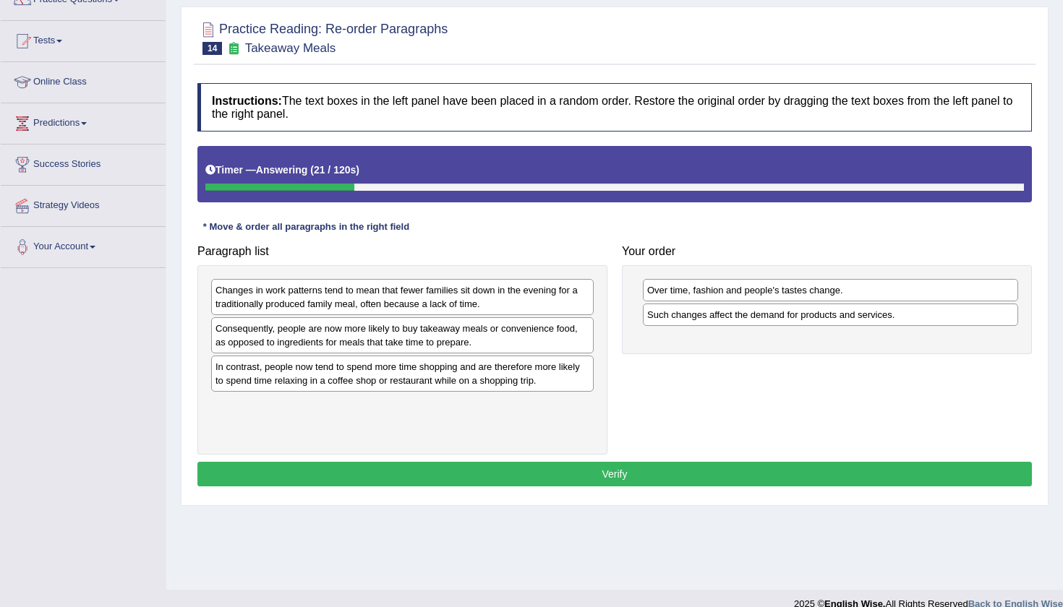
click at [526, 333] on div "Consequently, people are now more likely to buy takeaway meals or convenience f…" at bounding box center [402, 335] width 382 height 36
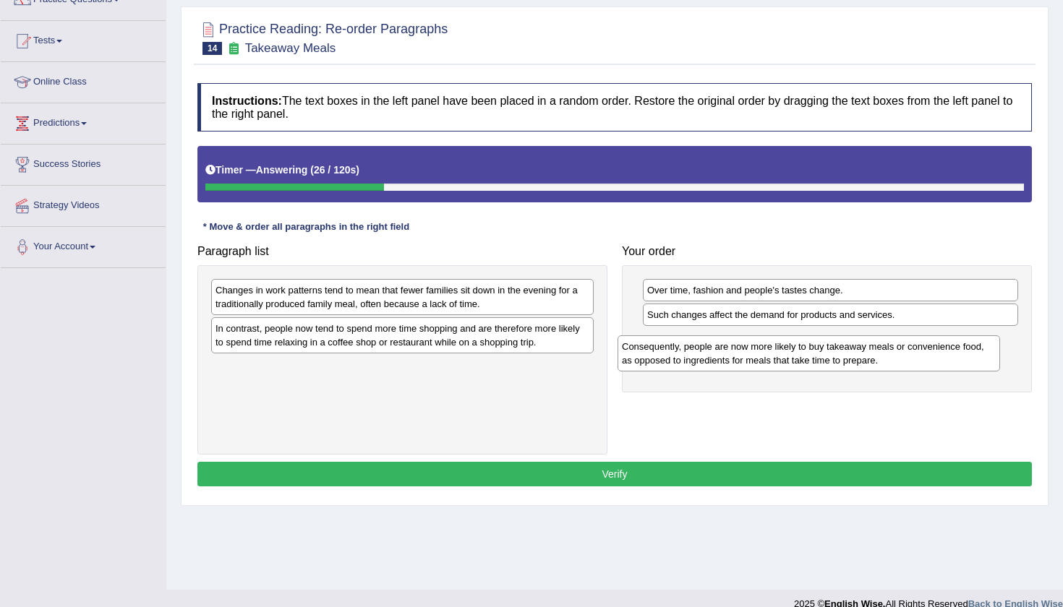
drag, startPoint x: 497, startPoint y: 335, endPoint x: 903, endPoint y: 354, distance: 406.7
click at [903, 354] on div "Consequently, people are now more likely to buy takeaway meals or convenience f…" at bounding box center [808, 353] width 382 height 36
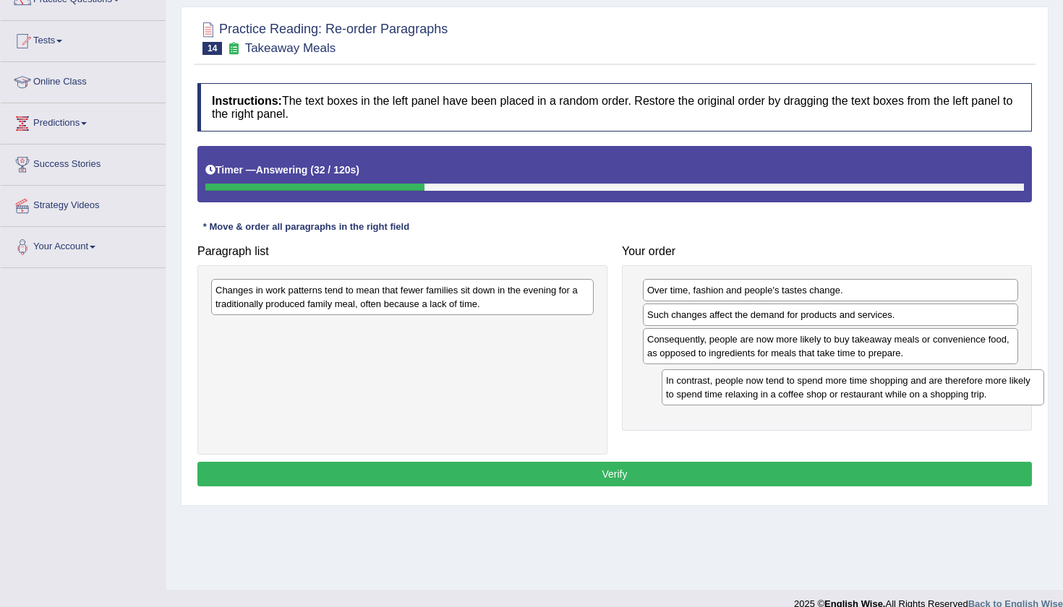
drag, startPoint x: 378, startPoint y: 339, endPoint x: 826, endPoint y: 392, distance: 450.6
click at [826, 392] on div "In contrast, people now tend to spend more time shopping and are therefore more…" at bounding box center [853, 387] width 382 height 36
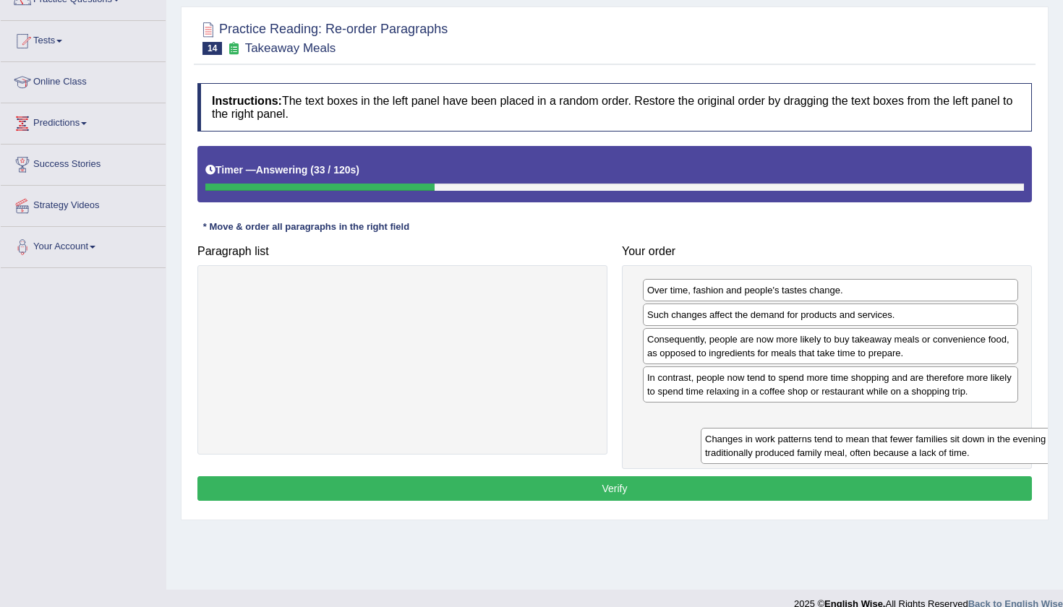
drag, startPoint x: 323, startPoint y: 294, endPoint x: 813, endPoint y: 442, distance: 511.4
click at [813, 444] on div "Changes in work patterns tend to mean that fewer families sit down in the eveni…" at bounding box center [892, 446] width 382 height 36
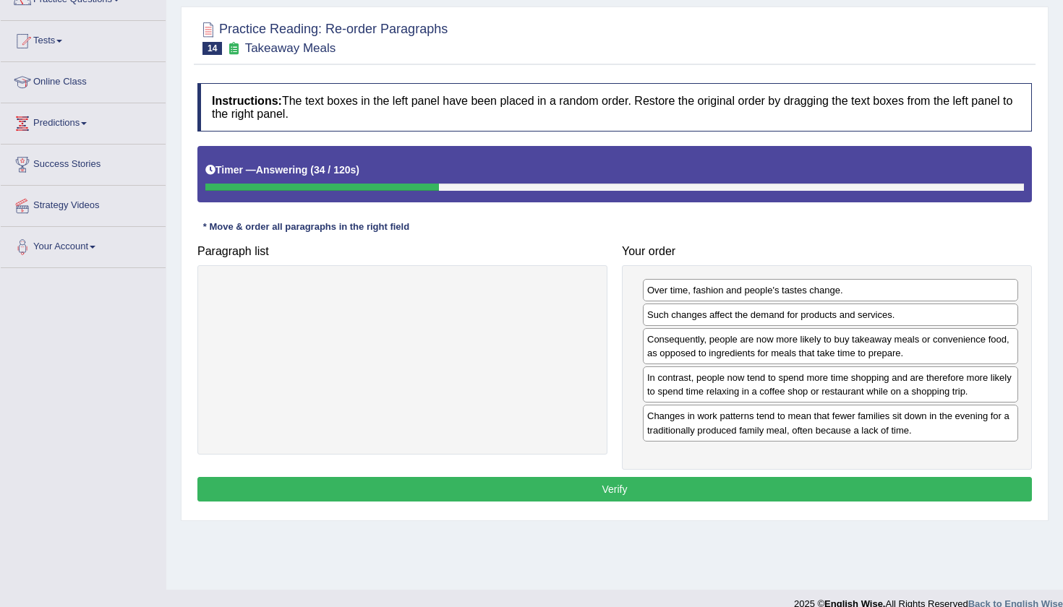
click at [646, 487] on button "Verify" at bounding box center [614, 489] width 834 height 25
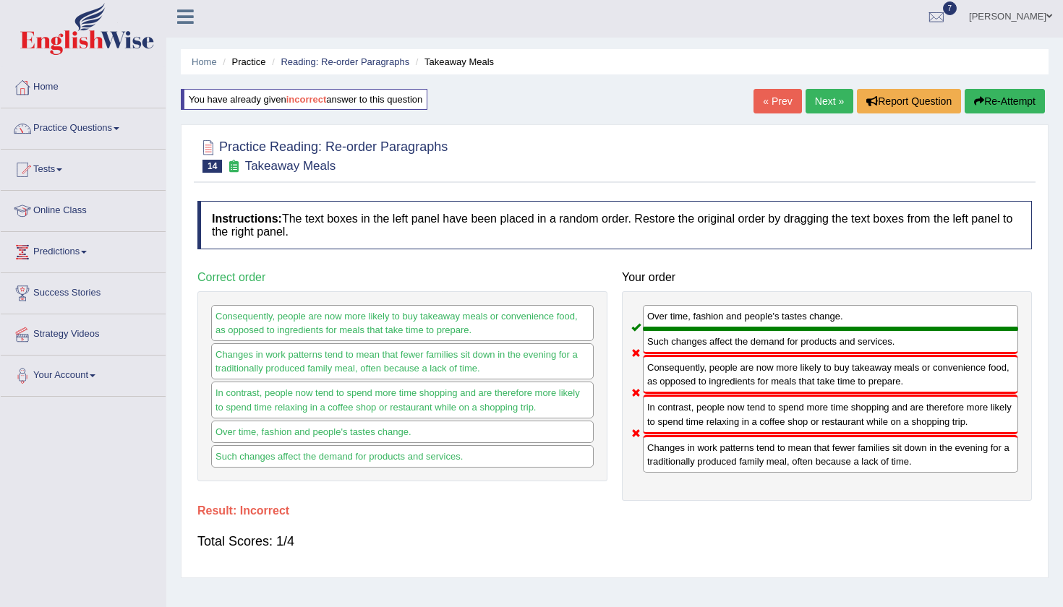
scroll to position [1, 0]
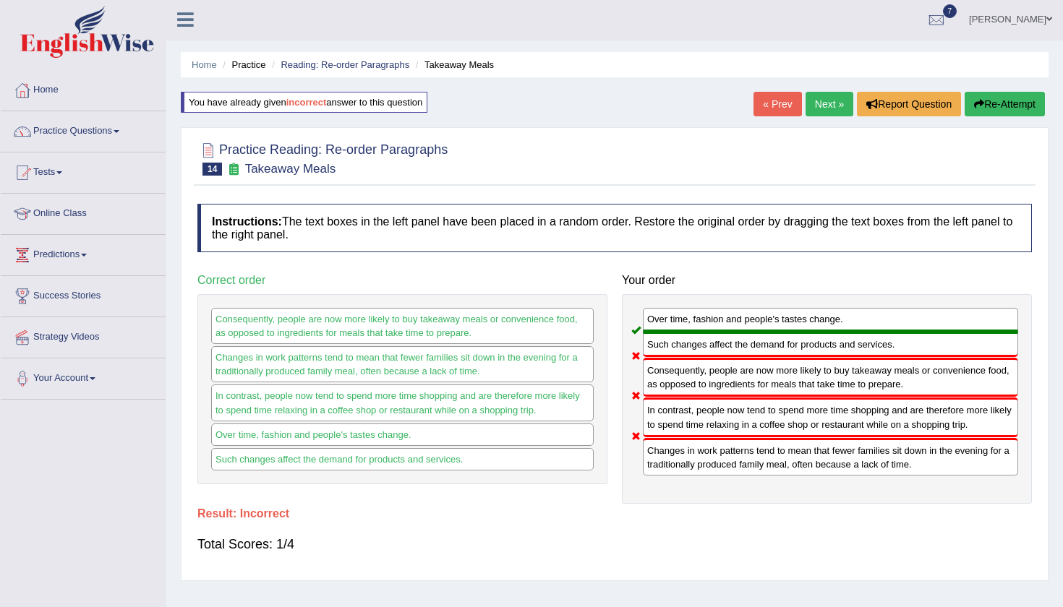
click at [990, 98] on button "Re-Attempt" at bounding box center [1004, 104] width 80 height 25
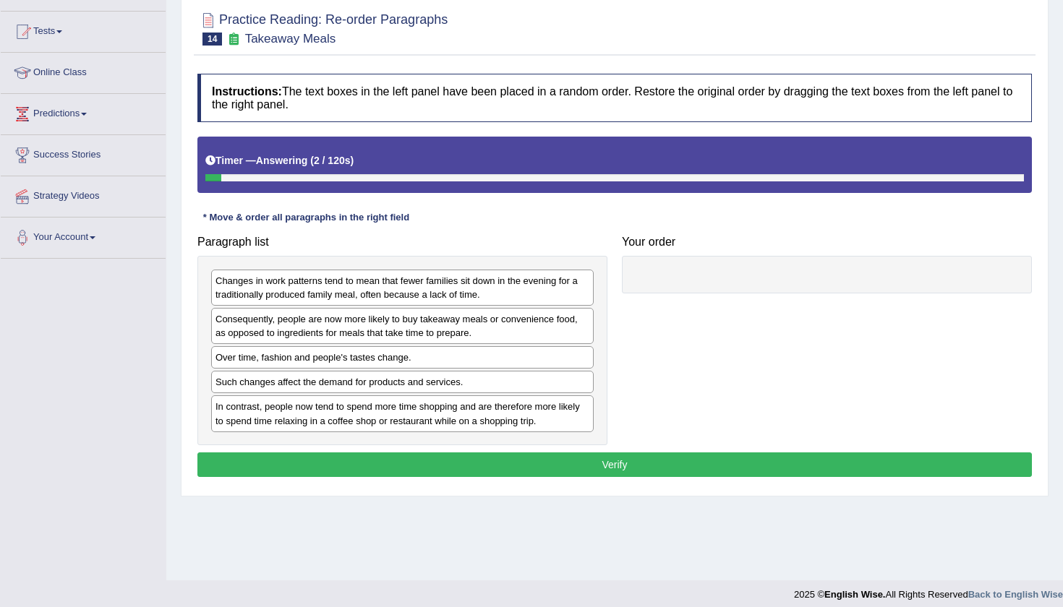
scroll to position [152, 0]
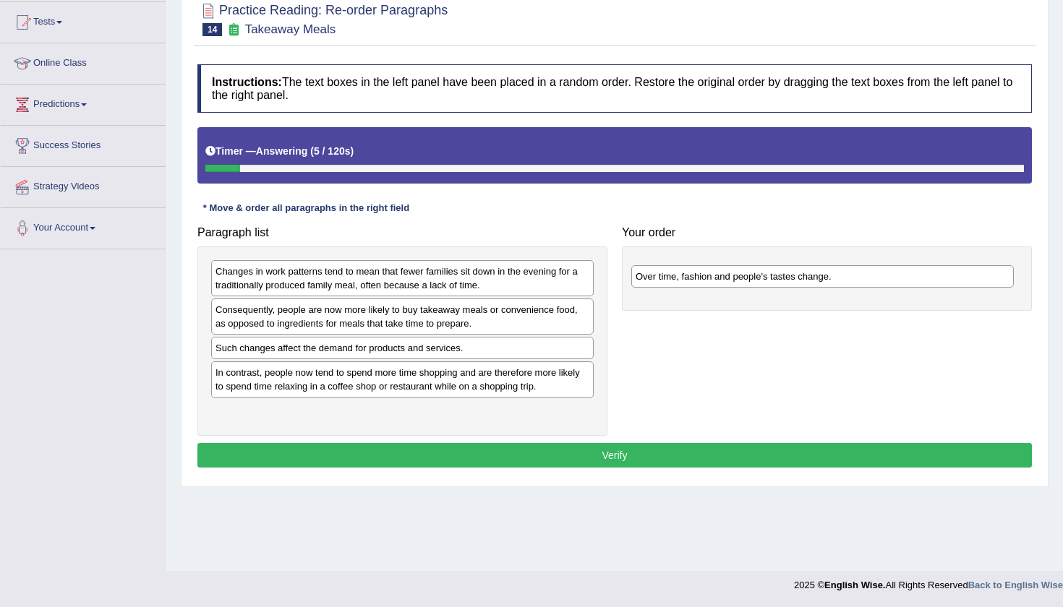
drag, startPoint x: 481, startPoint y: 344, endPoint x: 902, endPoint y: 273, distance: 426.0
click at [902, 273] on div "Over time, fashion and people's tastes change." at bounding box center [822, 276] width 382 height 22
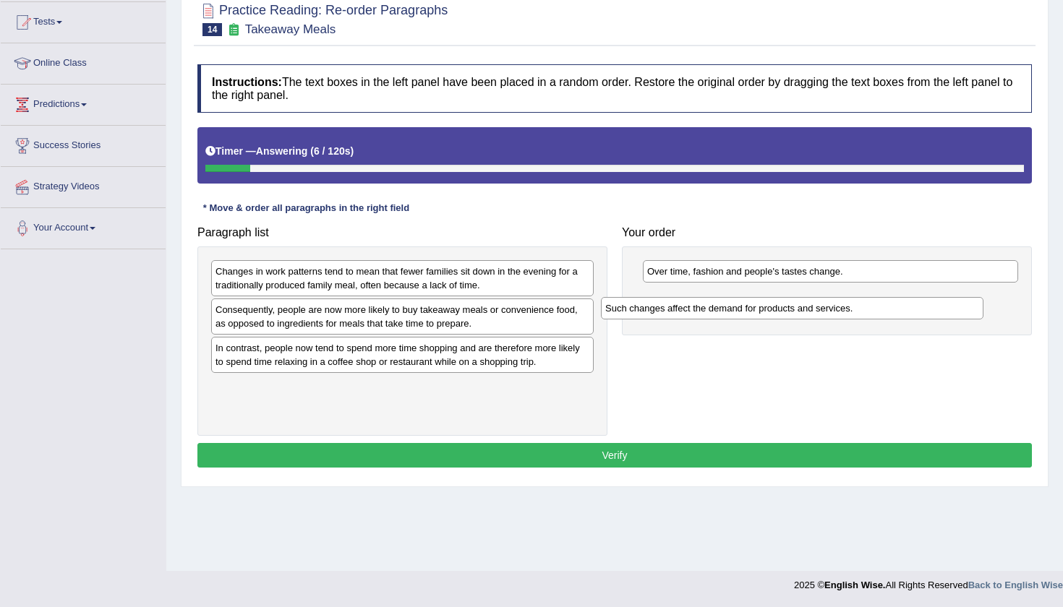
drag, startPoint x: 453, startPoint y: 348, endPoint x: 842, endPoint y: 303, distance: 392.3
click at [842, 303] on div "Such changes affect the demand for products and services." at bounding box center [792, 308] width 382 height 22
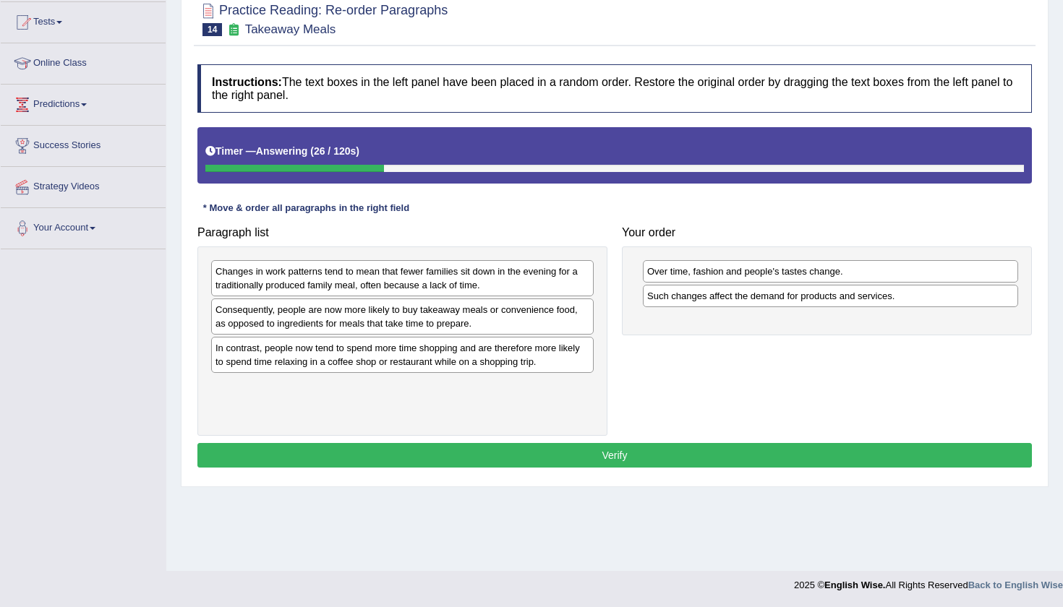
click at [448, 364] on div "In contrast, people now tend to spend more time shopping and are therefore more…" at bounding box center [402, 355] width 382 height 36
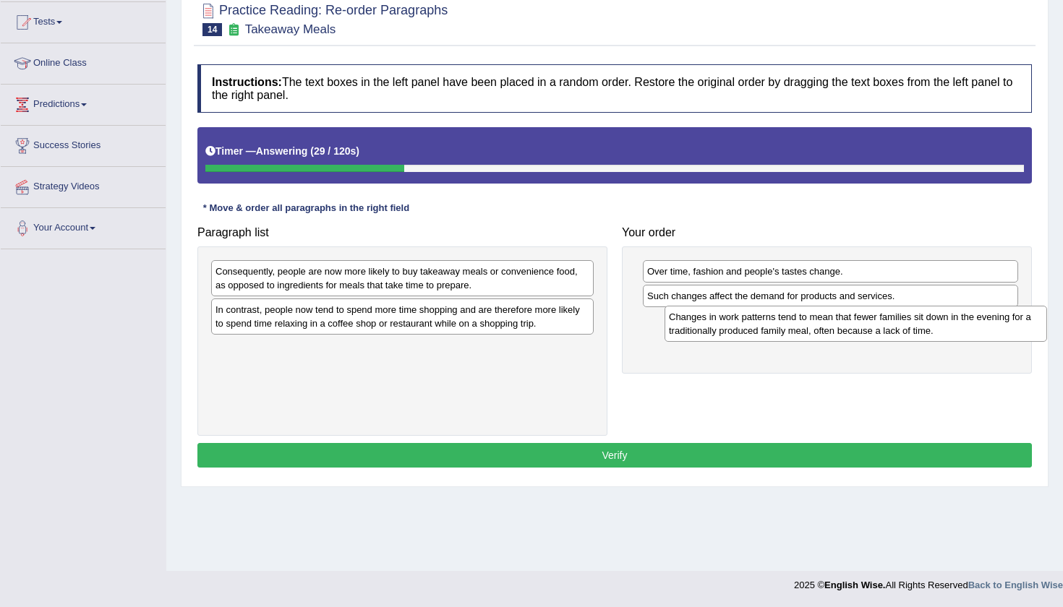
drag, startPoint x: 434, startPoint y: 281, endPoint x: 886, endPoint y: 328, distance: 455.0
click at [887, 328] on div "Changes in work patterns tend to mean that fewer families sit down in the eveni…" at bounding box center [855, 324] width 382 height 36
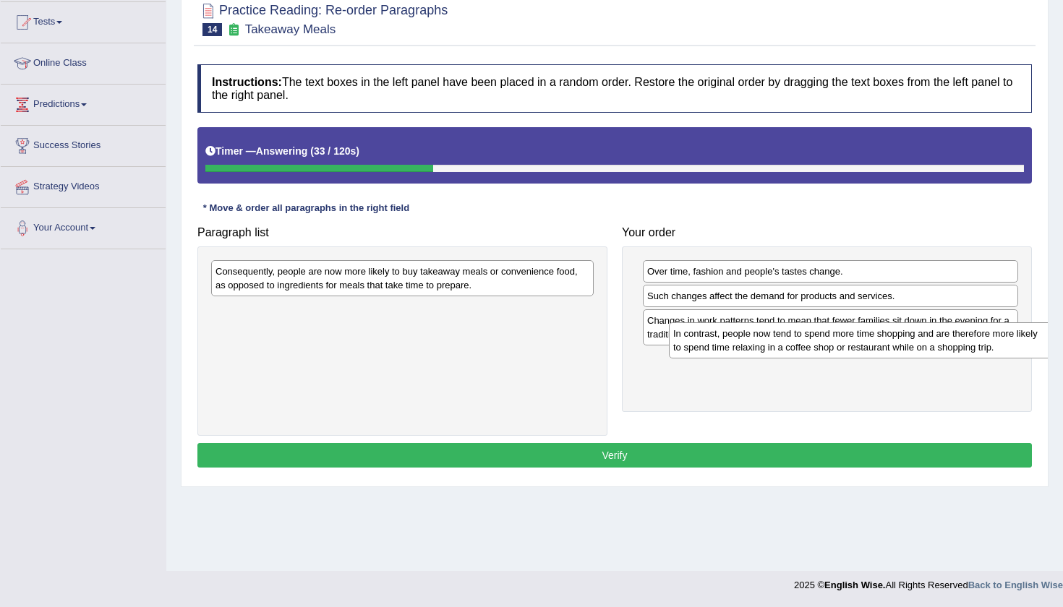
drag, startPoint x: 354, startPoint y: 314, endPoint x: 808, endPoint y: 334, distance: 455.2
click at [808, 334] on div "In contrast, people now tend to spend more time shopping and are therefore more…" at bounding box center [860, 340] width 382 height 36
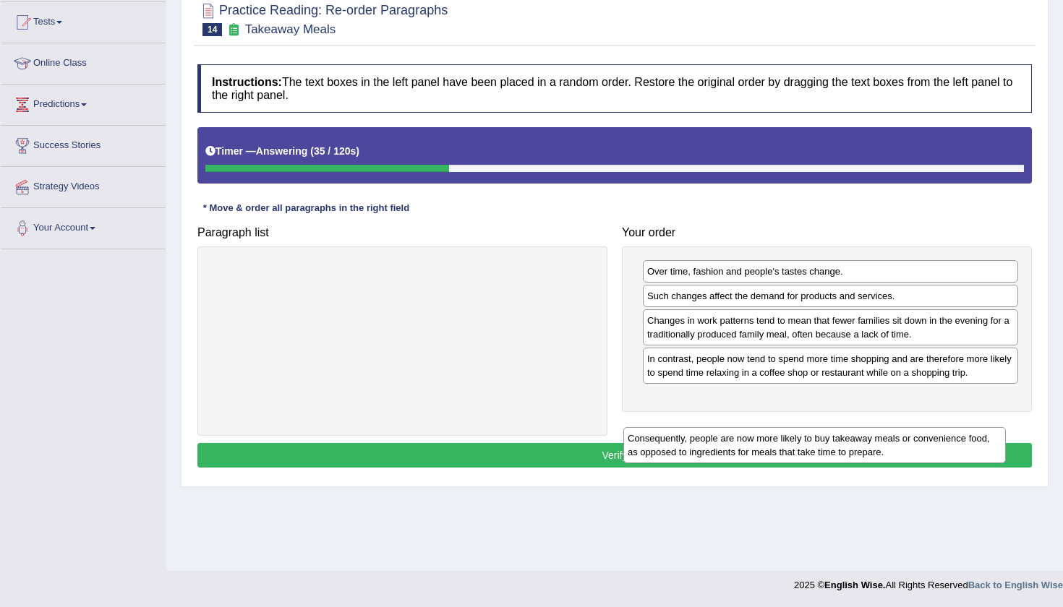
drag, startPoint x: 436, startPoint y: 274, endPoint x: 852, endPoint y: 416, distance: 439.4
click at [852, 427] on div "Consequently, people are now more likely to buy takeaway meals or convenience f…" at bounding box center [814, 445] width 382 height 36
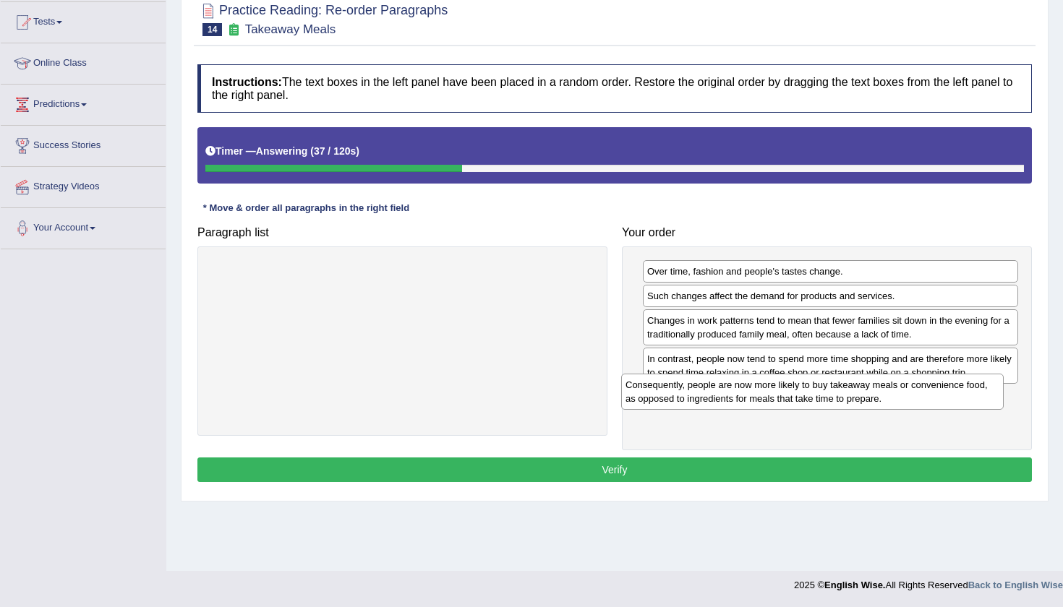
drag, startPoint x: 551, startPoint y: 284, endPoint x: 961, endPoint y: 398, distance: 425.5
click at [961, 398] on div "Consequently, people are now more likely to buy takeaway meals or convenience f…" at bounding box center [812, 392] width 382 height 36
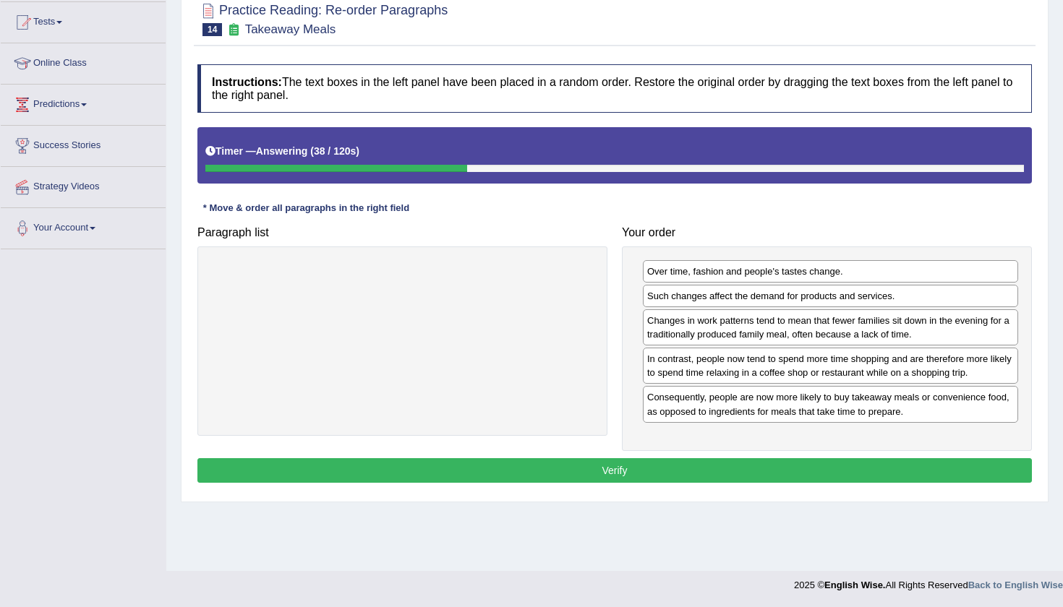
click at [790, 466] on button "Verify" at bounding box center [614, 470] width 834 height 25
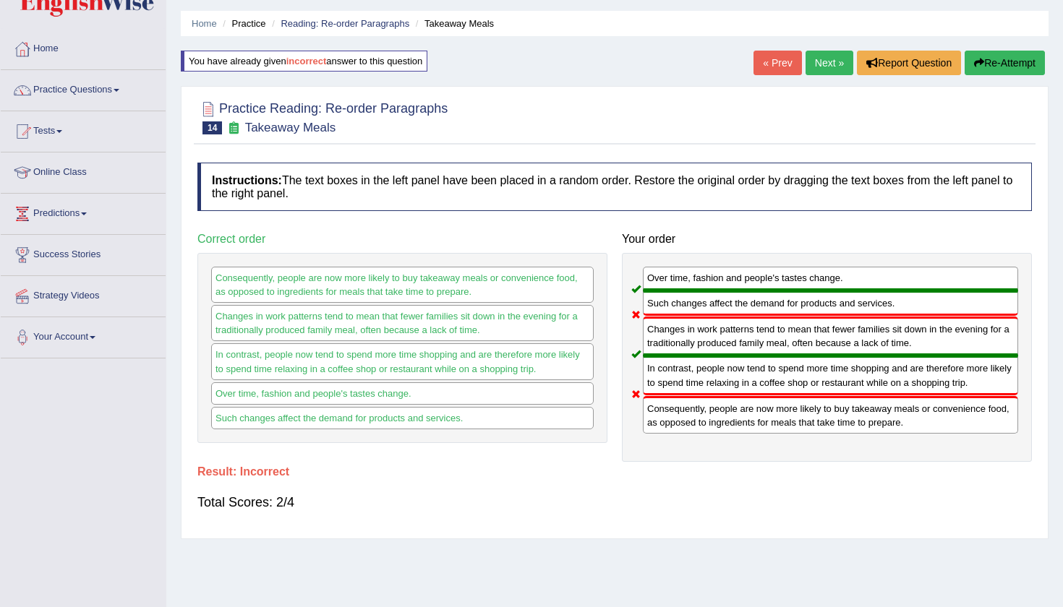
scroll to position [40, 0]
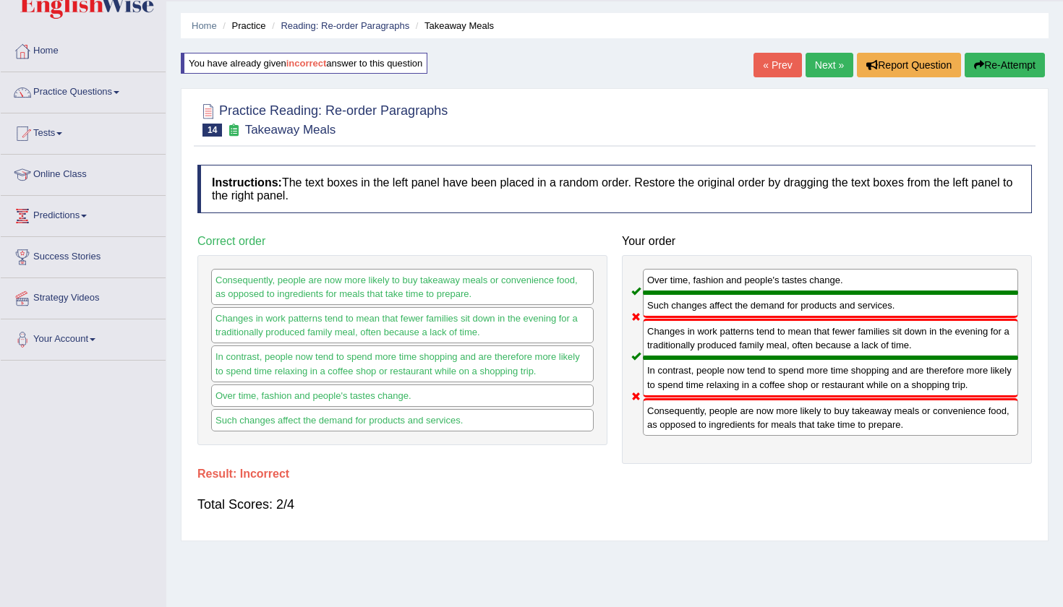
click at [1011, 67] on button "Re-Attempt" at bounding box center [1004, 65] width 80 height 25
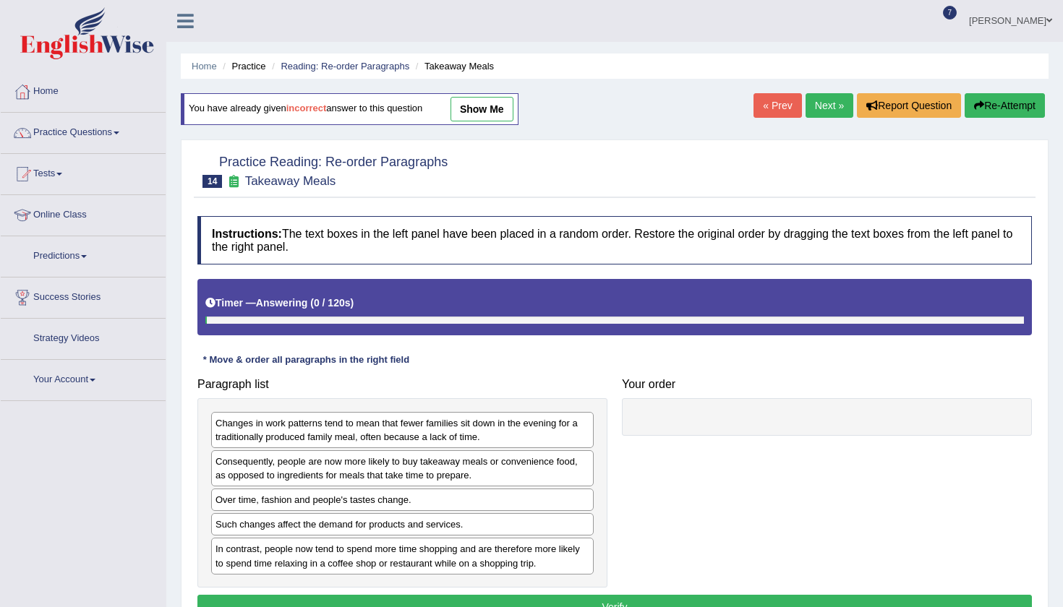
scroll to position [40, 0]
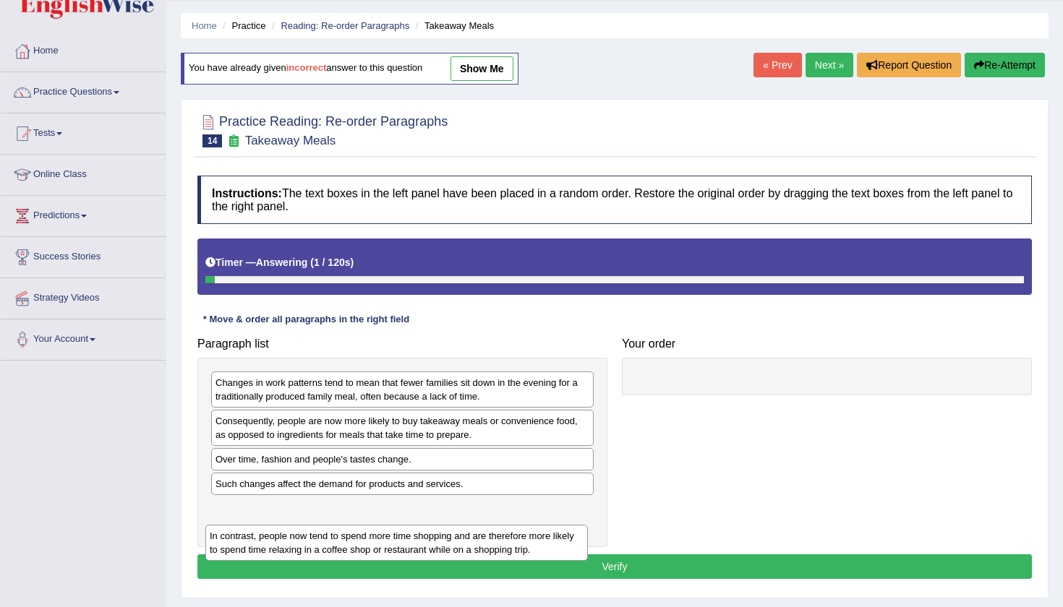
drag, startPoint x: 473, startPoint y: 496, endPoint x: 460, endPoint y: 525, distance: 31.7
click at [460, 525] on div "In contrast, people now tend to spend more time shopping and are therefore more…" at bounding box center [396, 543] width 382 height 36
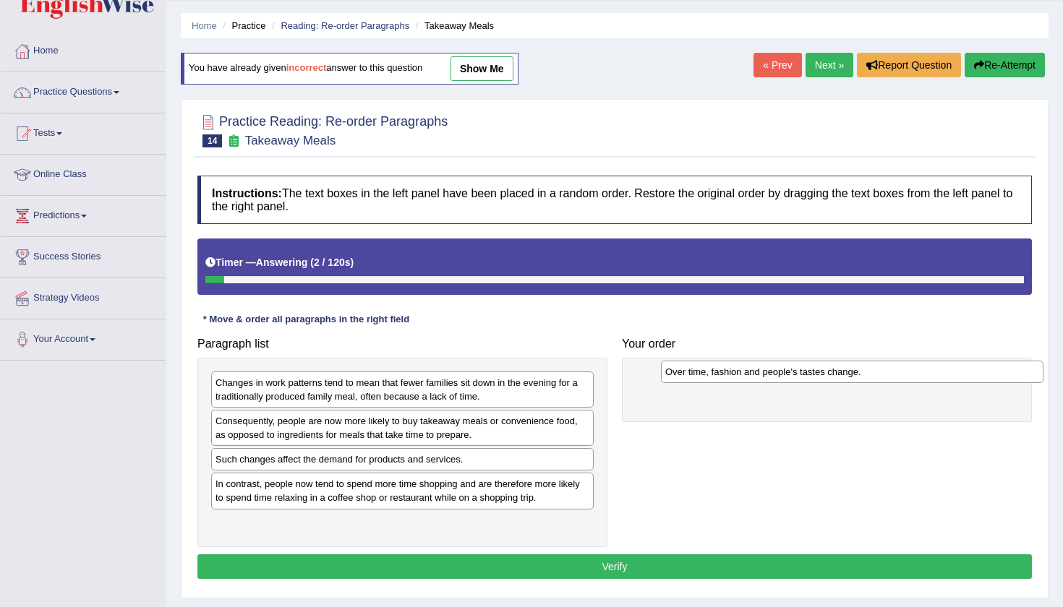
drag, startPoint x: 421, startPoint y: 460, endPoint x: 871, endPoint y: 373, distance: 458.0
click at [871, 373] on div "Over time, fashion and people's tastes change." at bounding box center [852, 372] width 382 height 22
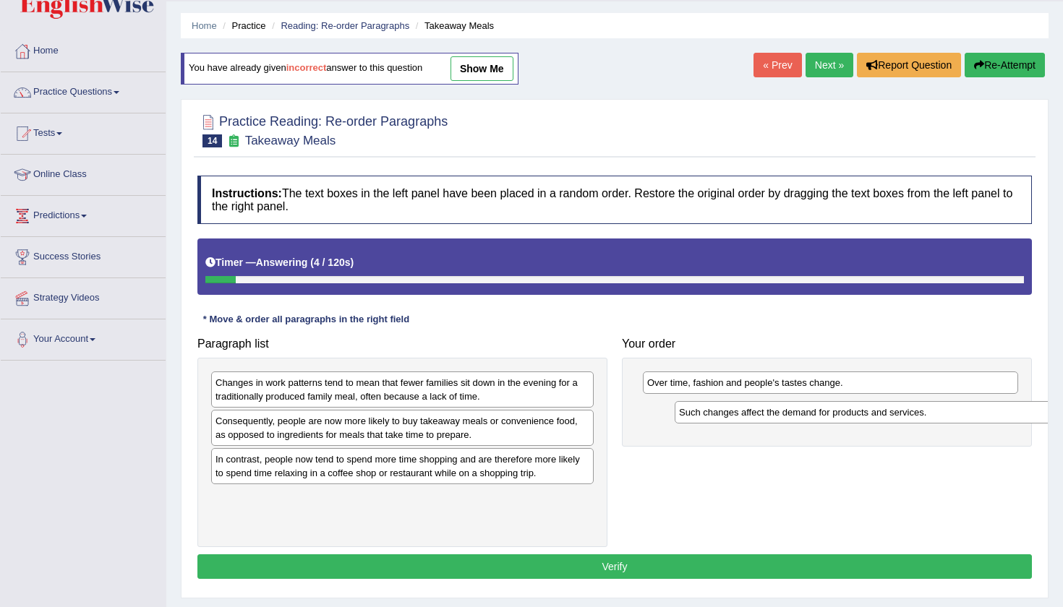
drag, startPoint x: 372, startPoint y: 463, endPoint x: 834, endPoint y: 418, distance: 463.5
click at [834, 418] on div "Such changes affect the demand for products and services." at bounding box center [866, 412] width 382 height 22
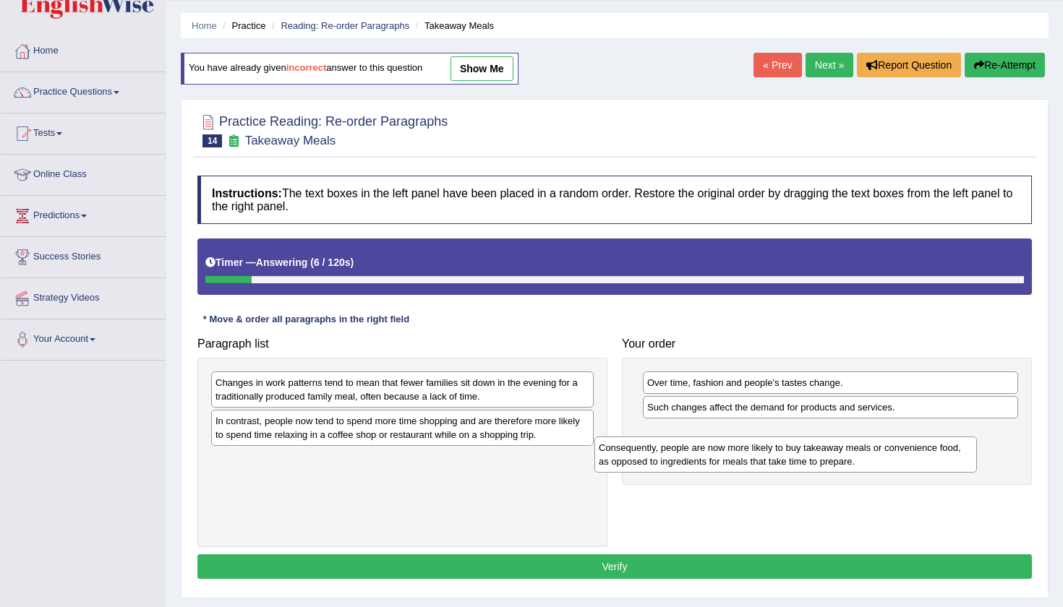
drag, startPoint x: 378, startPoint y: 437, endPoint x: 761, endPoint y: 448, distance: 383.3
click at [761, 448] on div "Consequently, people are now more likely to buy takeaway meals or convenience f…" at bounding box center [785, 455] width 382 height 36
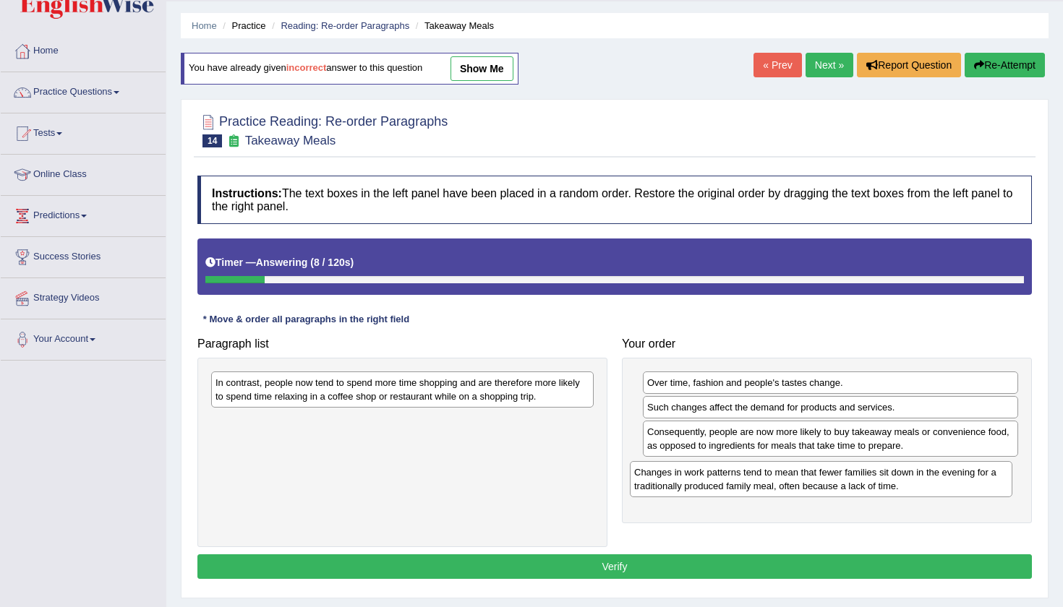
drag, startPoint x: 338, startPoint y: 382, endPoint x: 757, endPoint y: 473, distance: 428.2
click at [757, 473] on div "Changes in work patterns tend to mean that fewer families sit down in the eveni…" at bounding box center [821, 479] width 382 height 36
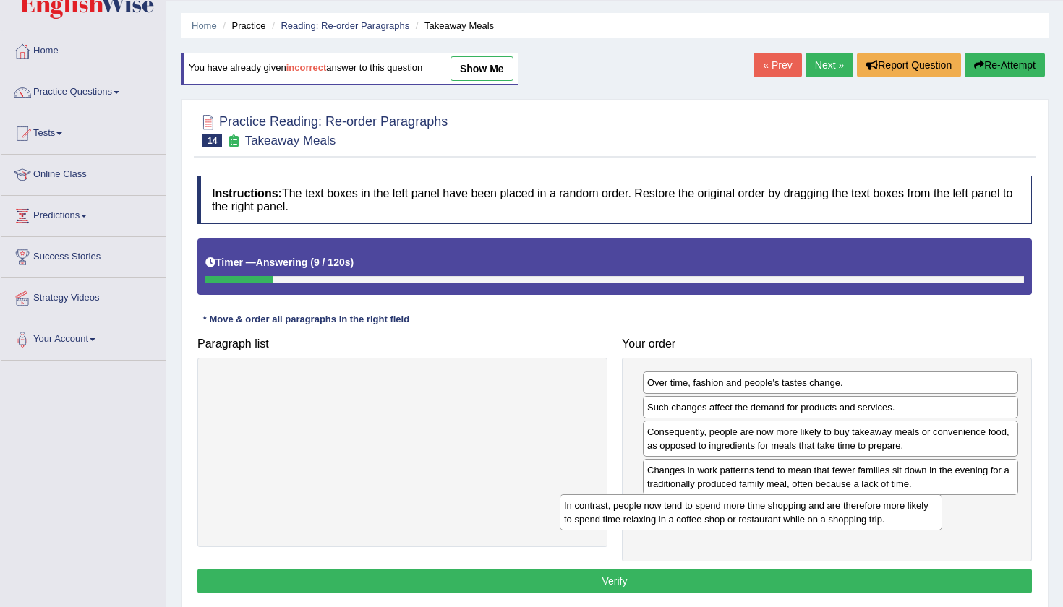
drag, startPoint x: 351, startPoint y: 390, endPoint x: 704, endPoint y: 513, distance: 373.4
click at [704, 513] on div "In contrast, people now tend to spend more time shopping and are therefore more…" at bounding box center [751, 513] width 382 height 36
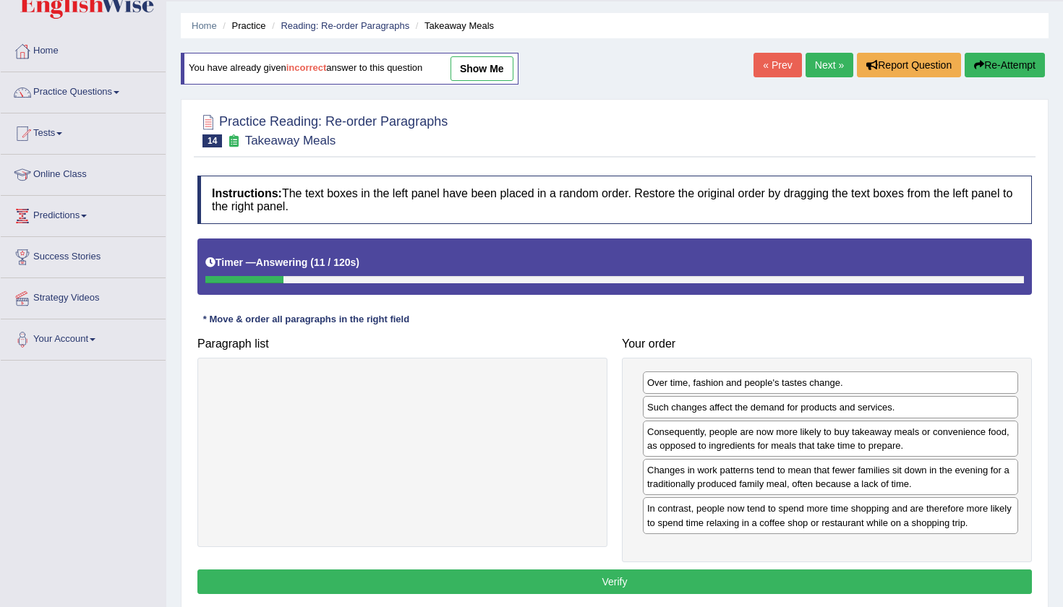
click at [633, 583] on button "Verify" at bounding box center [614, 582] width 834 height 25
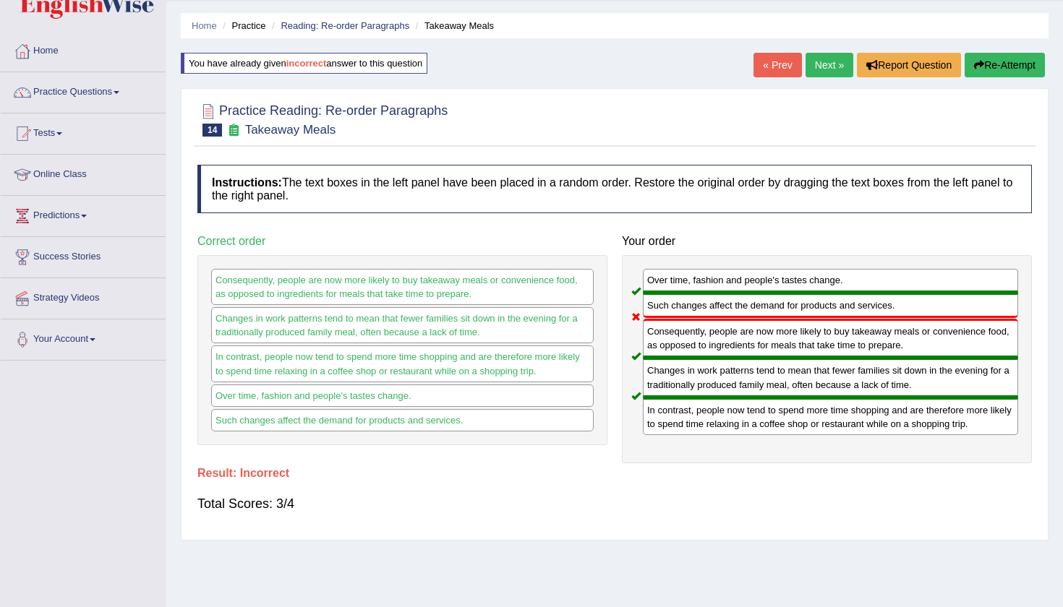
click at [978, 60] on icon "button" at bounding box center [979, 65] width 10 height 10
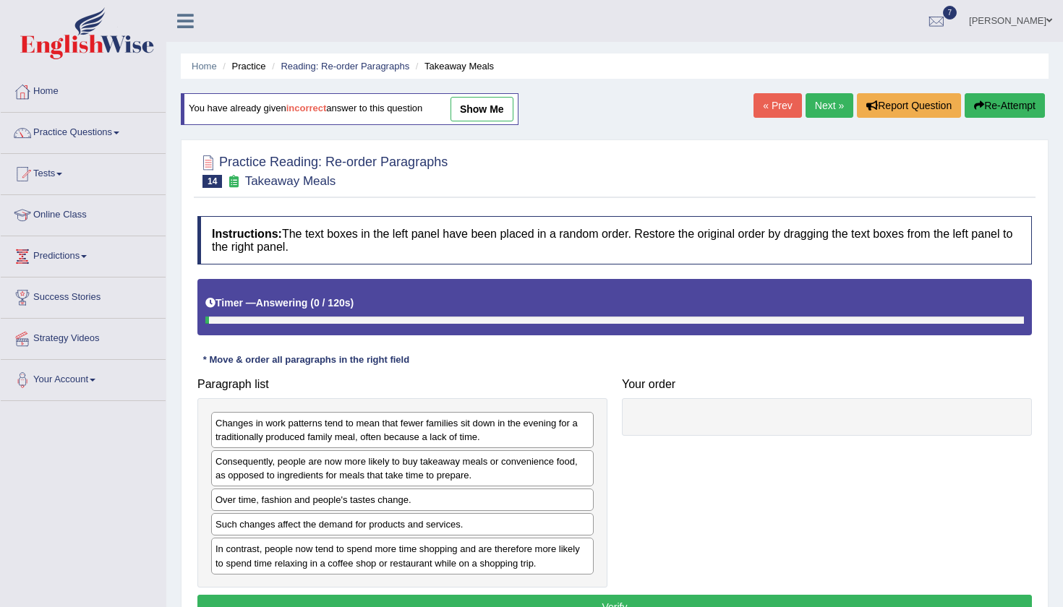
scroll to position [40, 0]
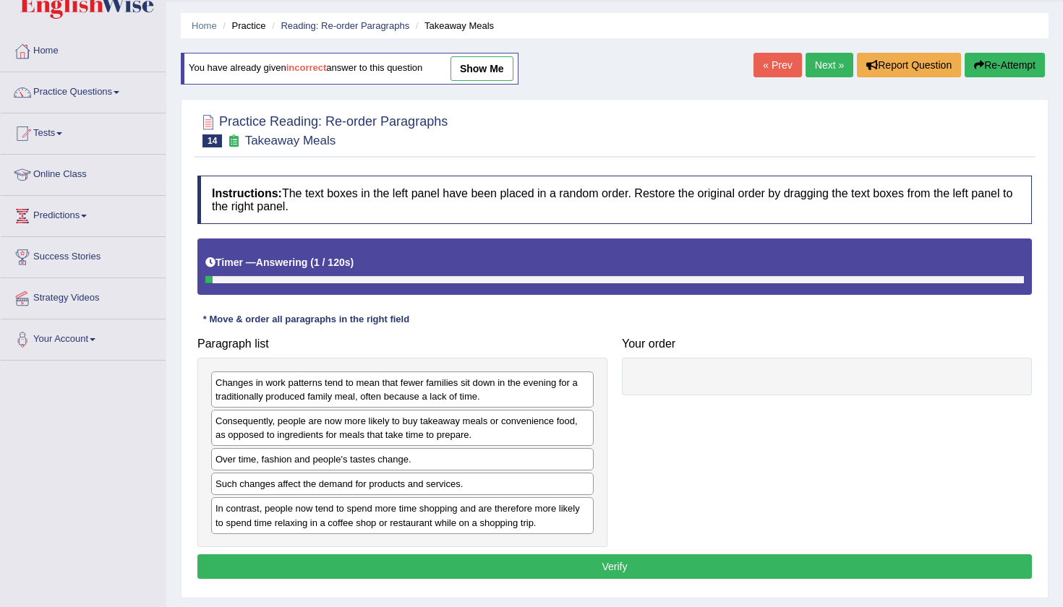
drag, startPoint x: 453, startPoint y: 496, endPoint x: 839, endPoint y: 375, distance: 404.5
click at [842, 374] on div "Paragraph list Changes in work patterns tend to mean that fewer families sit do…" at bounding box center [614, 438] width 849 height 217
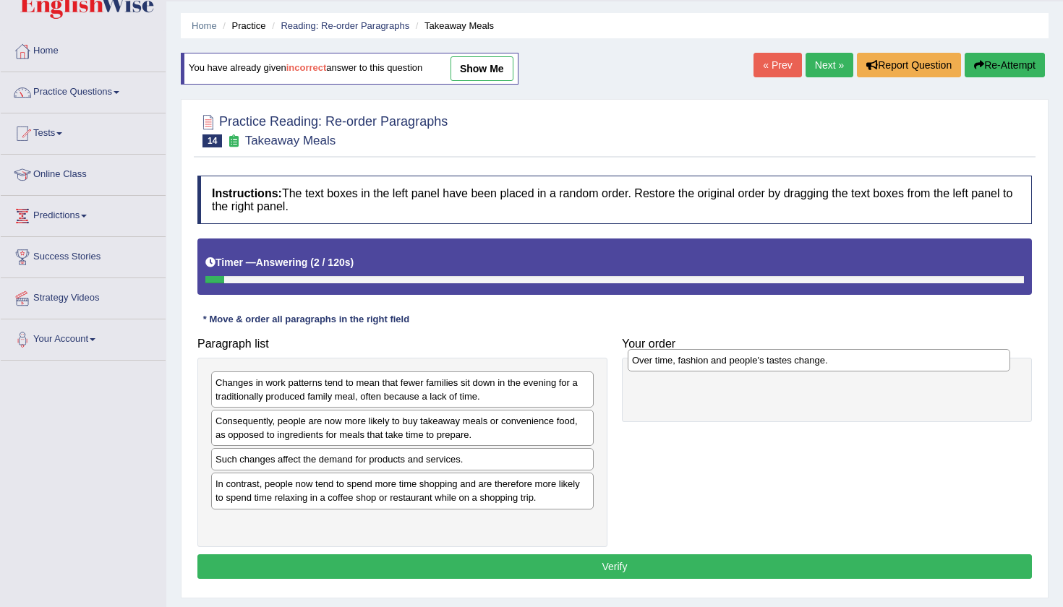
drag, startPoint x: 388, startPoint y: 455, endPoint x: 805, endPoint y: 358, distance: 428.4
click at [805, 358] on div "Over time, fashion and people's tastes change." at bounding box center [819, 360] width 382 height 22
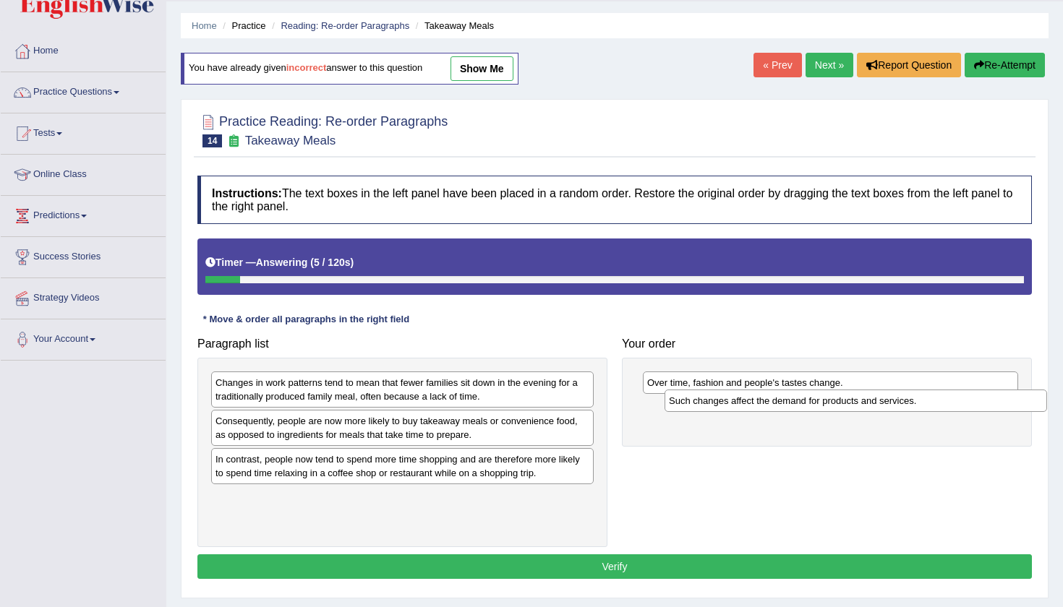
drag, startPoint x: 405, startPoint y: 456, endPoint x: 847, endPoint y: 403, distance: 445.6
click at [848, 403] on div "Such changes affect the demand for products and services." at bounding box center [855, 401] width 382 height 22
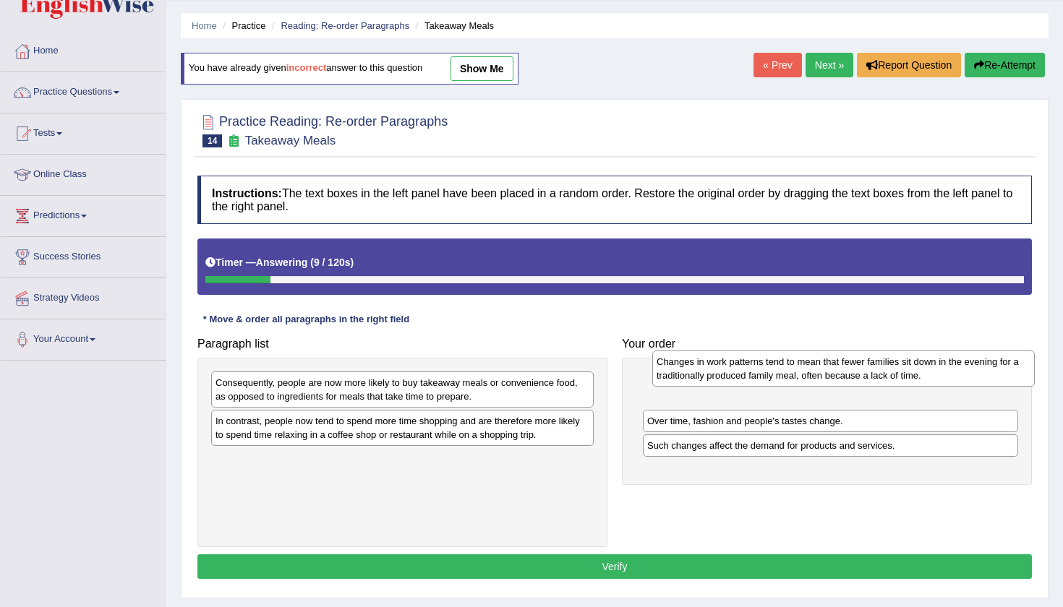
drag, startPoint x: 459, startPoint y: 386, endPoint x: 896, endPoint y: 364, distance: 438.0
click at [897, 364] on div "Changes in work patterns tend to mean that fewer families sit down in the eveni…" at bounding box center [843, 369] width 382 height 36
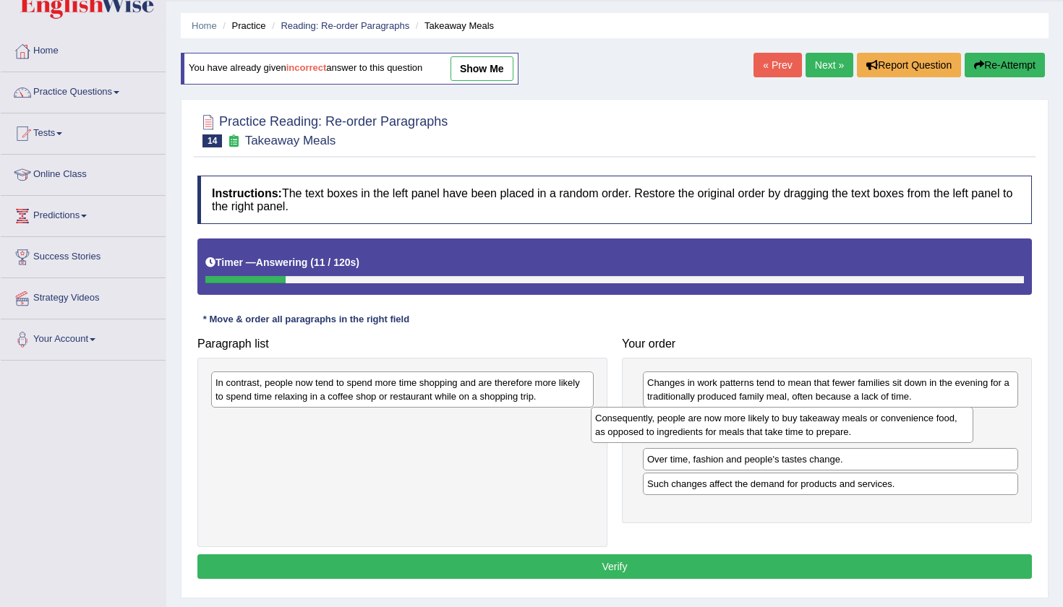
drag, startPoint x: 524, startPoint y: 374, endPoint x: 944, endPoint y: 404, distance: 421.1
click at [944, 407] on div "Consequently, people are now more likely to buy takeaway meals or convenience f…" at bounding box center [782, 425] width 382 height 36
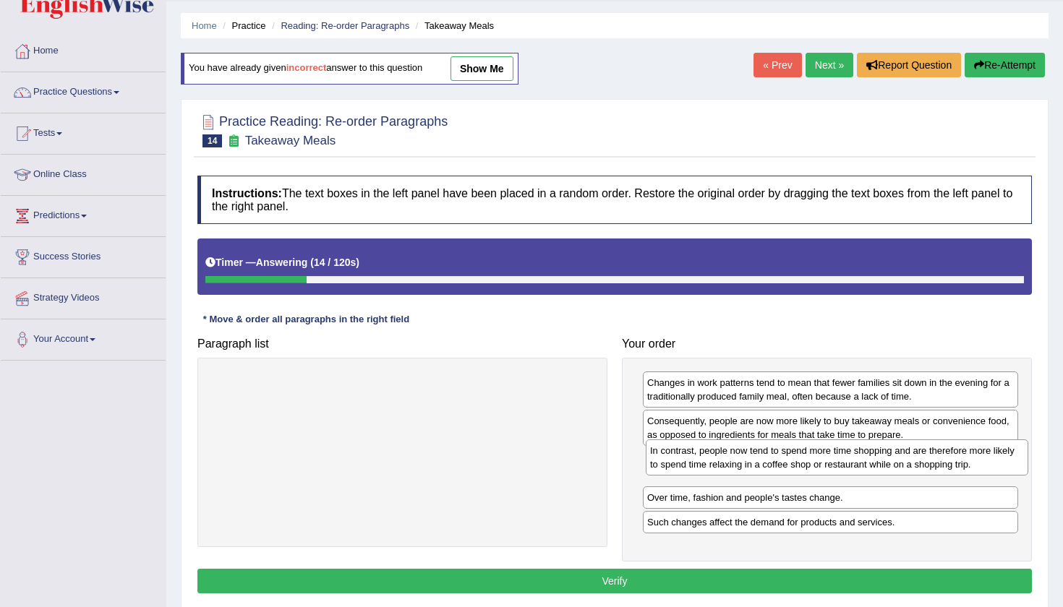
drag, startPoint x: 463, startPoint y: 401, endPoint x: 898, endPoint y: 468, distance: 440.5
click at [898, 469] on div "In contrast, people now tend to spend more time shopping and are therefore more…" at bounding box center [837, 458] width 382 height 36
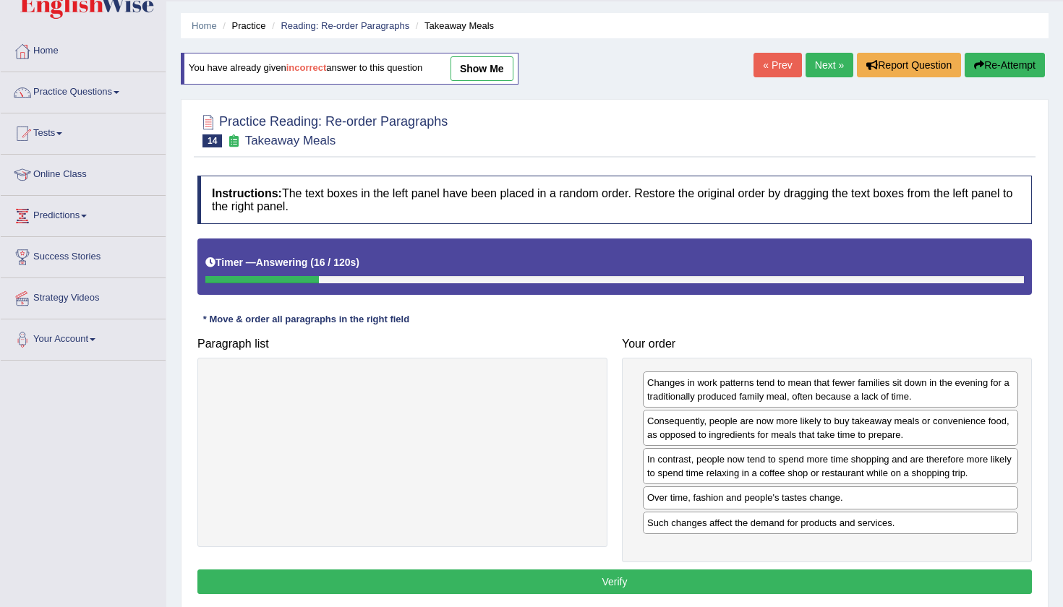
click at [756, 595] on div "Instructions: The text boxes in the left panel have been placed in a random ord…" at bounding box center [615, 386] width 842 height 437
click at [754, 579] on button "Verify" at bounding box center [614, 582] width 834 height 25
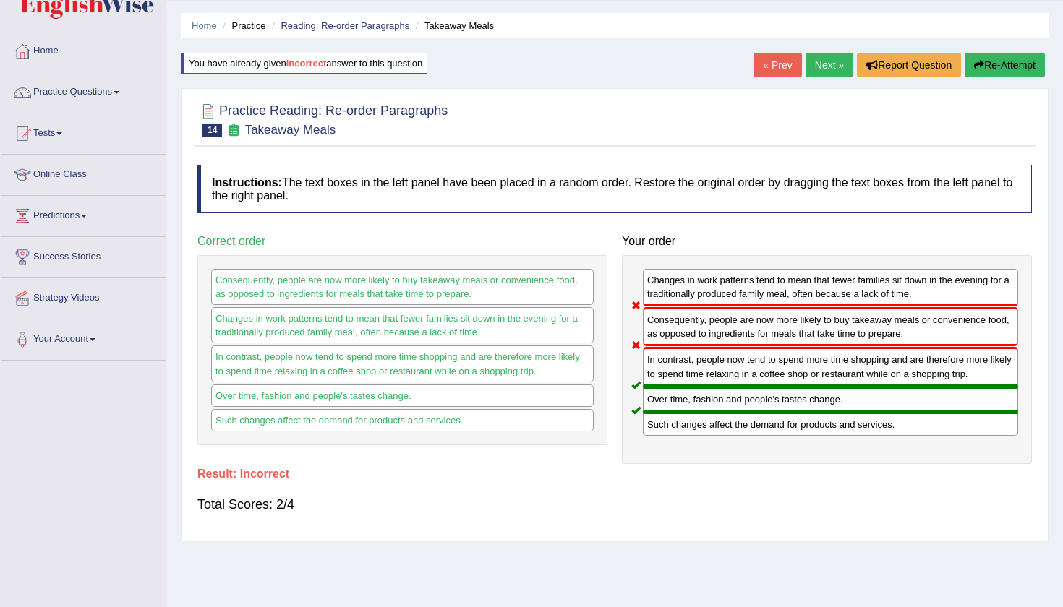
click at [988, 72] on button "Re-Attempt" at bounding box center [1004, 65] width 80 height 25
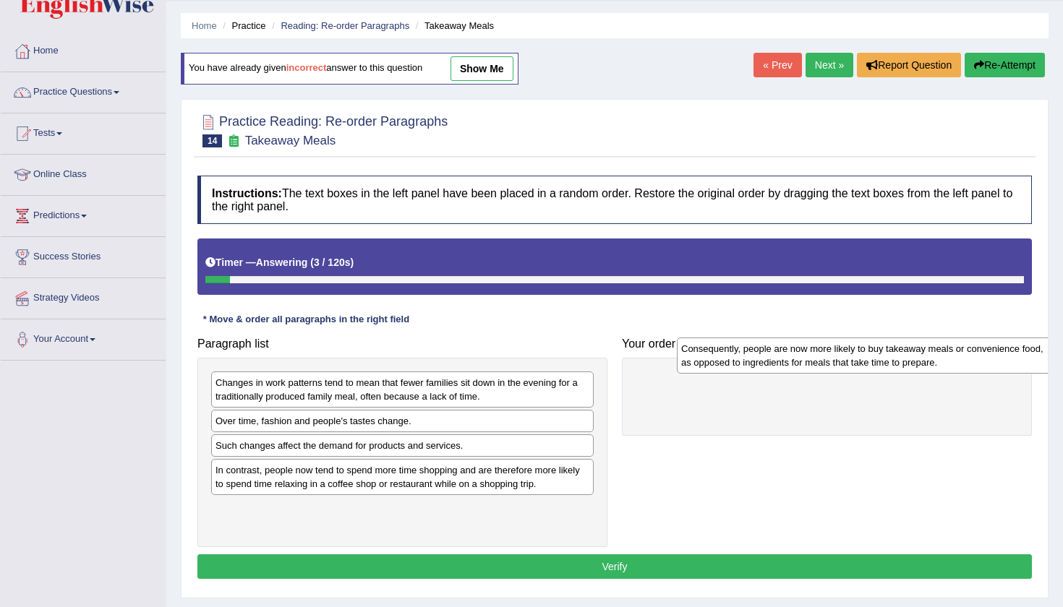
drag, startPoint x: 428, startPoint y: 430, endPoint x: 894, endPoint y: 359, distance: 471.1
click at [894, 359] on div "Consequently, people are now more likely to buy takeaway meals or convenience f…" at bounding box center [868, 356] width 382 height 36
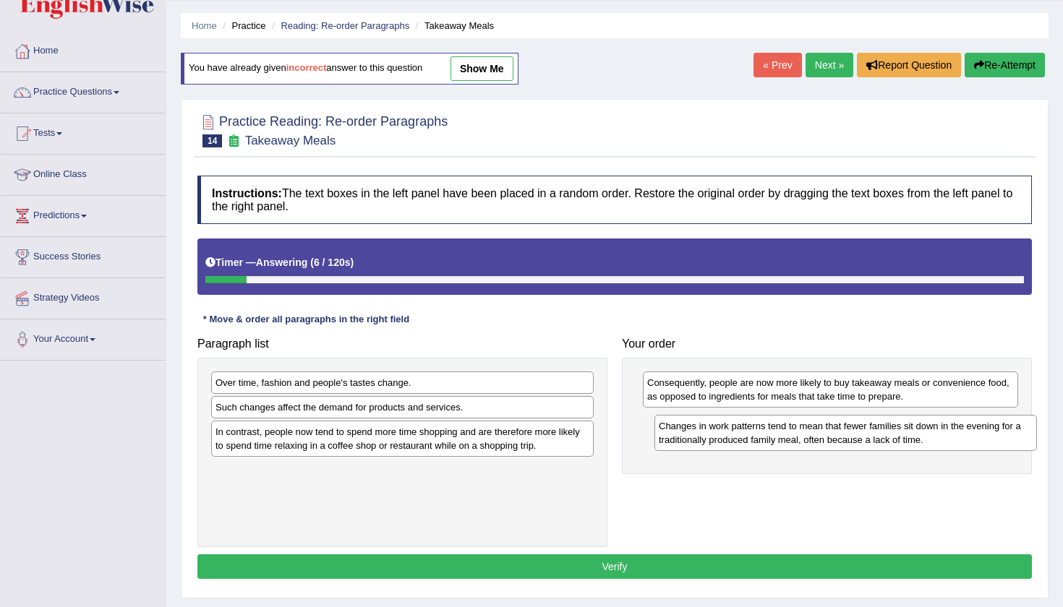
drag, startPoint x: 517, startPoint y: 382, endPoint x: 960, endPoint y: 426, distance: 445.4
click at [960, 426] on div "Changes in work patterns tend to mean that fewer families sit down in the eveni…" at bounding box center [845, 433] width 382 height 36
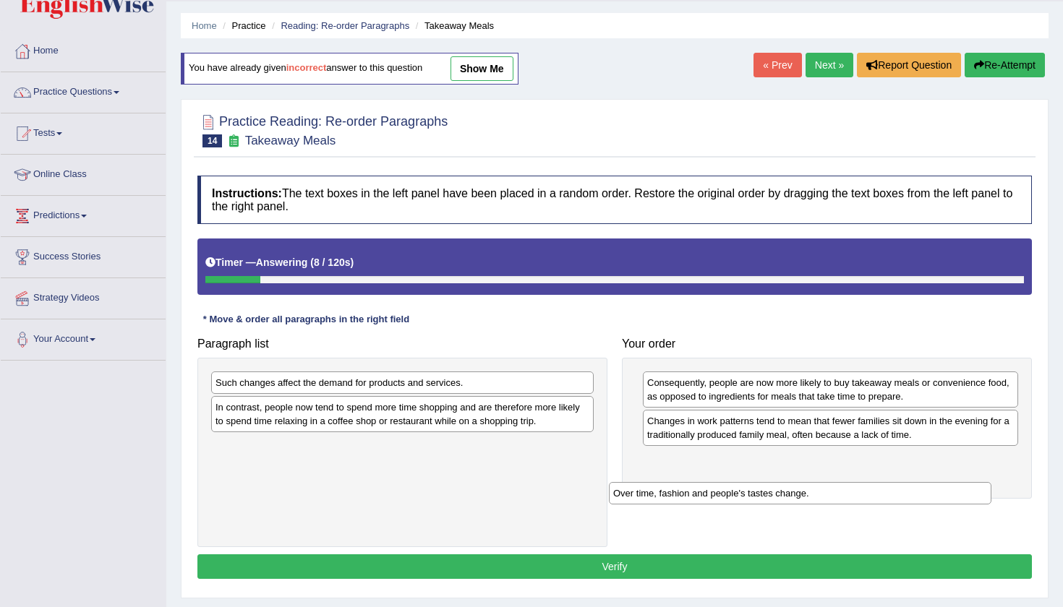
drag, startPoint x: 420, startPoint y: 385, endPoint x: 818, endPoint y: 496, distance: 412.9
click at [818, 496] on div "Over time, fashion and people's tastes change." at bounding box center [800, 493] width 382 height 22
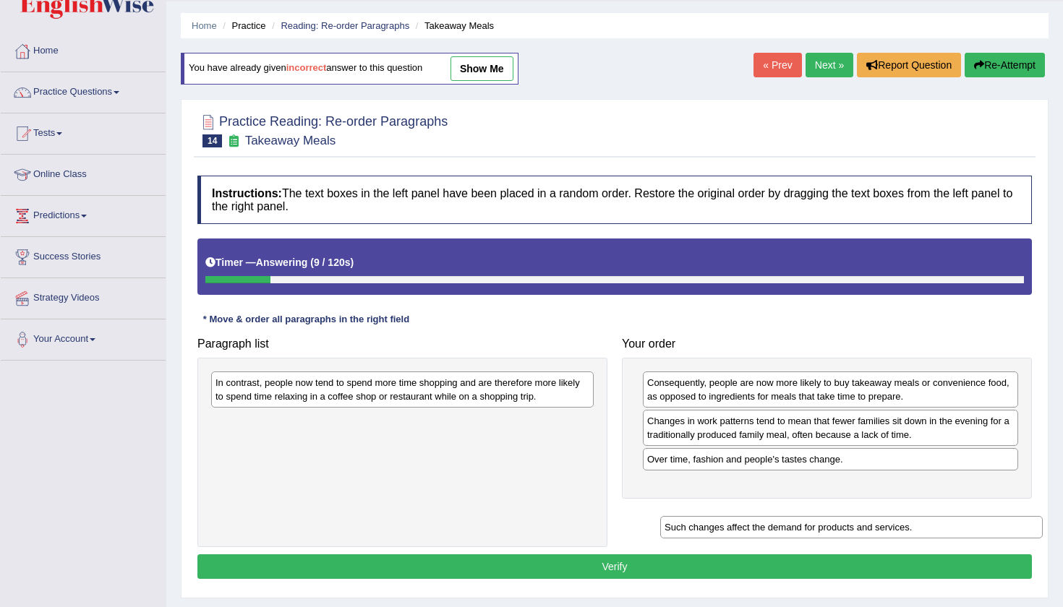
drag, startPoint x: 445, startPoint y: 379, endPoint x: 894, endPoint y: 523, distance: 471.7
click at [894, 523] on div "Such changes affect the demand for products and services." at bounding box center [851, 527] width 382 height 22
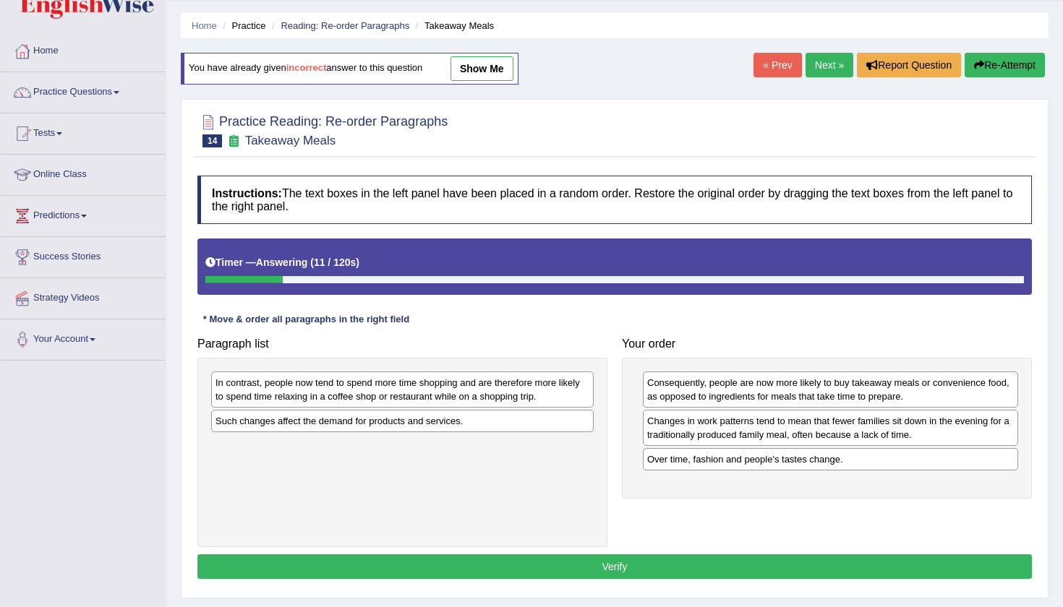
click at [426, 427] on div "Such changes affect the demand for products and services." at bounding box center [402, 421] width 382 height 22
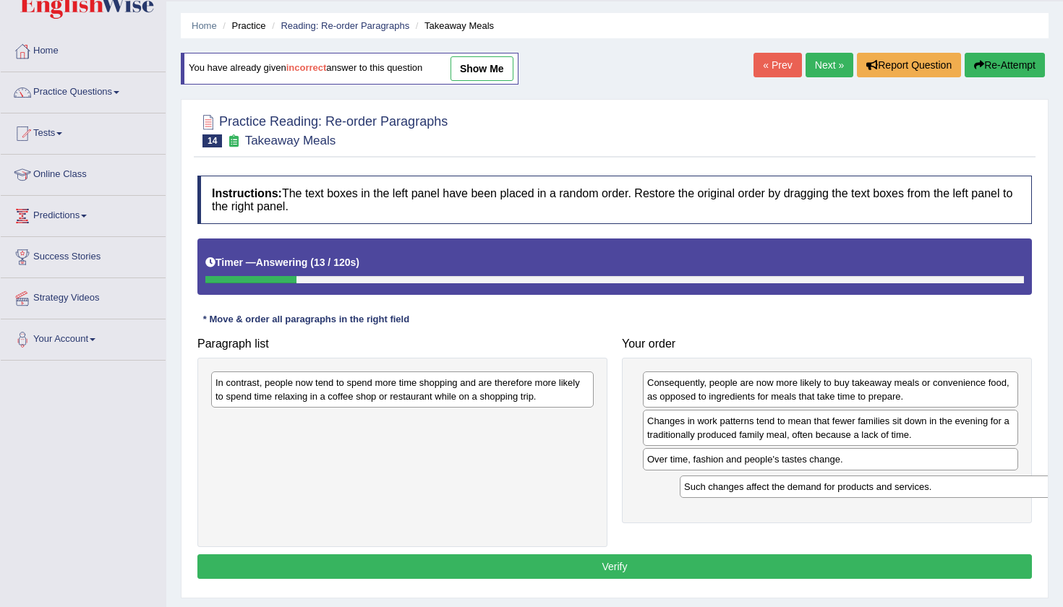
drag, startPoint x: 424, startPoint y: 424, endPoint x: 881, endPoint y: 488, distance: 462.0
click at [881, 488] on div "Such changes affect the demand for products and services." at bounding box center [871, 487] width 382 height 22
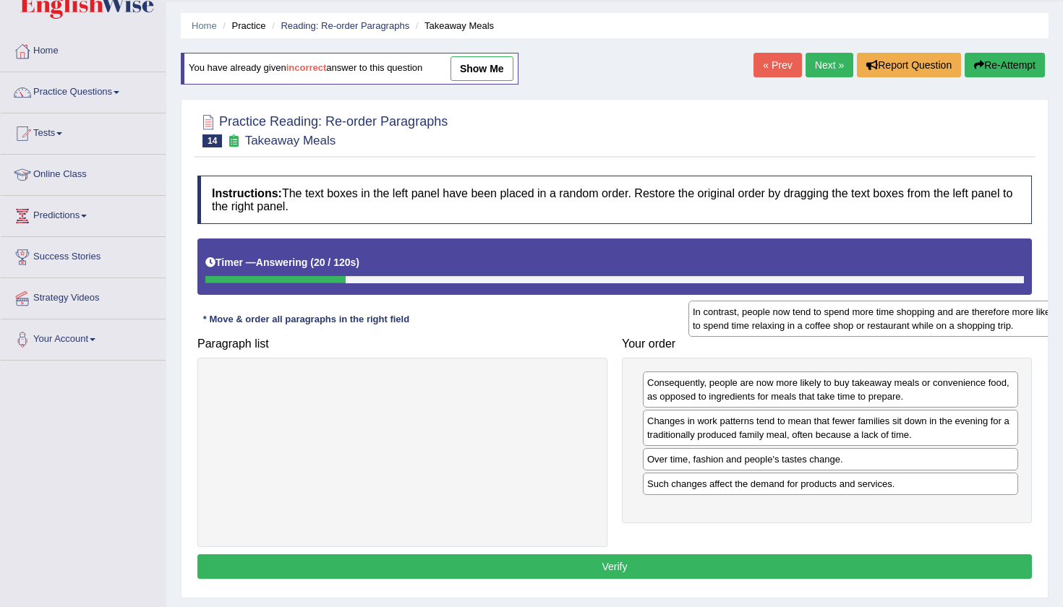
drag, startPoint x: 446, startPoint y: 395, endPoint x: 862, endPoint y: 351, distance: 418.1
click at [863, 337] on div "In contrast, people now tend to spend more time shopping and are therefore more…" at bounding box center [879, 319] width 382 height 36
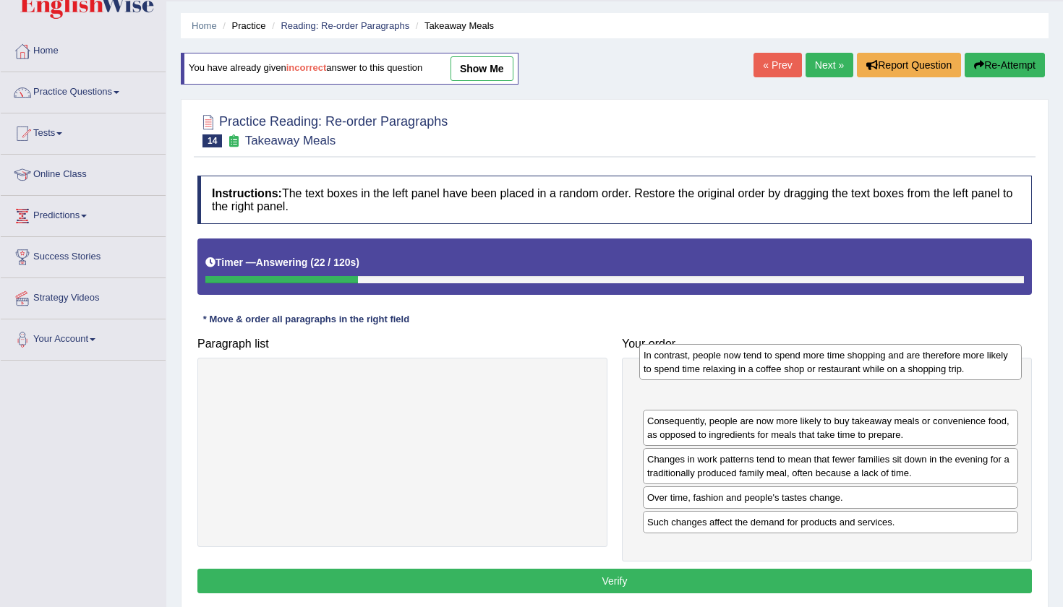
drag, startPoint x: 512, startPoint y: 387, endPoint x: 938, endPoint y: 360, distance: 426.7
click at [938, 360] on div "In contrast, people now tend to spend more time shopping and are therefore more…" at bounding box center [830, 362] width 382 height 36
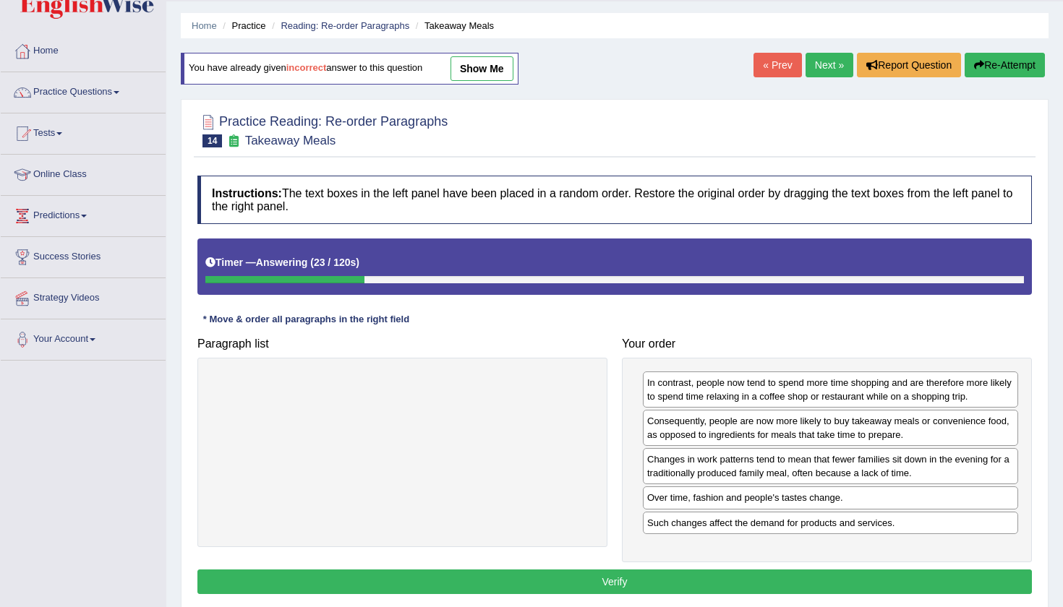
click at [763, 587] on button "Verify" at bounding box center [614, 582] width 834 height 25
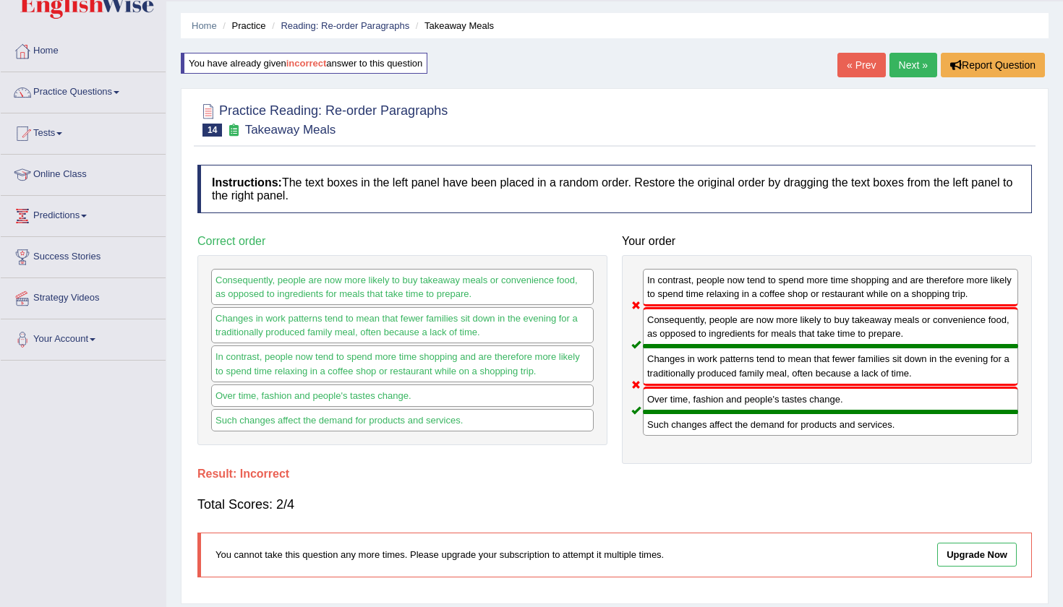
click at [868, 70] on link "« Prev" at bounding box center [861, 65] width 48 height 25
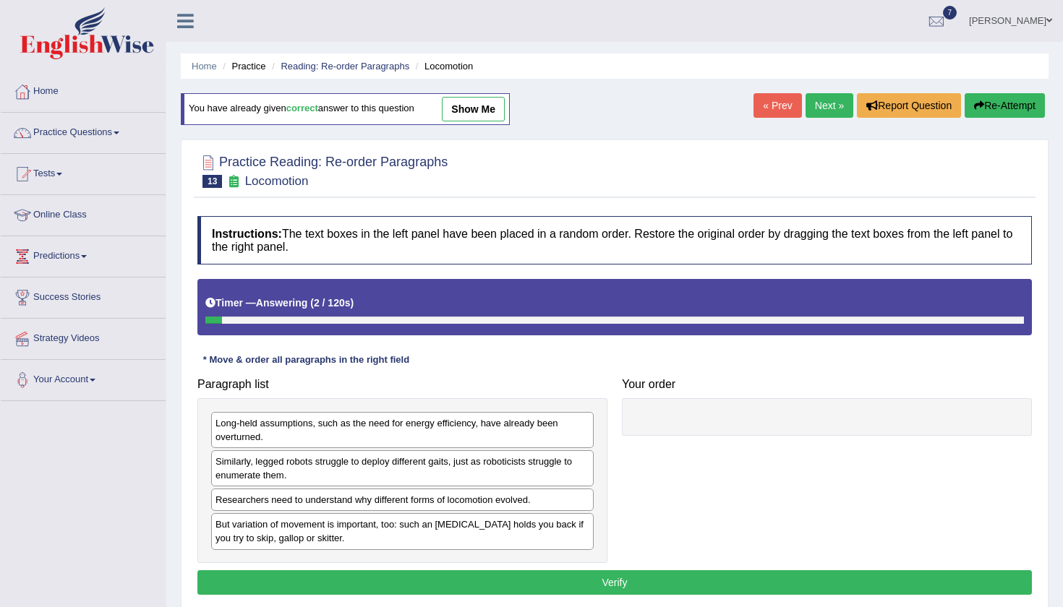
click at [822, 113] on link "Next »" at bounding box center [829, 105] width 48 height 25
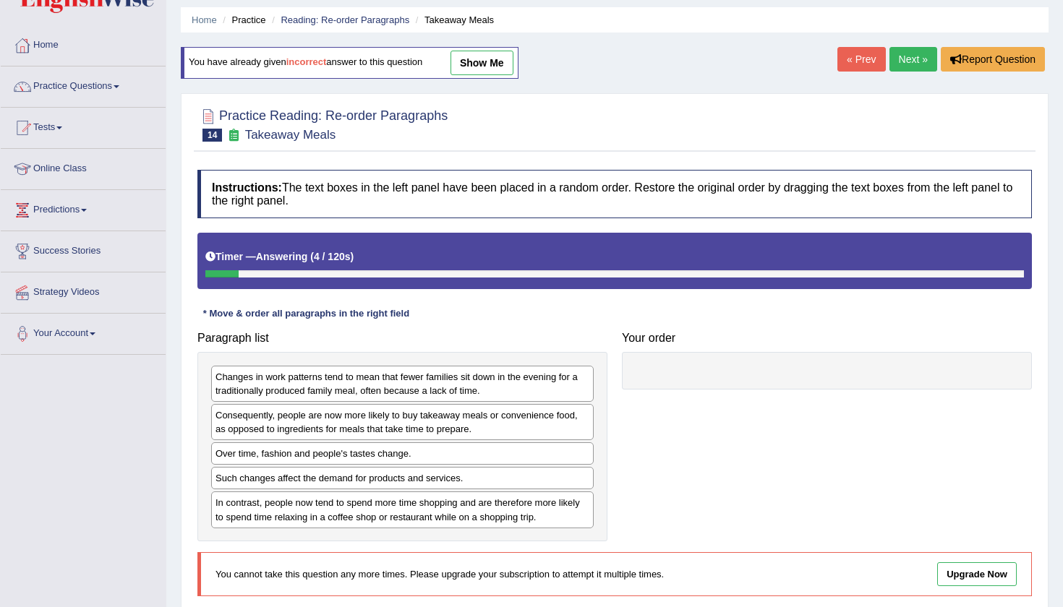
scroll to position [-2, 0]
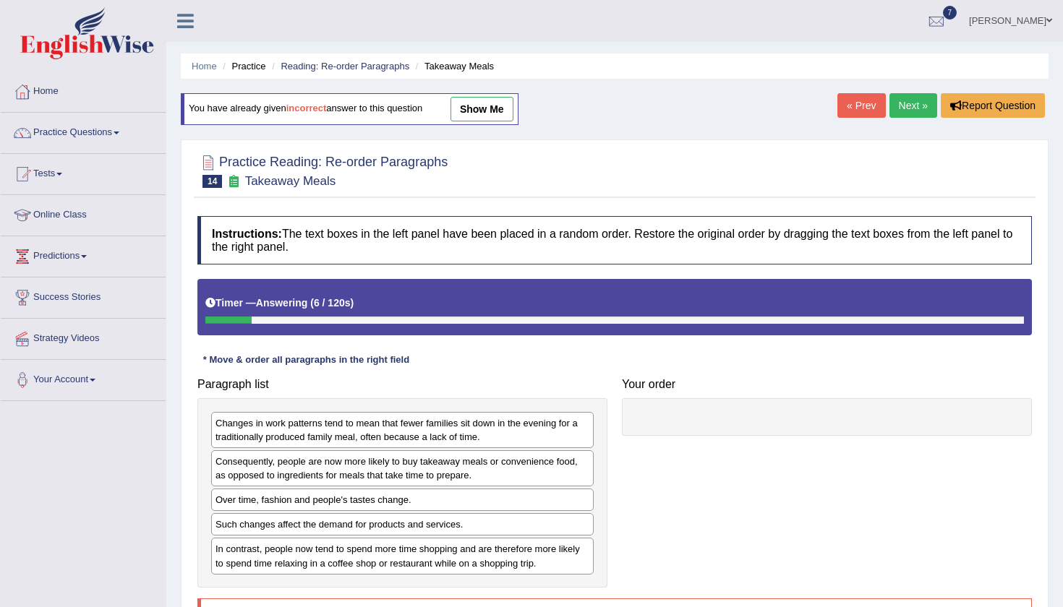
click at [904, 103] on link "Next »" at bounding box center [913, 105] width 48 height 25
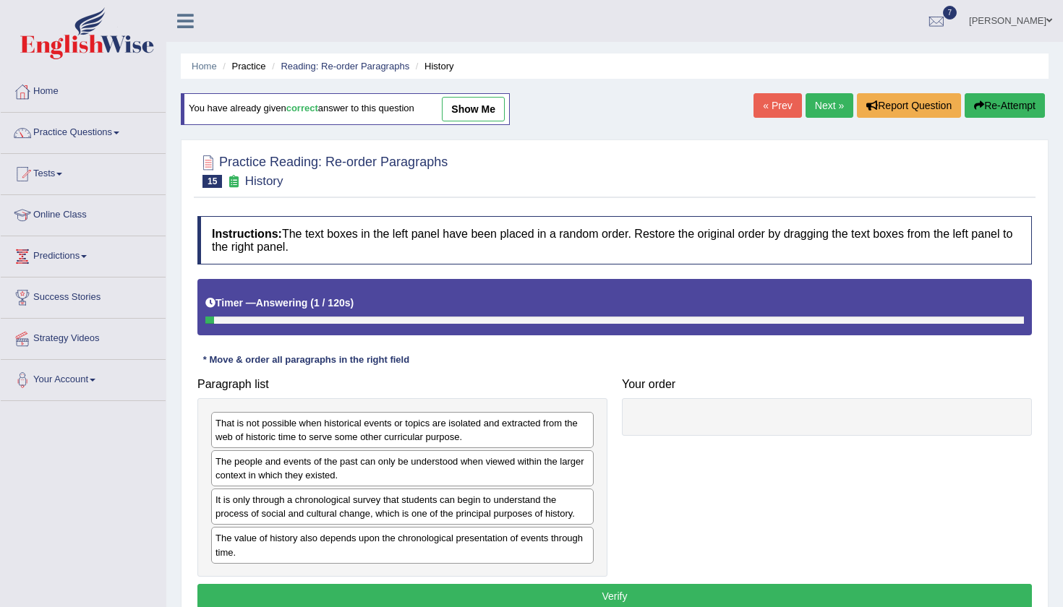
click at [743, 147] on div "Practice Reading: Re-order Paragraphs 15 History Instructions: The text boxes i…" at bounding box center [615, 384] width 868 height 489
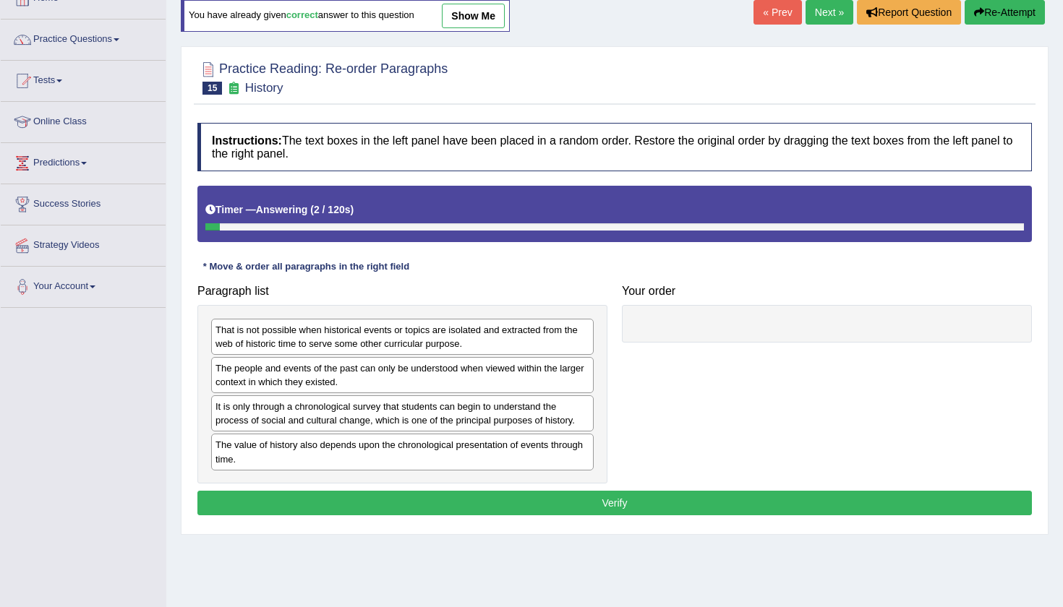
scroll to position [94, 0]
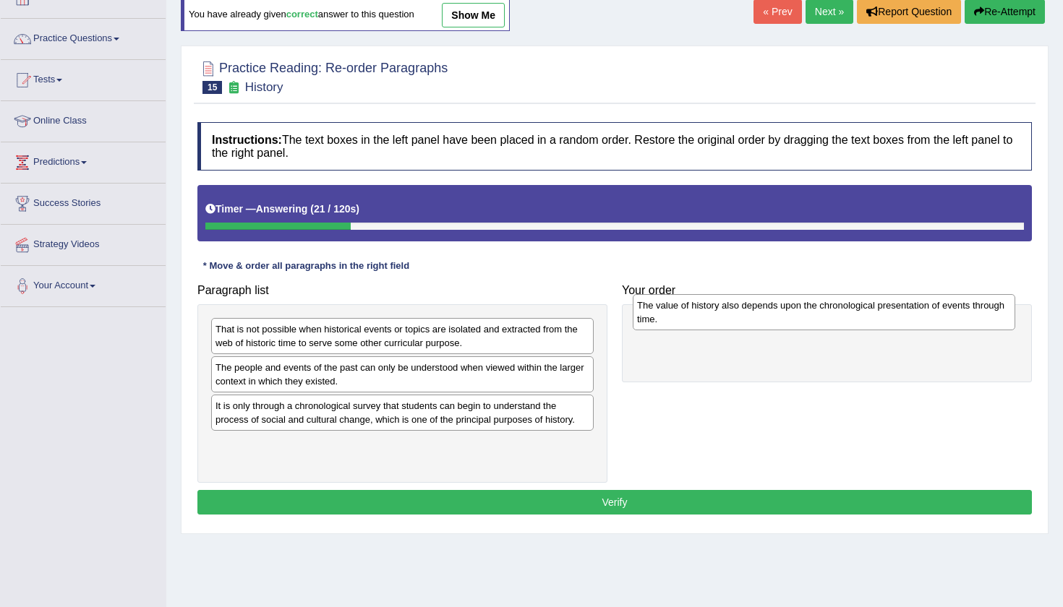
drag, startPoint x: 470, startPoint y: 456, endPoint x: 891, endPoint y: 318, distance: 443.5
click at [891, 318] on div "The value of history also depends upon the chronological presentation of events…" at bounding box center [824, 312] width 382 height 36
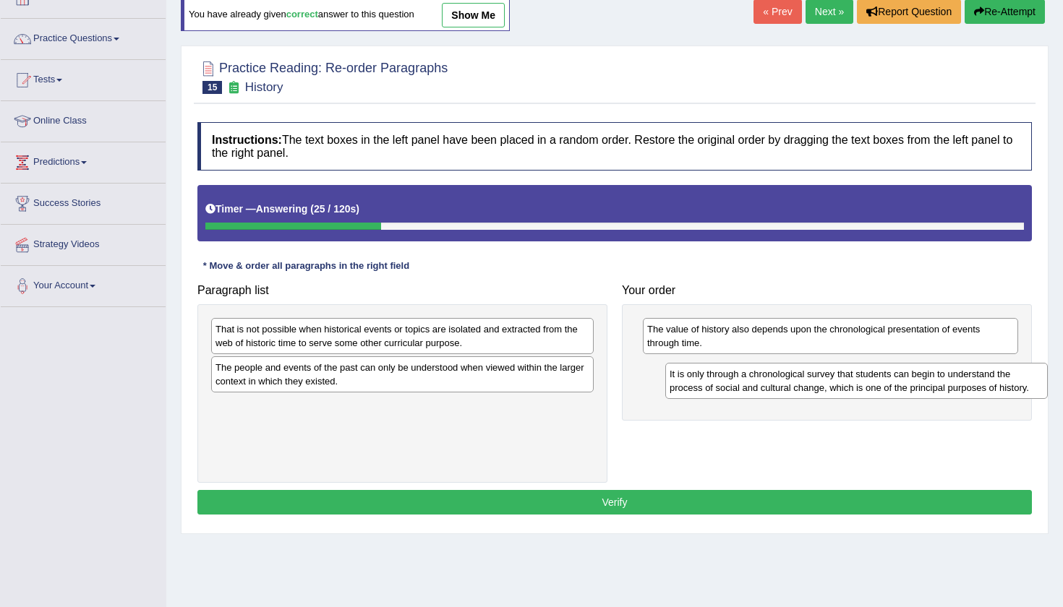
drag, startPoint x: 502, startPoint y: 416, endPoint x: 956, endPoint y: 385, distance: 455.1
click at [956, 385] on div "It is only through a chronological survey that students can begin to understand…" at bounding box center [856, 381] width 382 height 36
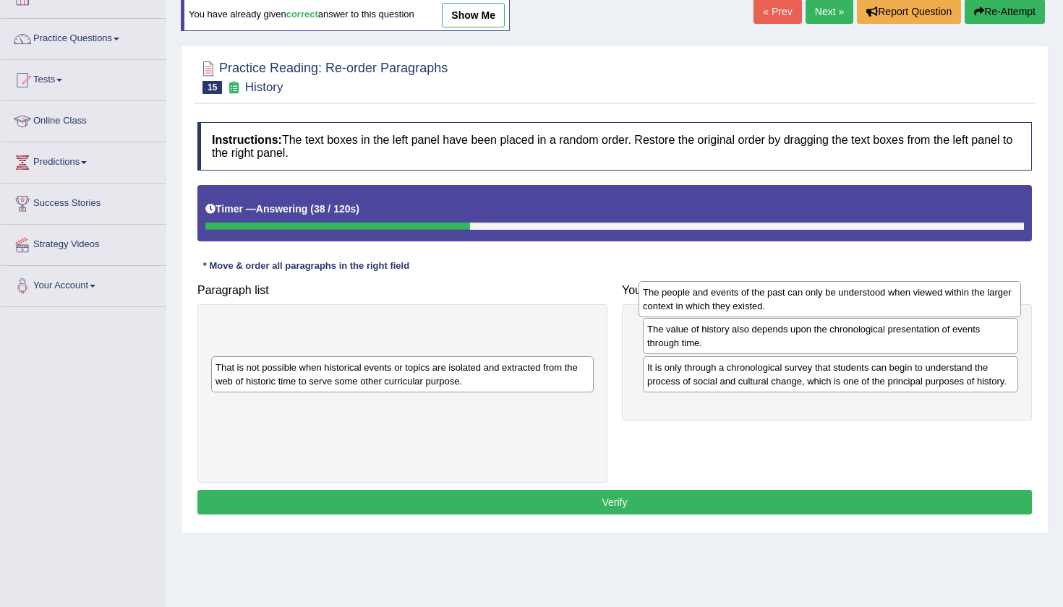
drag, startPoint x: 509, startPoint y: 370, endPoint x: 936, endPoint y: 296, distance: 433.7
click at [936, 296] on div "The people and events of the past can only be understood when viewed within the…" at bounding box center [829, 299] width 382 height 36
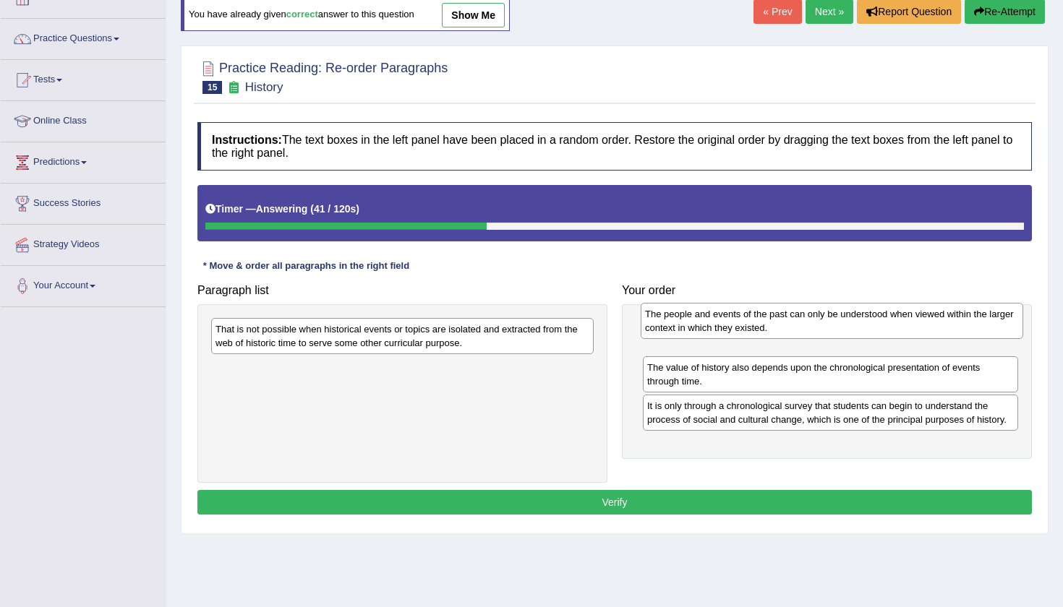
drag, startPoint x: 483, startPoint y: 337, endPoint x: 910, endPoint y: 323, distance: 427.5
click at [910, 323] on div "The people and events of the past can only be understood when viewed within the…" at bounding box center [832, 321] width 382 height 36
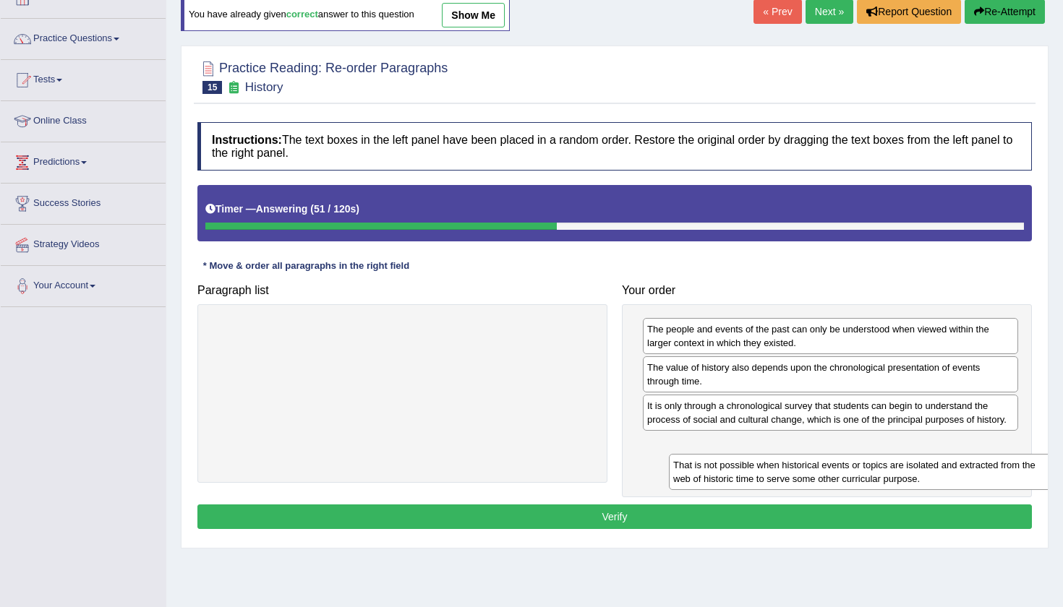
drag, startPoint x: 533, startPoint y: 333, endPoint x: 979, endPoint y: 463, distance: 464.7
click at [982, 463] on div "That is not possible when historical events or topics are isolated and extracte…" at bounding box center [860, 472] width 382 height 36
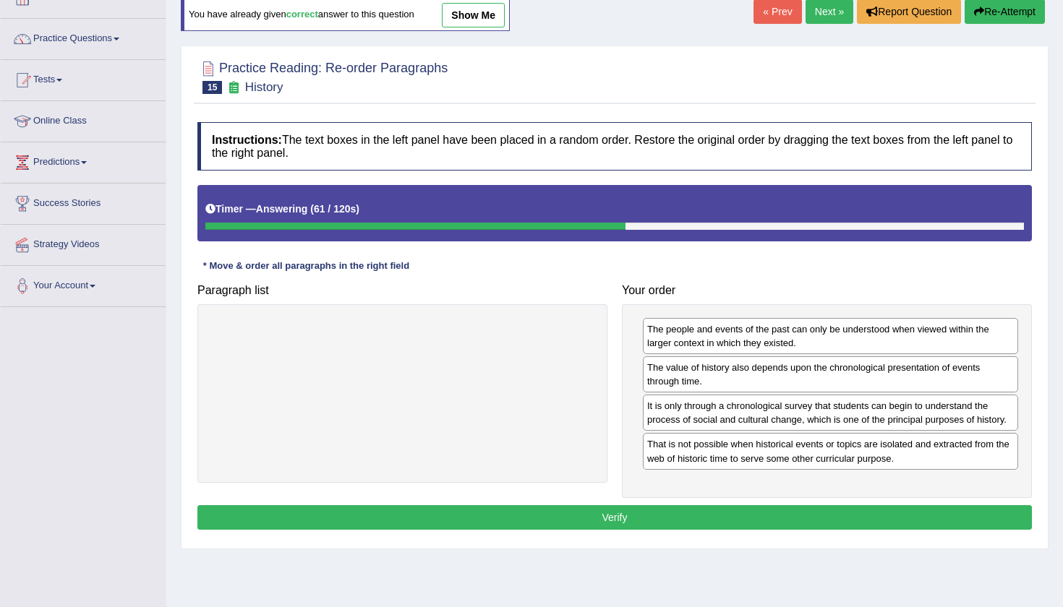
click at [979, 463] on div "That is not possible when historical events or topics are isolated and extracte…" at bounding box center [830, 451] width 375 height 36
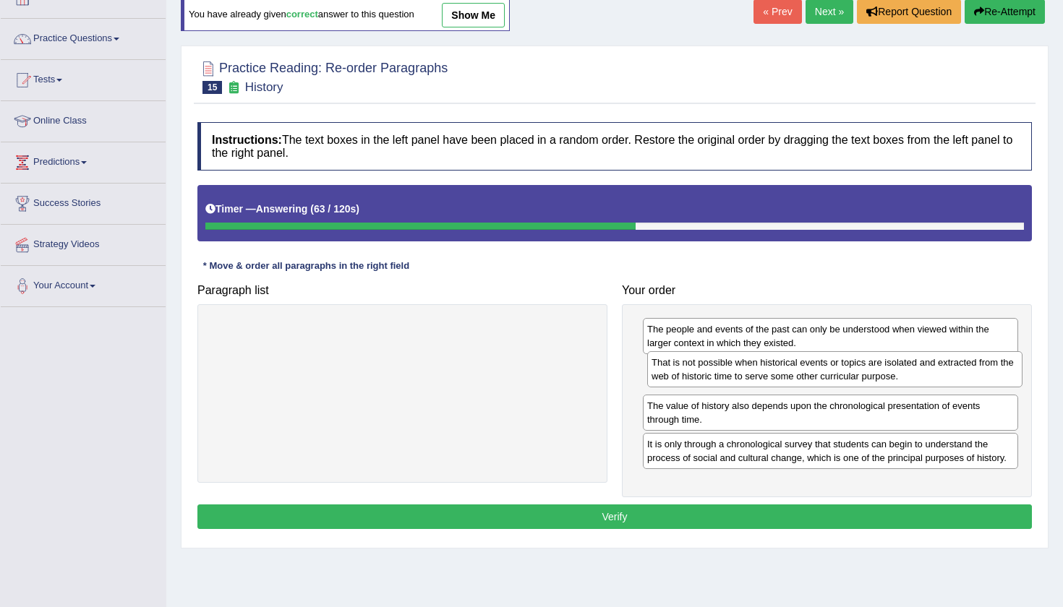
drag, startPoint x: 979, startPoint y: 463, endPoint x: 984, endPoint y: 382, distance: 81.1
click at [984, 382] on div "That is not possible when historical events or topics are isolated and extracte…" at bounding box center [834, 369] width 375 height 36
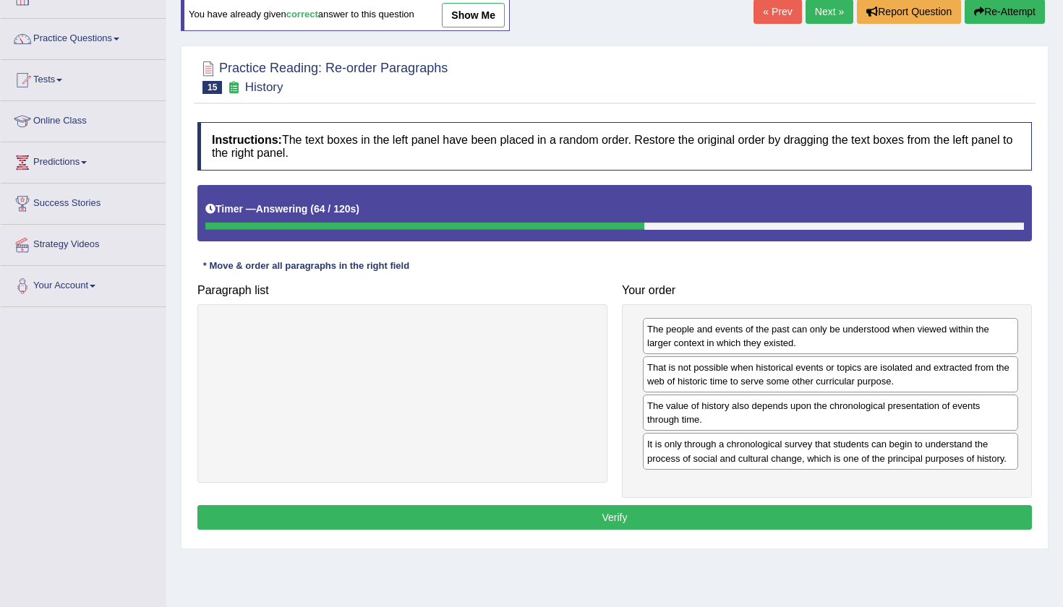
click at [756, 505] on button "Verify" at bounding box center [614, 517] width 834 height 25
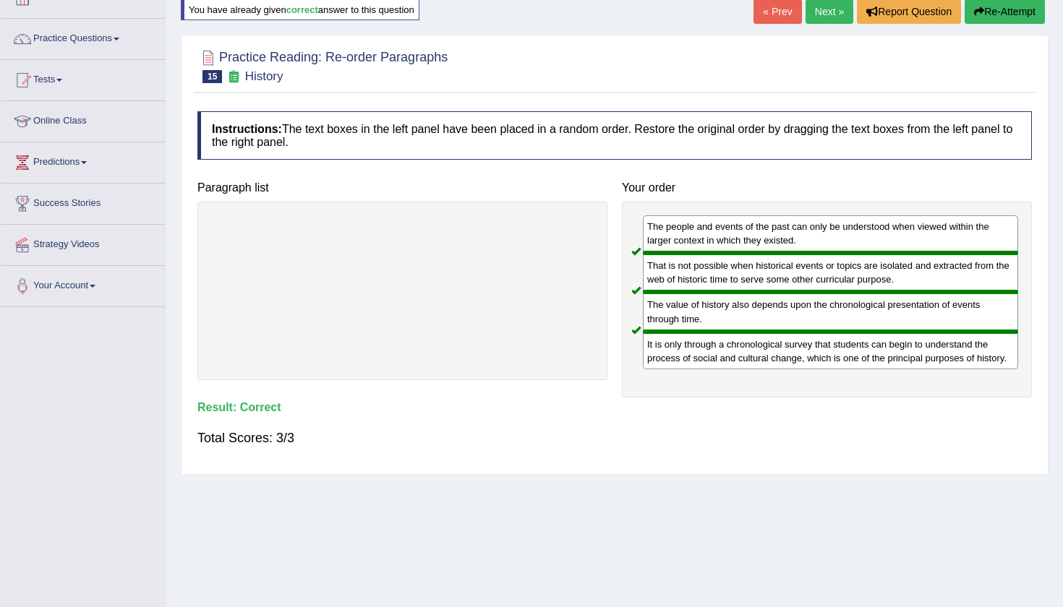
click at [821, 14] on link "Next »" at bounding box center [829, 11] width 48 height 25
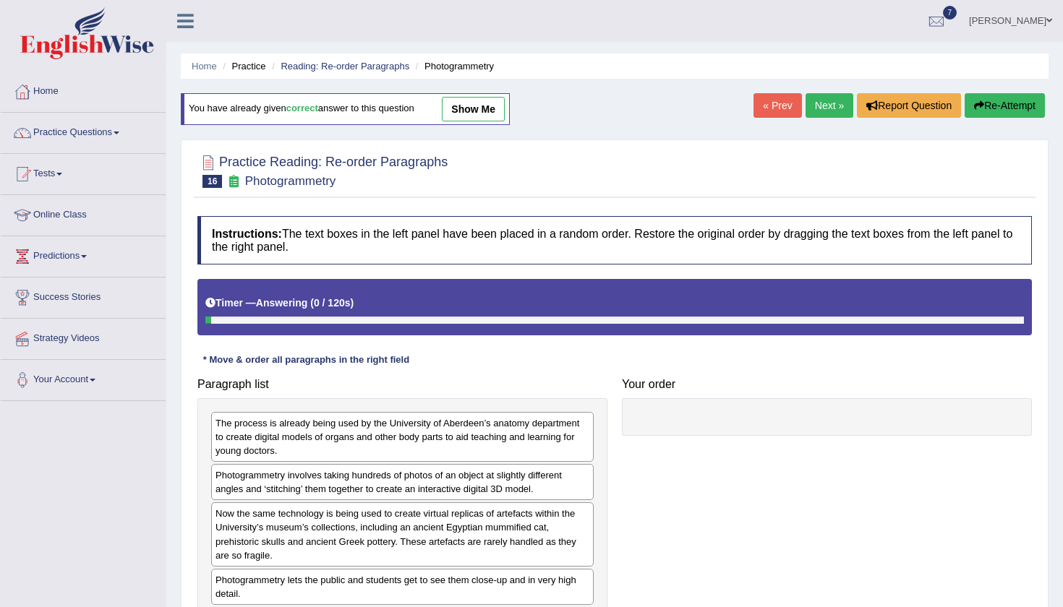
click at [628, 134] on div "Home Practice Reading: Re-order Paragraphs Photogrammetry You have already give…" at bounding box center [614, 361] width 896 height 723
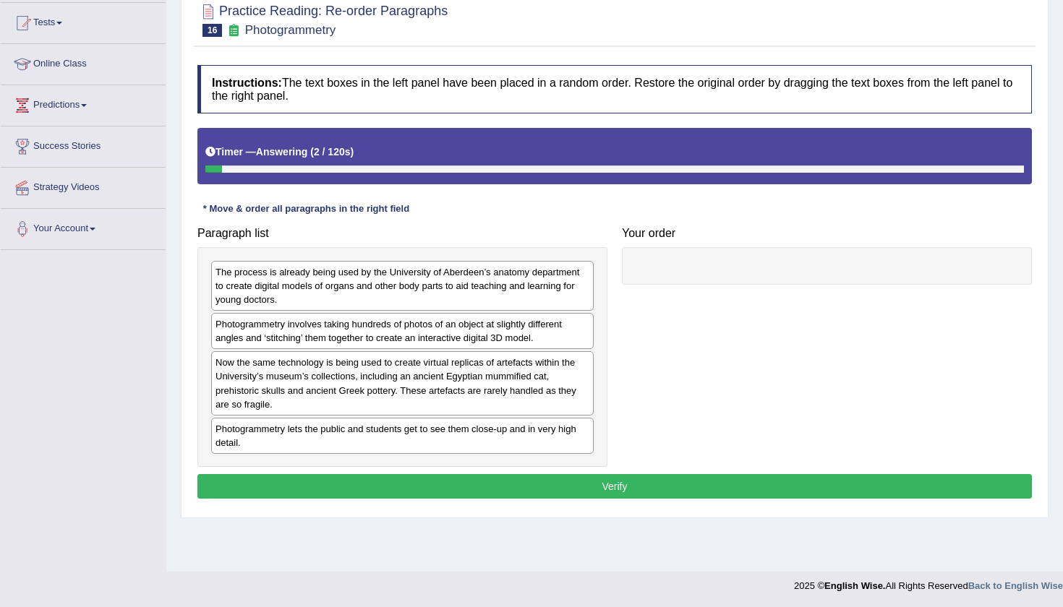
scroll to position [156, 0]
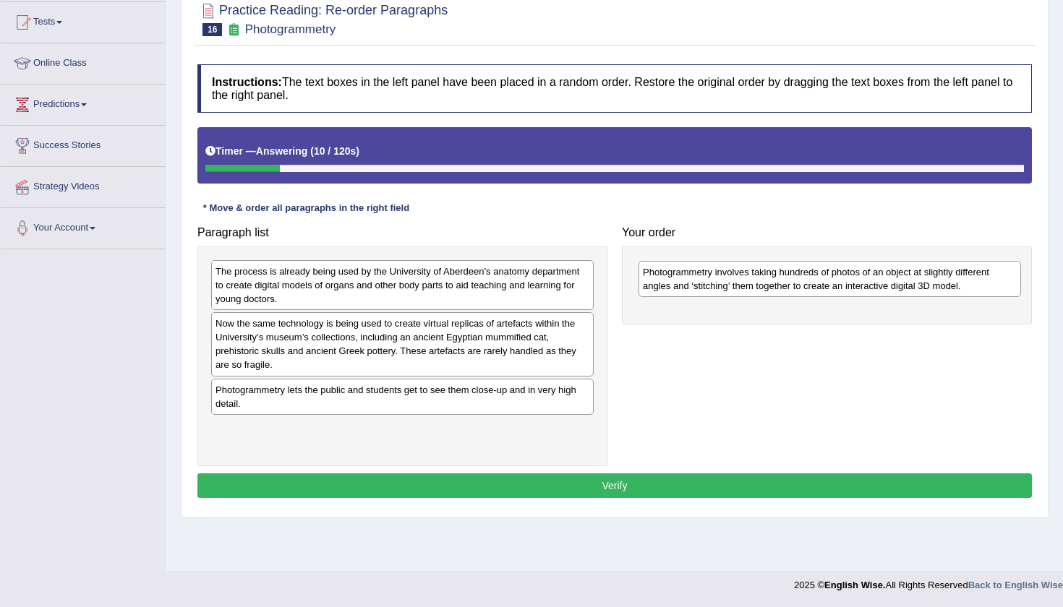
drag, startPoint x: 390, startPoint y: 328, endPoint x: 813, endPoint y: 273, distance: 426.5
click at [814, 273] on div "Photogrammetry involves taking hundreds of photos of an object at slightly diff…" at bounding box center [829, 279] width 382 height 36
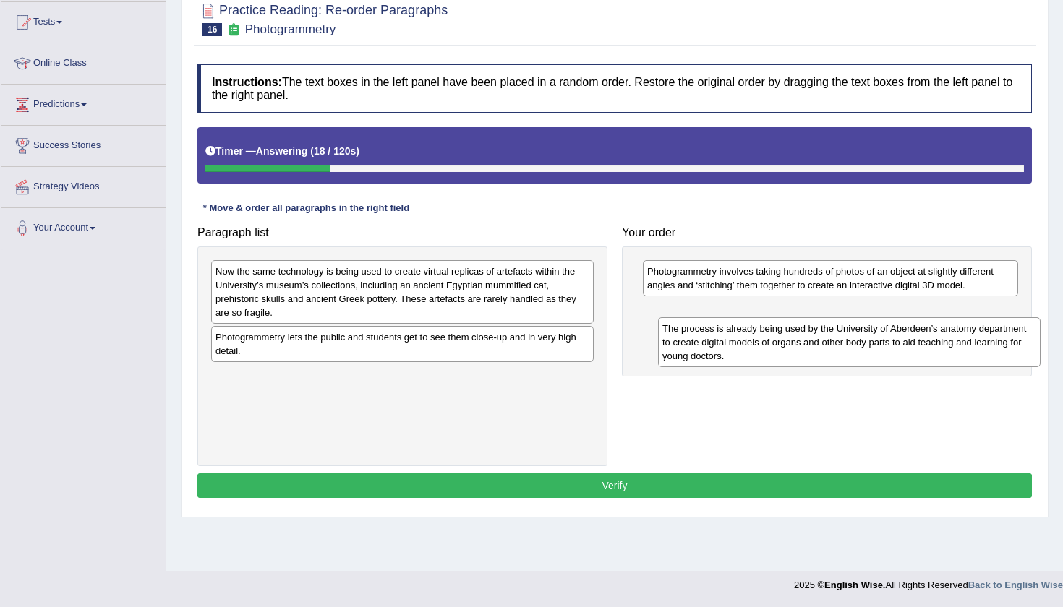
drag, startPoint x: 475, startPoint y: 274, endPoint x: 922, endPoint y: 332, distance: 450.5
click at [922, 332] on div "The process is already being used by the University of Aberdeen’s anatomy depar…" at bounding box center [849, 342] width 382 height 50
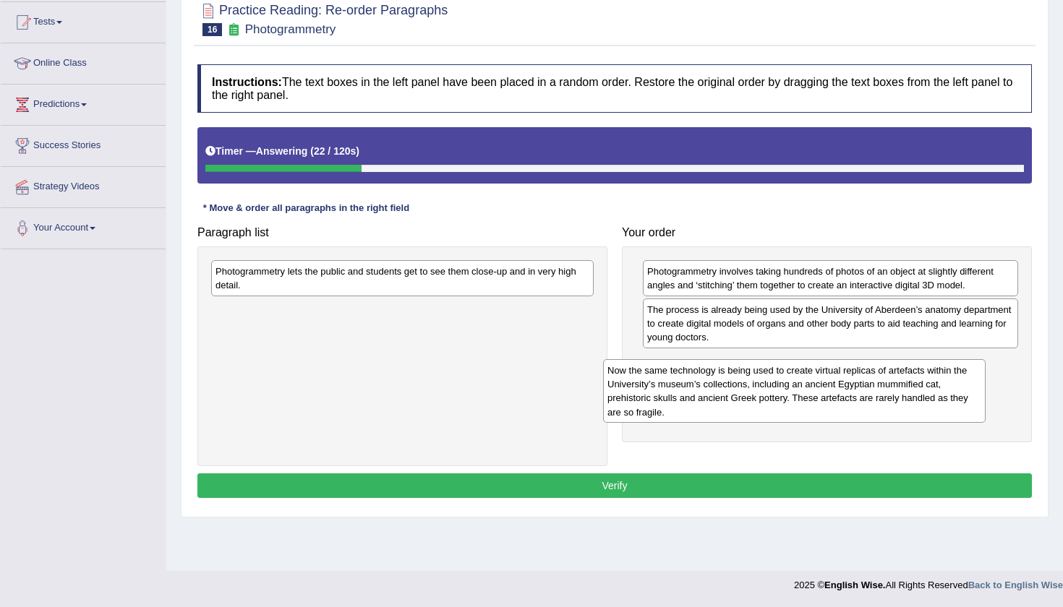
drag, startPoint x: 433, startPoint y: 290, endPoint x: 825, endPoint y: 385, distance: 403.3
click at [825, 385] on div "Now the same technology is being used to create virtual replicas of artefacts w…" at bounding box center [794, 391] width 382 height 64
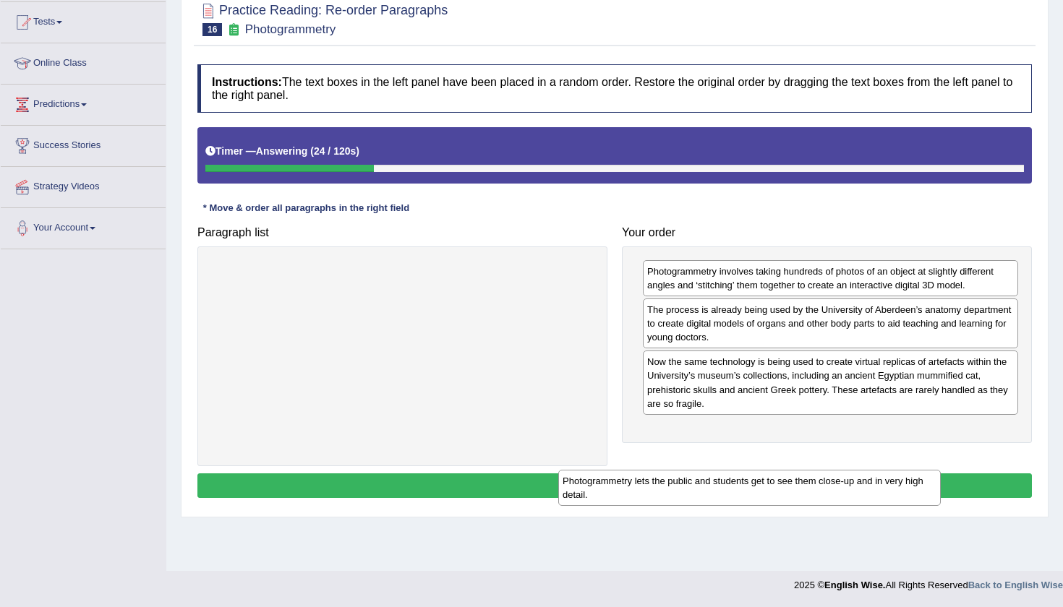
drag, startPoint x: 505, startPoint y: 270, endPoint x: 868, endPoint y: 445, distance: 402.9
click at [868, 470] on div "Photogrammetry lets the public and students get to see them close-up and in ver…" at bounding box center [749, 488] width 382 height 36
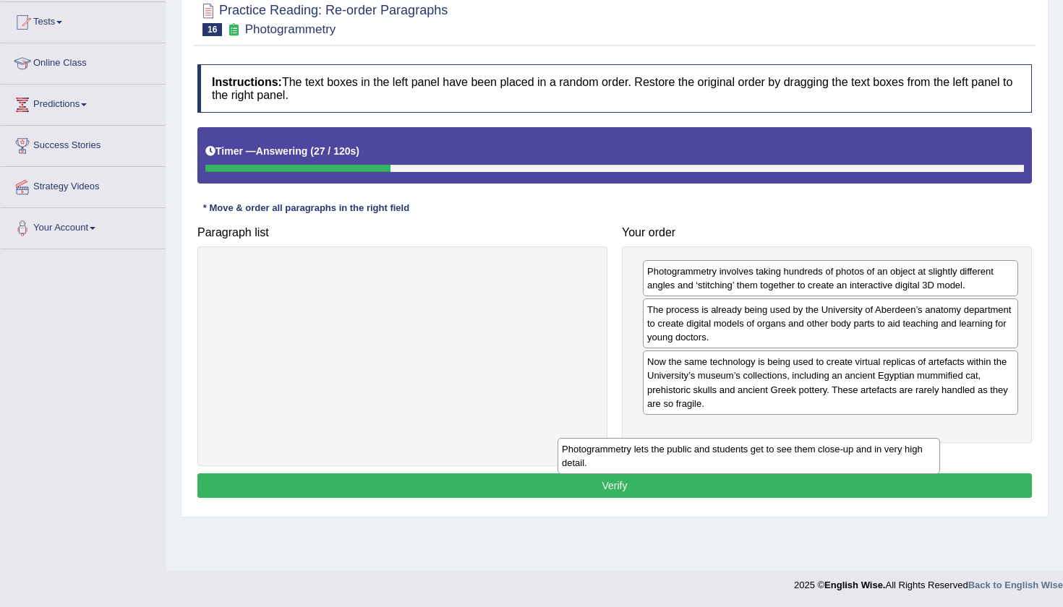
drag, startPoint x: 524, startPoint y: 268, endPoint x: 881, endPoint y: 434, distance: 393.7
click at [881, 438] on div "Photogrammetry lets the public and students get to see them close-up and in ver…" at bounding box center [748, 456] width 382 height 36
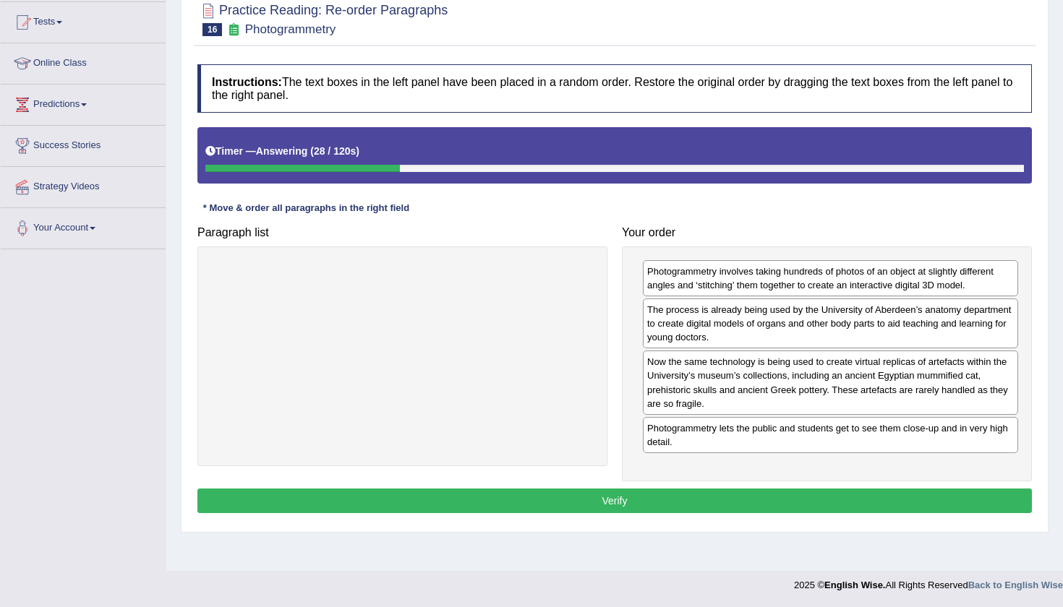
click at [806, 495] on button "Verify" at bounding box center [614, 501] width 834 height 25
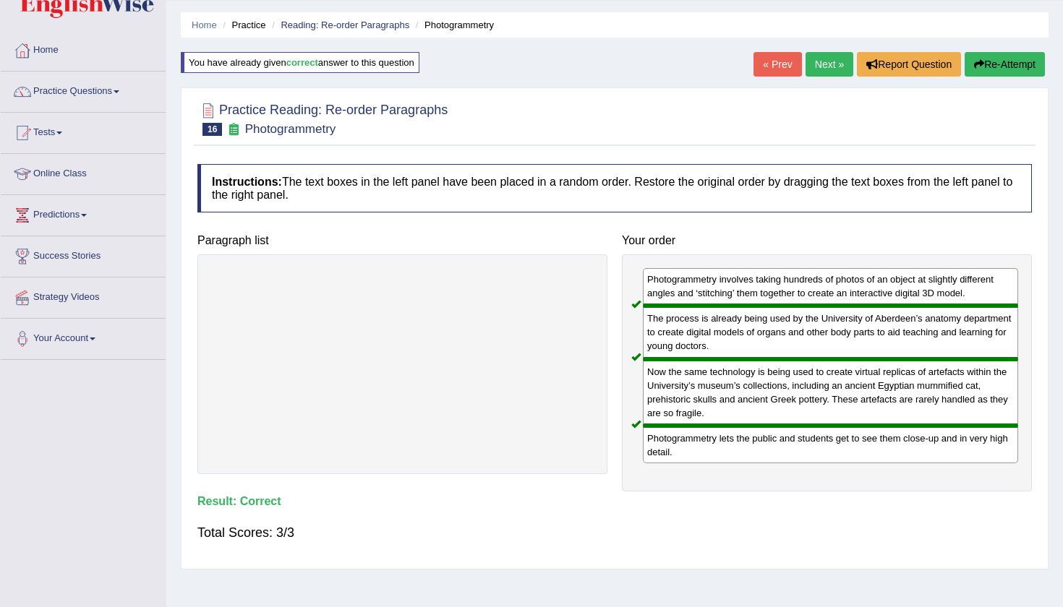
scroll to position [38, 0]
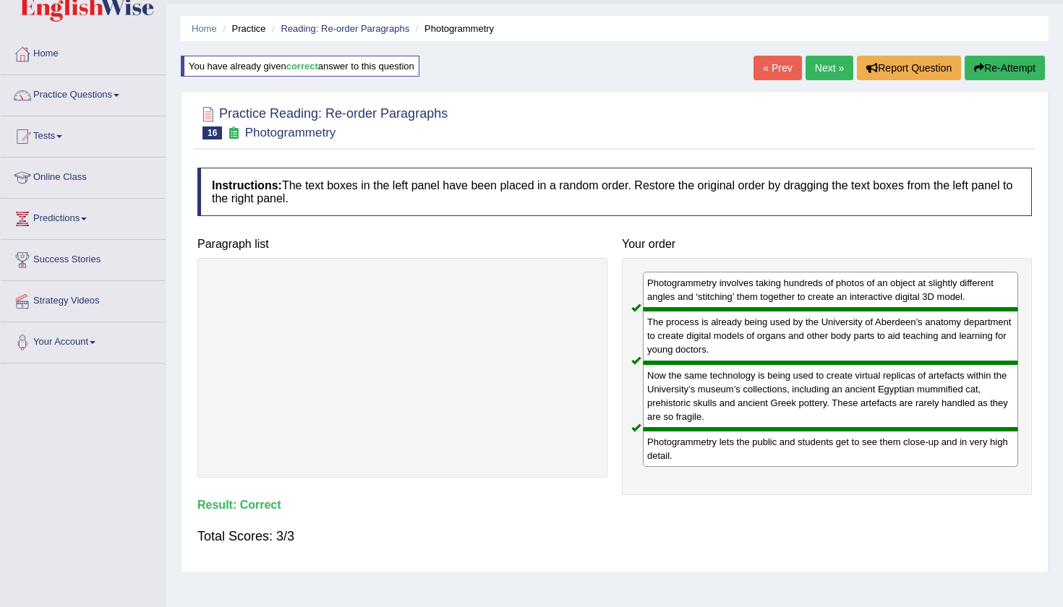
click at [829, 64] on link "Next »" at bounding box center [829, 68] width 48 height 25
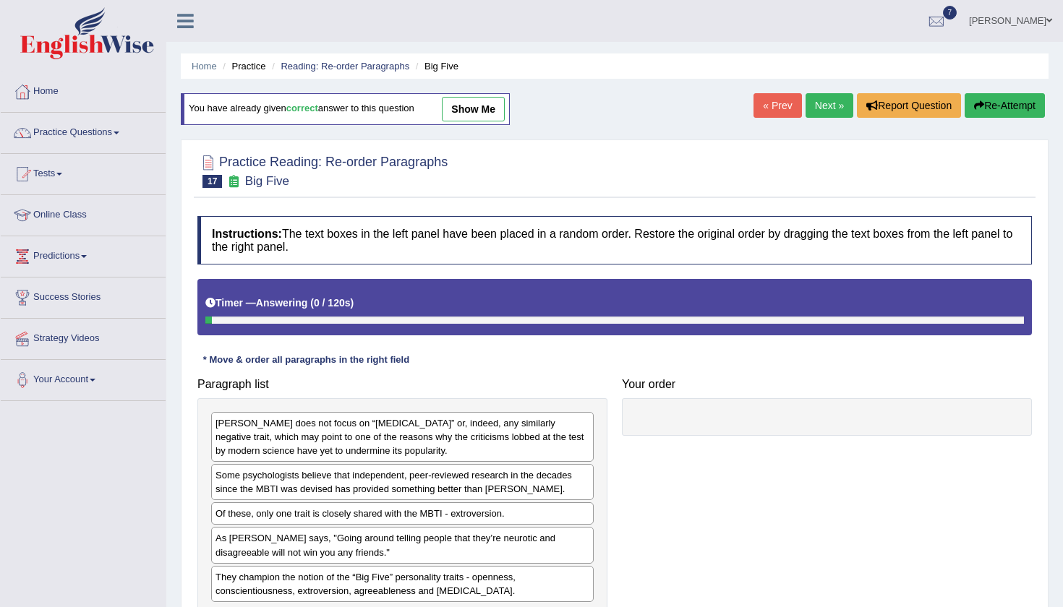
click at [650, 93] on div "Home Practice Reading: Re-order Paragraphs Big Five You have already given corr…" at bounding box center [614, 361] width 896 height 723
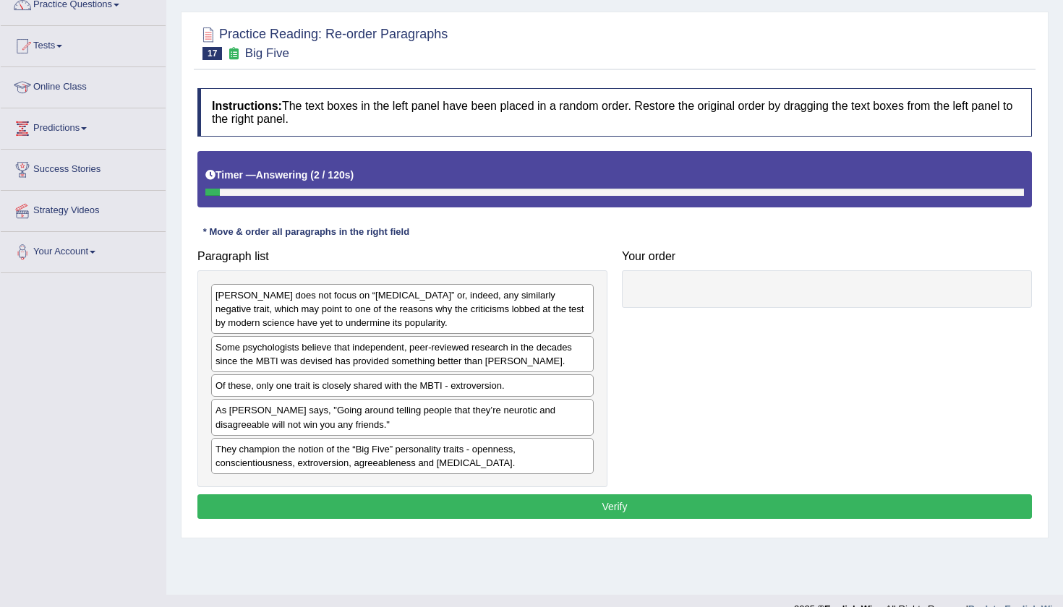
scroll to position [142, 0]
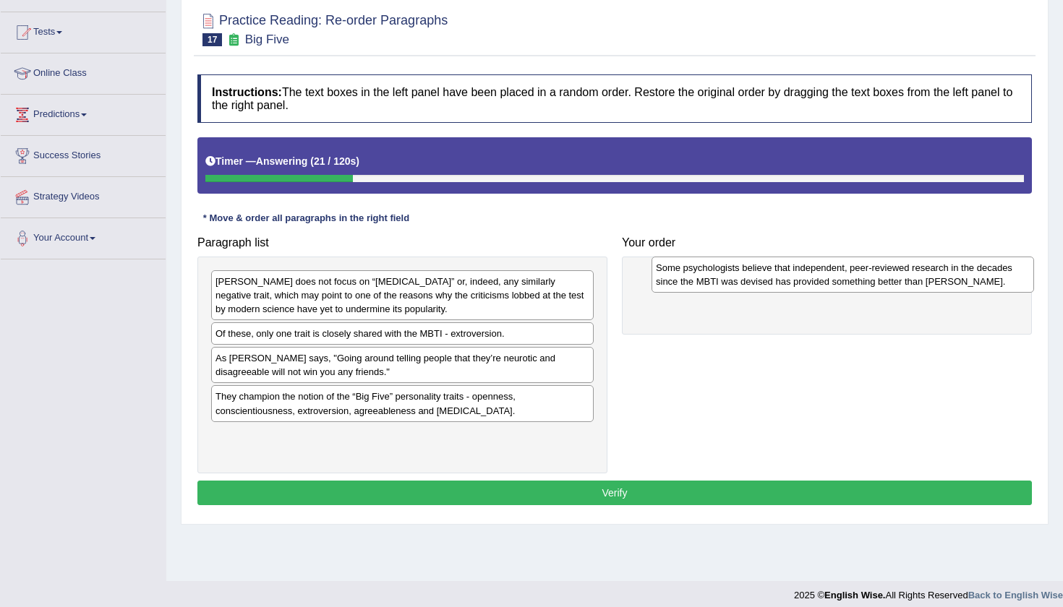
drag, startPoint x: 363, startPoint y: 348, endPoint x: 802, endPoint y: 286, distance: 443.9
click at [802, 286] on div "Some psychologists believe that independent, peer-reviewed research in the deca…" at bounding box center [842, 275] width 382 height 36
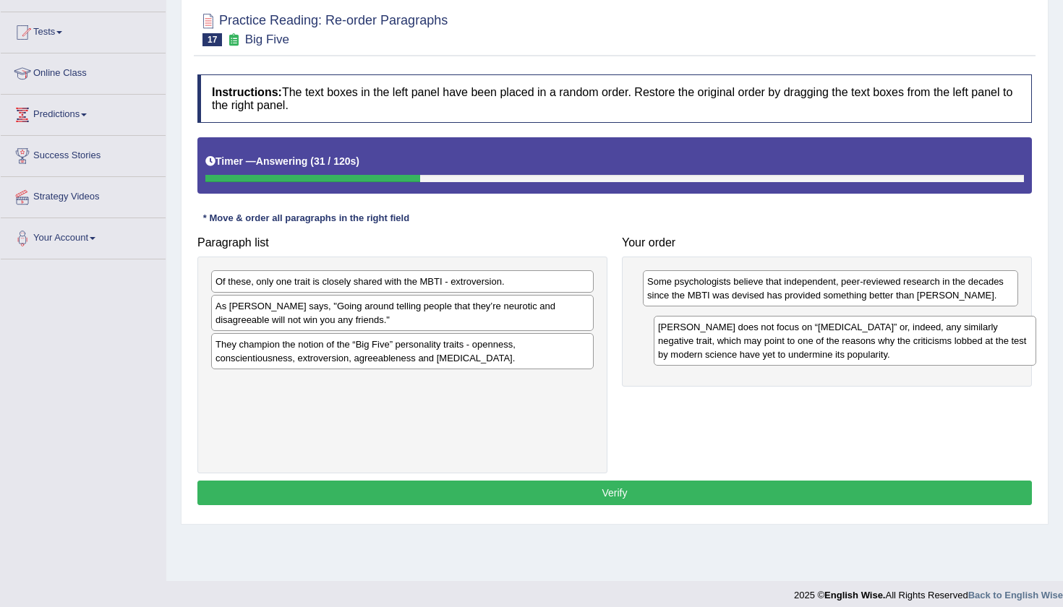
drag, startPoint x: 461, startPoint y: 290, endPoint x: 903, endPoint y: 336, distance: 444.1
click at [903, 336] on div "[PERSON_NAME] does not focus on “[MEDICAL_DATA]” or, indeed, any similarly nega…" at bounding box center [845, 341] width 382 height 50
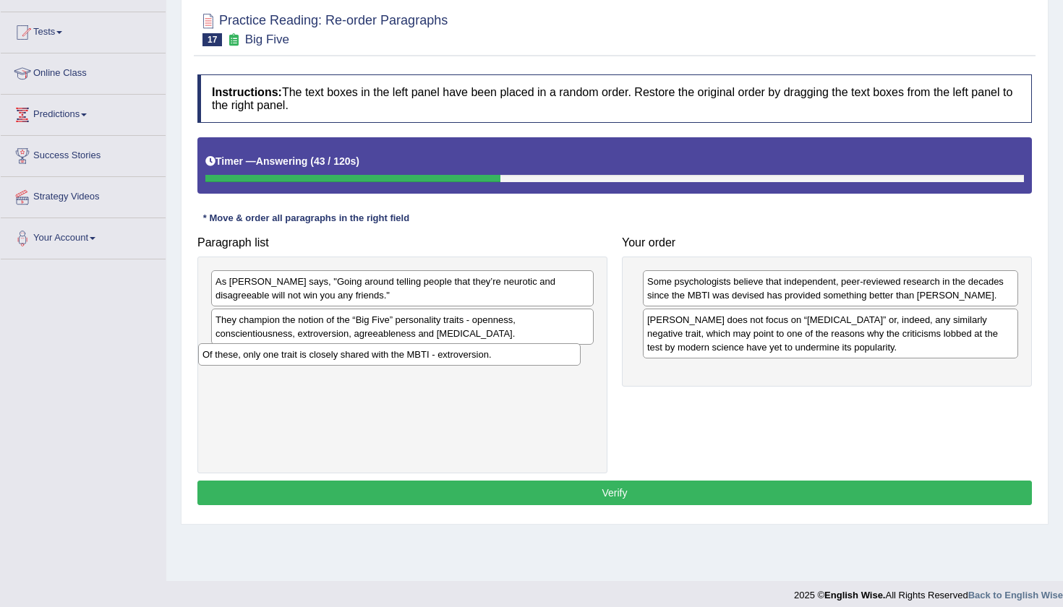
drag, startPoint x: 484, startPoint y: 280, endPoint x: 471, endPoint y: 354, distance: 74.9
click at [471, 354] on div "Of these, only one trait is closely shared with the MBTI - extroversion." at bounding box center [389, 354] width 382 height 22
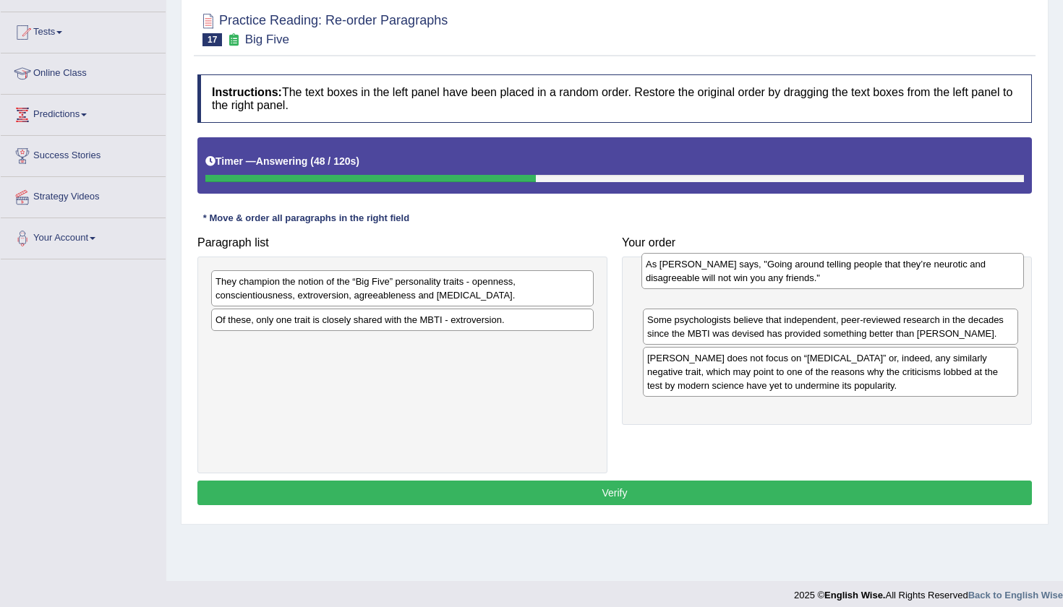
drag, startPoint x: 422, startPoint y: 288, endPoint x: 851, endPoint y: 271, distance: 429.0
click at [851, 271] on div "As [PERSON_NAME] says, "Going around telling people that they’re neurotic and d…" at bounding box center [832, 271] width 382 height 36
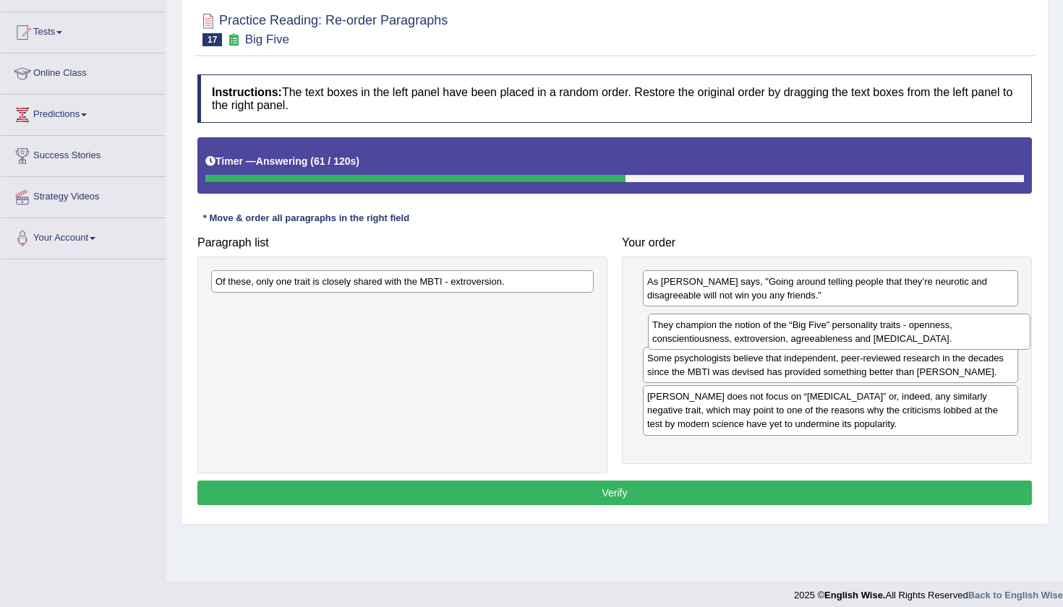
drag, startPoint x: 408, startPoint y: 294, endPoint x: 845, endPoint y: 338, distance: 438.9
click at [845, 338] on div "They champion the notion of the “Big Five” personality traits - openness, consc…" at bounding box center [839, 332] width 382 height 36
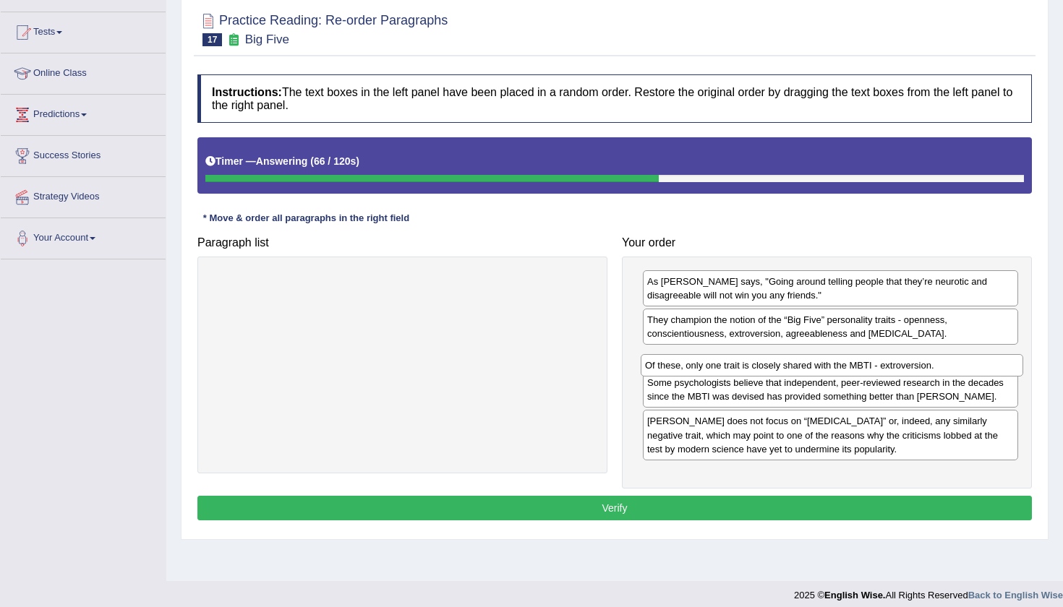
drag, startPoint x: 496, startPoint y: 278, endPoint x: 925, endPoint y: 362, distance: 436.8
click at [925, 362] on div "Of these, only one trait is closely shared with the MBTI - extroversion." at bounding box center [832, 365] width 382 height 22
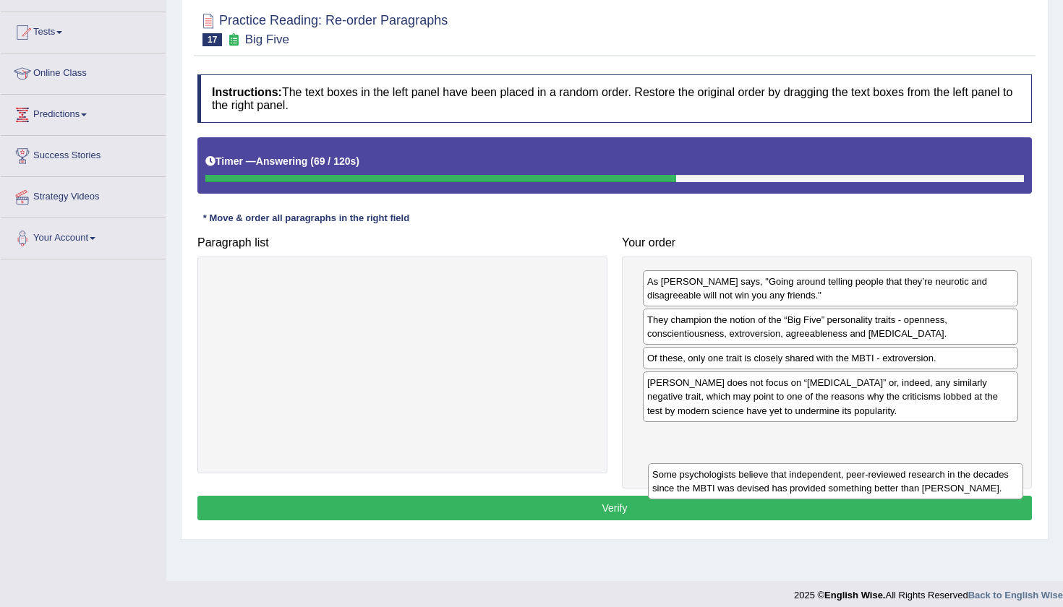
drag, startPoint x: 865, startPoint y: 388, endPoint x: 867, endPoint y: 453, distance: 65.8
click at [868, 463] on div "Some psychologists believe that independent, peer-reviewed research in the deca…" at bounding box center [835, 481] width 375 height 36
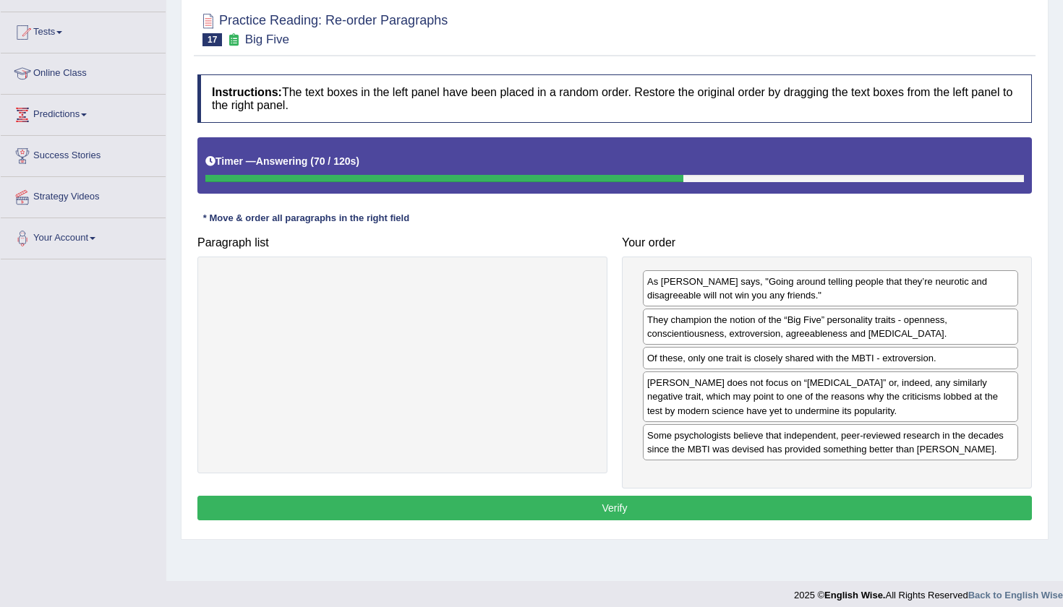
click at [776, 499] on button "Verify" at bounding box center [614, 508] width 834 height 25
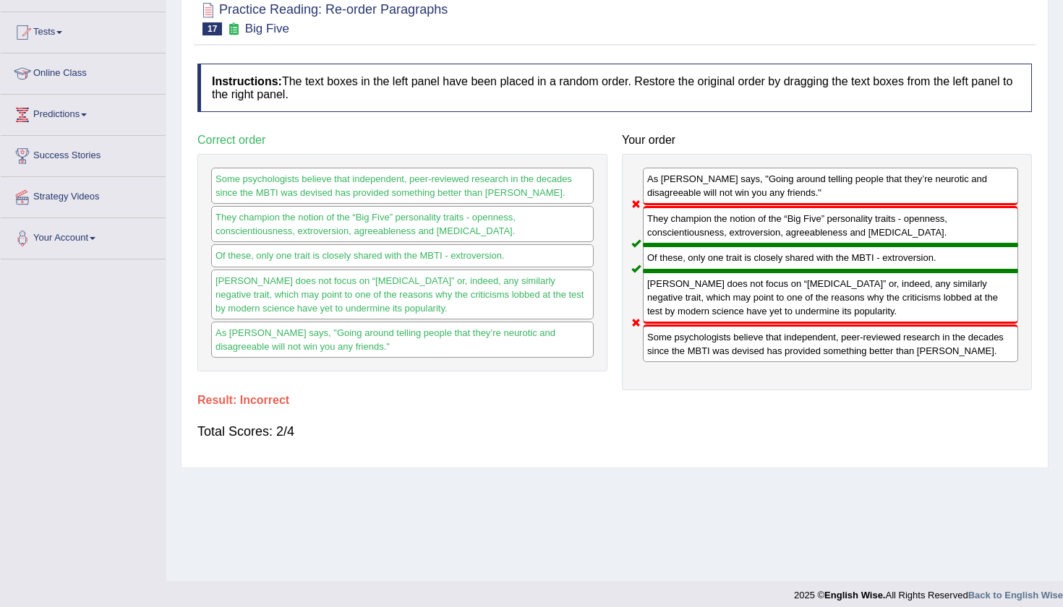
click at [747, 30] on div at bounding box center [614, 18] width 834 height 44
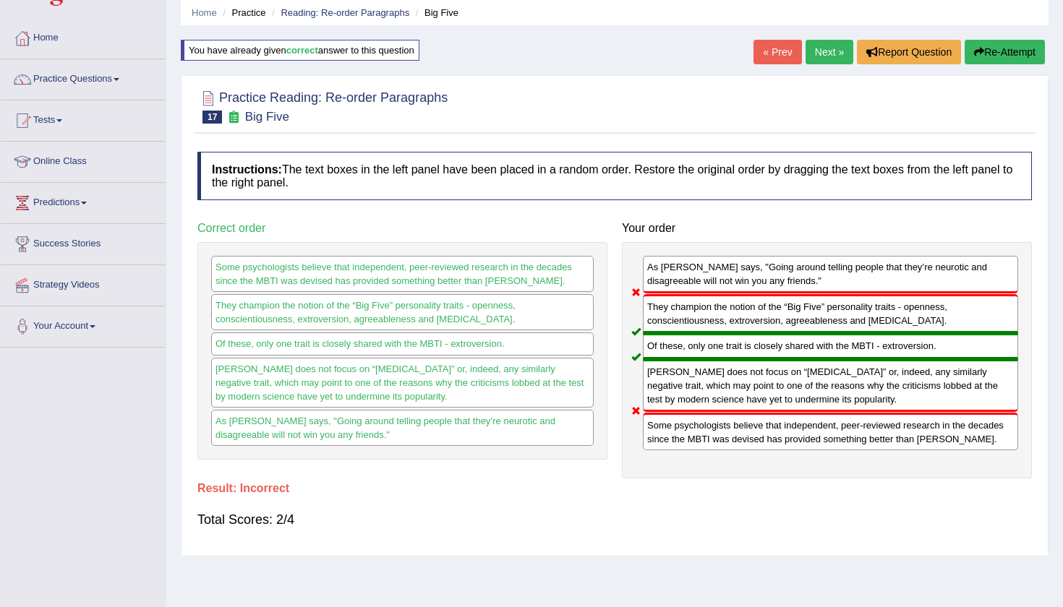
scroll to position [52, 0]
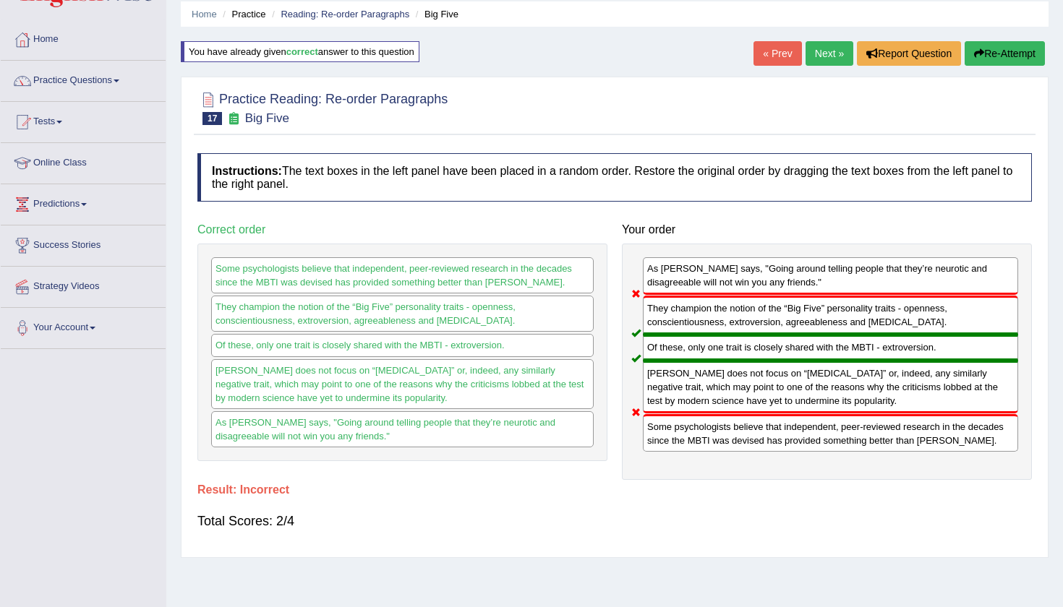
click at [1007, 47] on button "Re-Attempt" at bounding box center [1004, 53] width 80 height 25
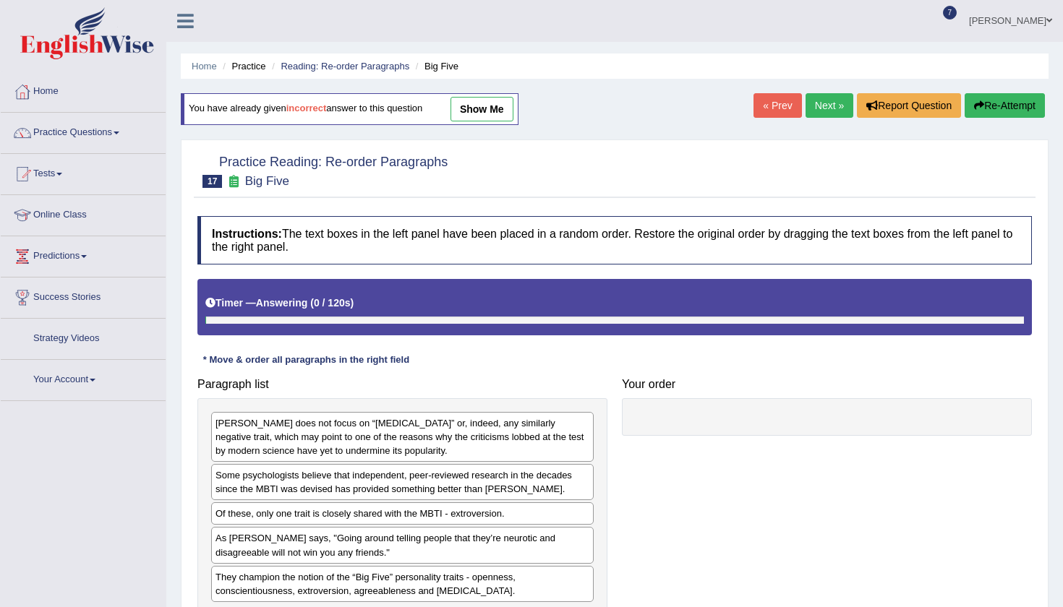
click at [404, 466] on div "Some psychologists believe that independent, peer-reviewed research in the deca…" at bounding box center [402, 482] width 382 height 36
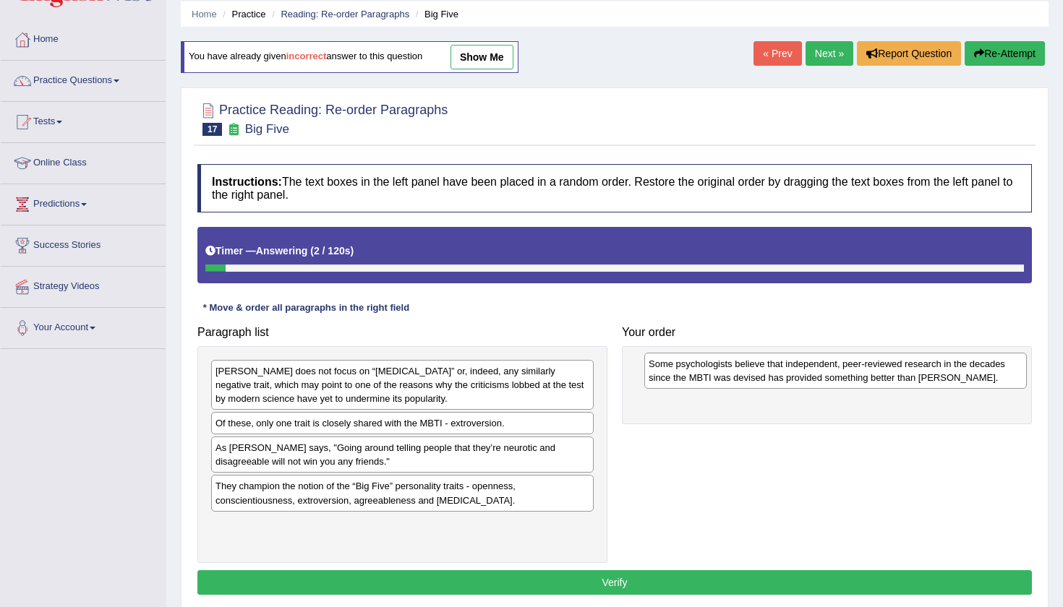
drag, startPoint x: 405, startPoint y: 429, endPoint x: 836, endPoint y: 361, distance: 436.8
click at [837, 363] on div "Some psychologists believe that independent, peer-reviewed research in the deca…" at bounding box center [835, 371] width 382 height 36
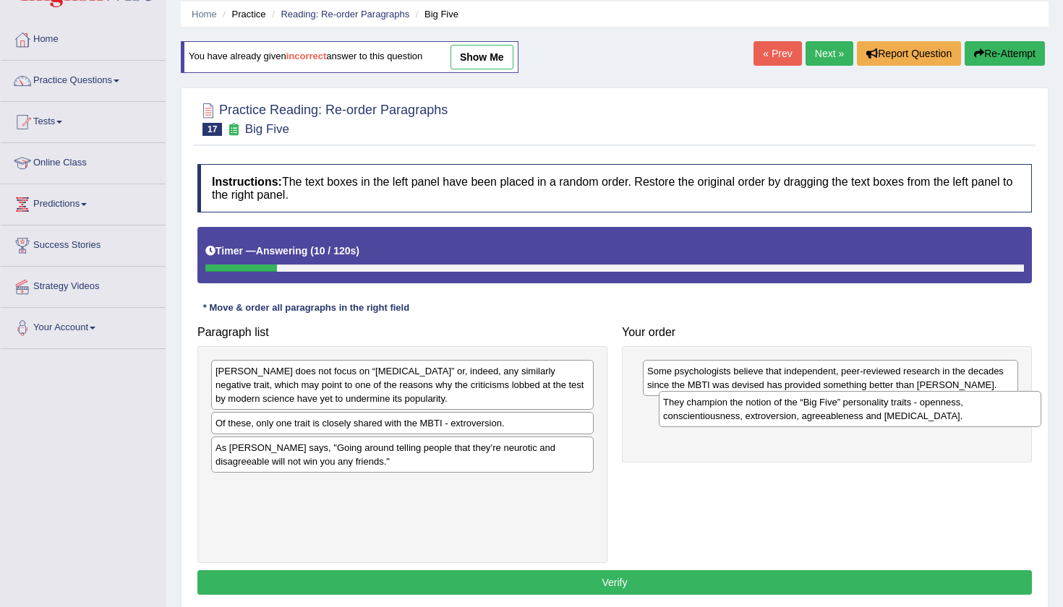
drag, startPoint x: 450, startPoint y: 489, endPoint x: 889, endPoint y: 408, distance: 447.0
click at [889, 408] on div "They champion the notion of the “Big Five” personality traits - openness, consc…" at bounding box center [850, 409] width 382 height 36
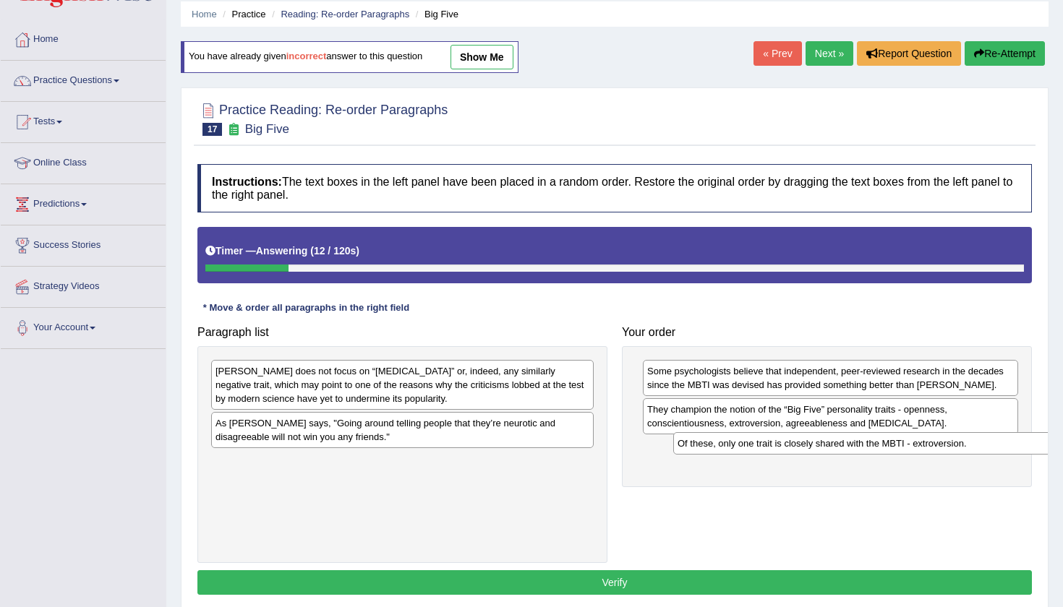
drag, startPoint x: 492, startPoint y: 426, endPoint x: 949, endPoint y: 447, distance: 458.1
click at [949, 447] on div "Of these, only one trait is closely shared with the MBTI - extroversion." at bounding box center [864, 443] width 382 height 22
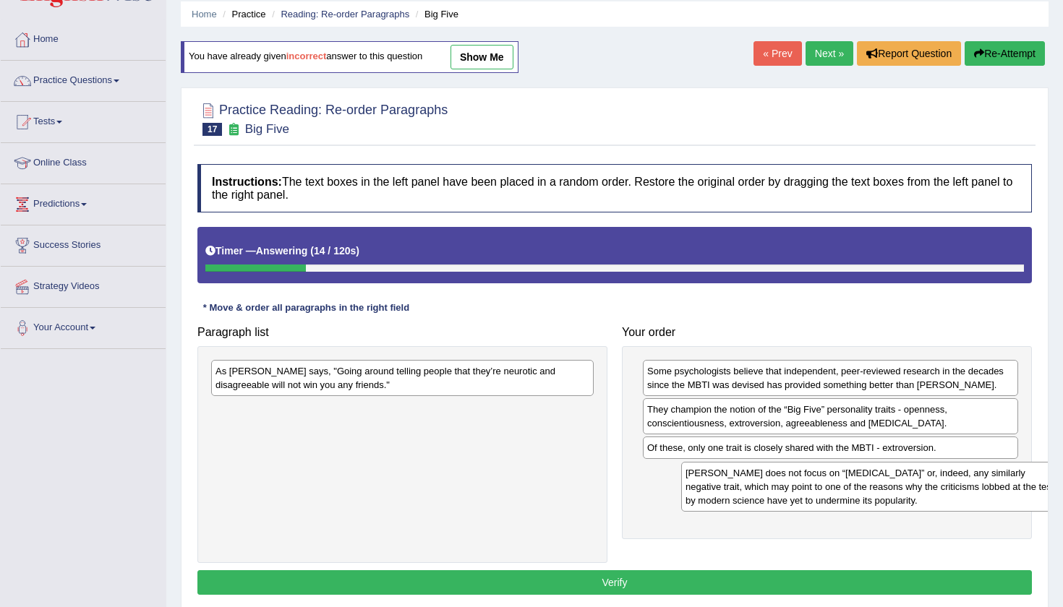
drag, startPoint x: 401, startPoint y: 383, endPoint x: 870, endPoint y: 486, distance: 480.3
click at [870, 486] on div "Myers-Briggs does not focus on “neuroticism” or, indeed, any similarly negative…" at bounding box center [872, 487] width 382 height 50
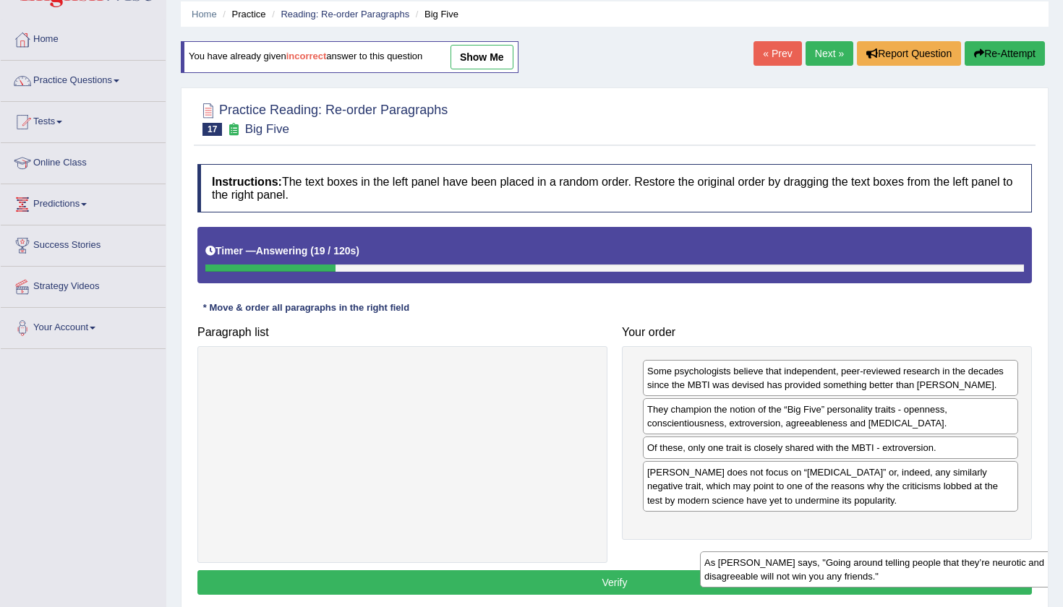
drag, startPoint x: 534, startPoint y: 378, endPoint x: 1001, endPoint y: 543, distance: 494.6
click at [1013, 557] on div "As Adam Grant says, "Going around telling people that they’re neurotic and disa…" at bounding box center [891, 570] width 382 height 36
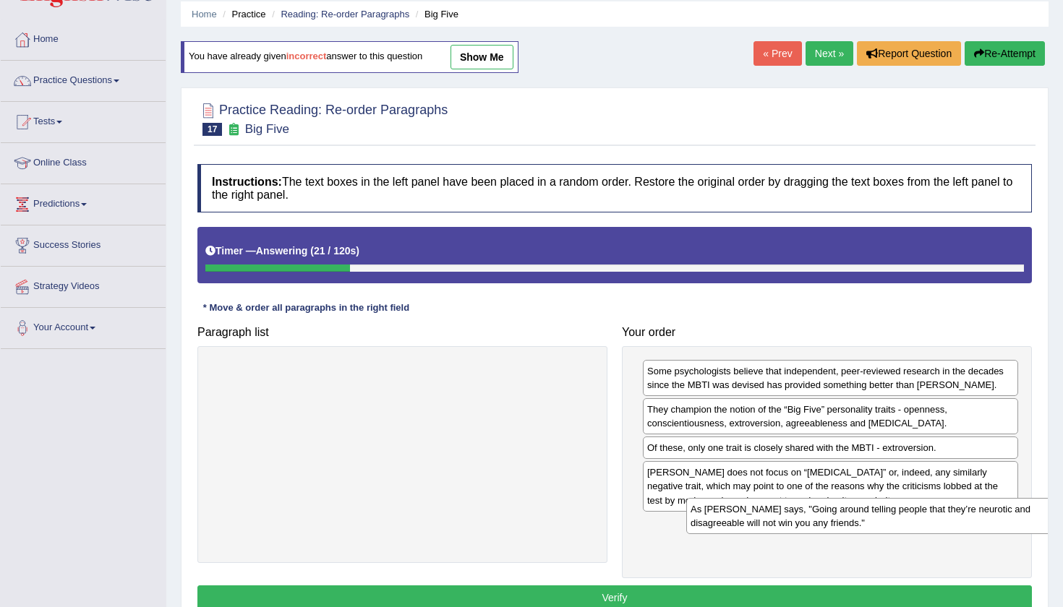
drag, startPoint x: 495, startPoint y: 375, endPoint x: 959, endPoint y: 527, distance: 488.3
click at [962, 524] on div "As Adam Grant says, "Going around telling people that they’re neurotic and disa…" at bounding box center [877, 516] width 382 height 36
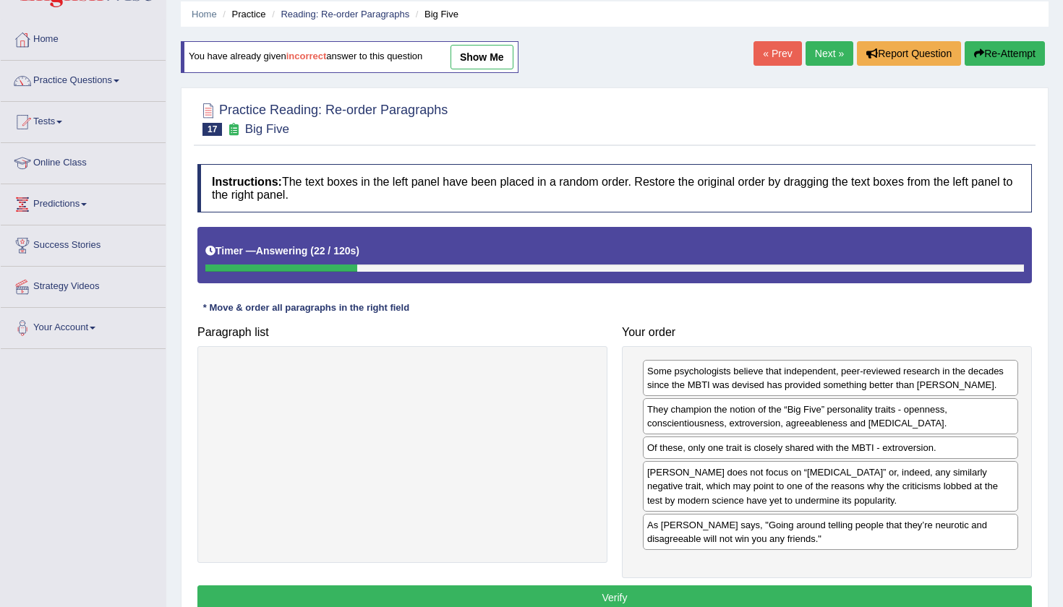
click at [885, 594] on button "Verify" at bounding box center [614, 598] width 834 height 25
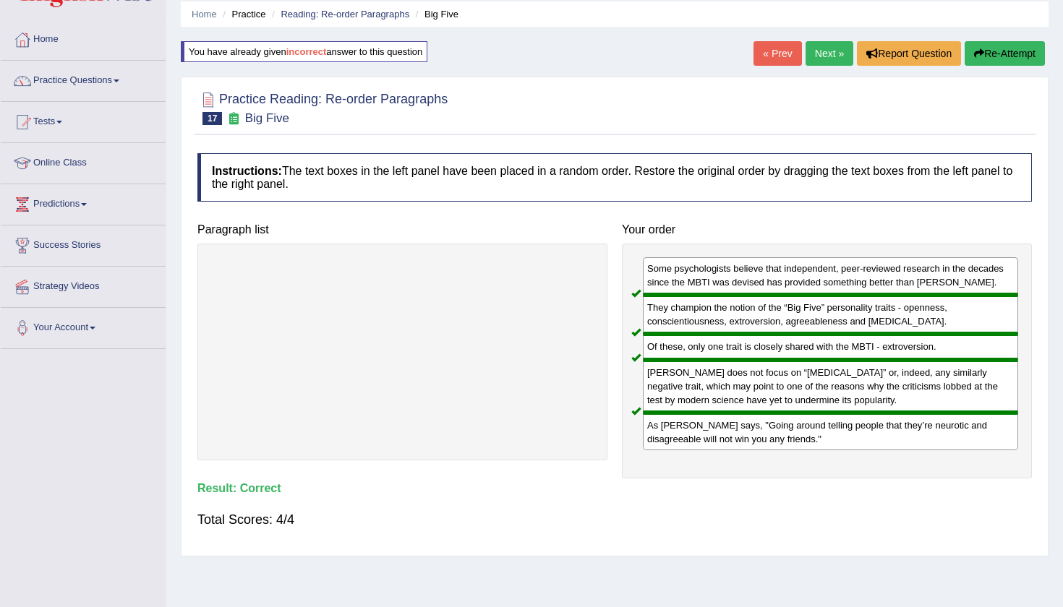
click at [819, 59] on link "Next »" at bounding box center [829, 53] width 48 height 25
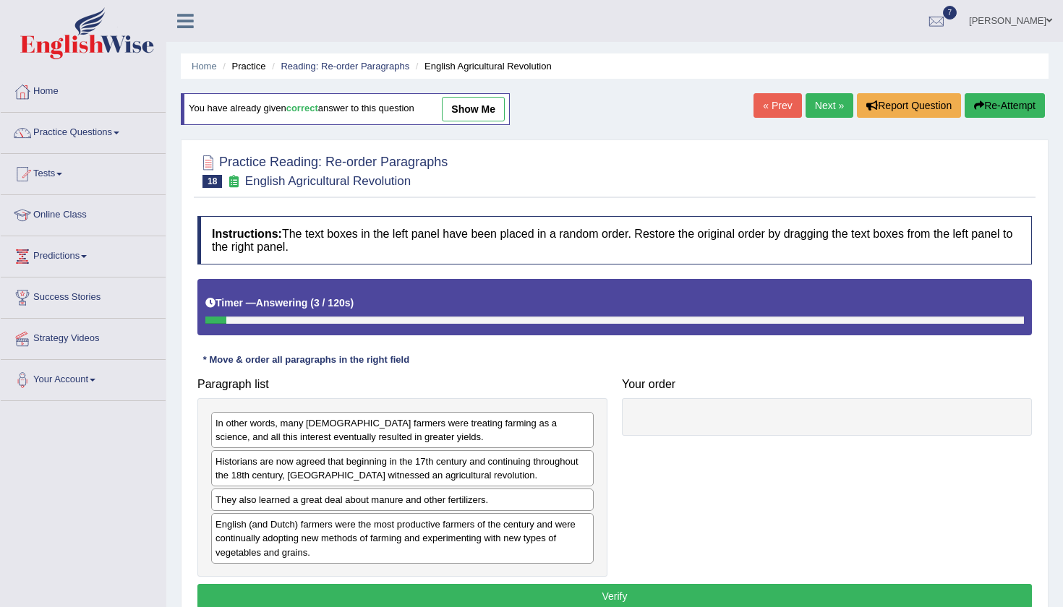
click at [659, 116] on div "Home Practice Reading: Re-order Paragraphs English Agricultural Revolution You …" at bounding box center [614, 361] width 896 height 723
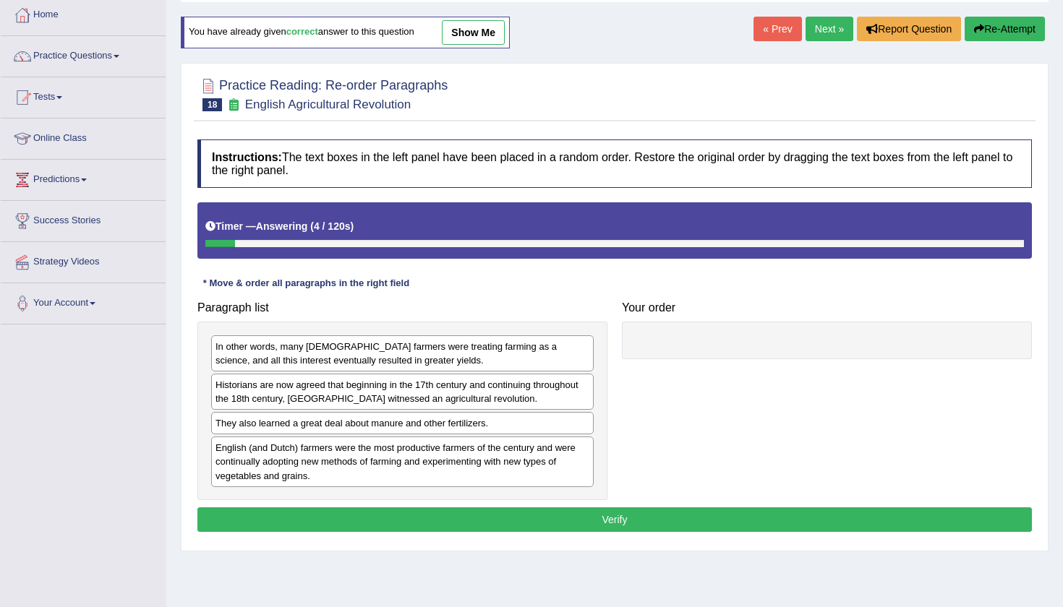
scroll to position [91, 0]
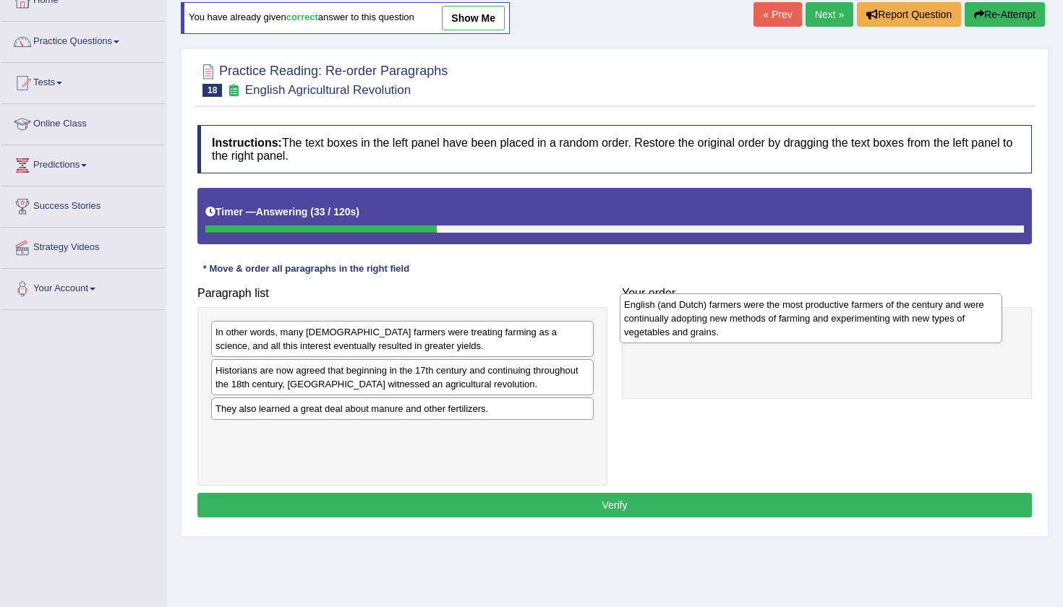
drag, startPoint x: 448, startPoint y: 443, endPoint x: 857, endPoint y: 314, distance: 428.3
click at [857, 314] on div "English (and Dutch) farmers were the most productive farmers of the century and…" at bounding box center [811, 319] width 382 height 50
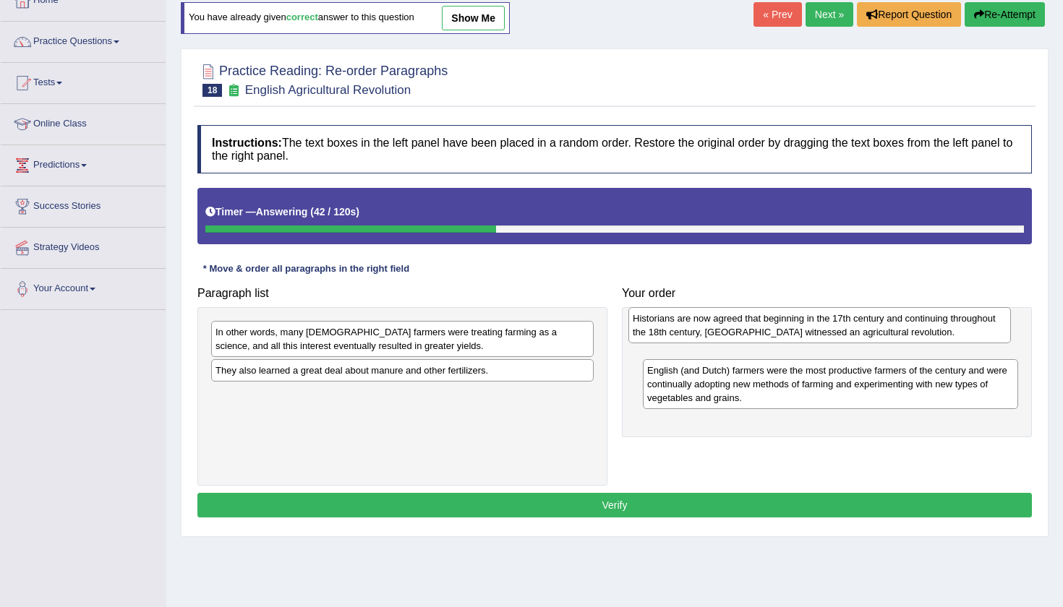
drag, startPoint x: 542, startPoint y: 380, endPoint x: 959, endPoint y: 330, distance: 420.2
click at [959, 330] on div "Historians are now agreed that beginning in the 17th century and continuing thr…" at bounding box center [819, 325] width 382 height 36
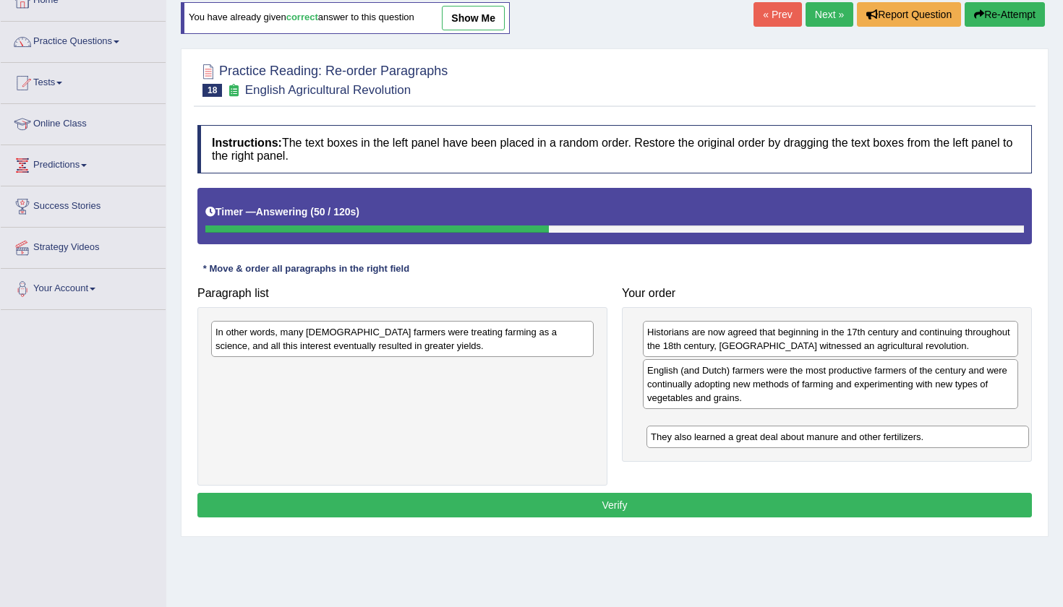
drag, startPoint x: 507, startPoint y: 371, endPoint x: 944, endPoint y: 435, distance: 442.0
click at [944, 435] on div "They also learned a great deal about manure and other fertilizers." at bounding box center [837, 437] width 382 height 22
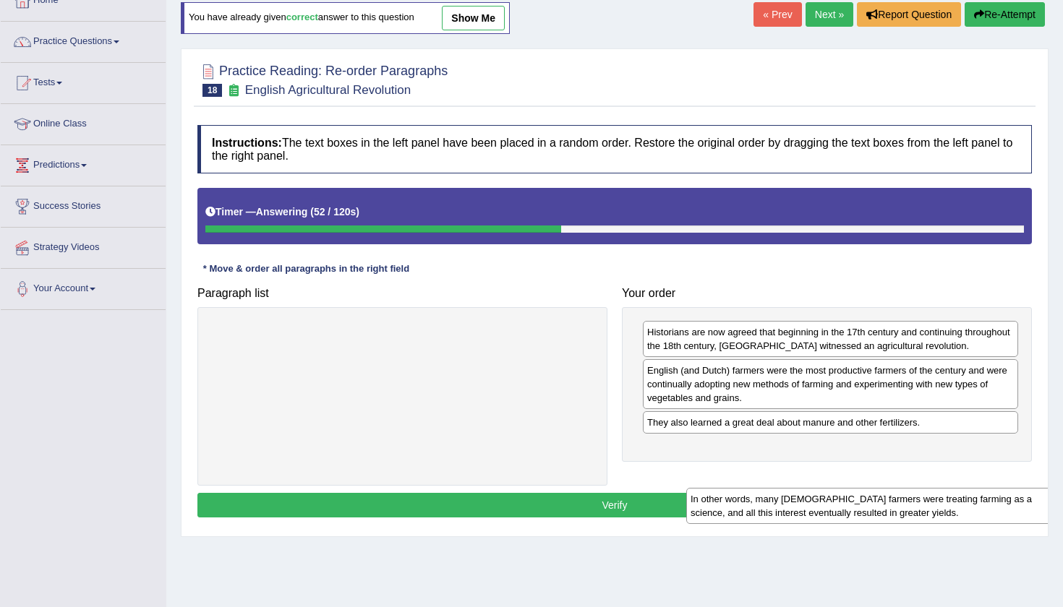
drag, startPoint x: 468, startPoint y: 325, endPoint x: 950, endPoint y: 427, distance: 492.9
click at [955, 488] on div "In other words, many [DEMOGRAPHIC_DATA] farmers were treating farming as a scie…" at bounding box center [877, 506] width 382 height 36
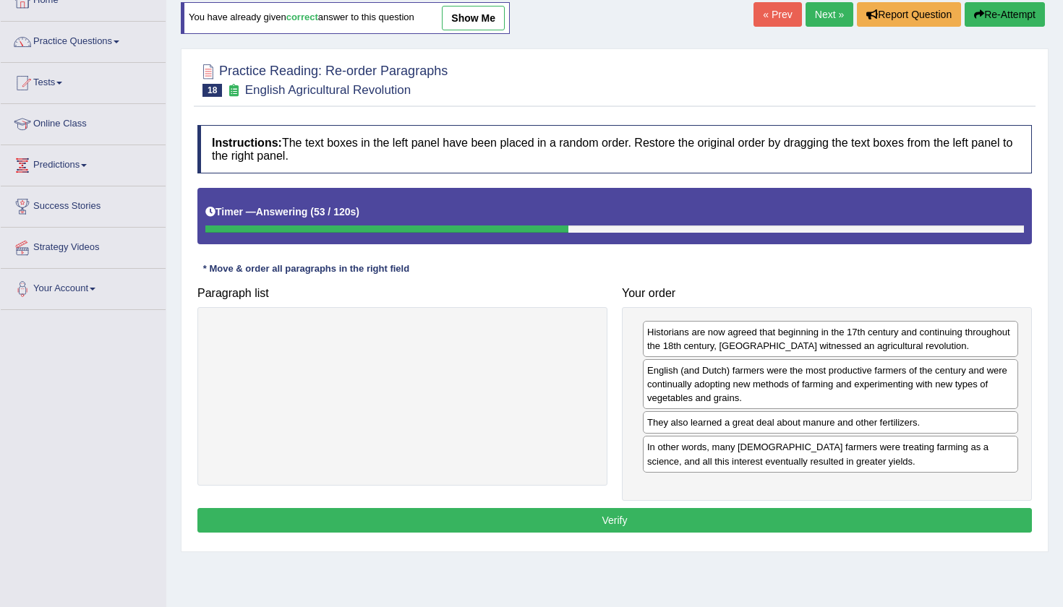
click at [709, 520] on button "Verify" at bounding box center [614, 520] width 834 height 25
